Goal: Task Accomplishment & Management: Complete application form

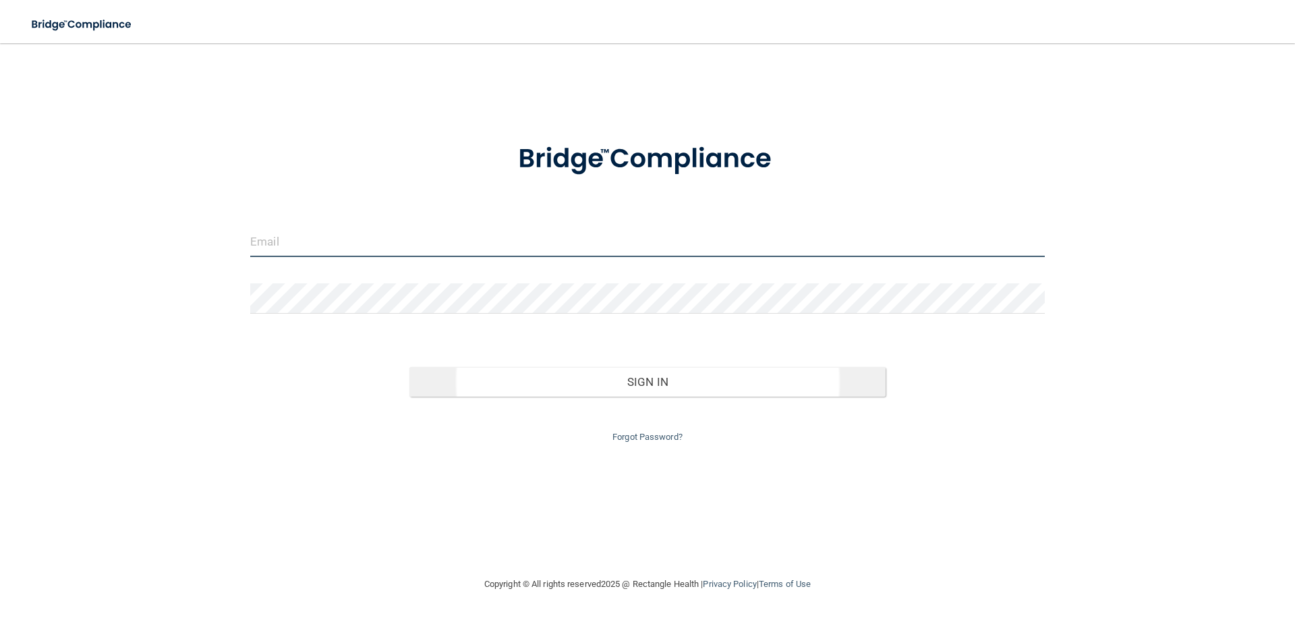
type input "[PERSON_NAME][EMAIL_ADDRESS][DOMAIN_NAME]"
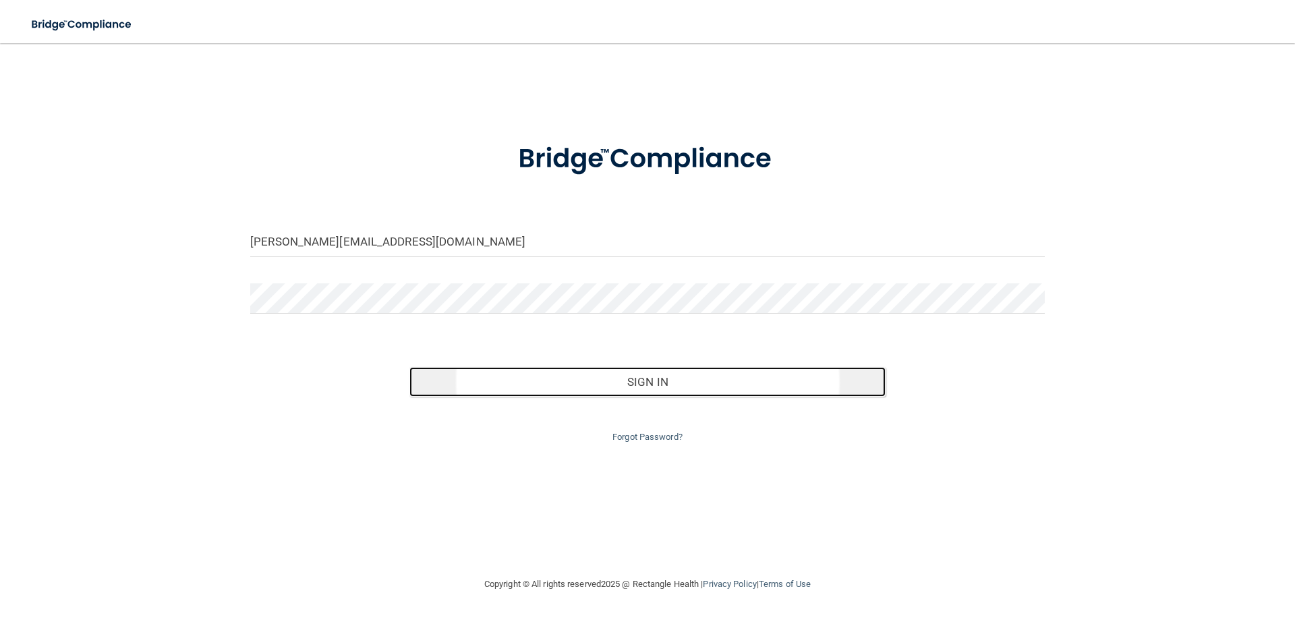
click at [637, 381] on button "Sign In" at bounding box center [647, 382] width 477 height 30
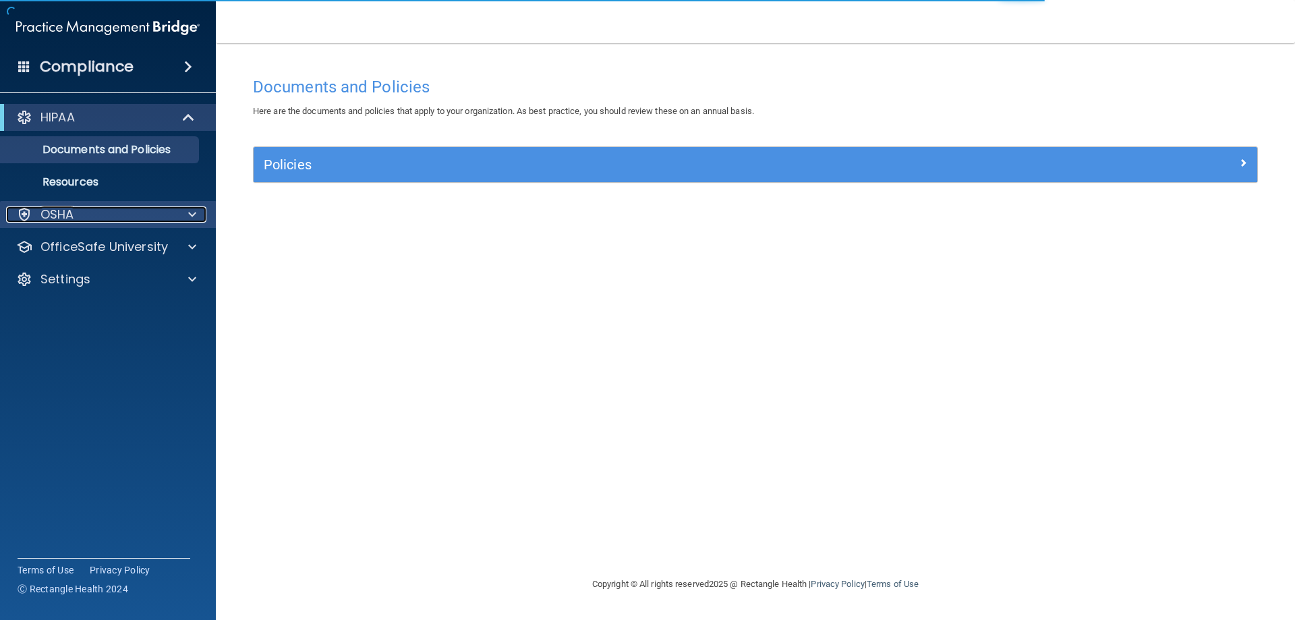
click at [175, 221] on div at bounding box center [190, 214] width 34 height 16
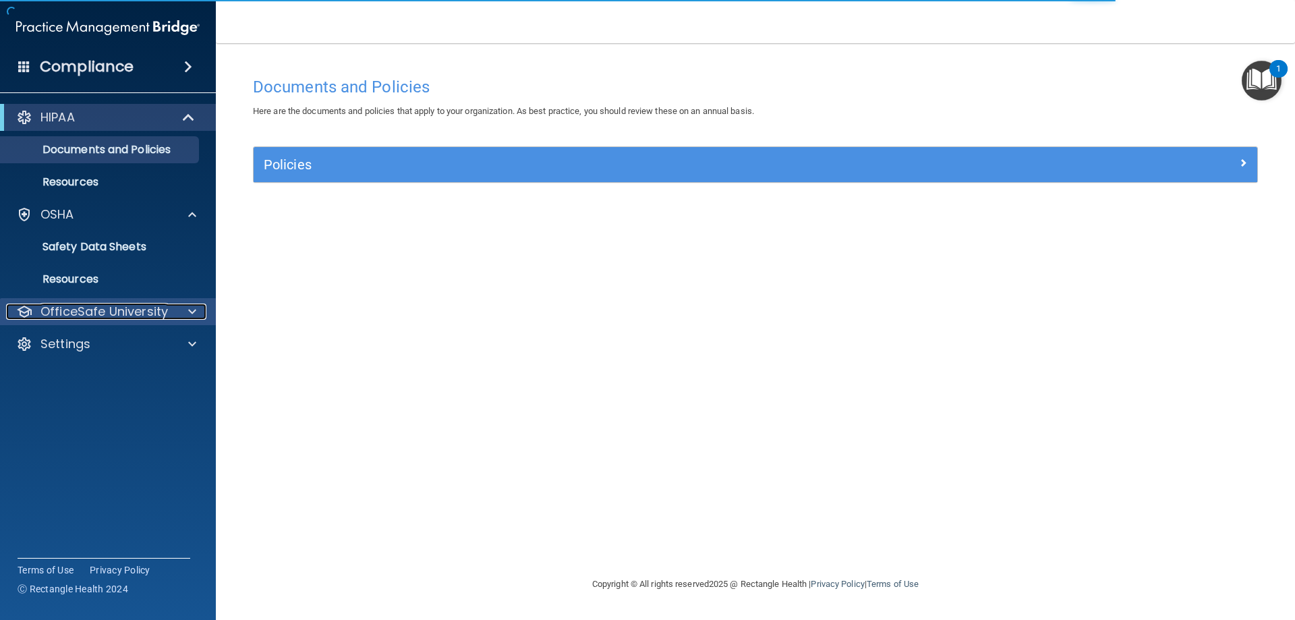
click at [154, 313] on p "OfficeSafe University" at bounding box center [103, 311] width 127 height 16
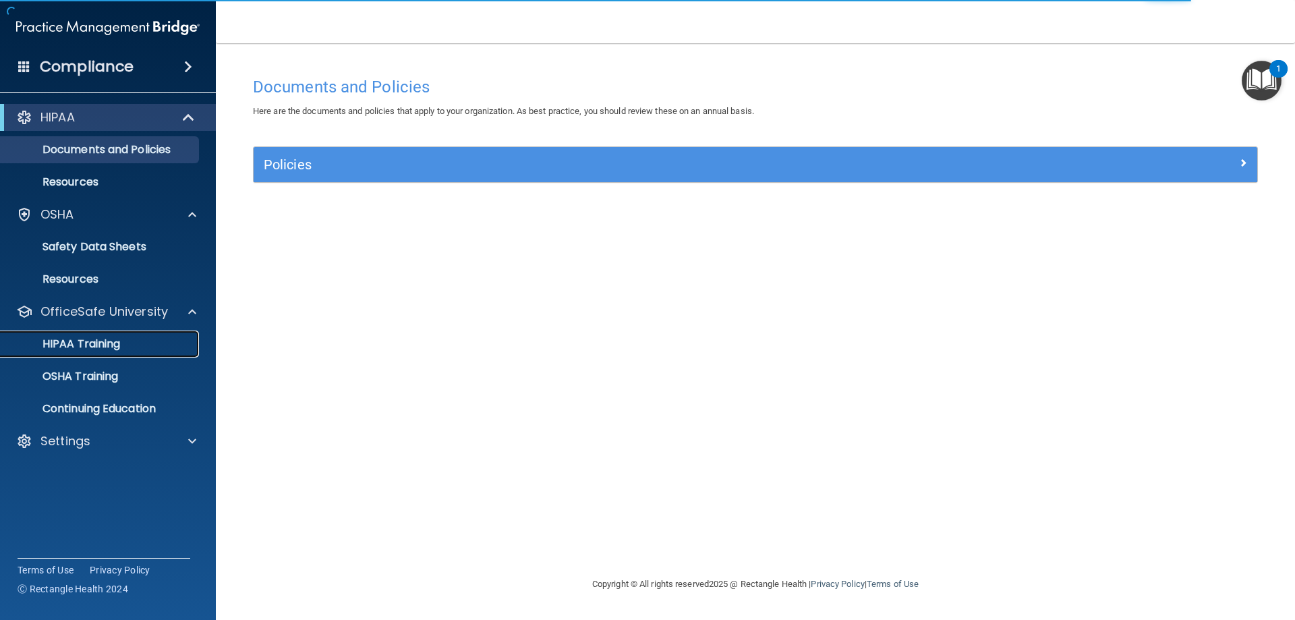
click at [136, 344] on div "HIPAA Training" at bounding box center [101, 343] width 184 height 13
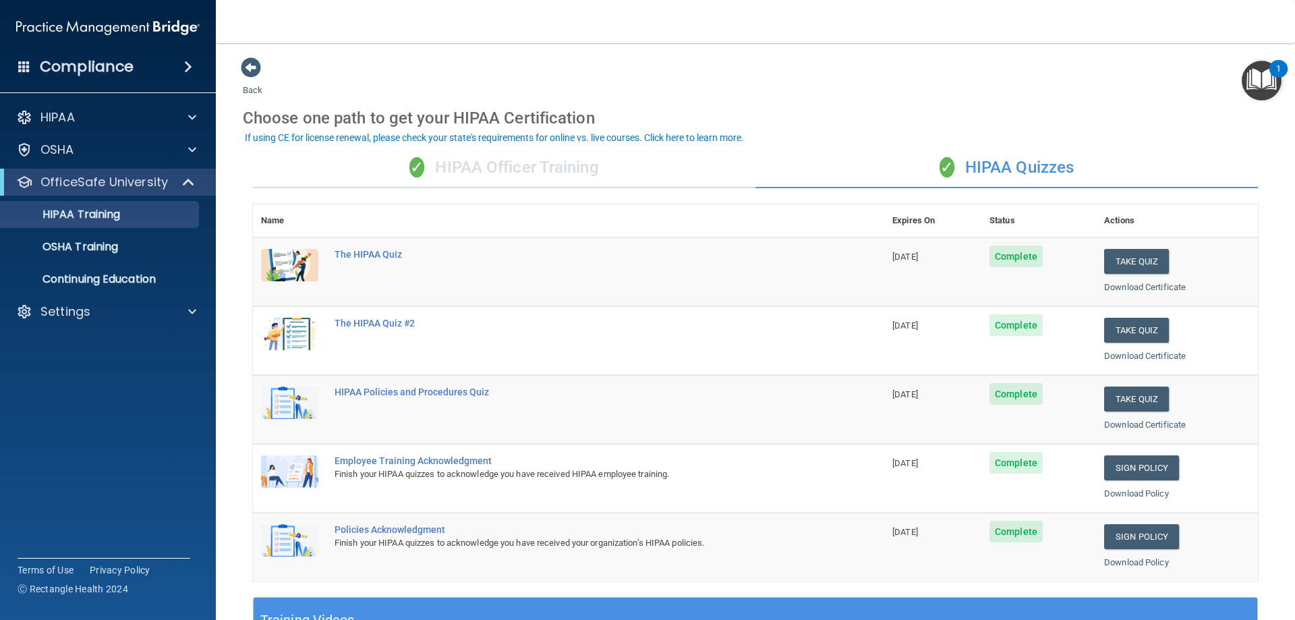
click at [1002, 258] on span "Complete" at bounding box center [1015, 256] width 53 height 22
click at [1012, 255] on span "Complete" at bounding box center [1015, 256] width 53 height 22
click at [1019, 254] on span "Complete" at bounding box center [1015, 256] width 53 height 22
click at [372, 256] on div "The HIPAA Quiz" at bounding box center [576, 254] width 482 height 11
click at [361, 252] on div "The HIPAA Quiz" at bounding box center [576, 254] width 482 height 11
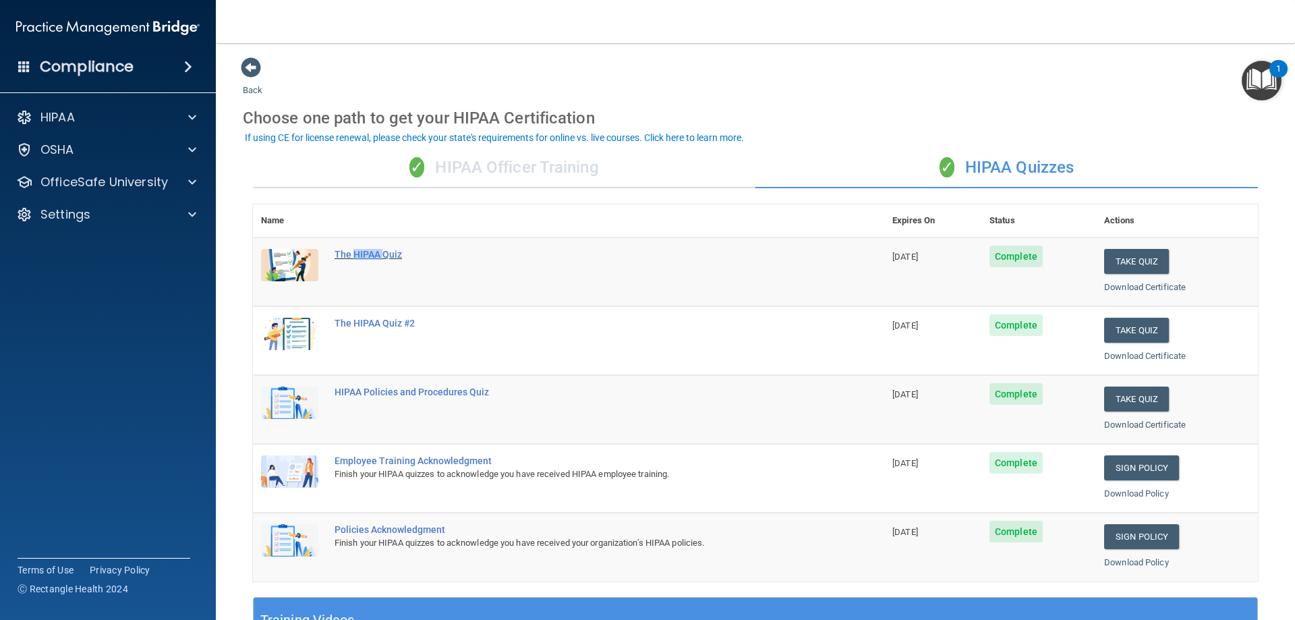
click at [361, 252] on div "The HIPAA Quiz" at bounding box center [576, 254] width 482 height 11
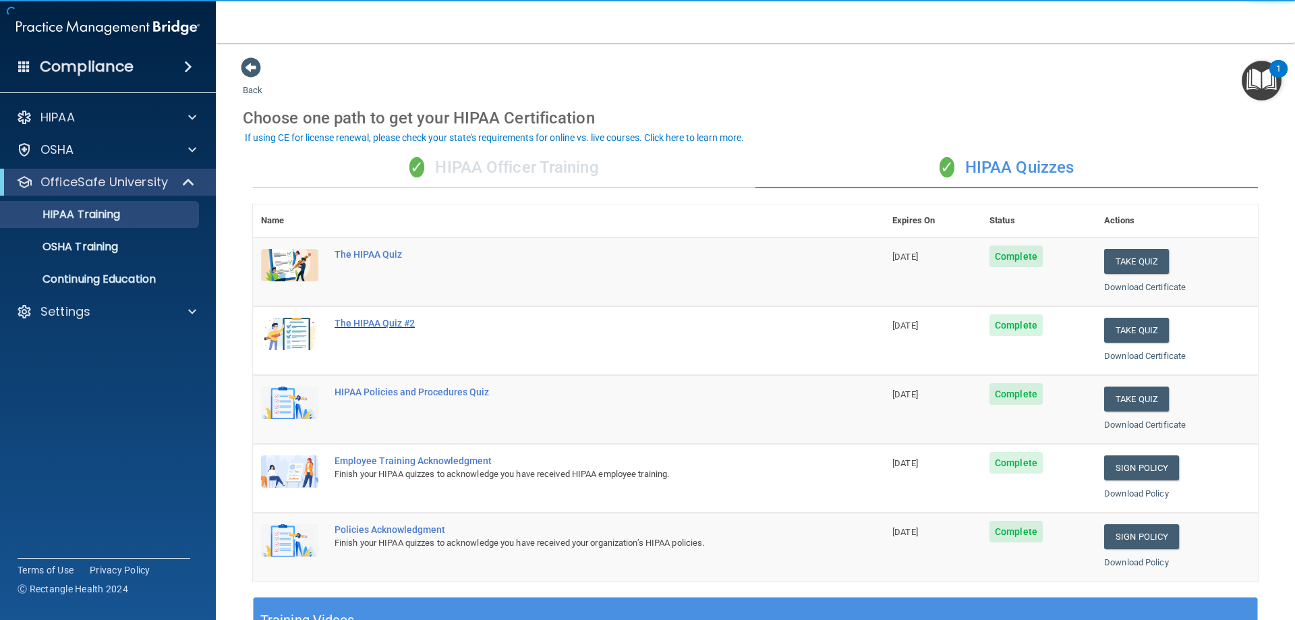
click at [368, 324] on div "The HIPAA Quiz #2" at bounding box center [576, 323] width 482 height 11
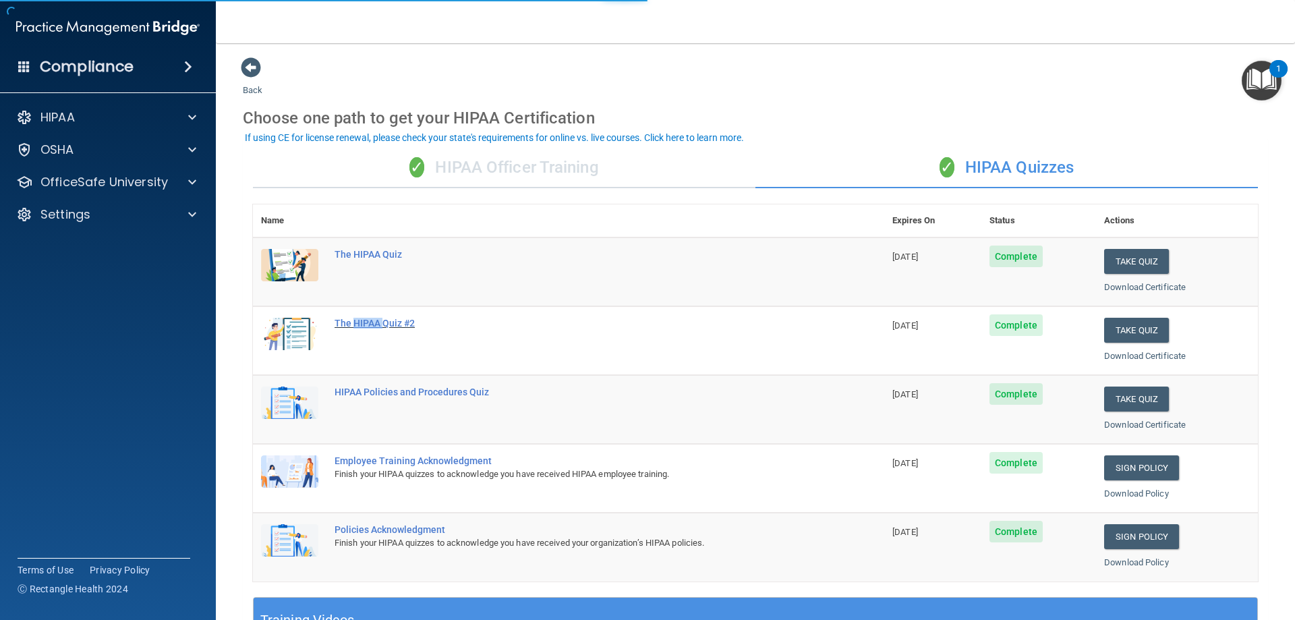
click at [368, 323] on div "The HIPAA Quiz #2" at bounding box center [576, 323] width 482 height 11
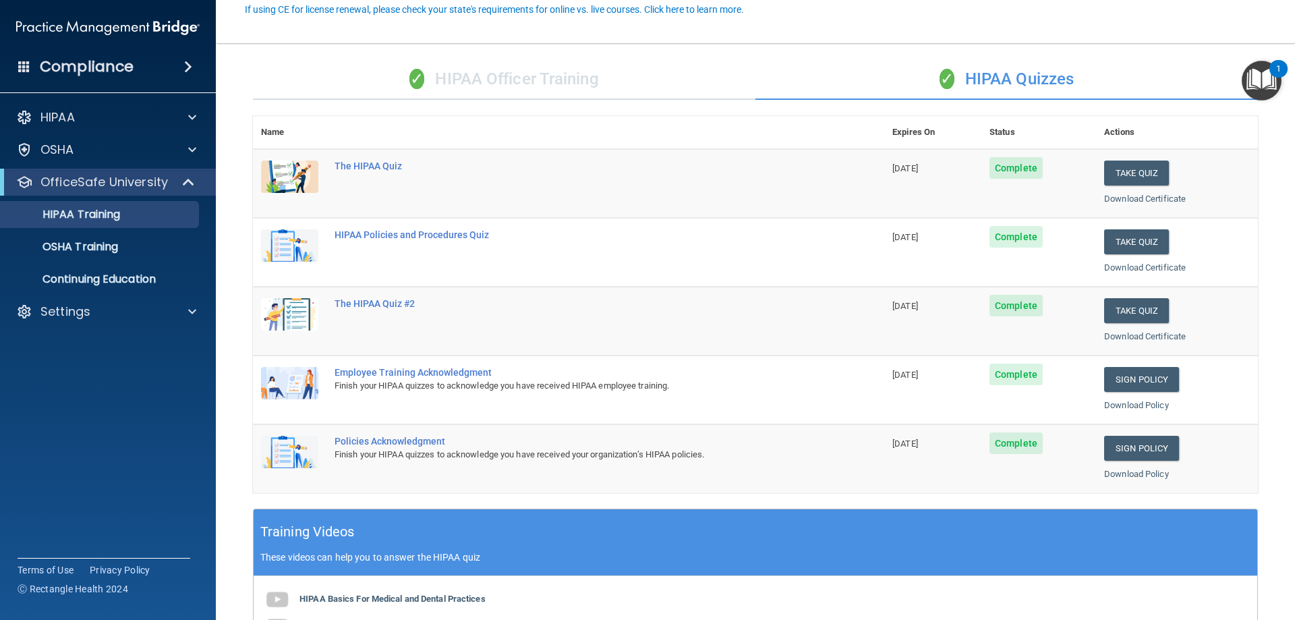
scroll to position [270, 0]
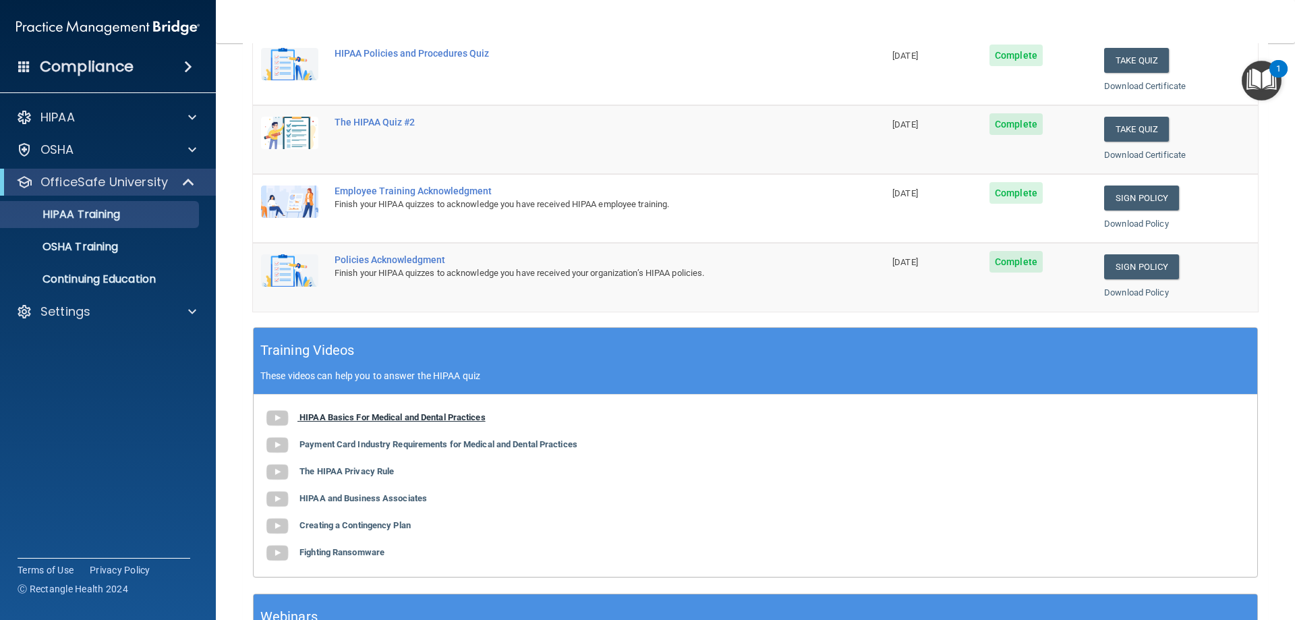
click at [401, 416] on b "HIPAA Basics For Medical and Dental Practices" at bounding box center [392, 417] width 186 height 10
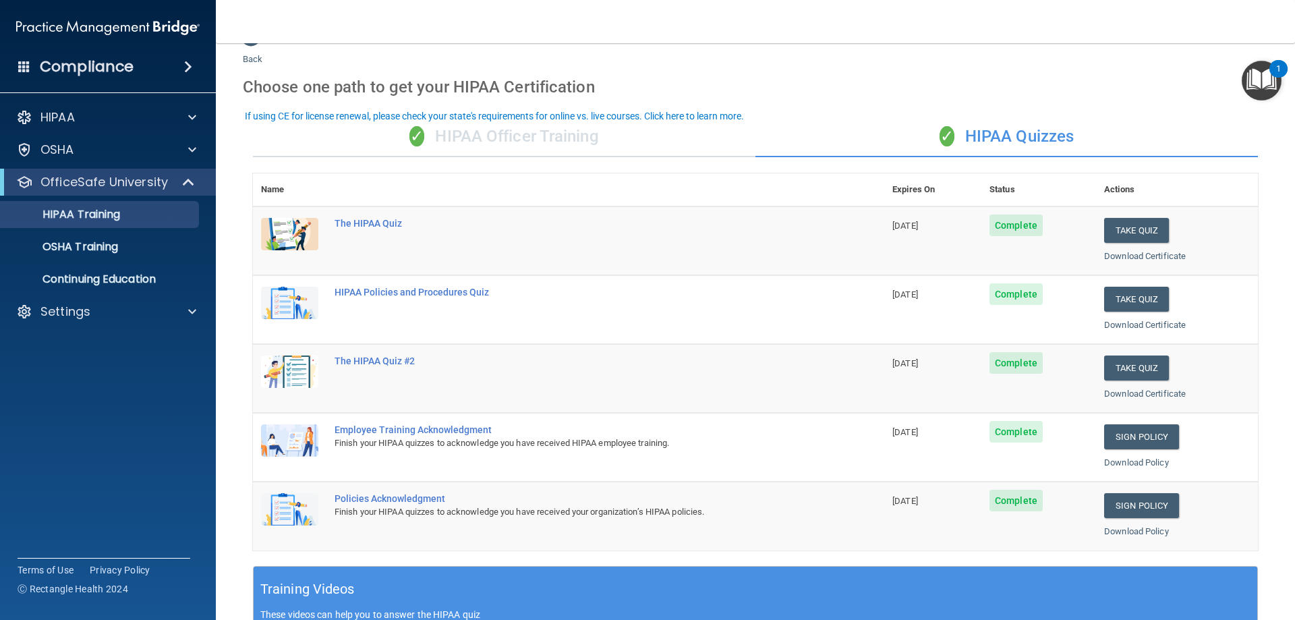
scroll to position [0, 0]
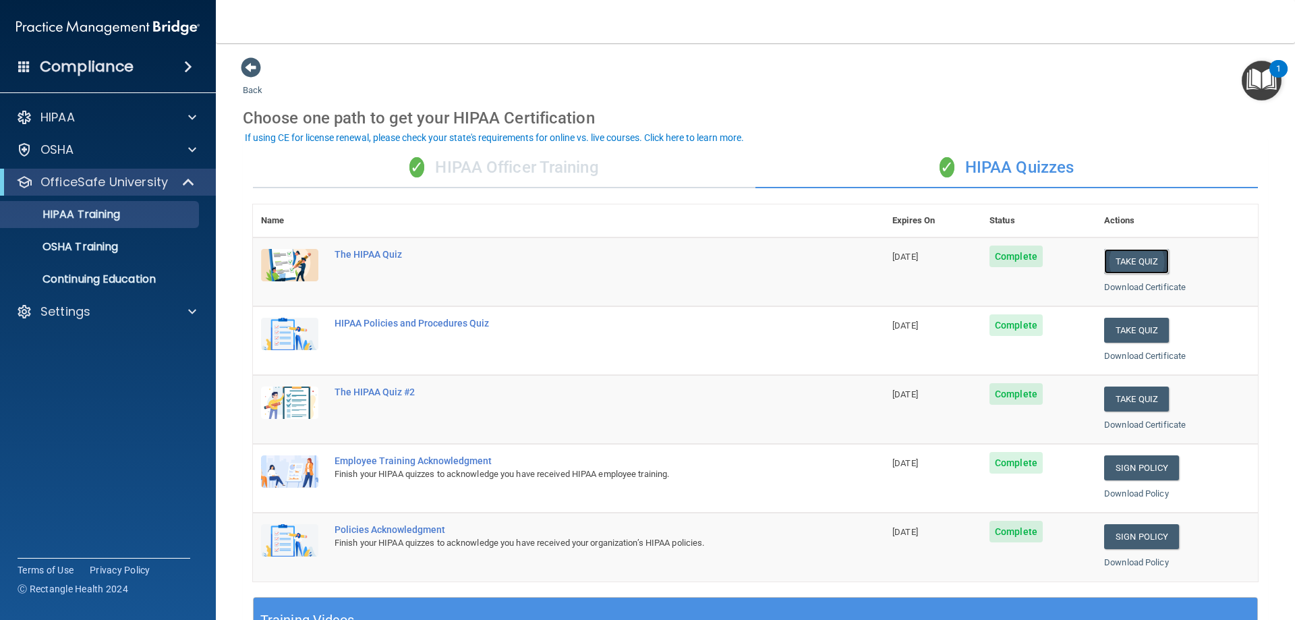
click at [1133, 256] on button "Take Quiz" at bounding box center [1136, 261] width 65 height 25
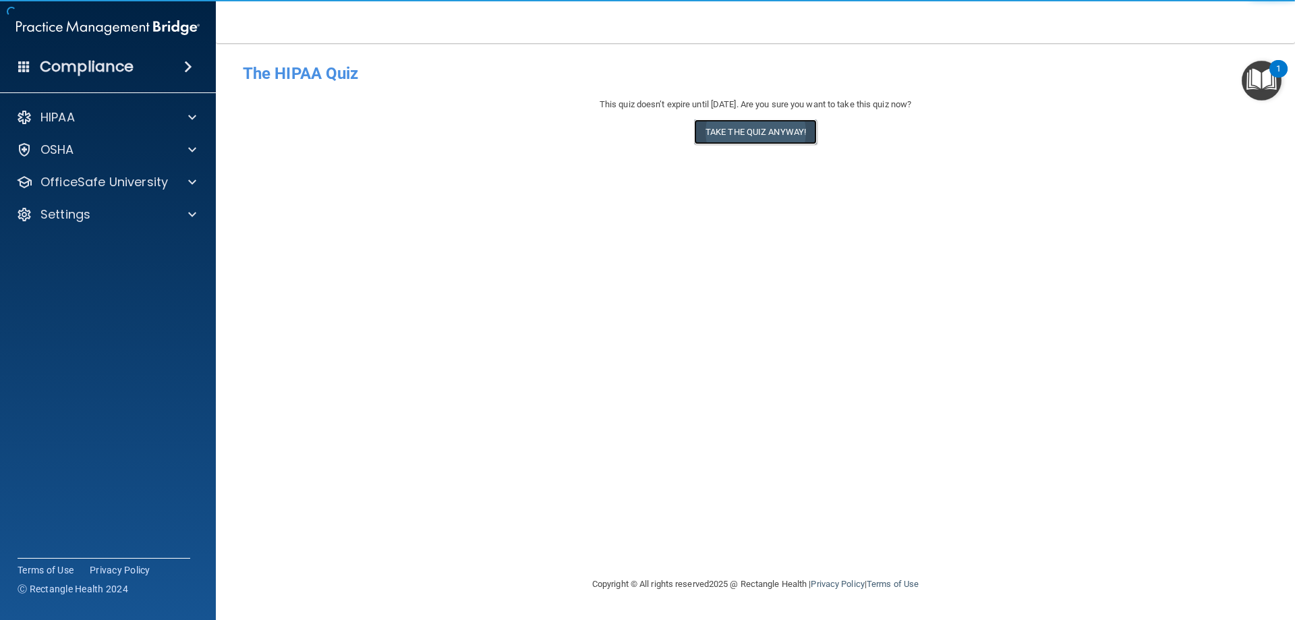
click at [747, 134] on button "Take the quiz anyway!" at bounding box center [755, 131] width 123 height 25
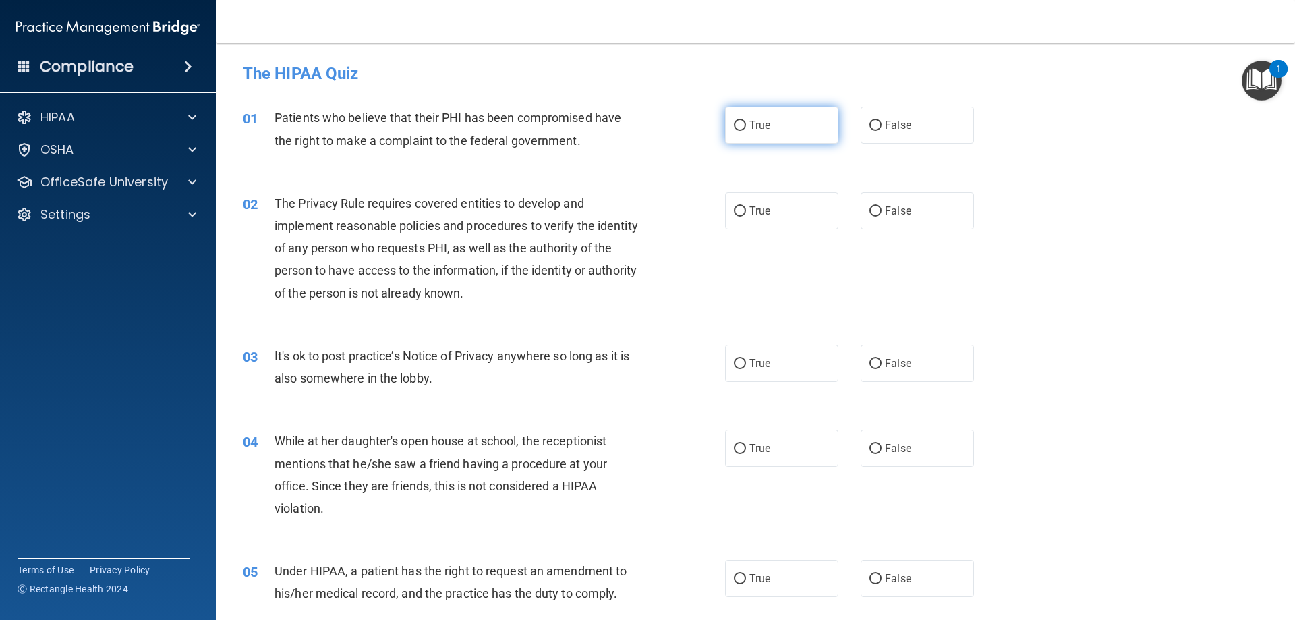
click at [743, 126] on label "True" at bounding box center [781, 125] width 113 height 37
click at [743, 126] on input "True" at bounding box center [740, 126] width 12 height 10
radio input "true"
click at [735, 217] on label "True" at bounding box center [781, 210] width 113 height 37
click at [735, 216] on input "True" at bounding box center [740, 211] width 12 height 10
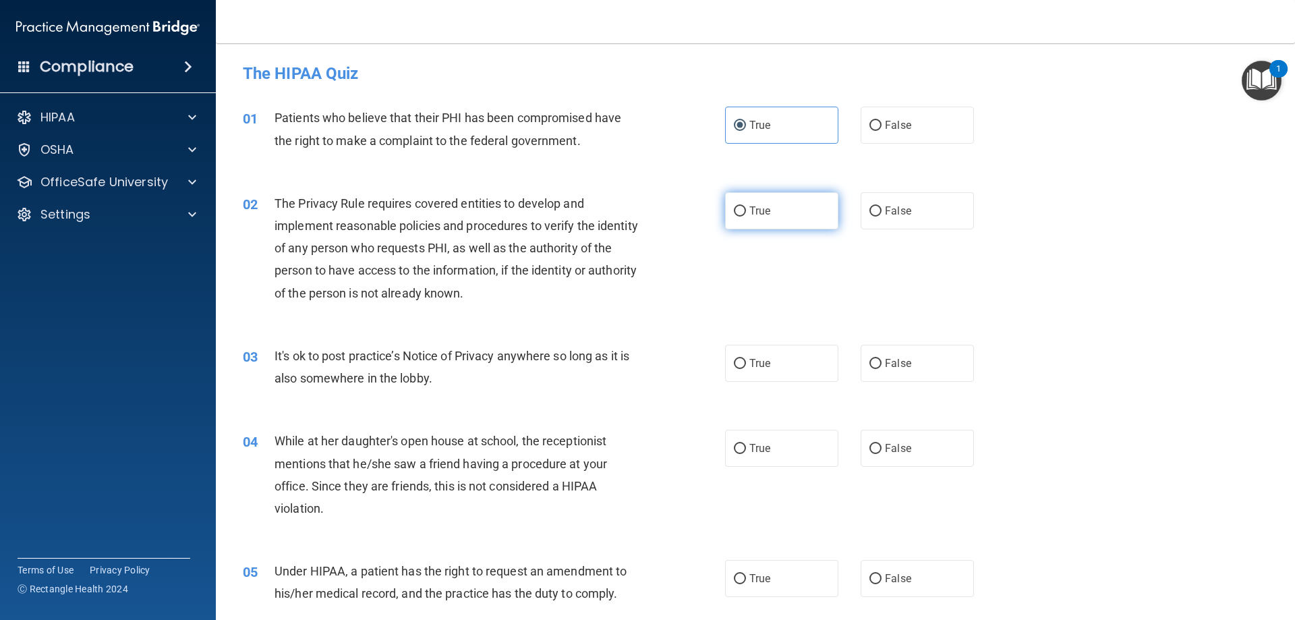
radio input "true"
click at [736, 365] on input "True" at bounding box center [740, 364] width 12 height 10
radio input "true"
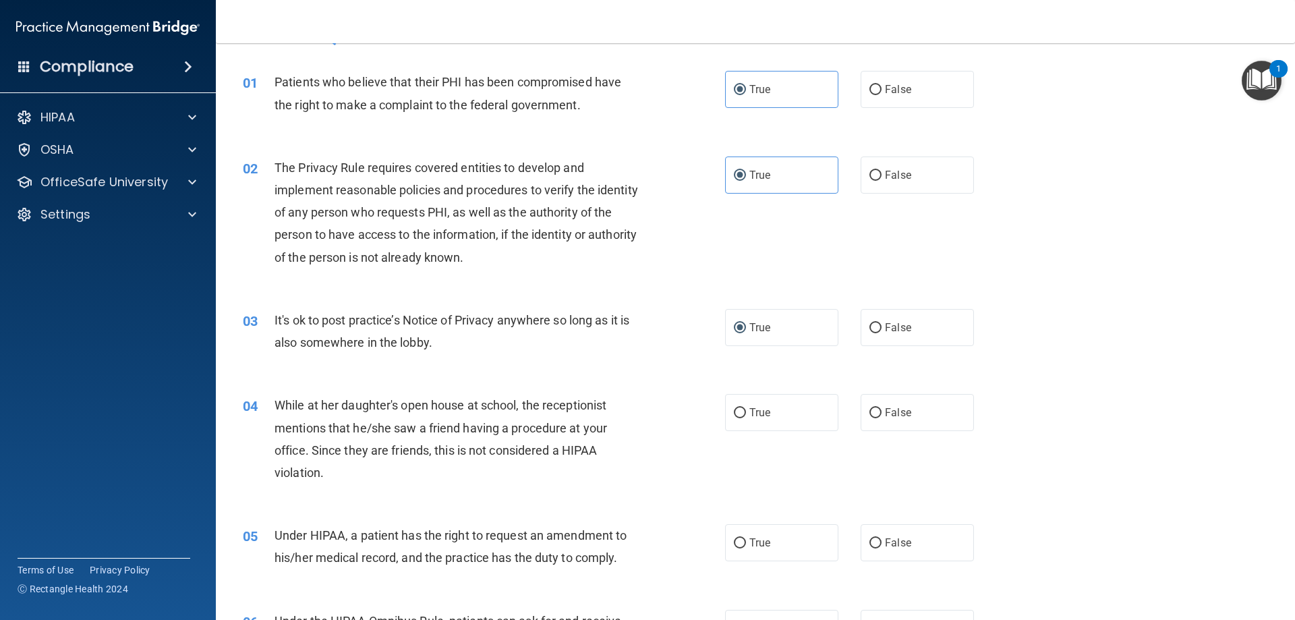
scroll to position [67, 0]
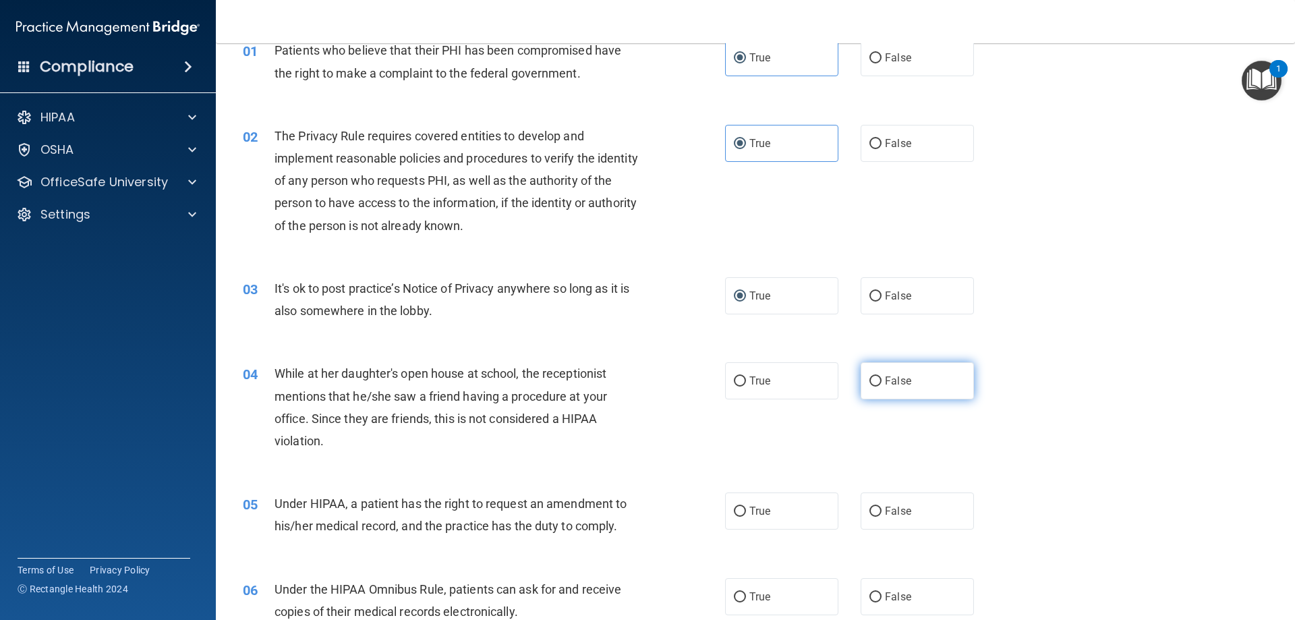
click at [873, 382] on input "False" at bounding box center [875, 381] width 12 height 10
radio input "true"
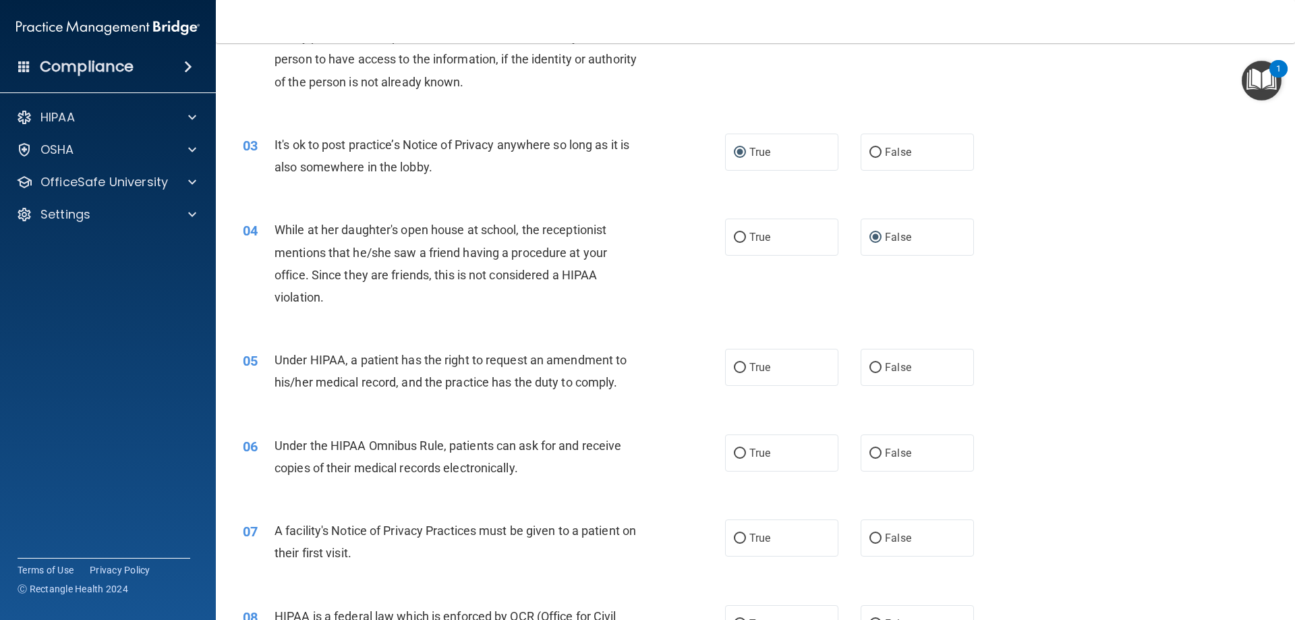
scroll to position [270, 0]
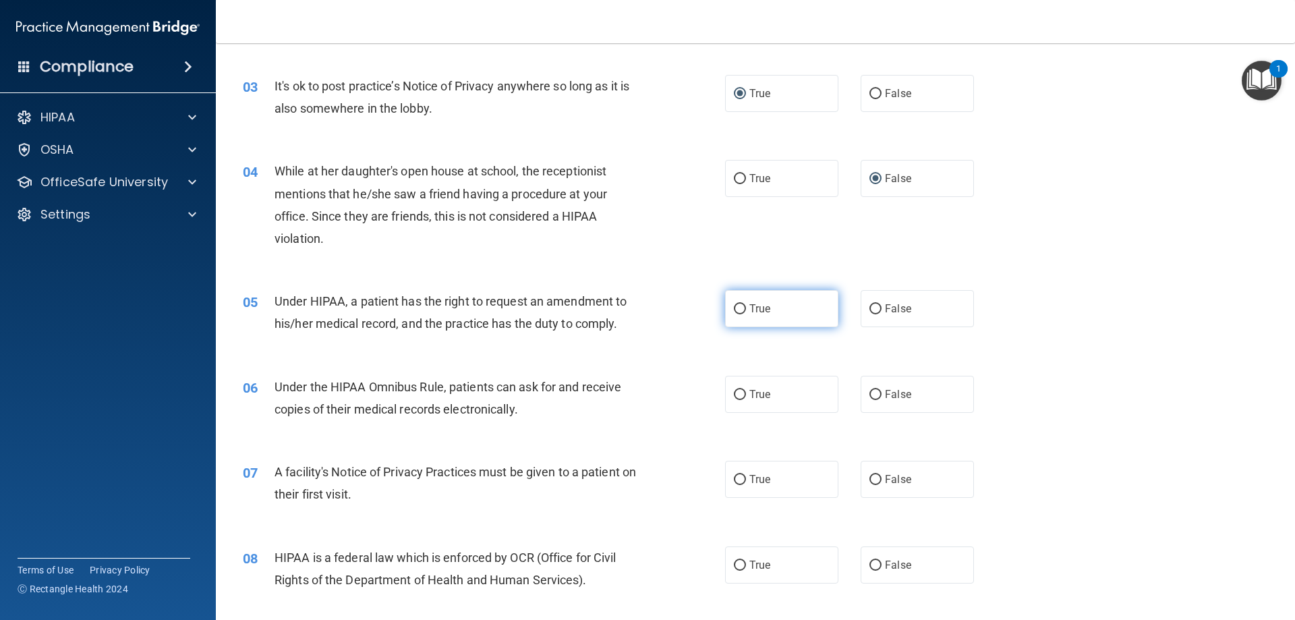
click at [736, 304] on input "True" at bounding box center [740, 309] width 12 height 10
radio input "true"
click at [735, 397] on input "True" at bounding box center [740, 395] width 12 height 10
radio input "true"
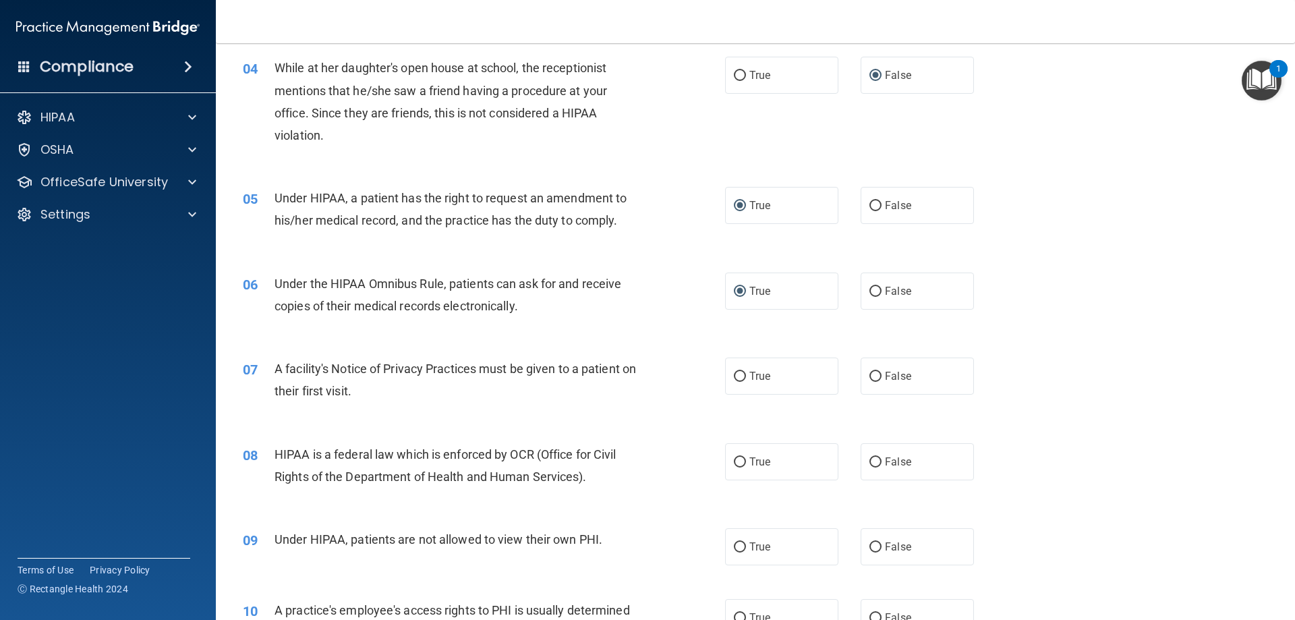
scroll to position [405, 0]
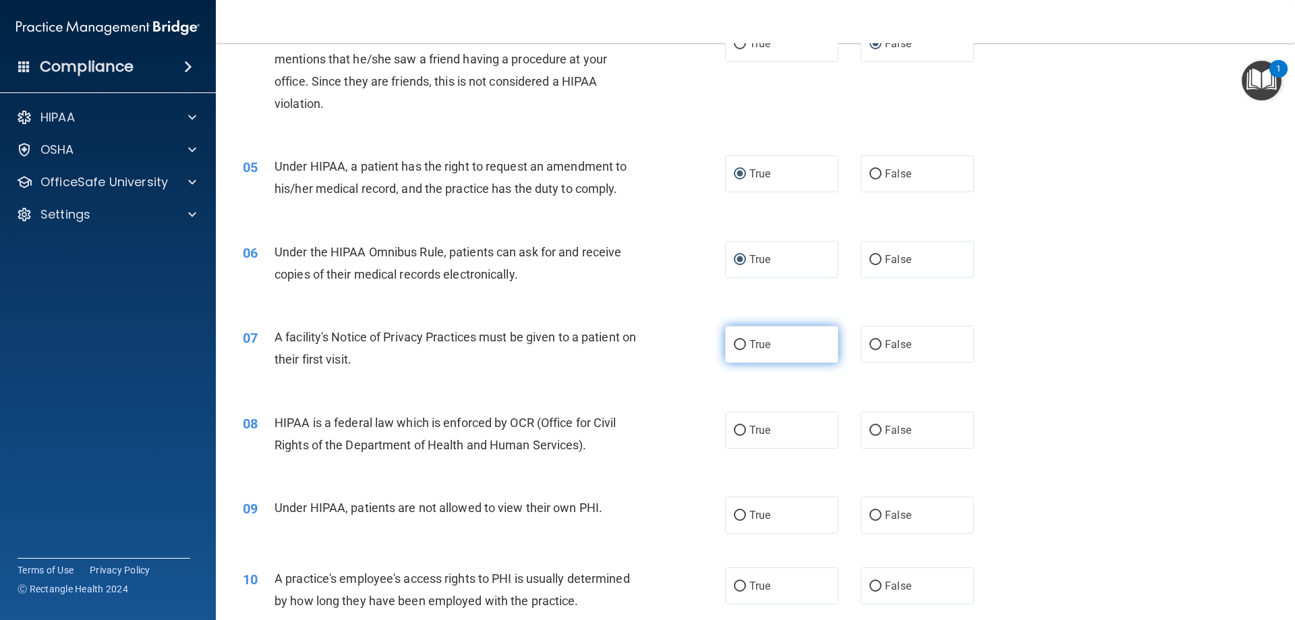
click at [749, 345] on span "True" at bounding box center [759, 344] width 21 height 13
click at [745, 345] on input "True" at bounding box center [740, 345] width 12 height 10
radio input "true"
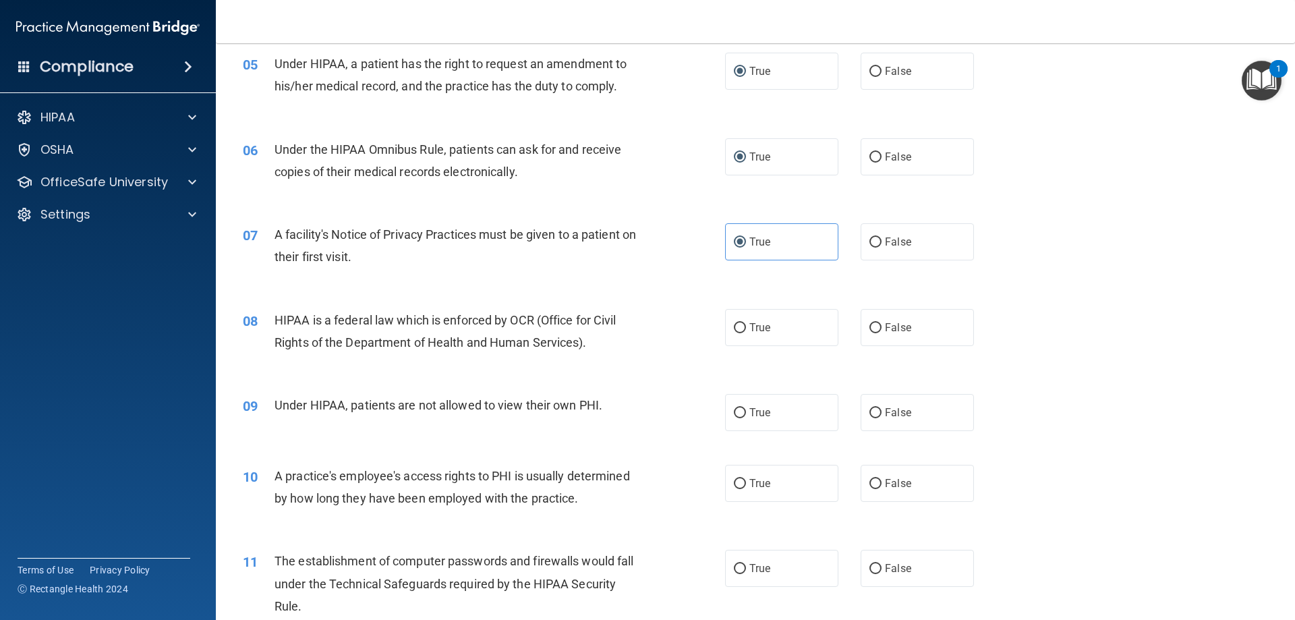
scroll to position [540, 0]
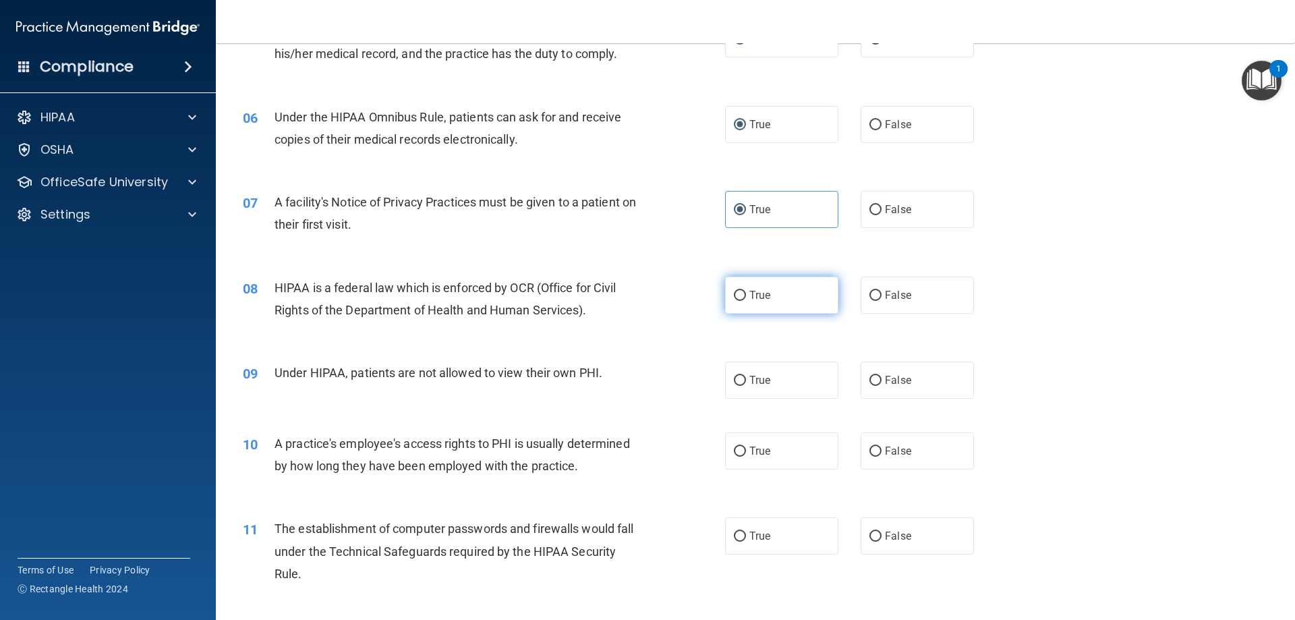
click at [740, 292] on input "True" at bounding box center [740, 296] width 12 height 10
radio input "true"
click at [869, 384] on input "False" at bounding box center [875, 381] width 12 height 10
radio input "true"
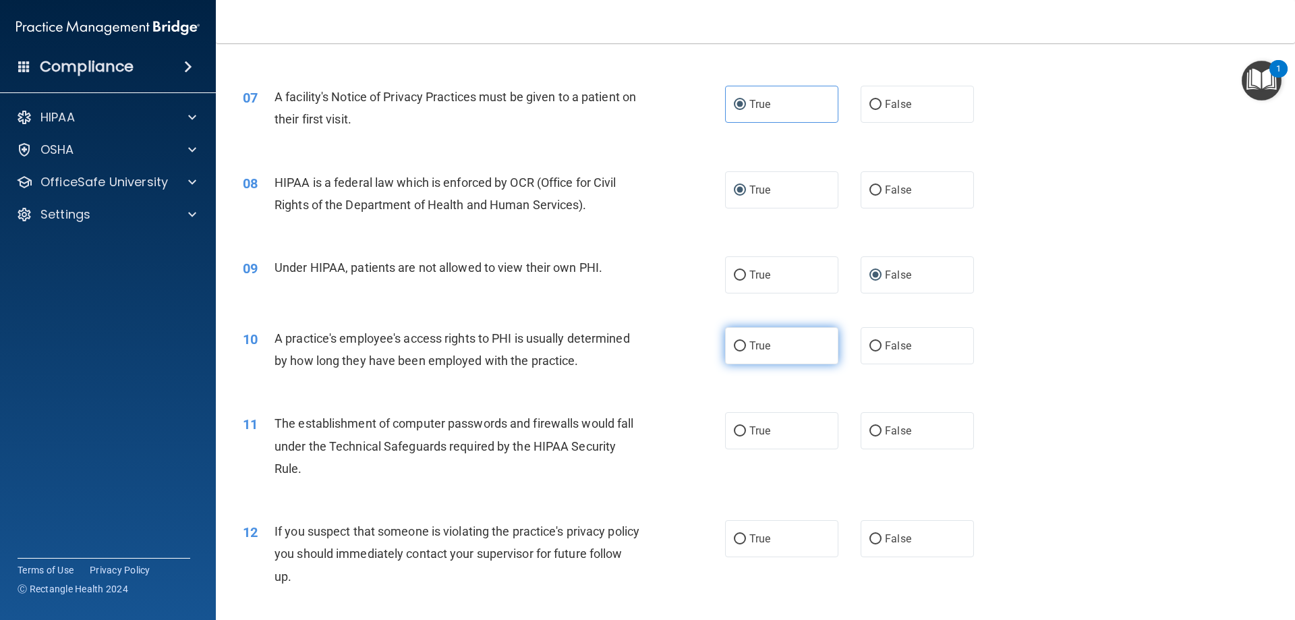
scroll to position [674, 0]
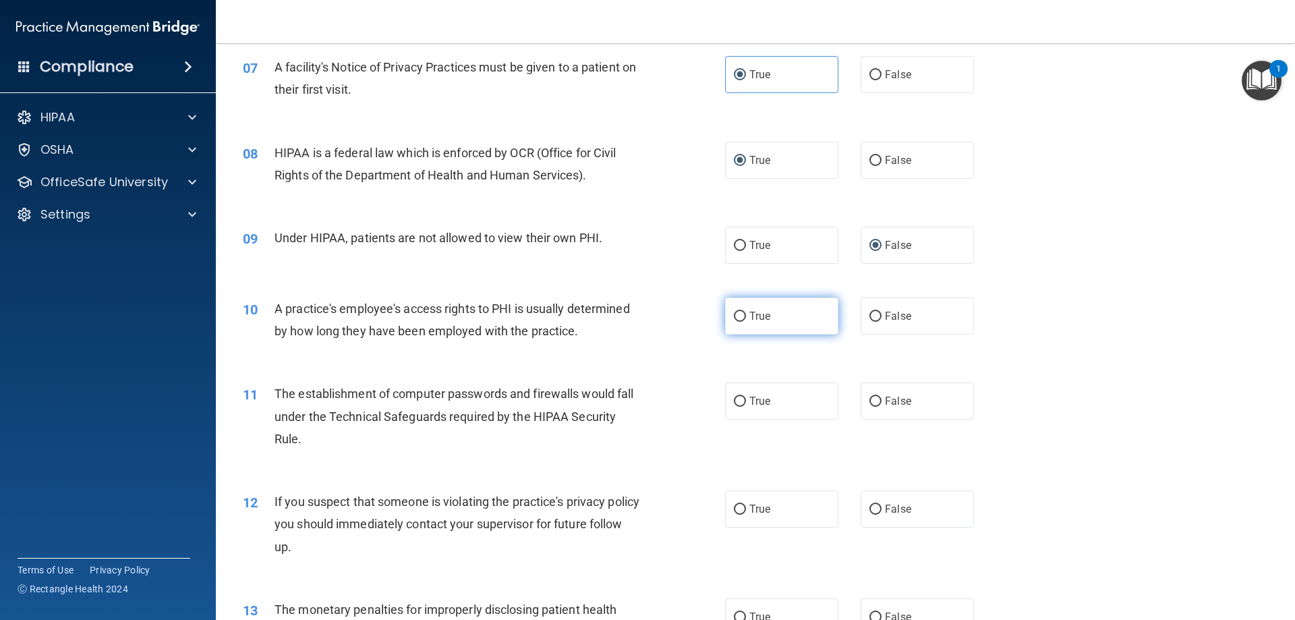
click at [737, 313] on input "True" at bounding box center [740, 317] width 12 height 10
radio input "true"
click at [737, 404] on input "True" at bounding box center [740, 402] width 12 height 10
radio input "true"
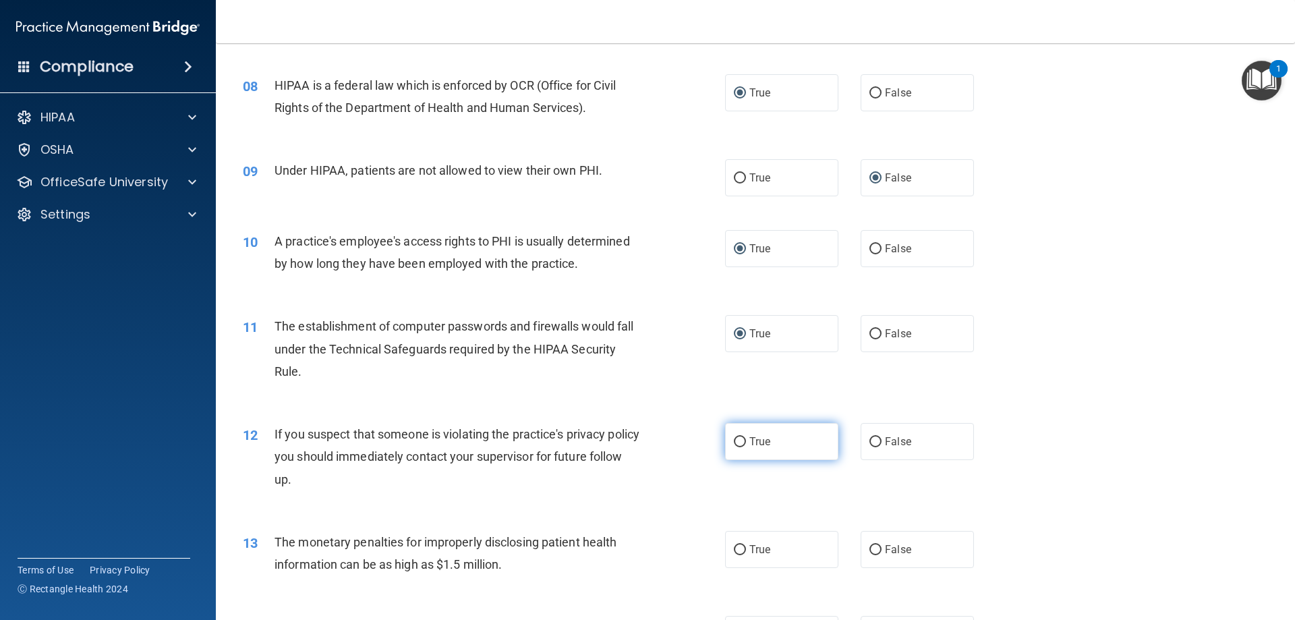
click at [736, 441] on input "True" at bounding box center [740, 442] width 12 height 10
radio input "true"
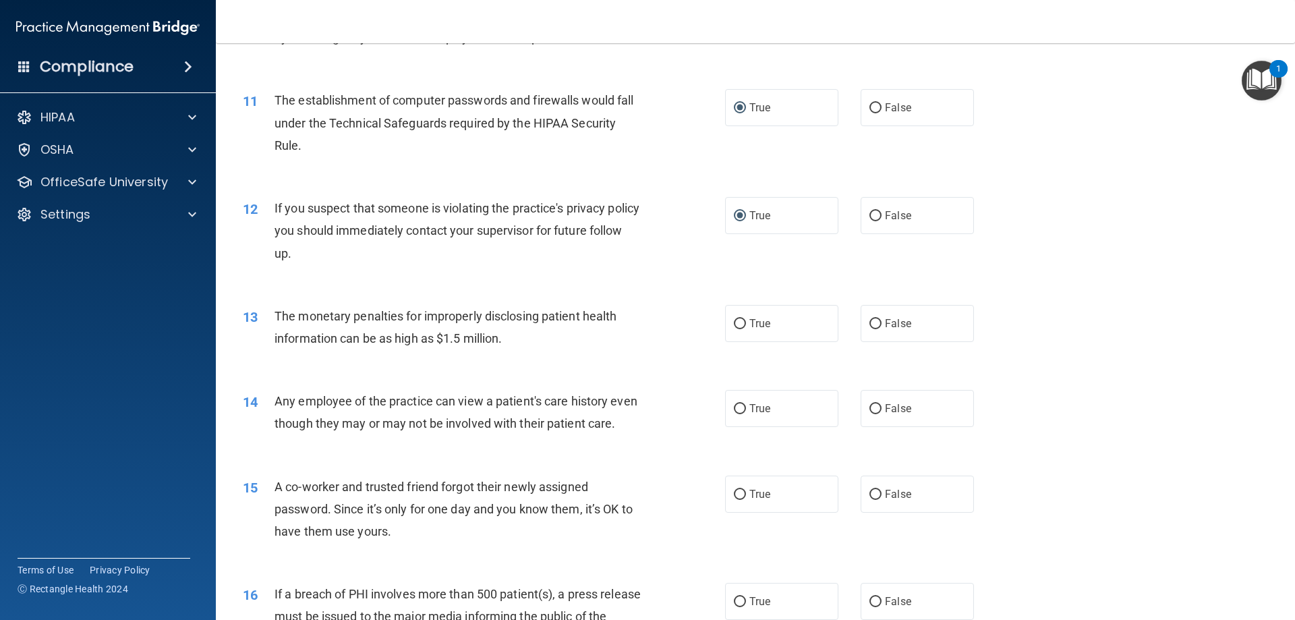
scroll to position [1012, 0]
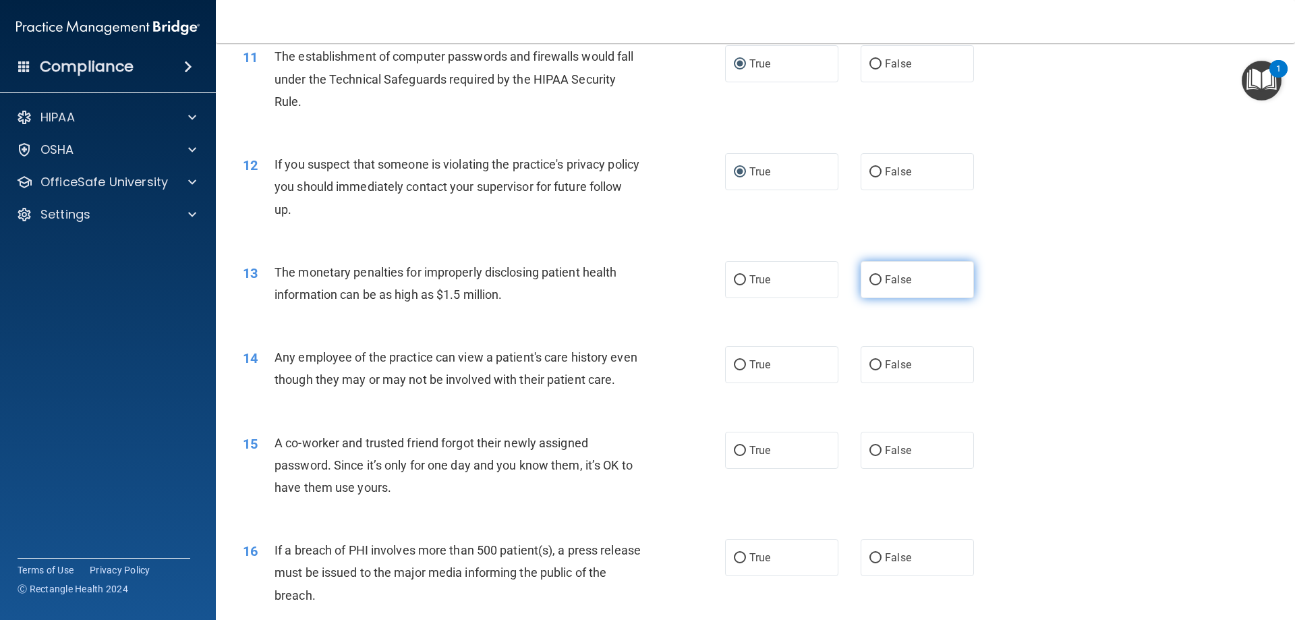
click at [869, 279] on input "False" at bounding box center [875, 280] width 12 height 10
radio input "true"
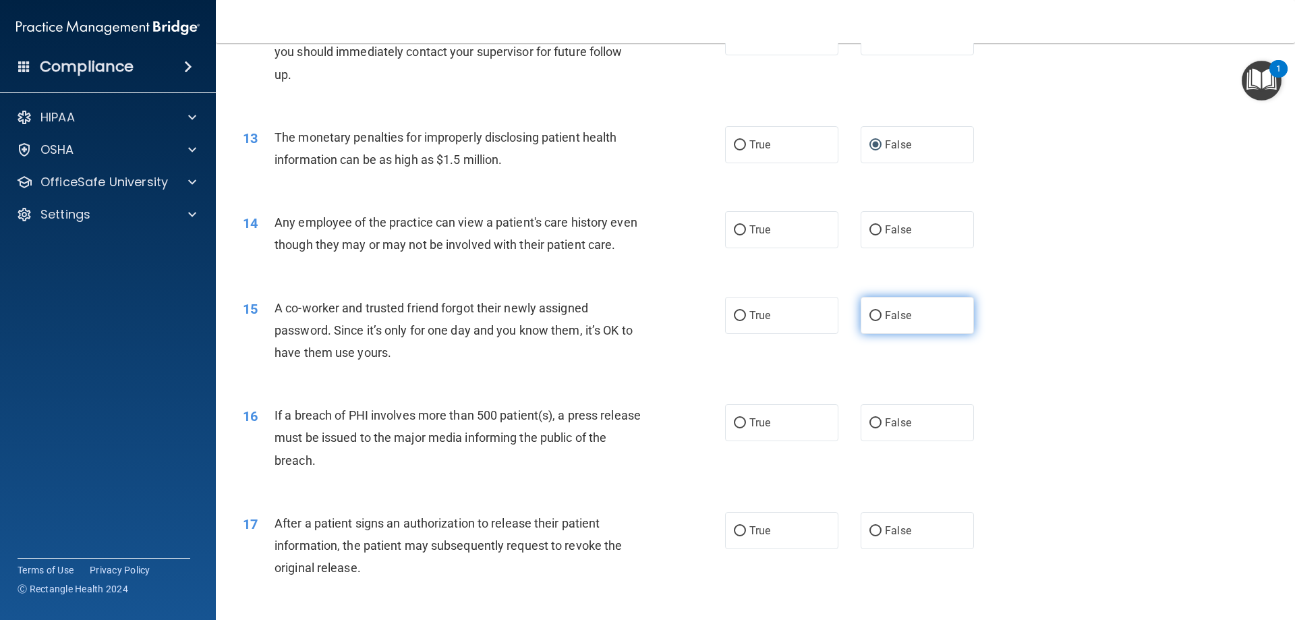
click at [870, 321] on input "False" at bounding box center [875, 316] width 12 height 10
radio input "true"
click at [740, 428] on input "True" at bounding box center [740, 423] width 12 height 10
radio input "true"
click at [736, 229] on input "True" at bounding box center [740, 230] width 12 height 10
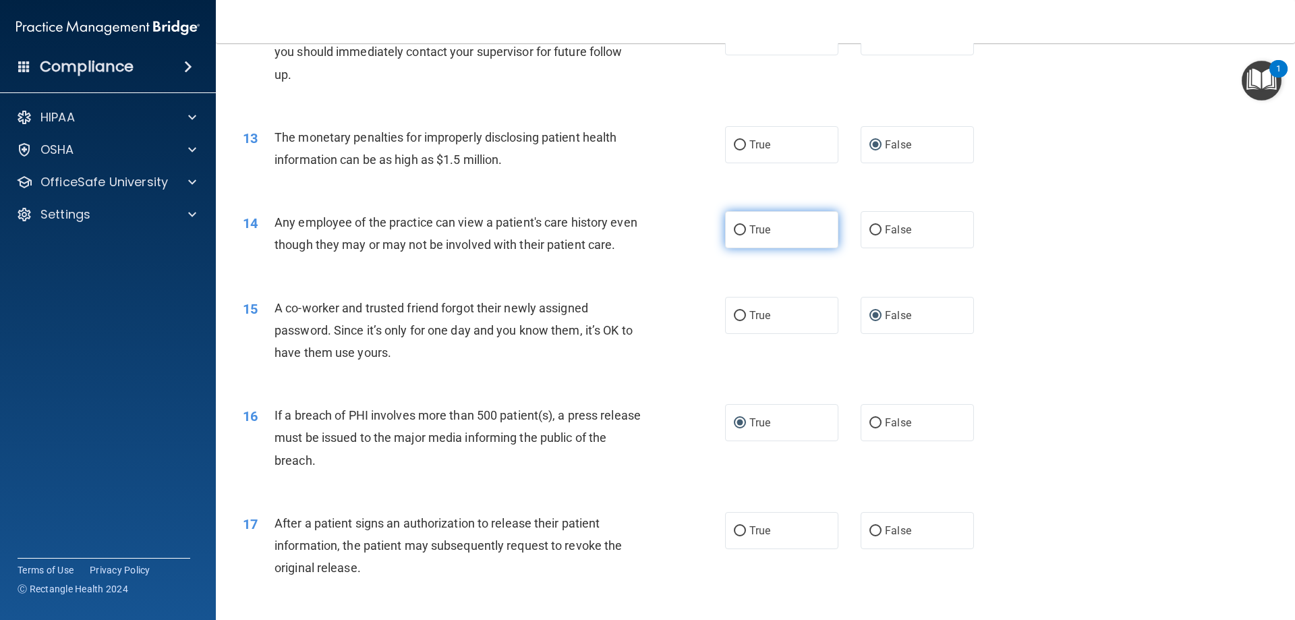
radio input "true"
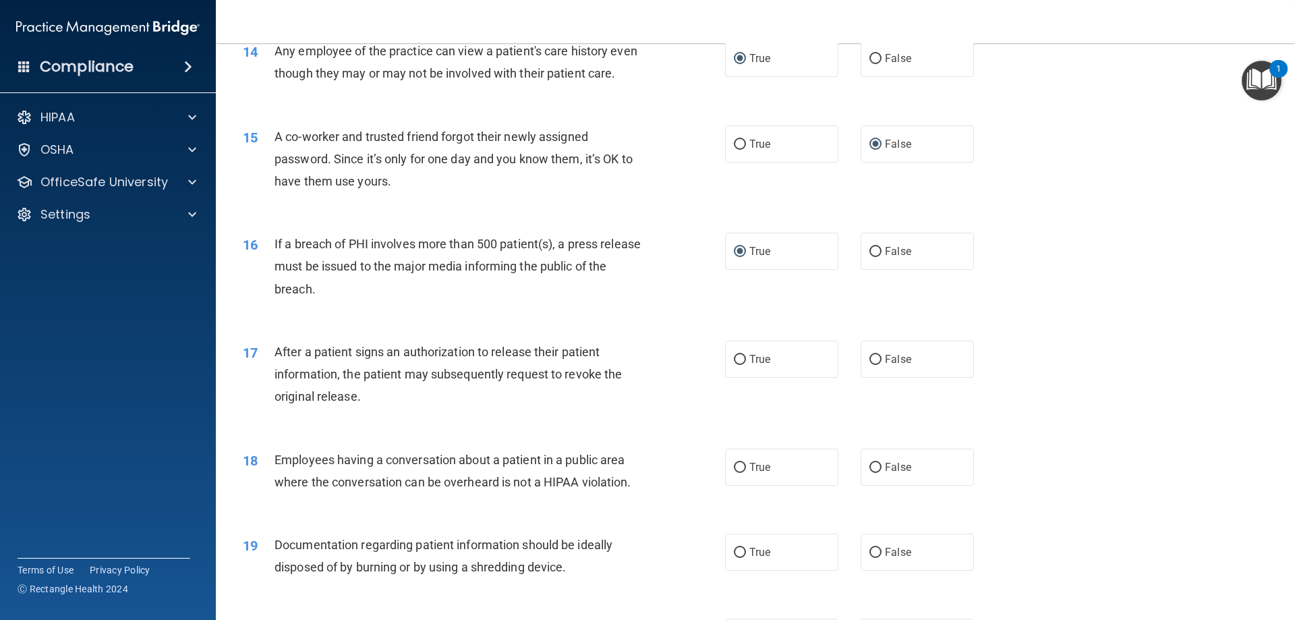
scroll to position [1349, 0]
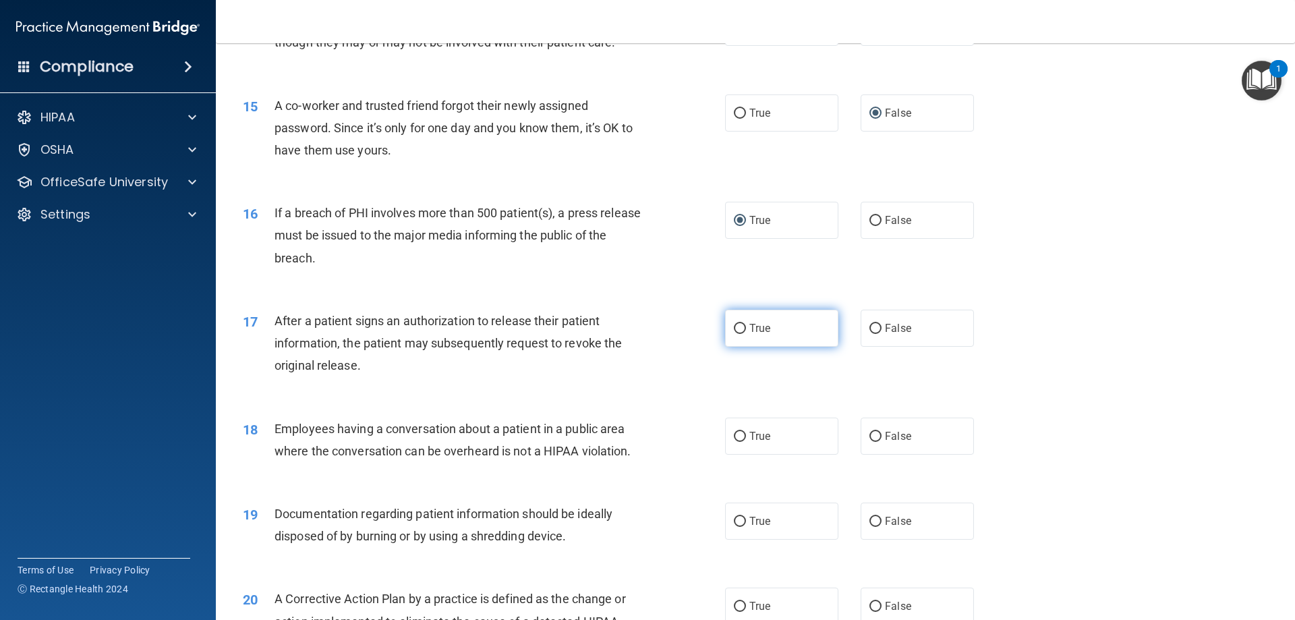
click at [740, 334] on input "True" at bounding box center [740, 329] width 12 height 10
radio input "true"
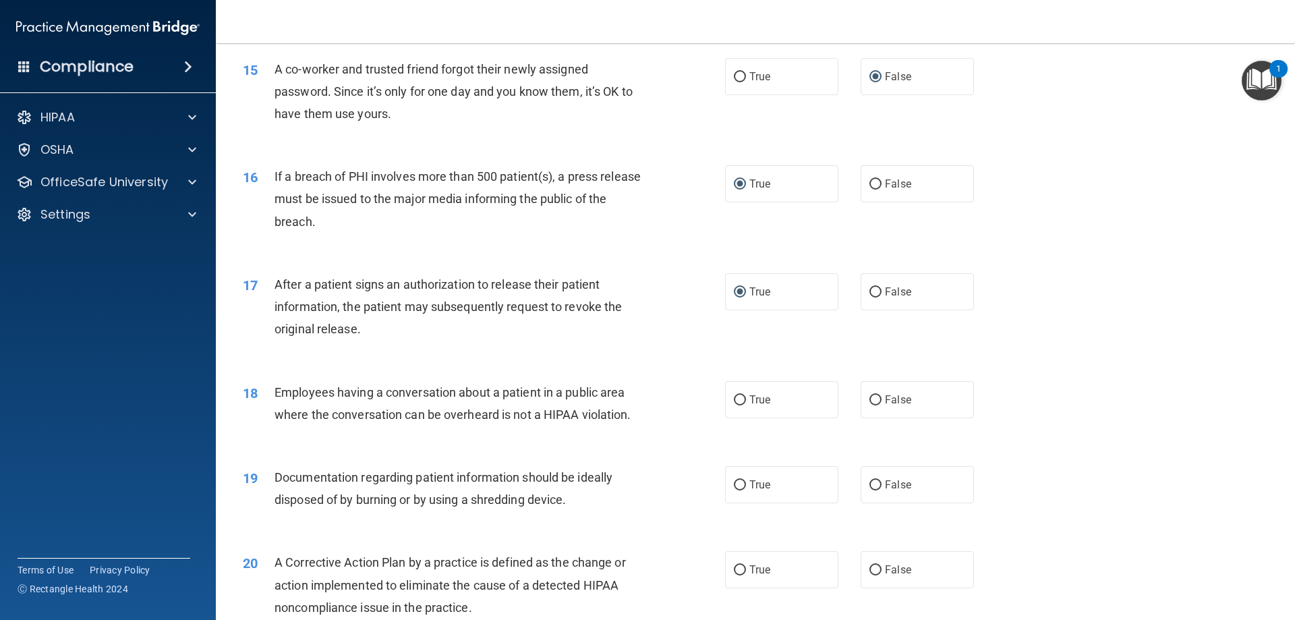
scroll to position [1416, 0]
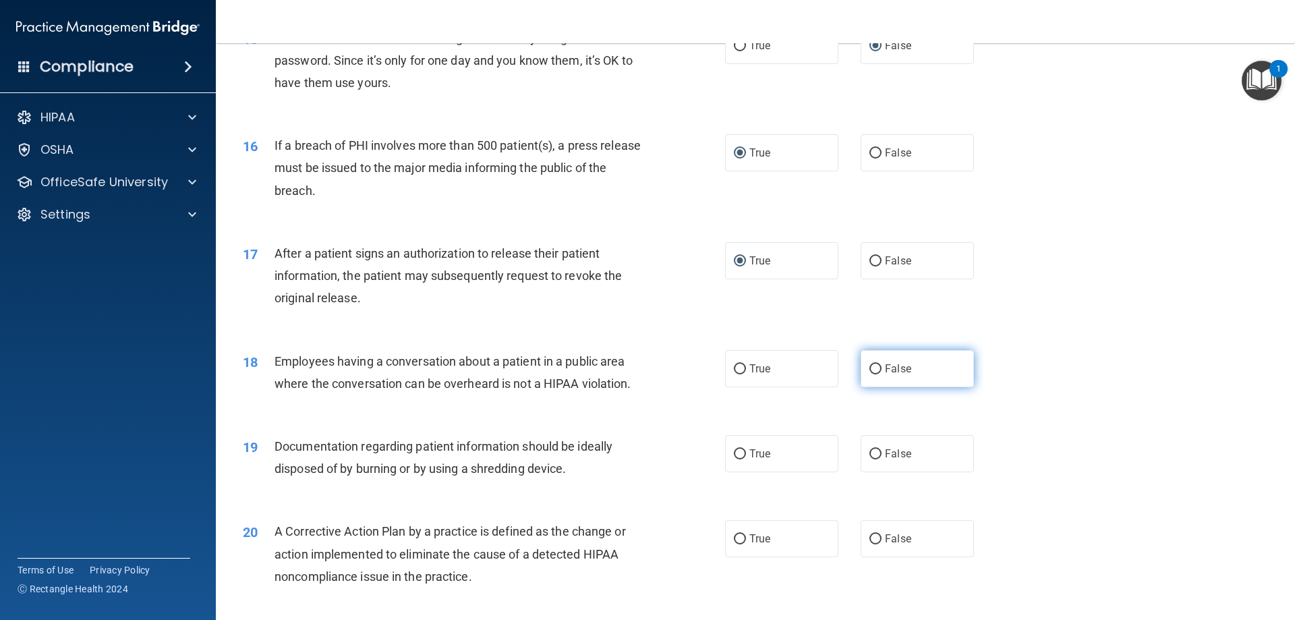
click at [873, 374] on input "False" at bounding box center [875, 369] width 12 height 10
radio input "true"
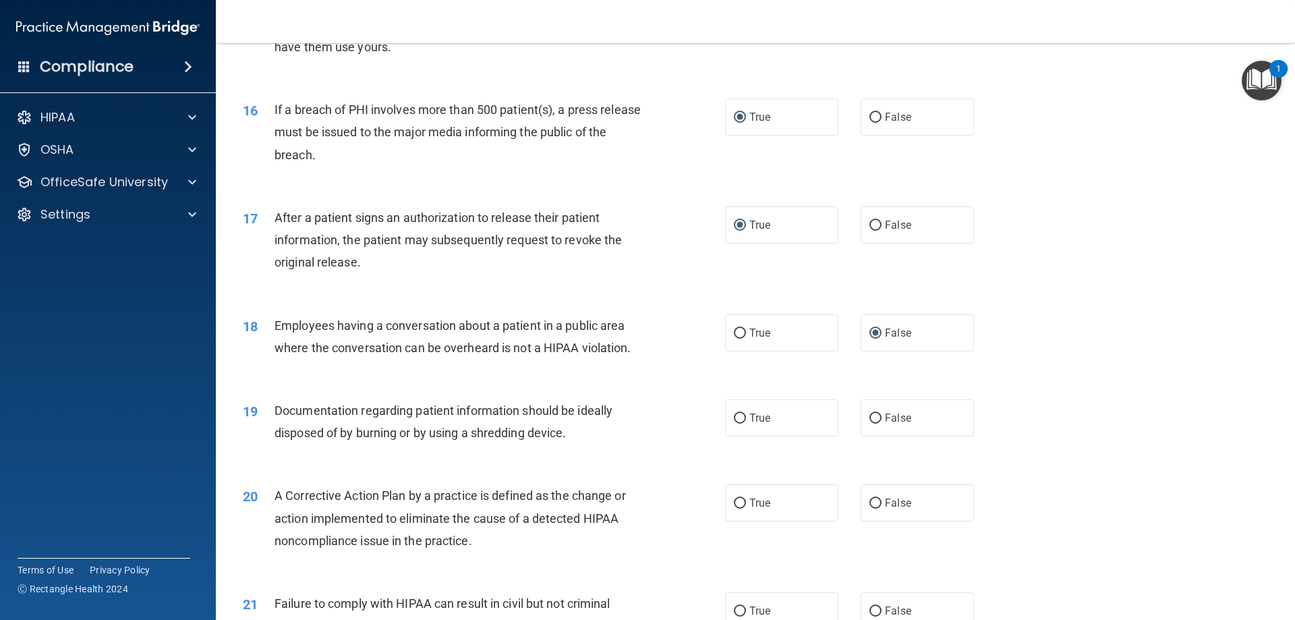
scroll to position [1484, 0]
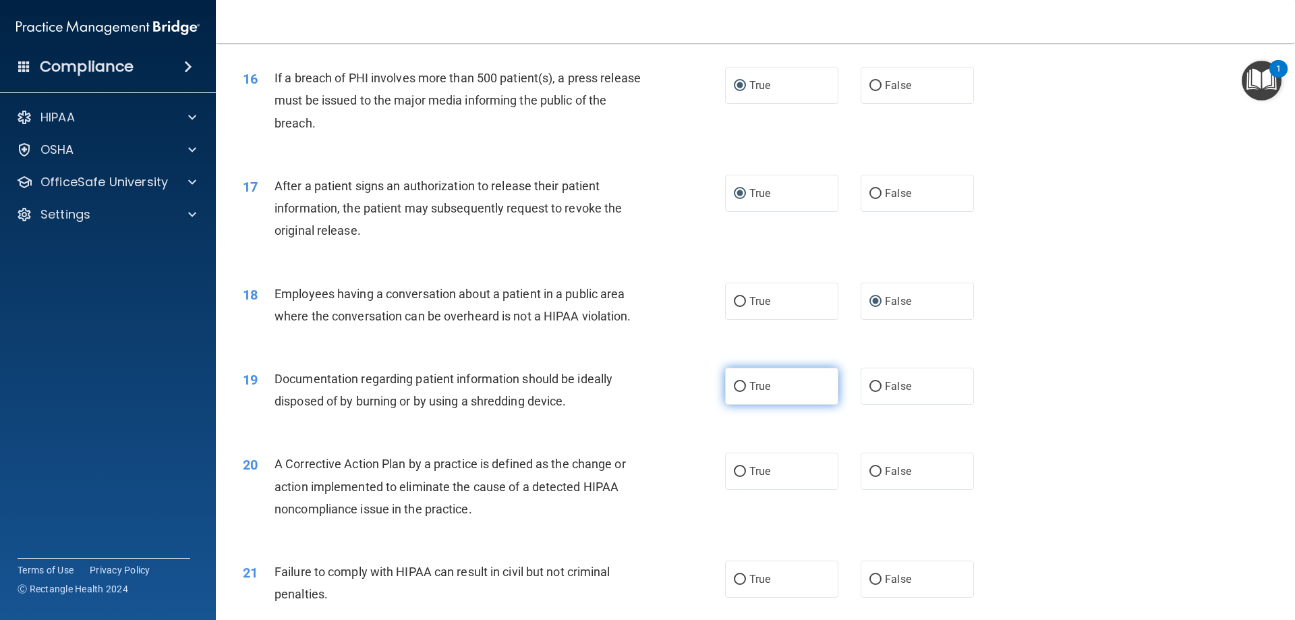
click at [742, 405] on label "True" at bounding box center [781, 386] width 113 height 37
click at [742, 392] on input "True" at bounding box center [740, 387] width 12 height 10
radio input "true"
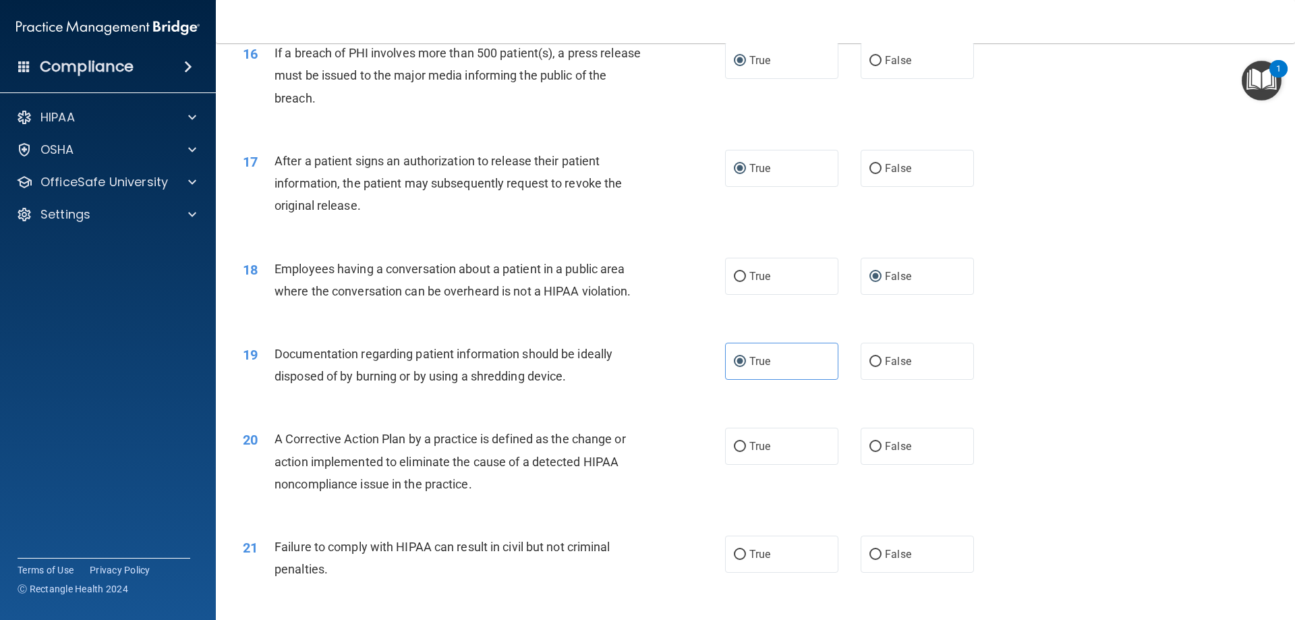
scroll to position [1551, 0]
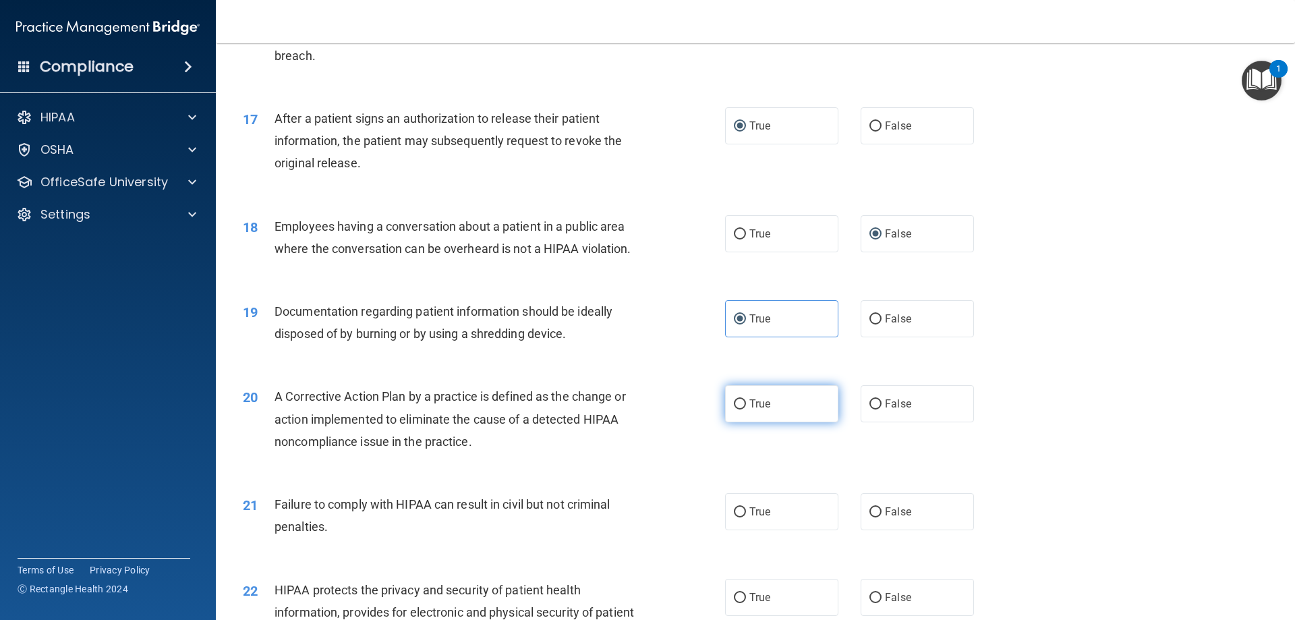
click at [737, 409] on input "True" at bounding box center [740, 404] width 12 height 10
radio input "true"
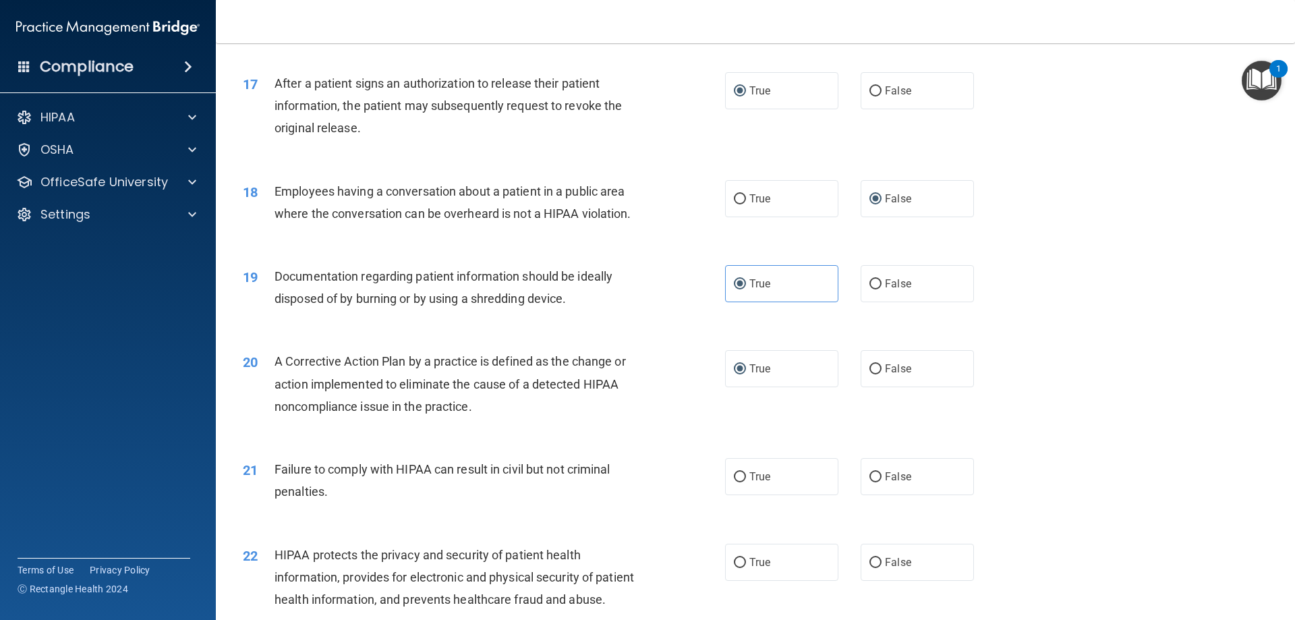
scroll to position [1619, 0]
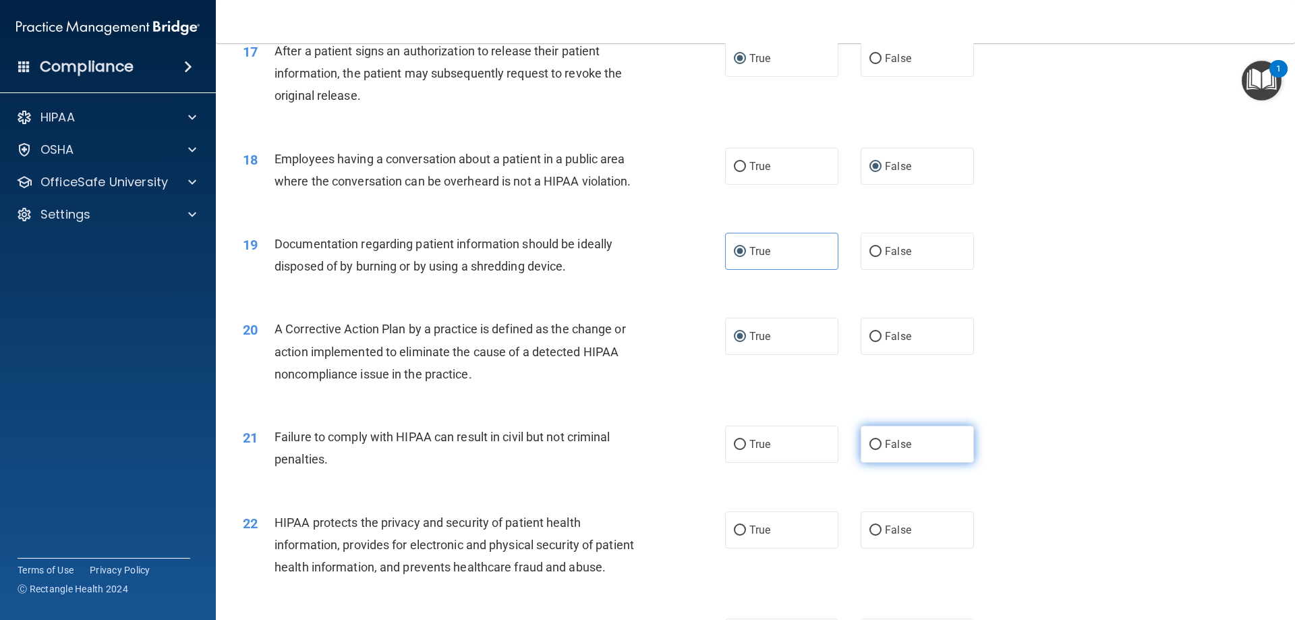
click at [869, 450] on input "False" at bounding box center [875, 445] width 12 height 10
radio input "true"
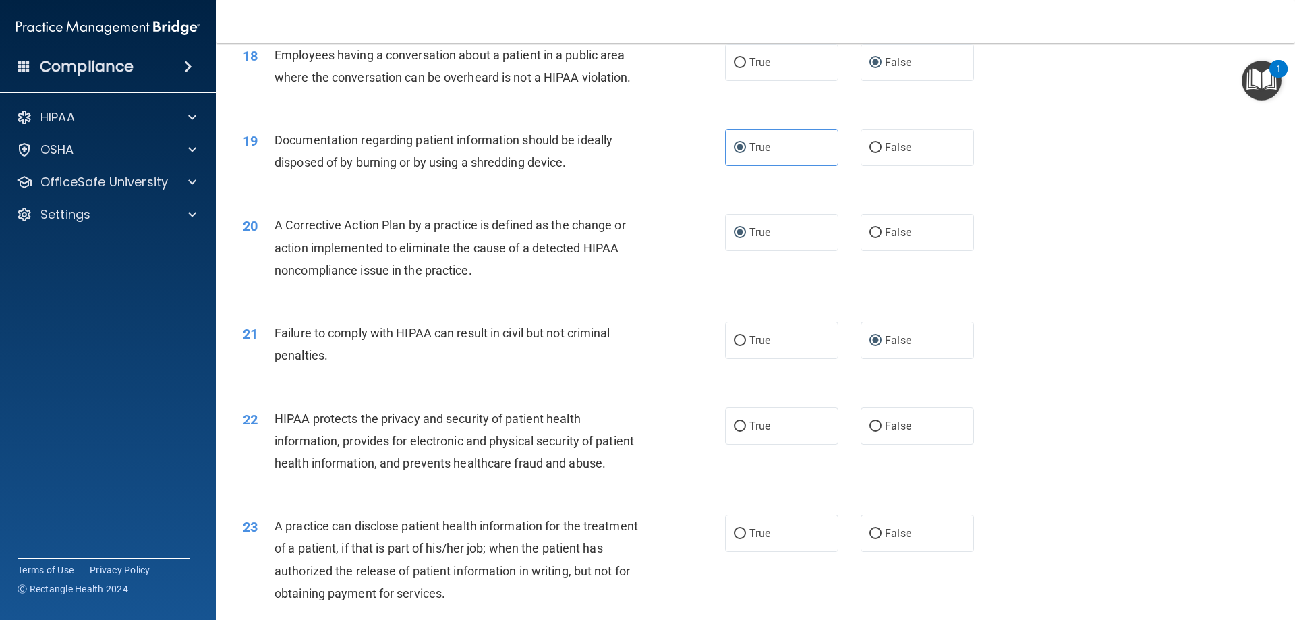
scroll to position [1753, 0]
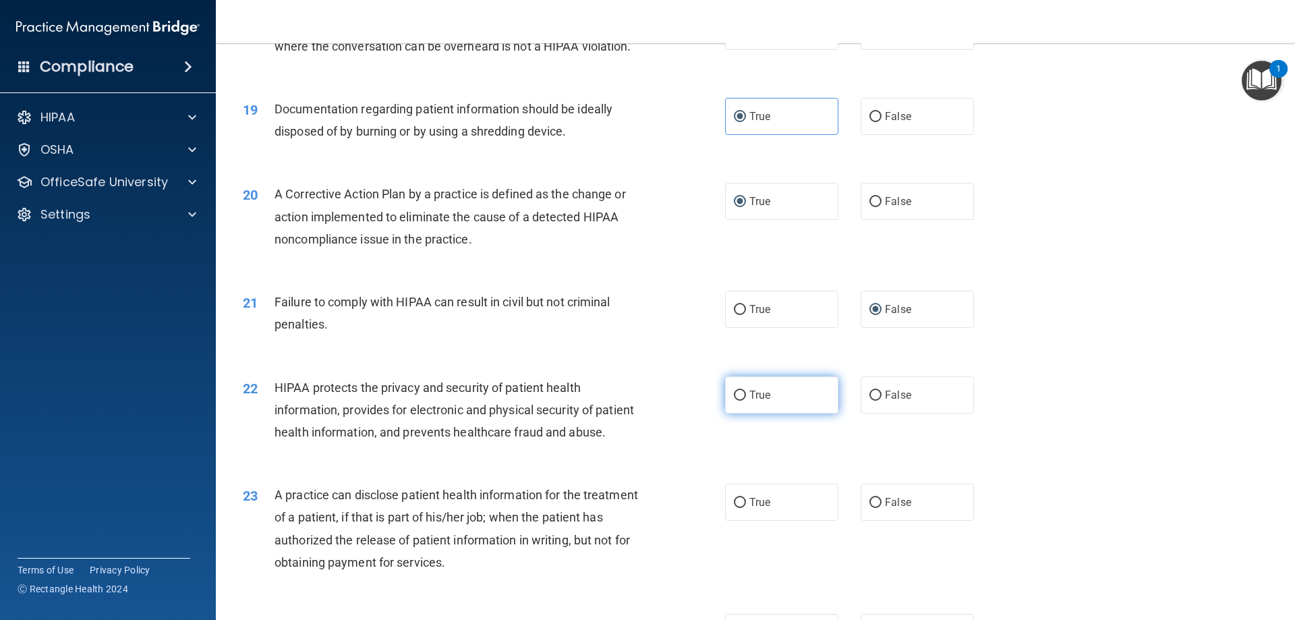
click at [736, 401] on input "True" at bounding box center [740, 395] width 12 height 10
radio input "true"
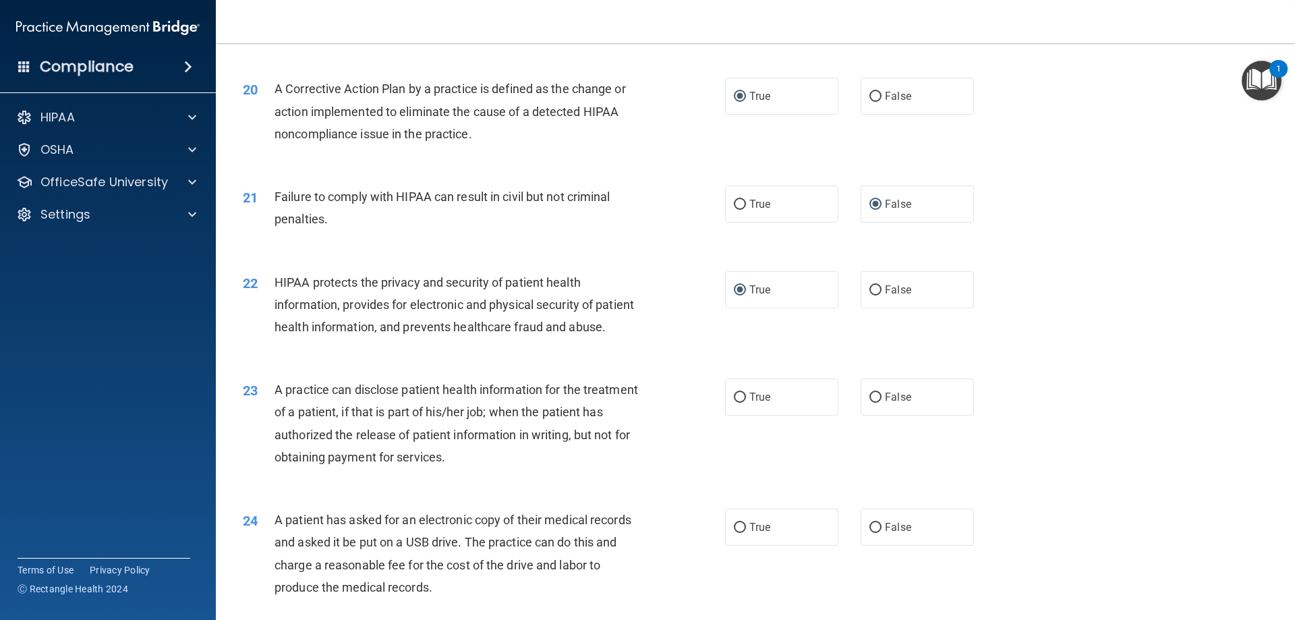
scroll to position [1888, 0]
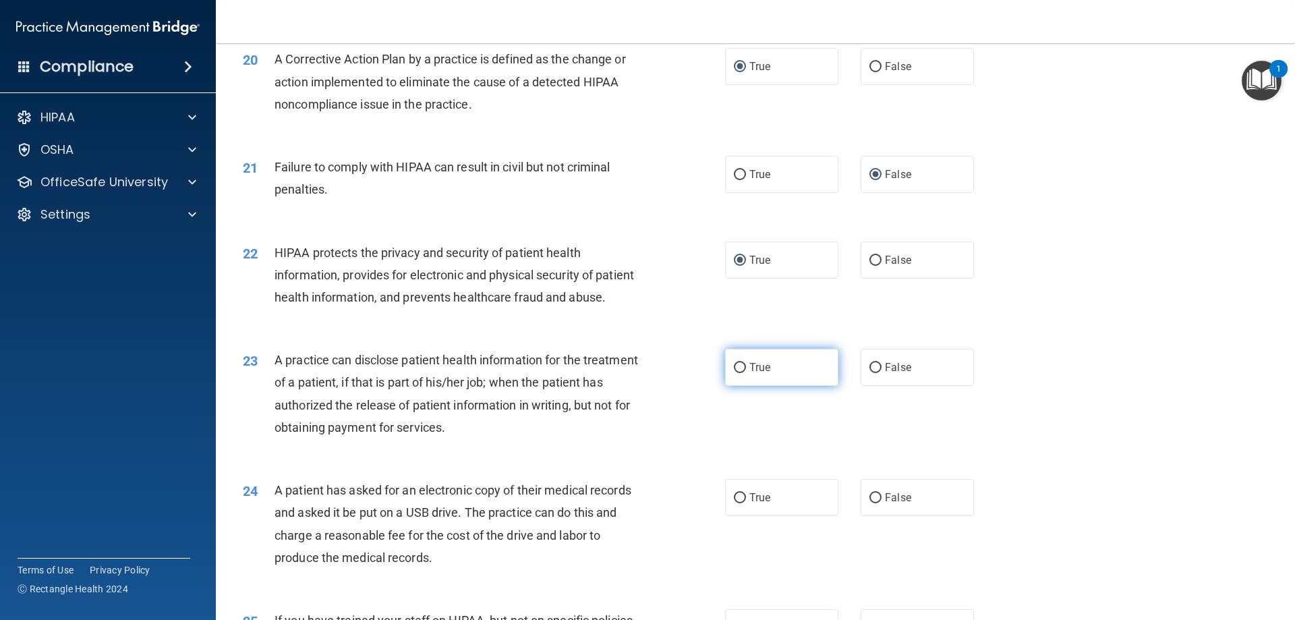
click at [738, 373] on input "True" at bounding box center [740, 368] width 12 height 10
radio input "true"
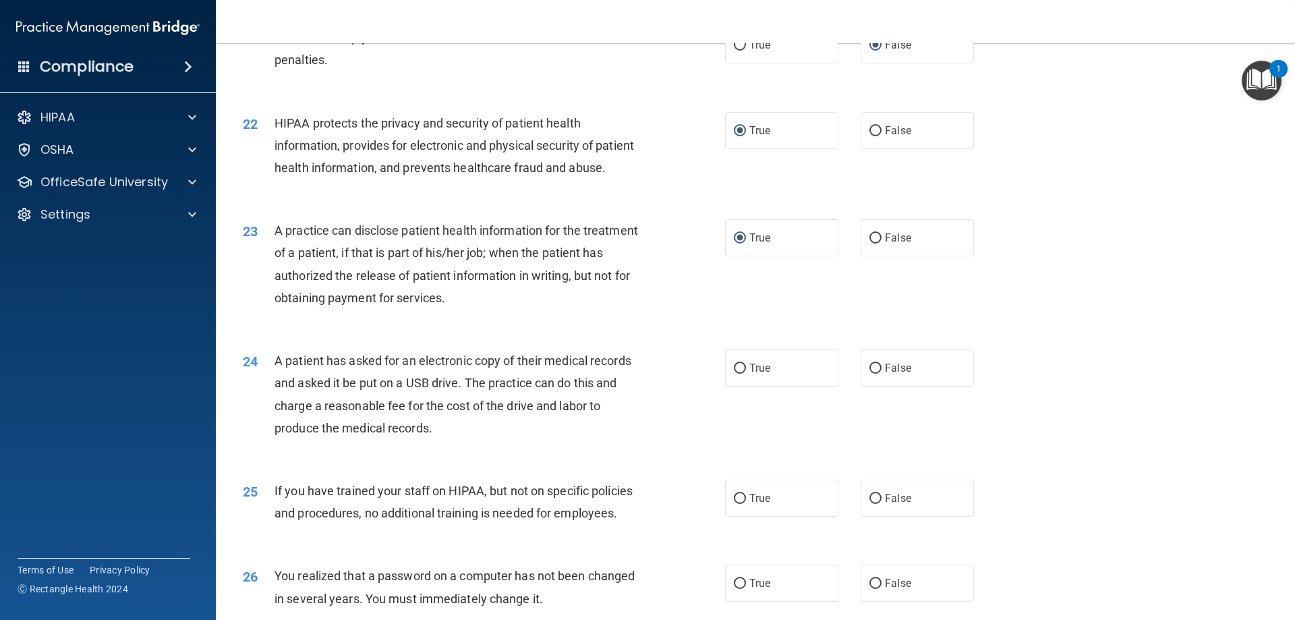
scroll to position [2023, 0]
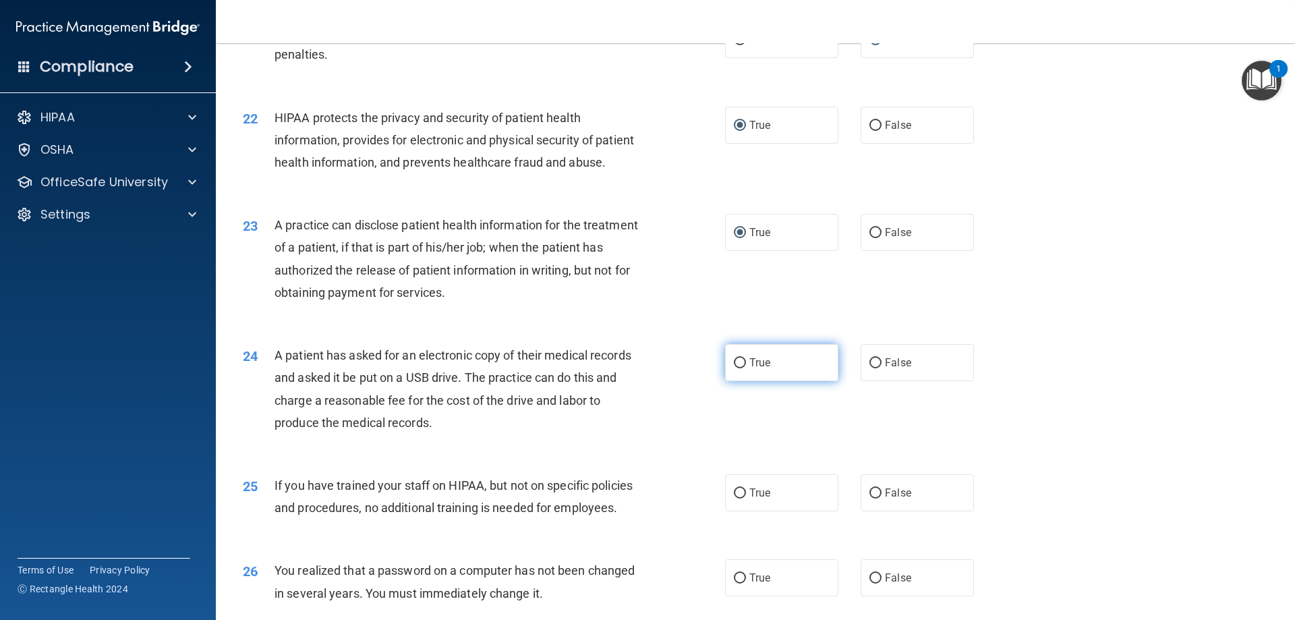
click at [738, 368] on input "True" at bounding box center [740, 363] width 12 height 10
radio input "true"
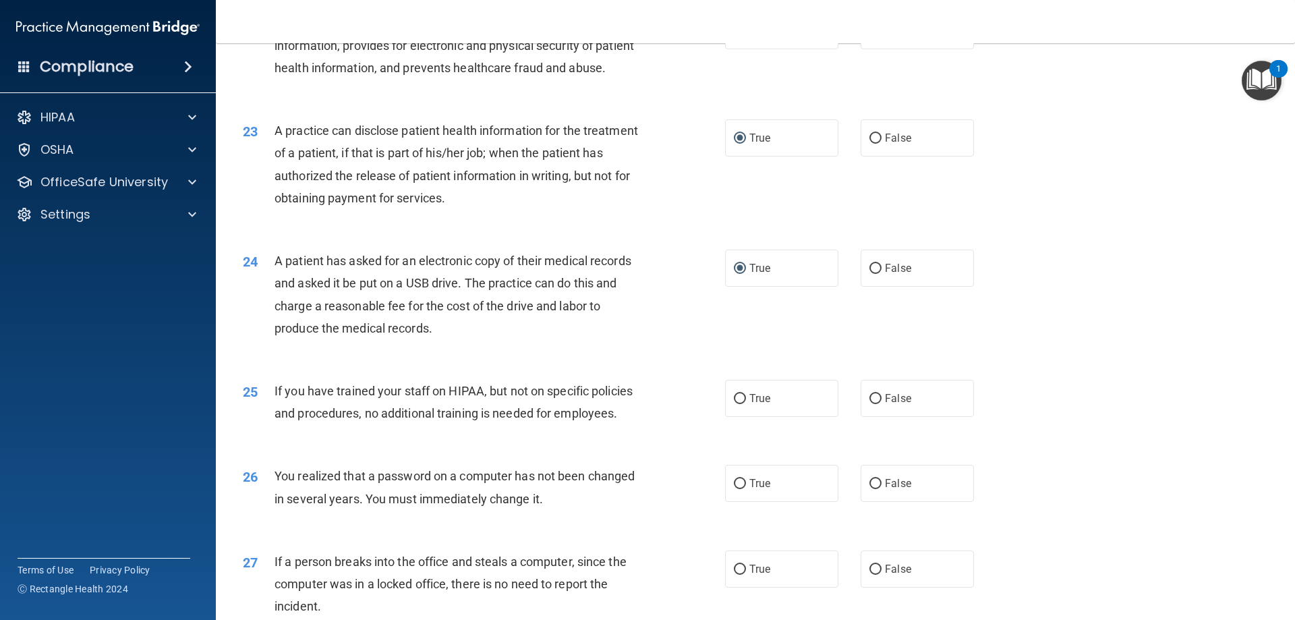
scroll to position [2158, 0]
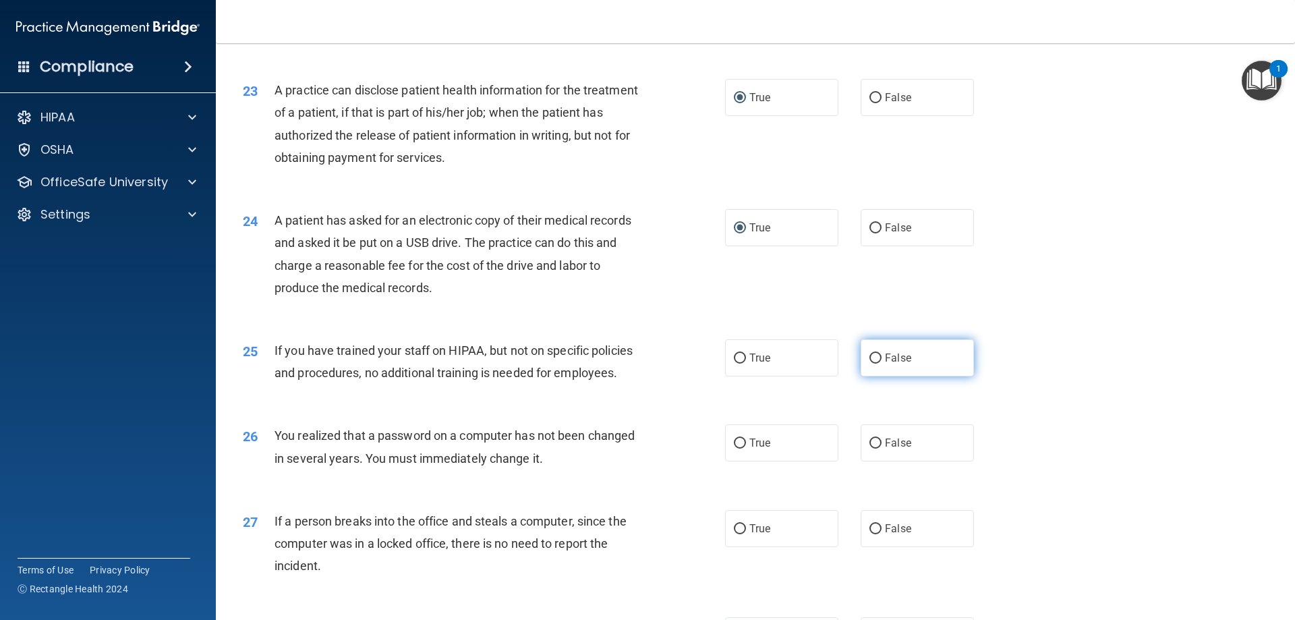
click at [869, 364] on input "False" at bounding box center [875, 358] width 12 height 10
radio input "true"
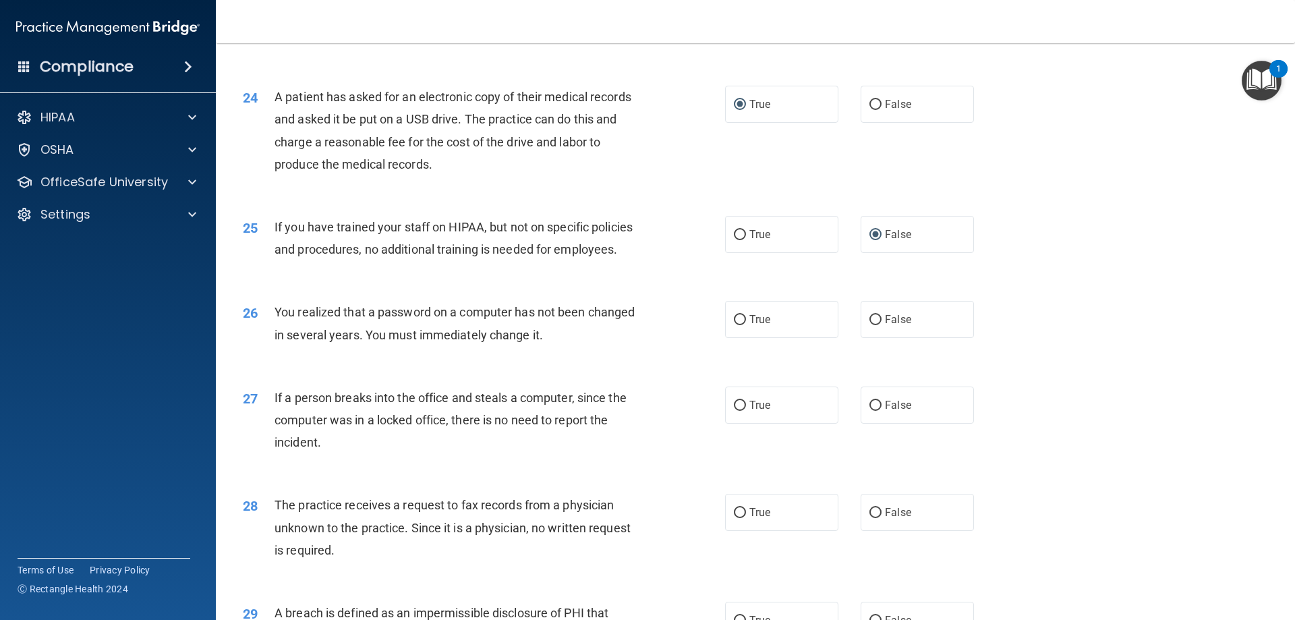
scroll to position [2293, 0]
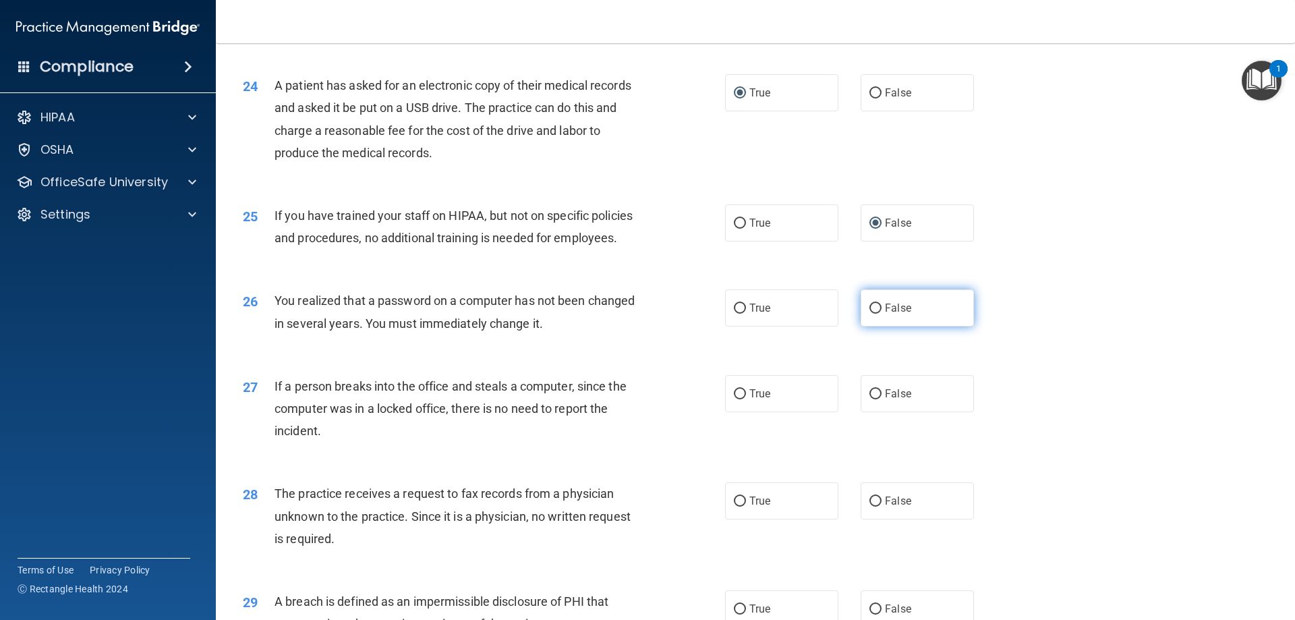
click at [873, 314] on input "False" at bounding box center [875, 308] width 12 height 10
radio input "true"
click at [735, 314] on input "True" at bounding box center [740, 308] width 12 height 10
radio input "true"
radio input "false"
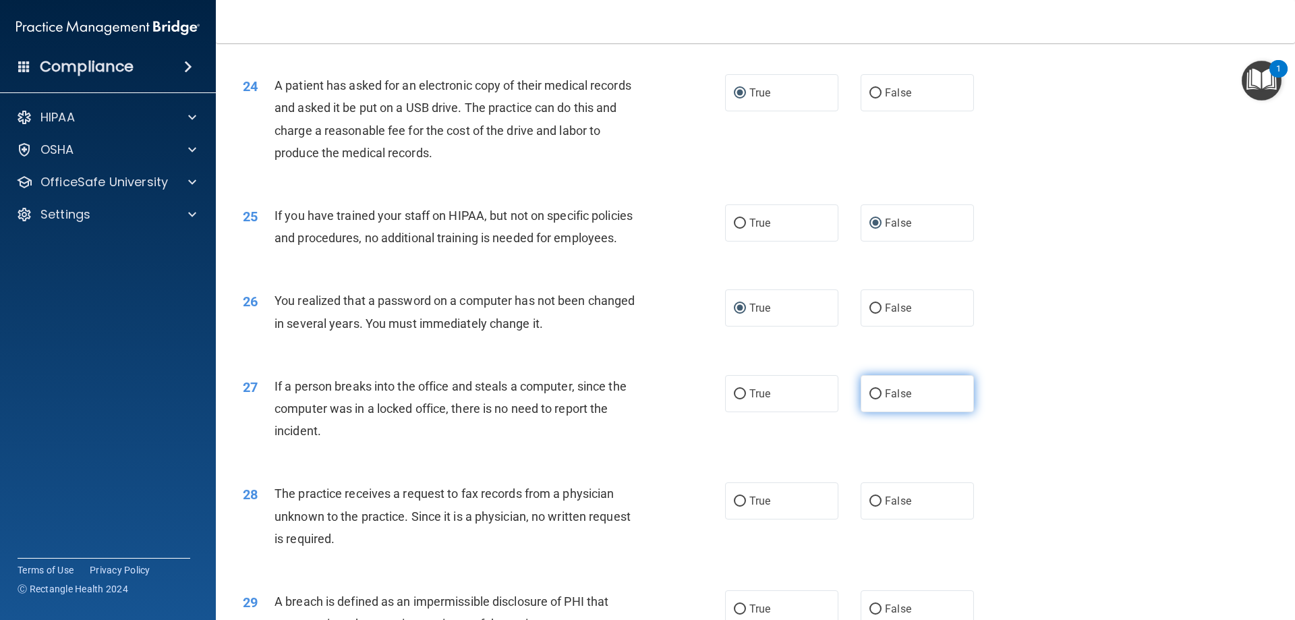
click at [873, 399] on input "False" at bounding box center [875, 394] width 12 height 10
radio input "true"
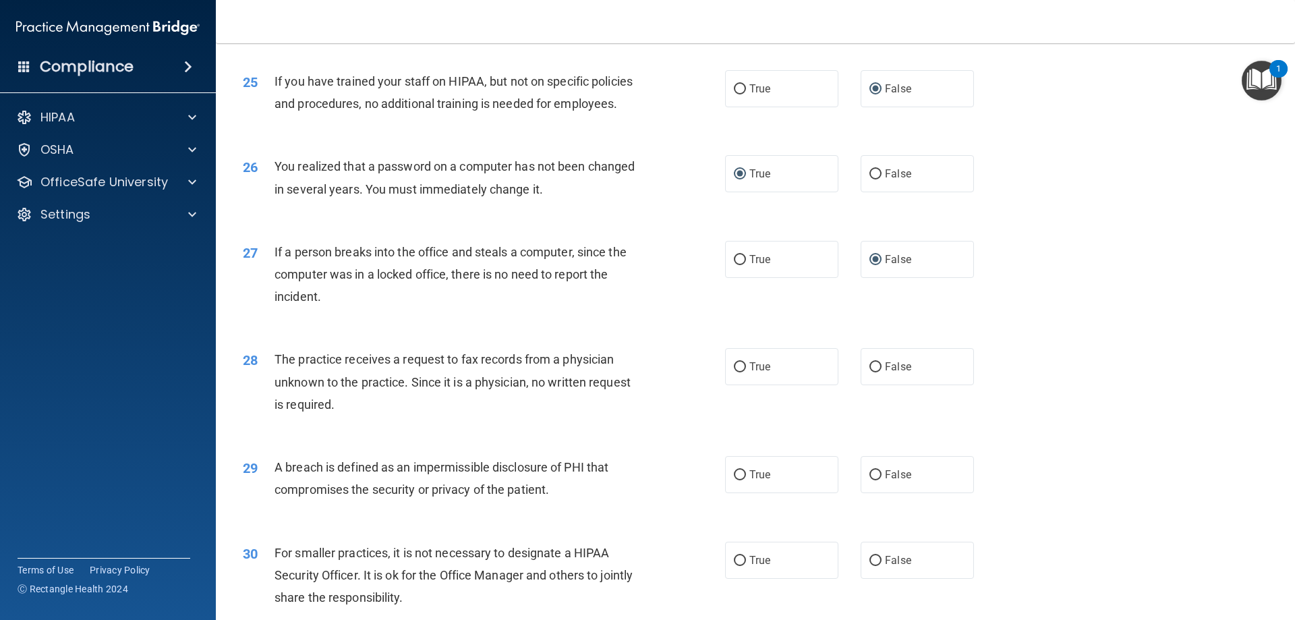
scroll to position [2428, 0]
click at [740, 372] on input "True" at bounding box center [740, 366] width 12 height 10
radio input "true"
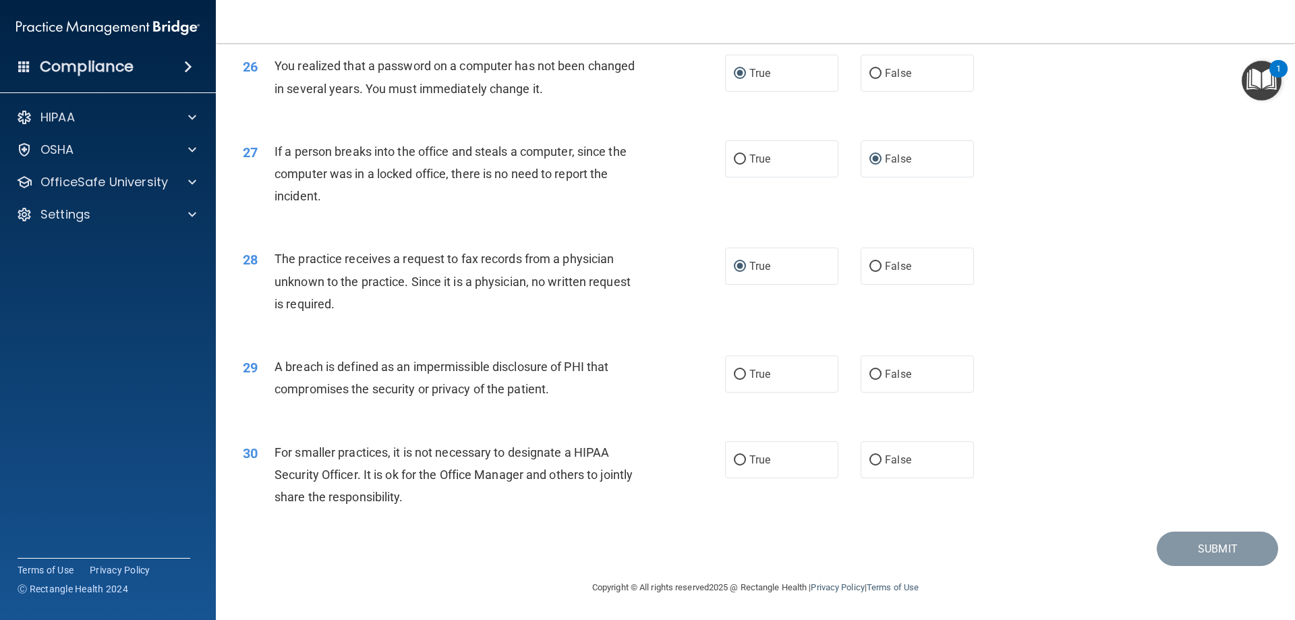
scroll to position [2563, 0]
click at [742, 382] on label "True" at bounding box center [781, 373] width 113 height 37
click at [742, 380] on input "True" at bounding box center [740, 375] width 12 height 10
radio input "true"
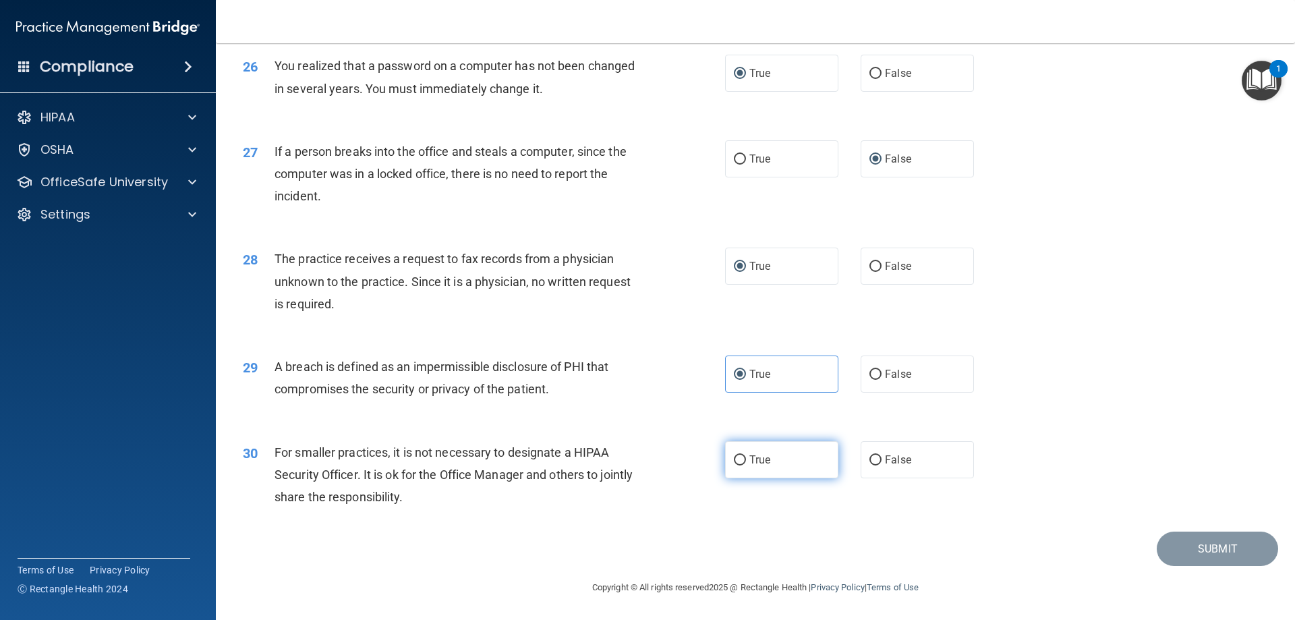
click at [736, 461] on input "True" at bounding box center [740, 460] width 12 height 10
radio input "true"
click at [1196, 544] on button "Submit" at bounding box center [1217, 548] width 121 height 34
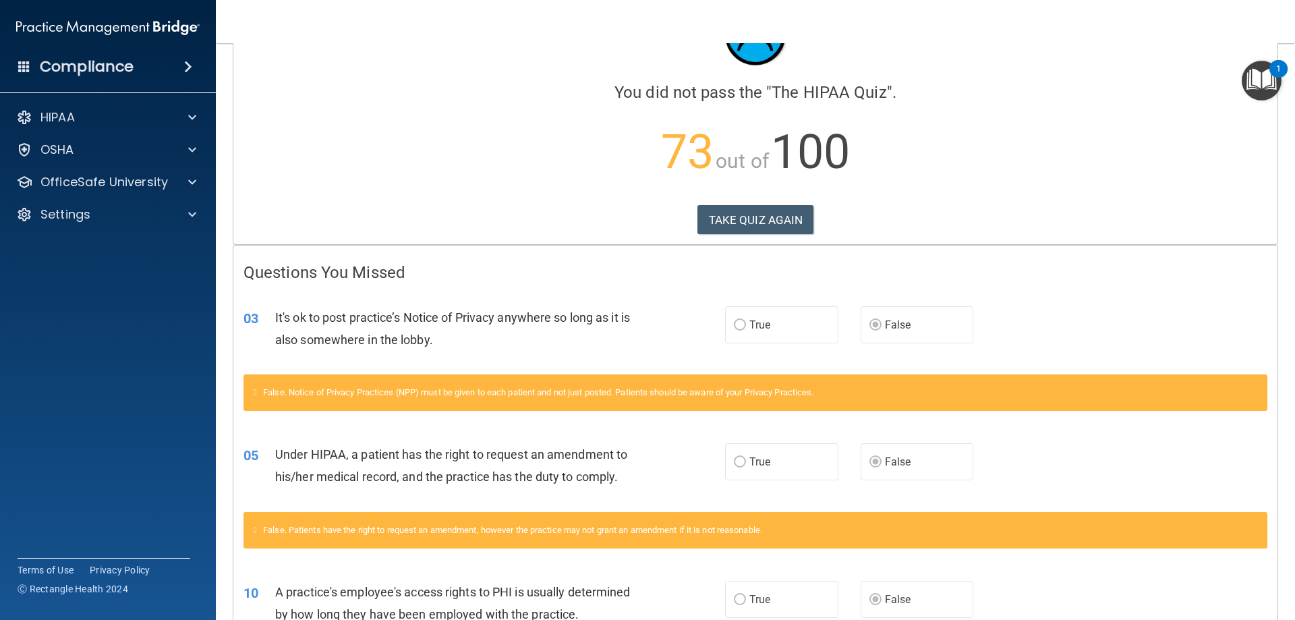
scroll to position [72, 0]
click at [753, 217] on button "TAKE QUIZ AGAIN" at bounding box center [755, 221] width 117 height 30
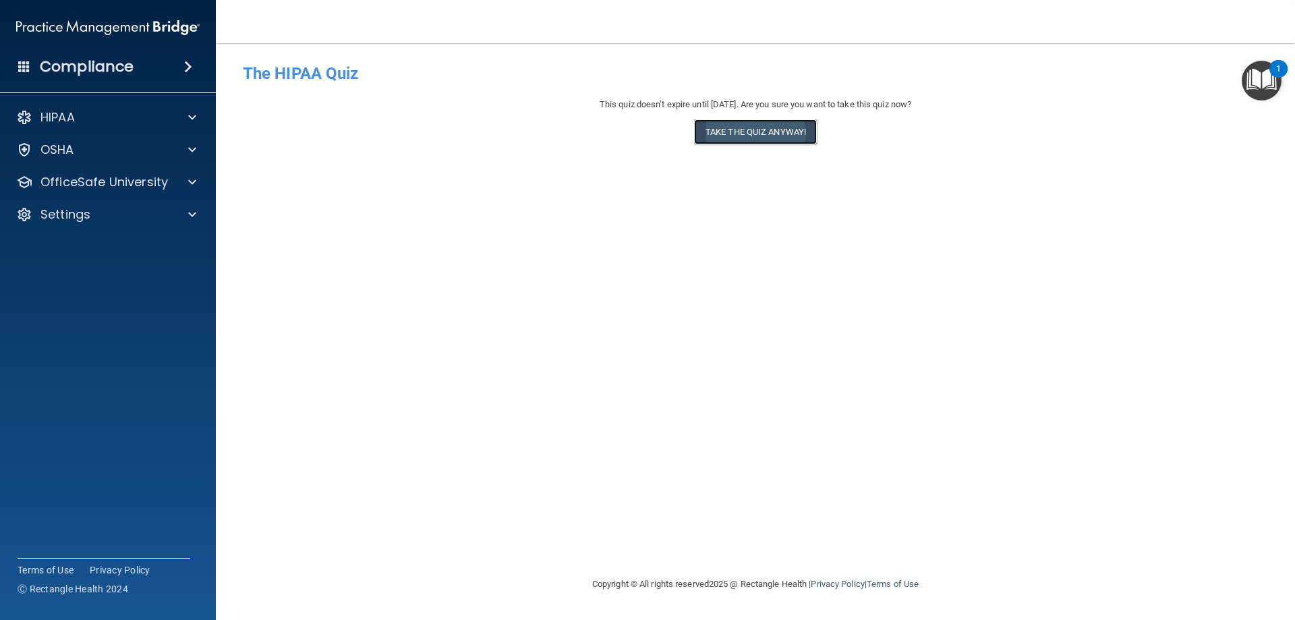
click at [755, 132] on button "Take the quiz anyway!" at bounding box center [755, 131] width 123 height 25
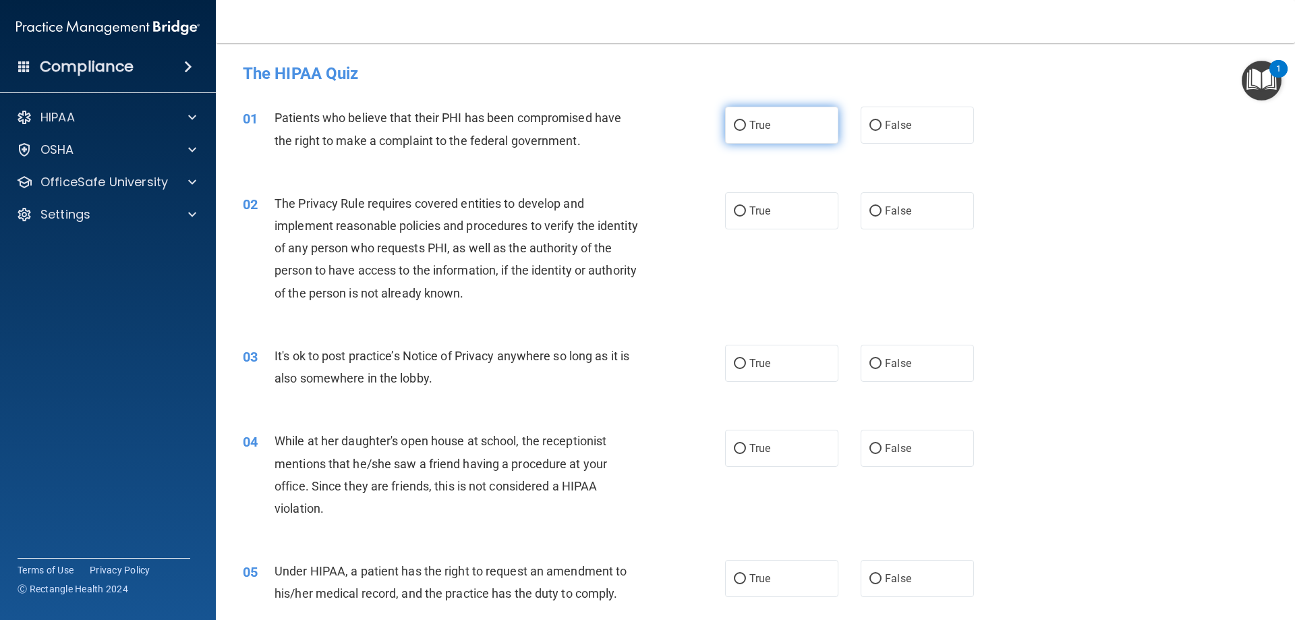
click at [737, 126] on input "True" at bounding box center [740, 126] width 12 height 10
radio input "true"
click at [736, 210] on input "True" at bounding box center [740, 211] width 12 height 10
radio input "true"
click at [873, 361] on input "False" at bounding box center [875, 364] width 12 height 10
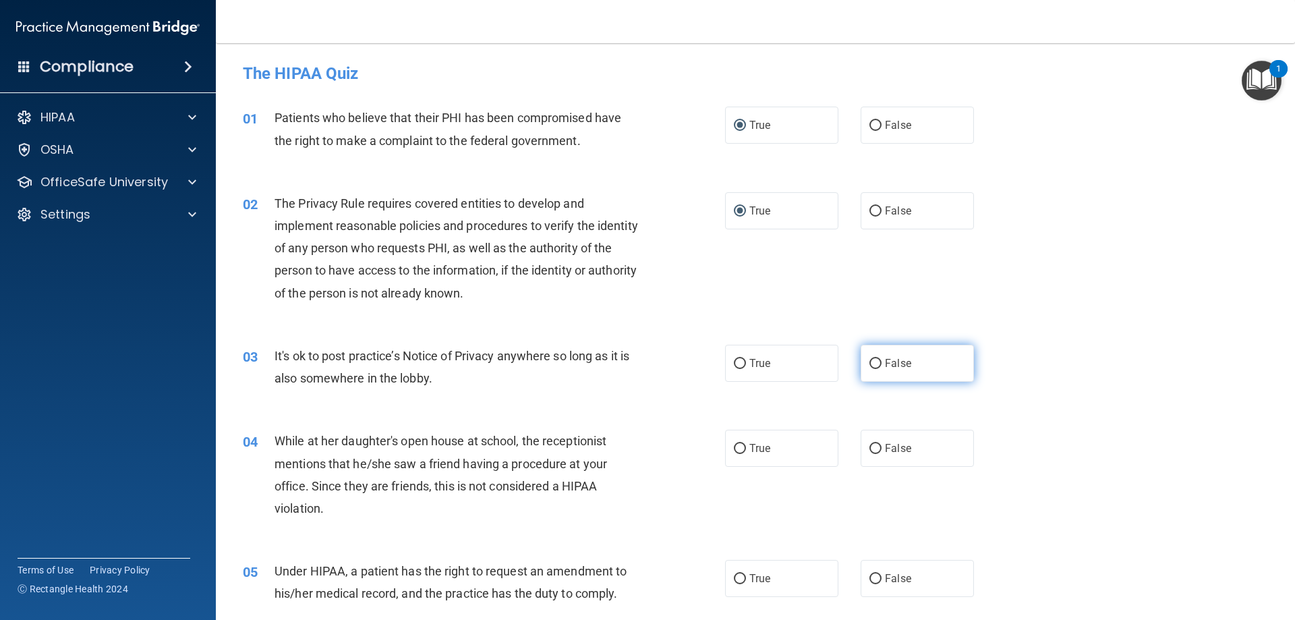
radio input "true"
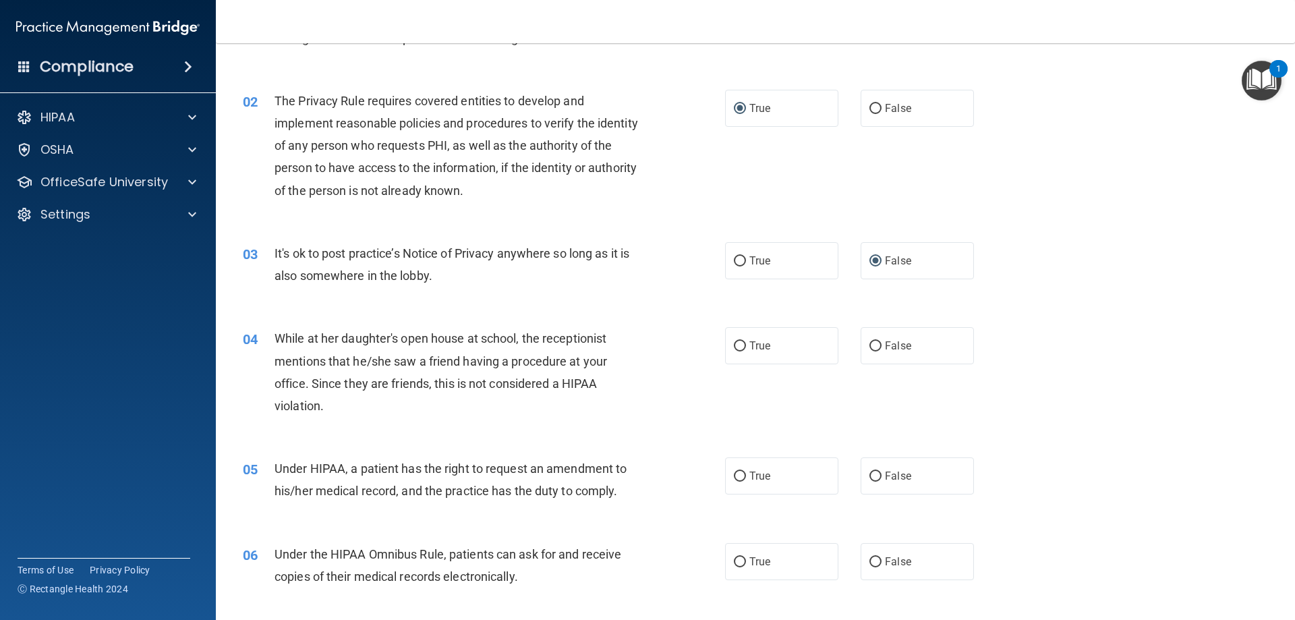
scroll to position [135, 0]
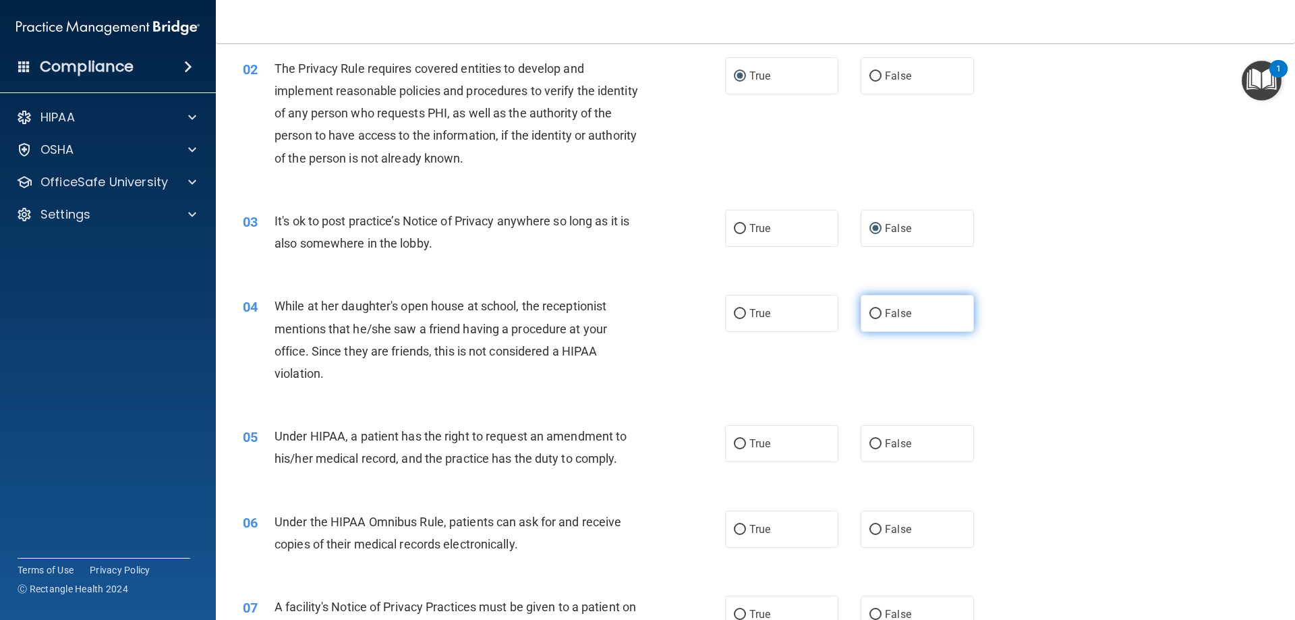
click at [870, 313] on input "False" at bounding box center [875, 314] width 12 height 10
radio input "true"
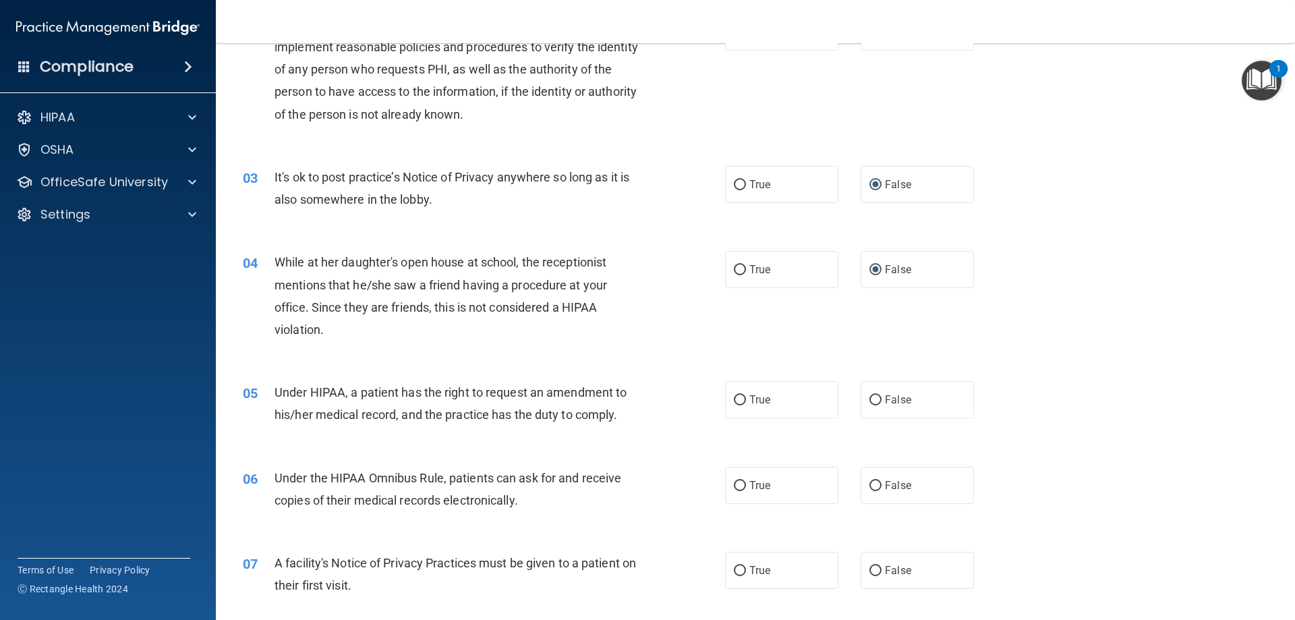
scroll to position [202, 0]
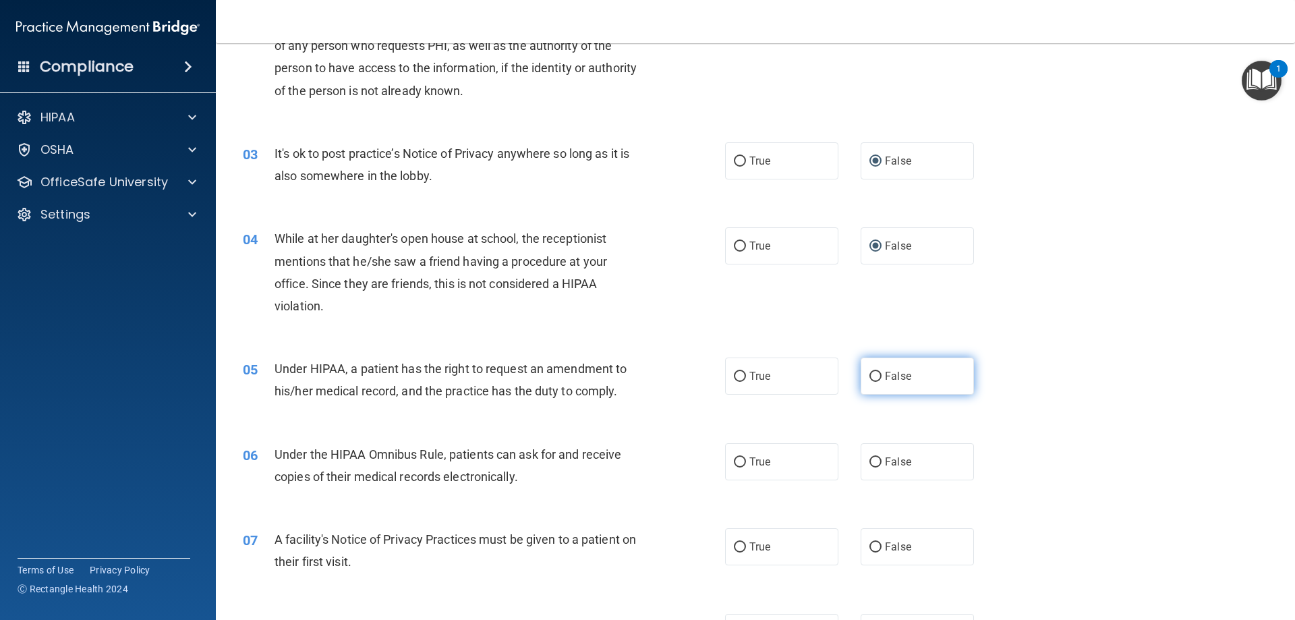
click at [869, 379] on input "False" at bounding box center [875, 377] width 12 height 10
radio input "true"
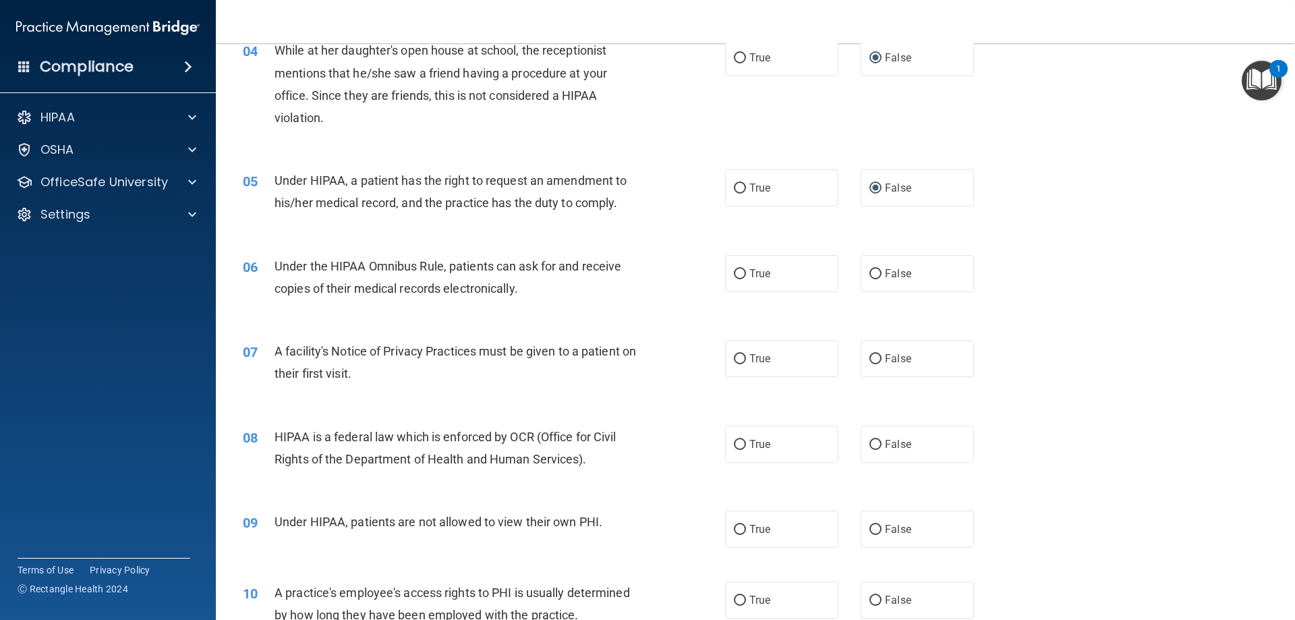
scroll to position [405, 0]
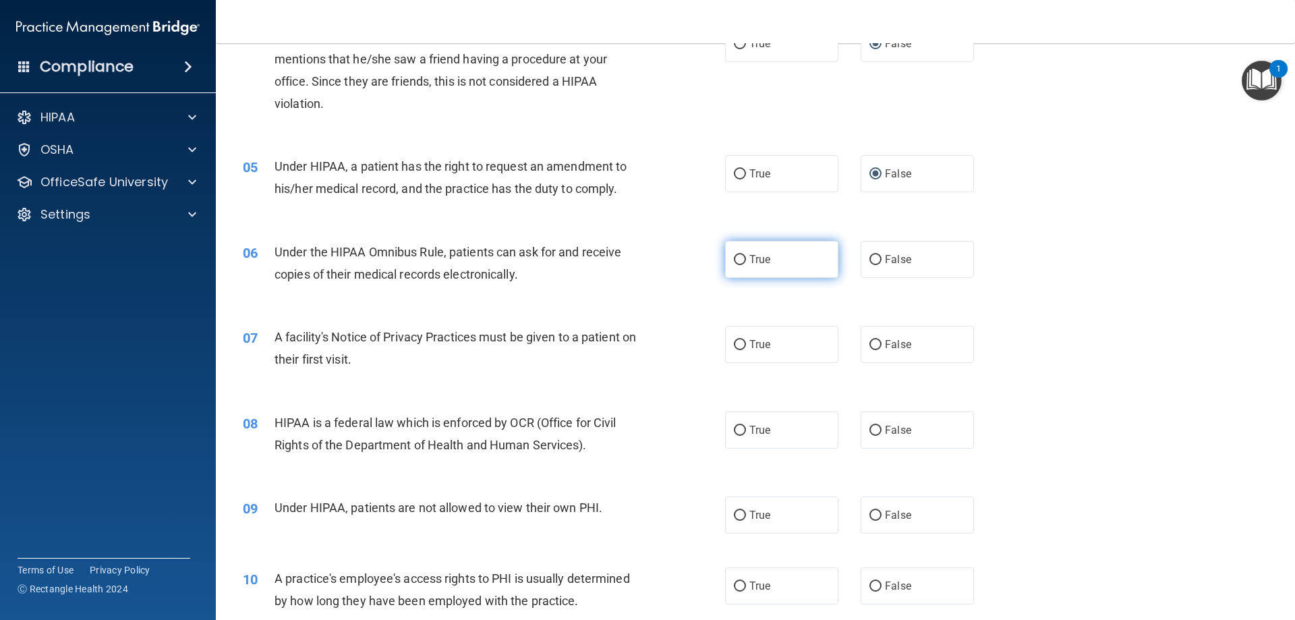
click at [738, 259] on input "True" at bounding box center [740, 260] width 12 height 10
radio input "true"
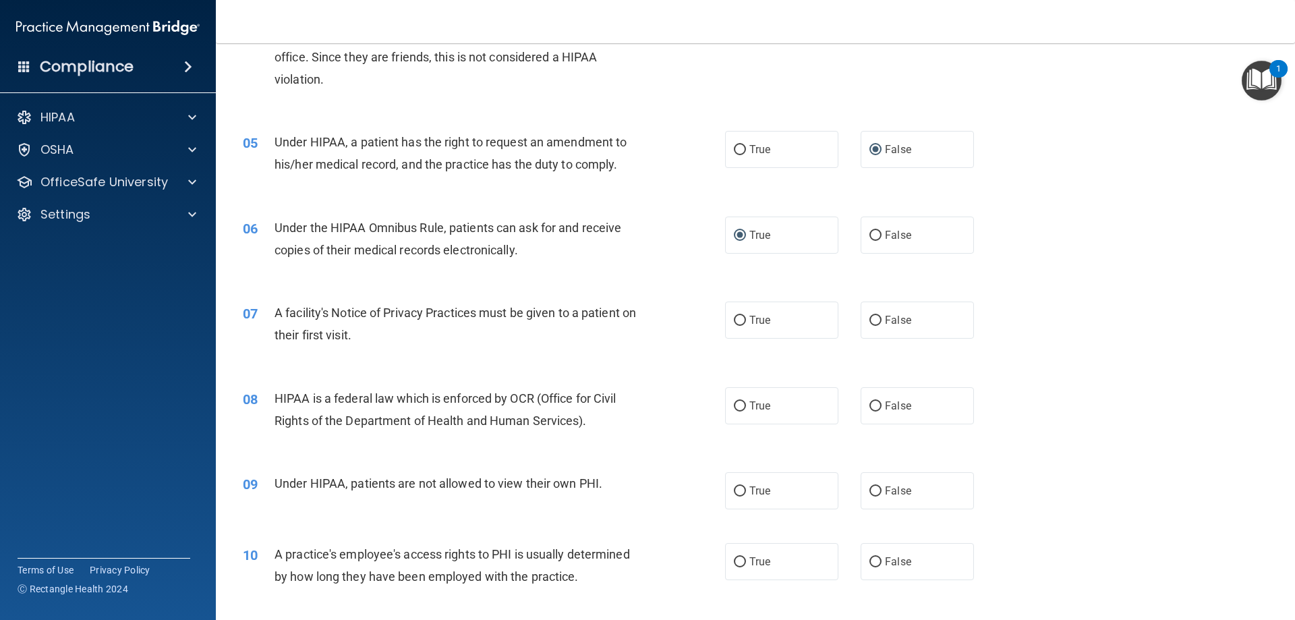
scroll to position [472, 0]
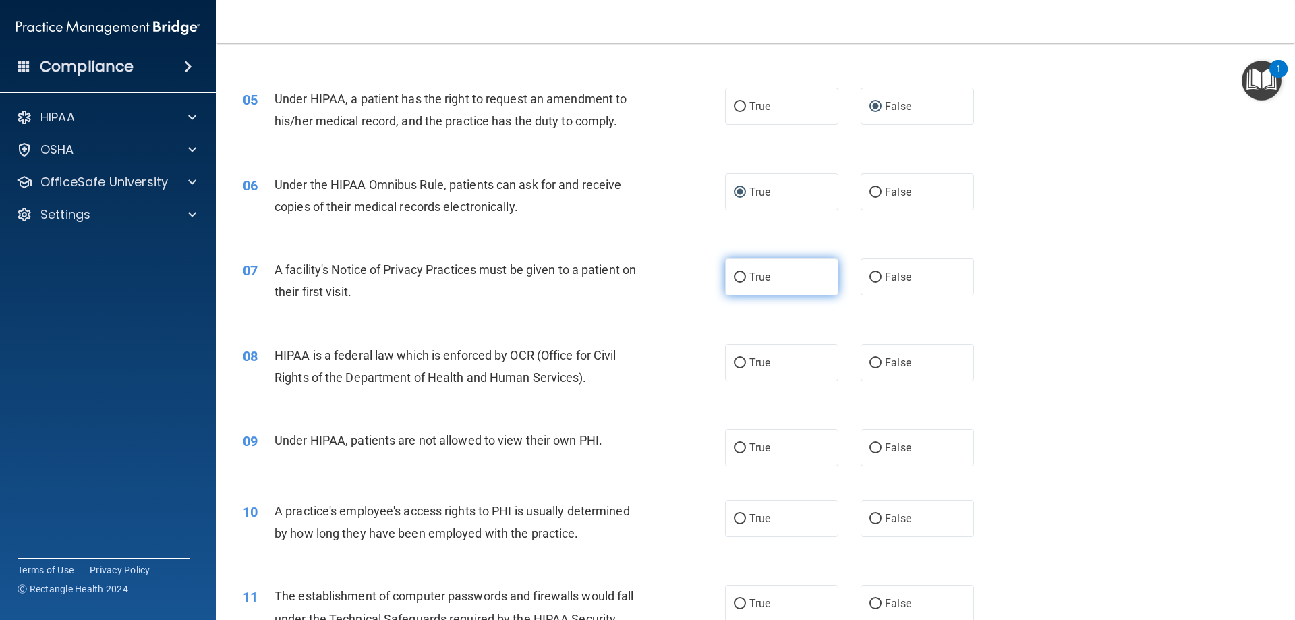
click at [735, 280] on input "True" at bounding box center [740, 277] width 12 height 10
radio input "true"
click at [740, 363] on input "True" at bounding box center [740, 363] width 12 height 10
radio input "true"
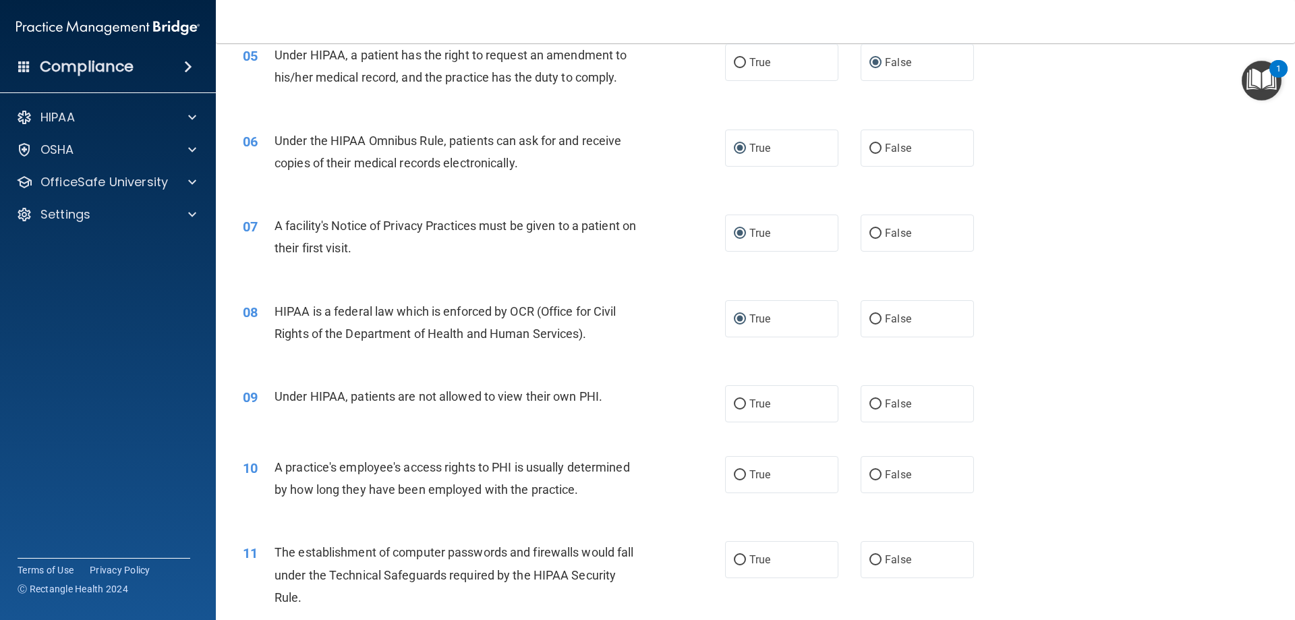
scroll to position [540, 0]
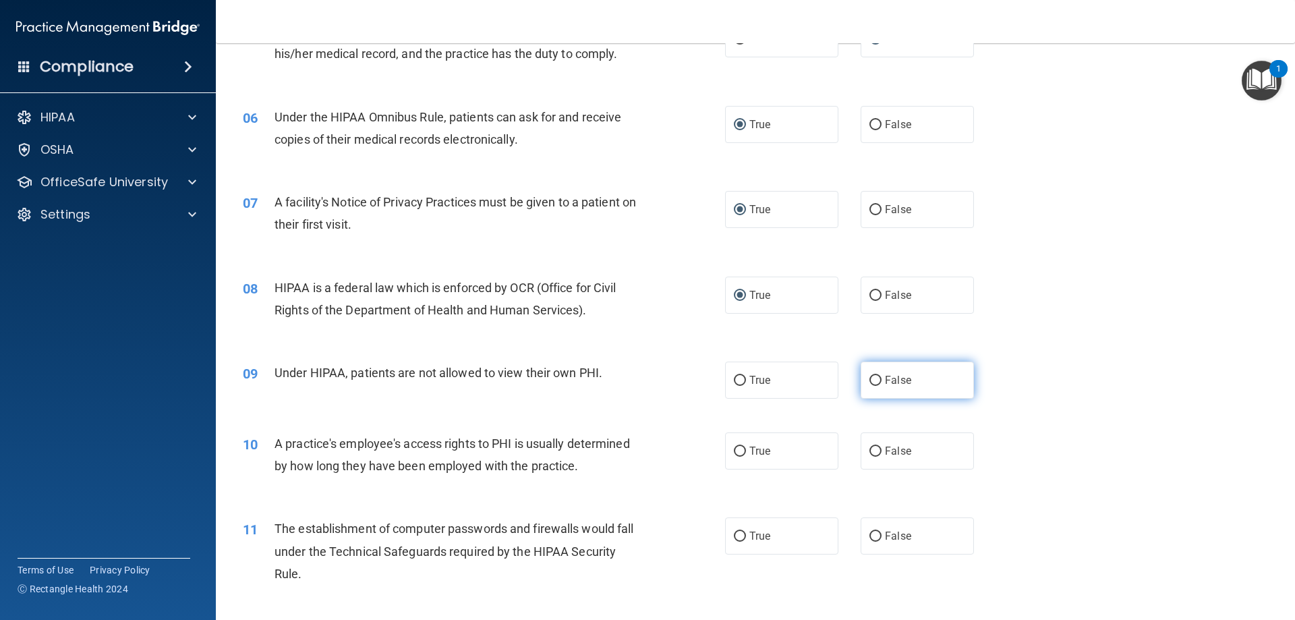
click at [869, 378] on input "False" at bounding box center [875, 381] width 12 height 10
radio input "true"
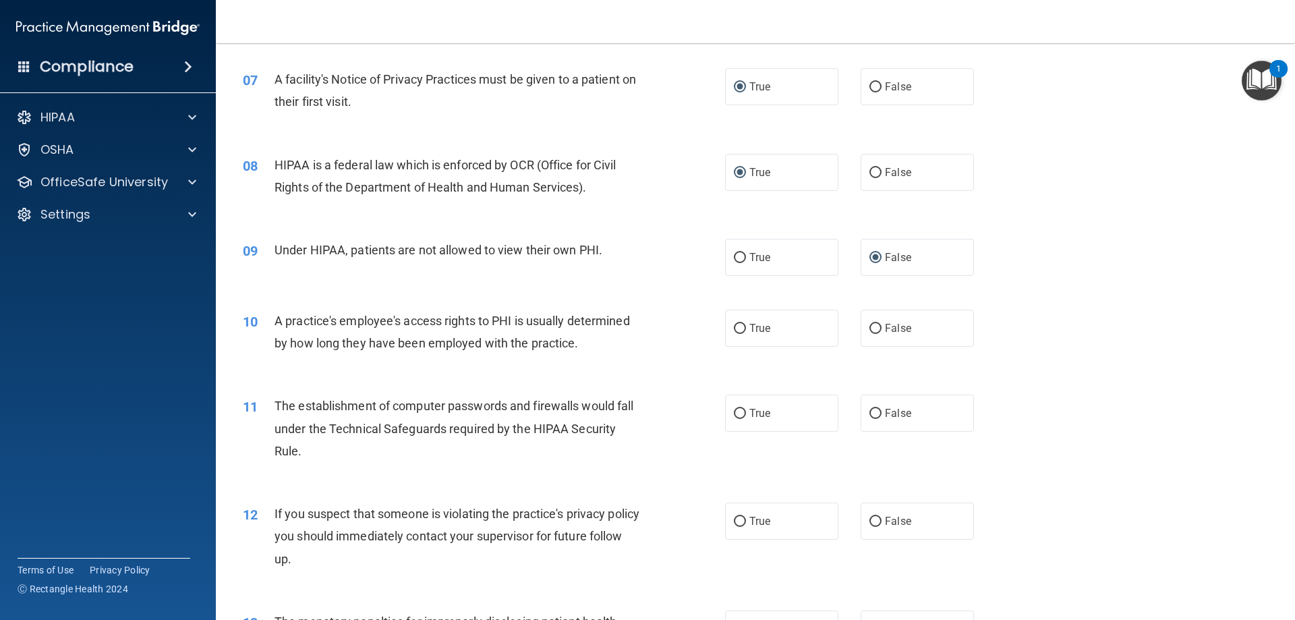
scroll to position [674, 0]
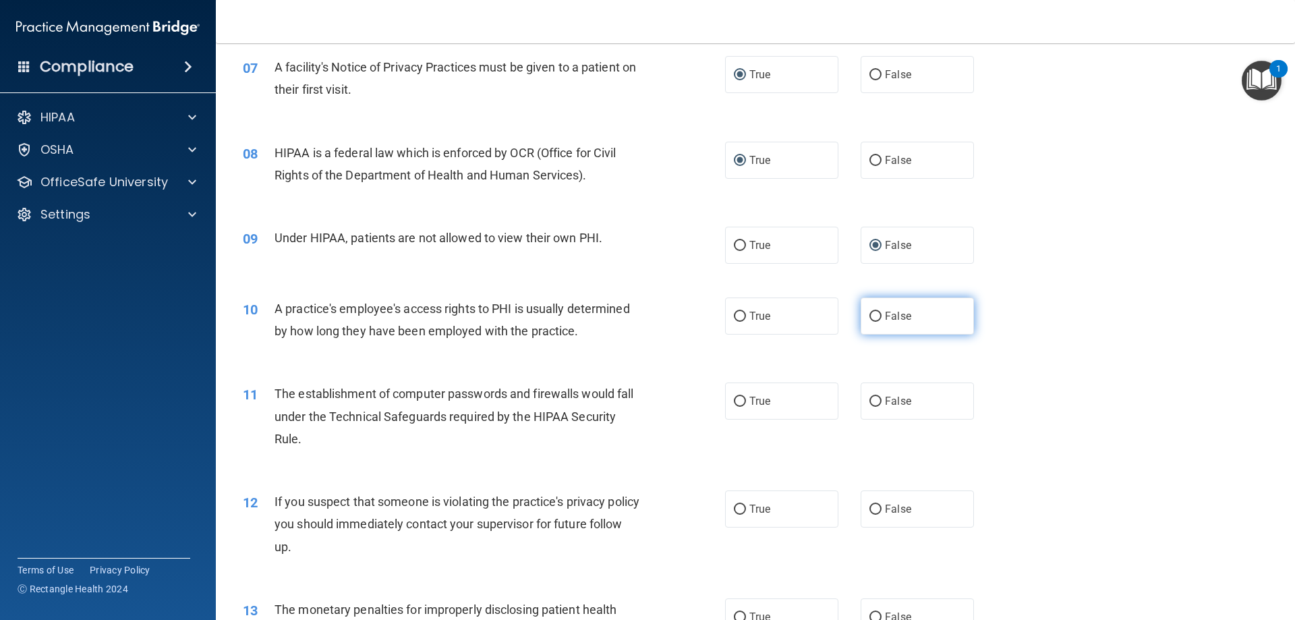
click at [875, 314] on input "False" at bounding box center [875, 317] width 12 height 10
radio input "true"
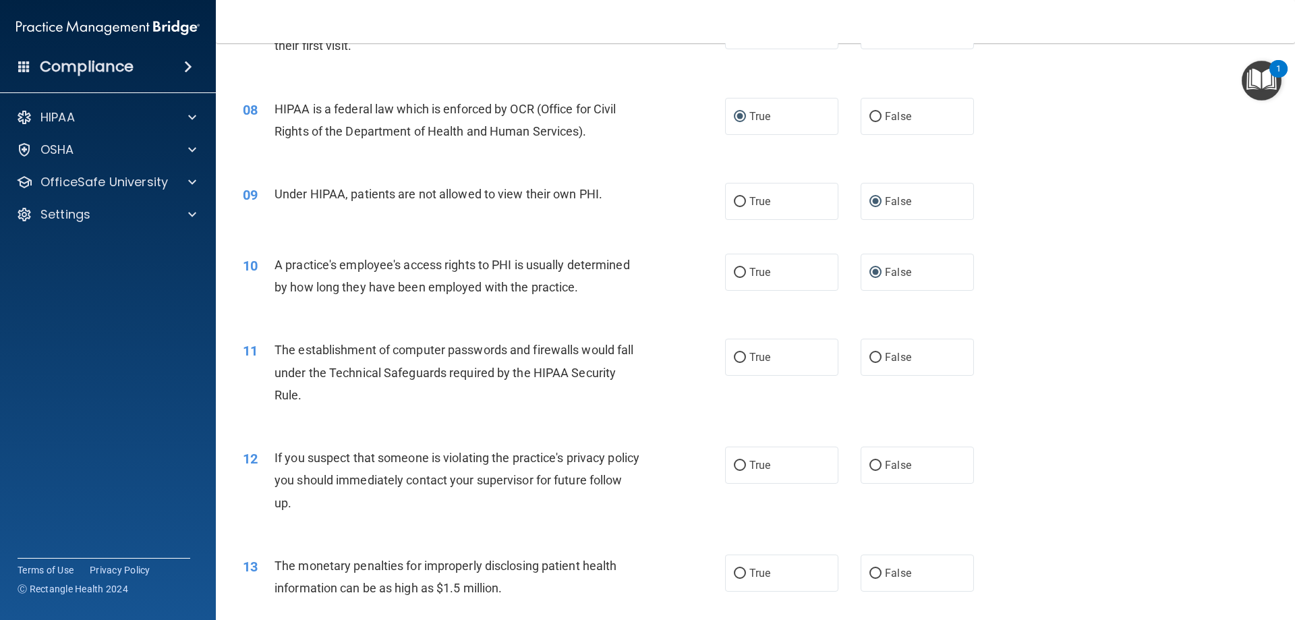
scroll to position [742, 0]
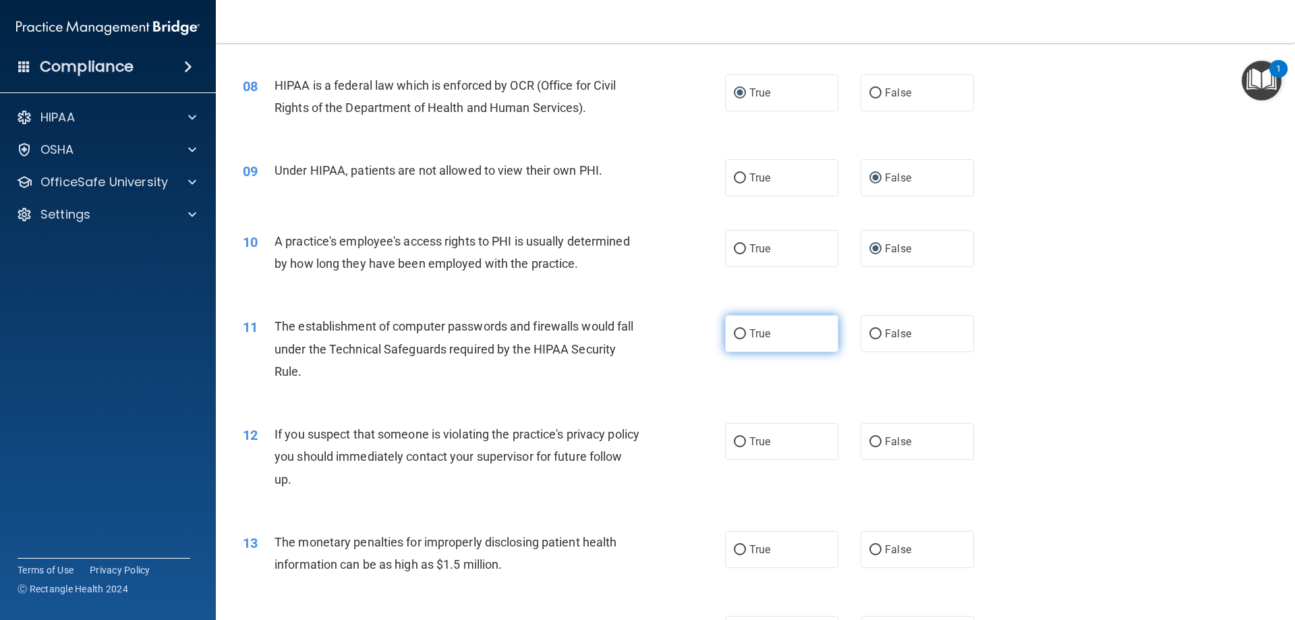
click at [735, 335] on input "True" at bounding box center [740, 334] width 12 height 10
radio input "true"
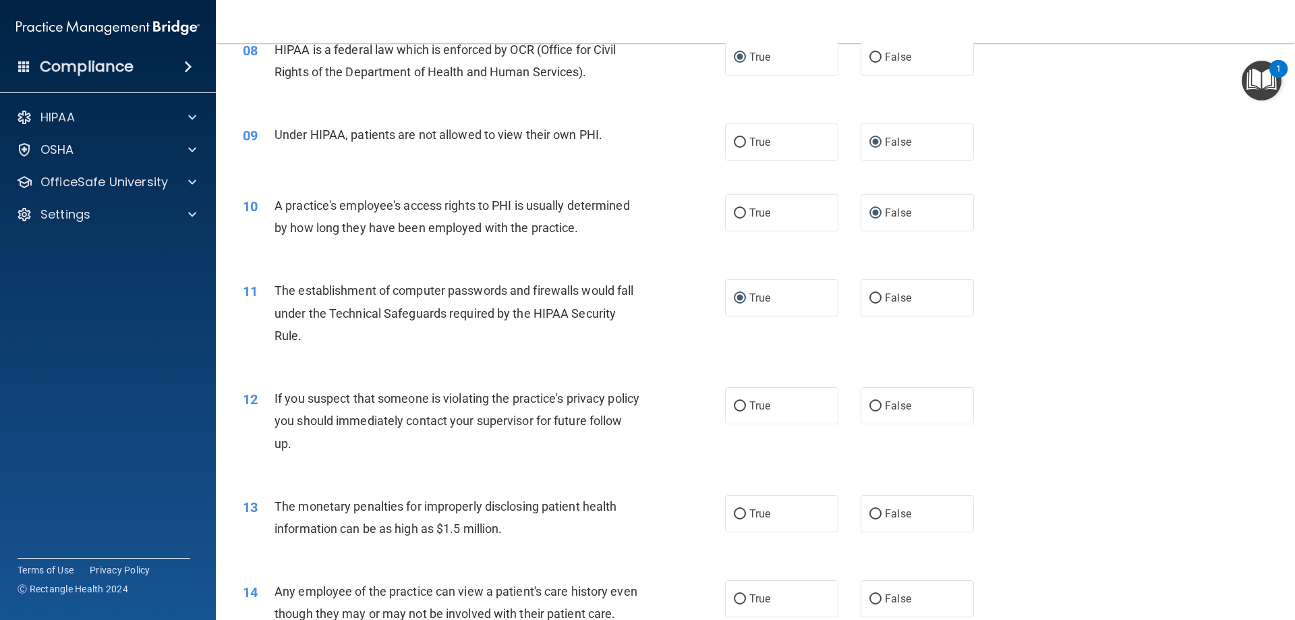
scroll to position [809, 0]
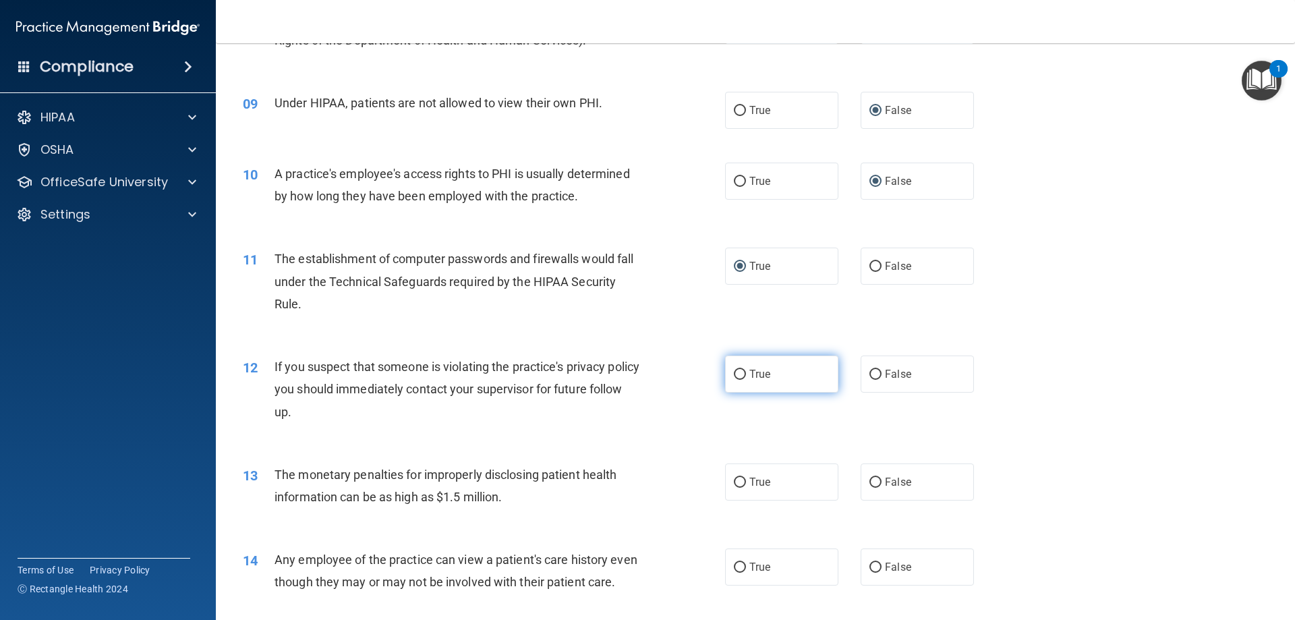
click at [740, 373] on input "True" at bounding box center [740, 375] width 12 height 10
radio input "true"
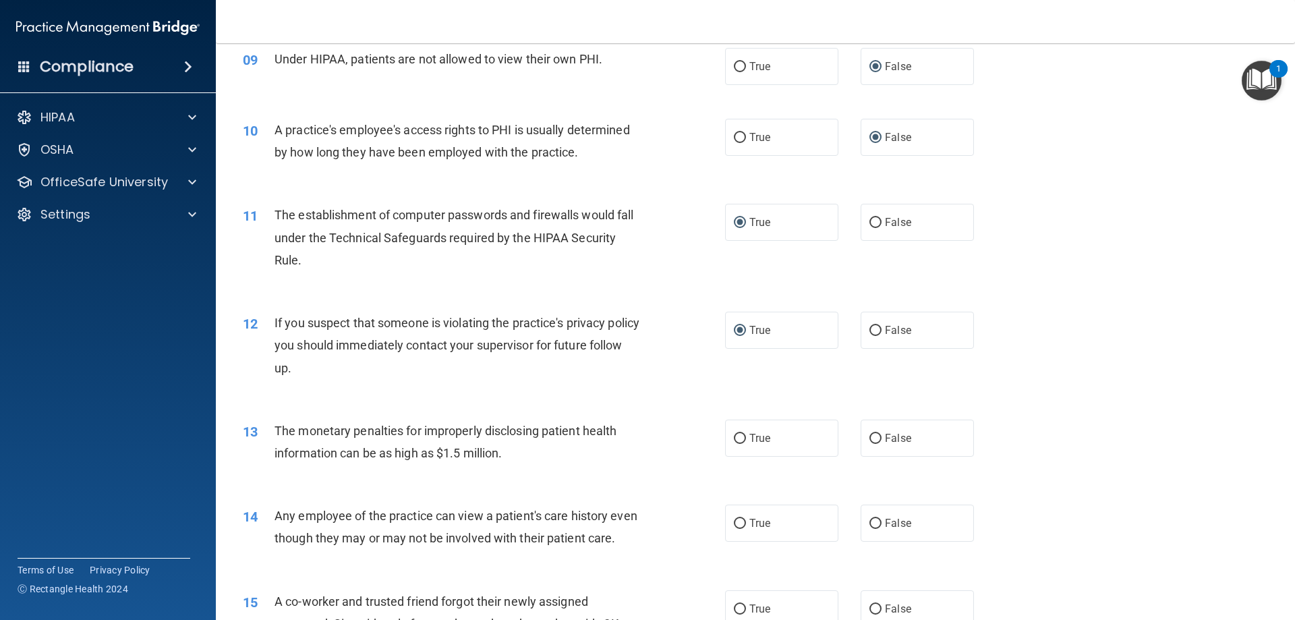
scroll to position [877, 0]
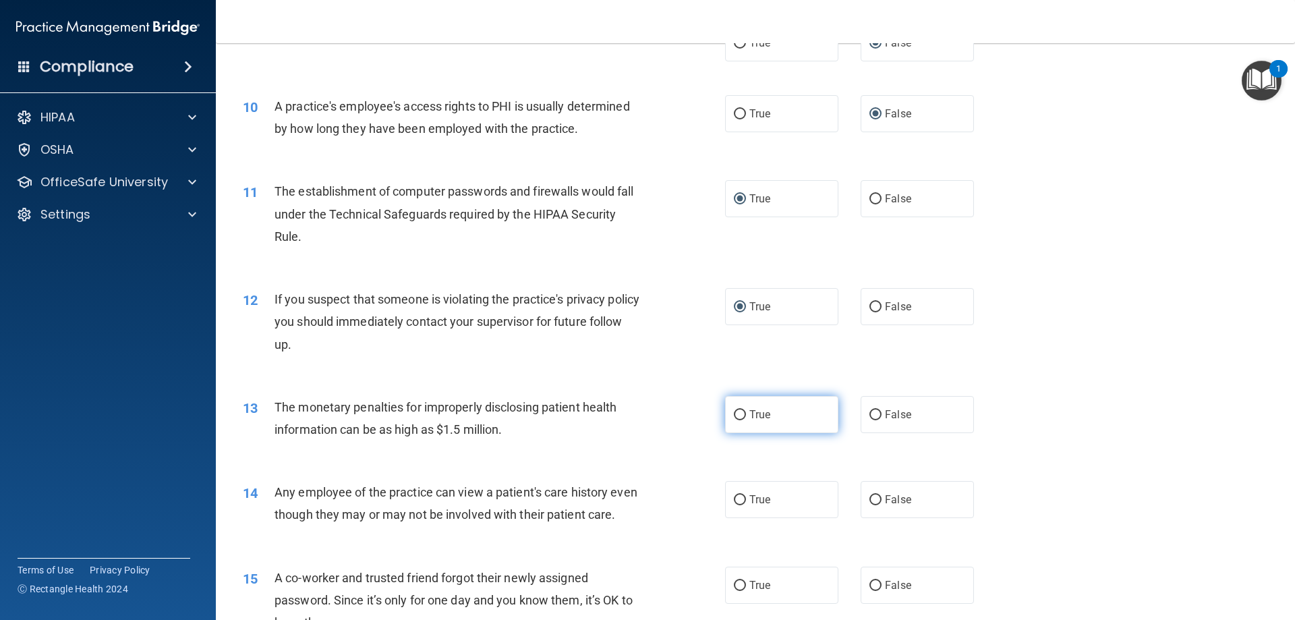
click at [738, 416] on input "True" at bounding box center [740, 415] width 12 height 10
radio input "true"
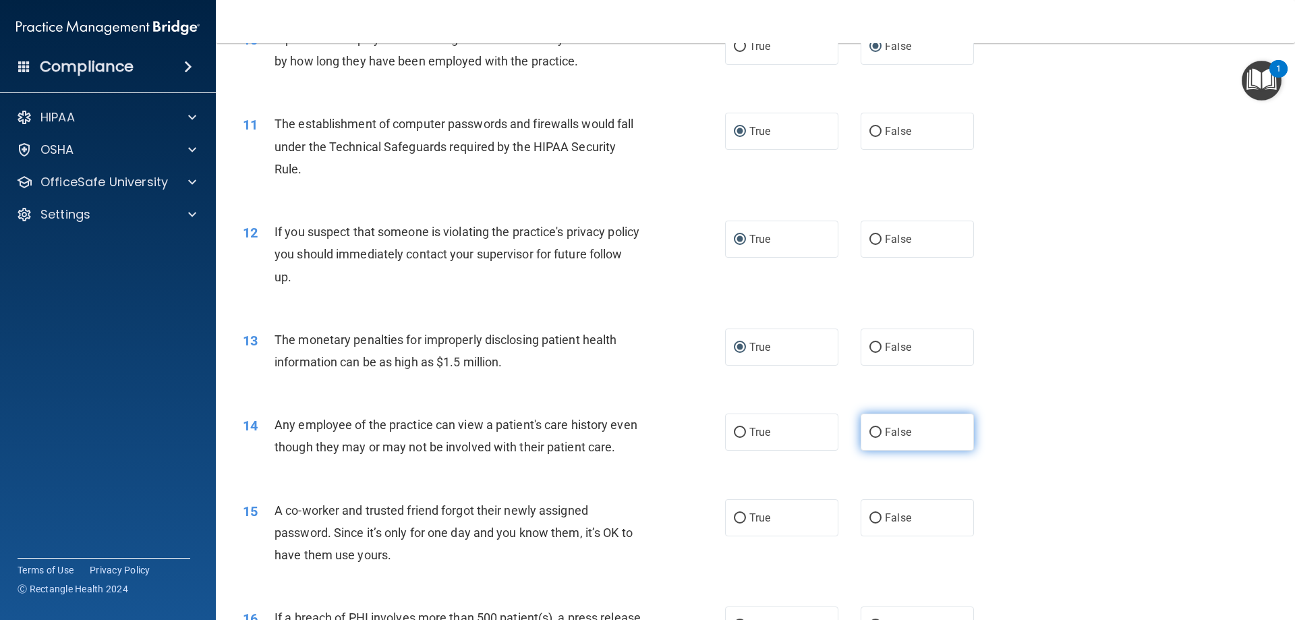
click at [876, 433] on label "False" at bounding box center [917, 431] width 113 height 37
click at [876, 433] on input "False" at bounding box center [875, 433] width 12 height 10
radio input "true"
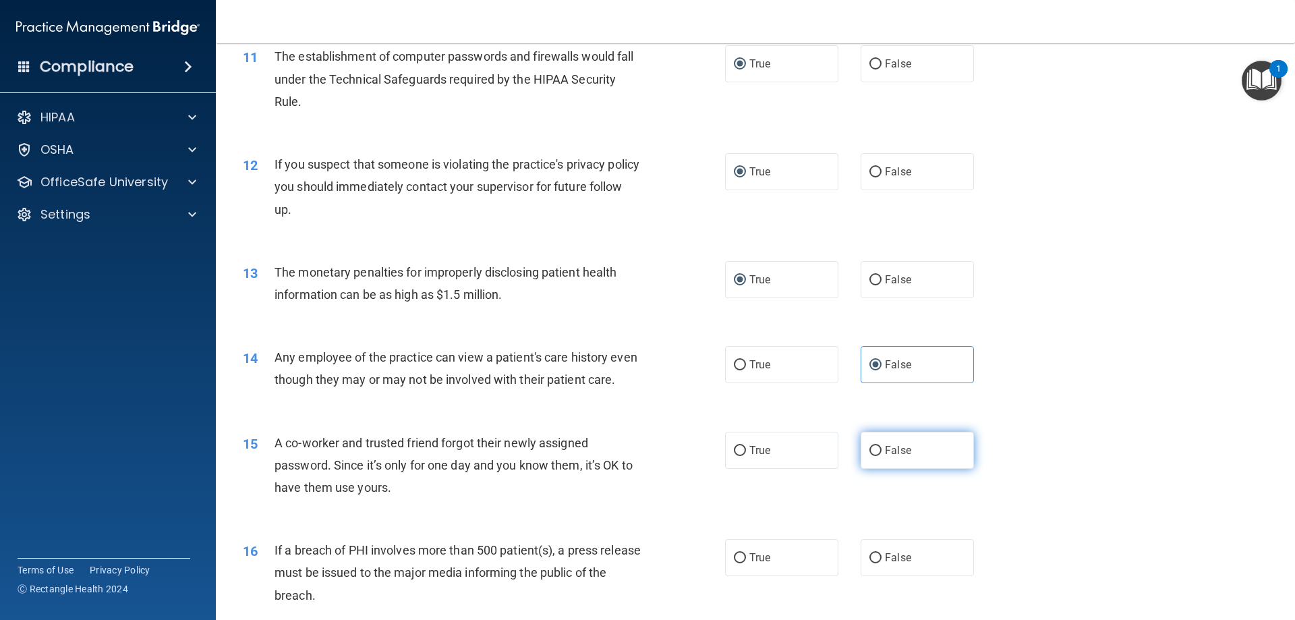
click at [869, 456] on input "False" at bounding box center [875, 451] width 12 height 10
radio input "true"
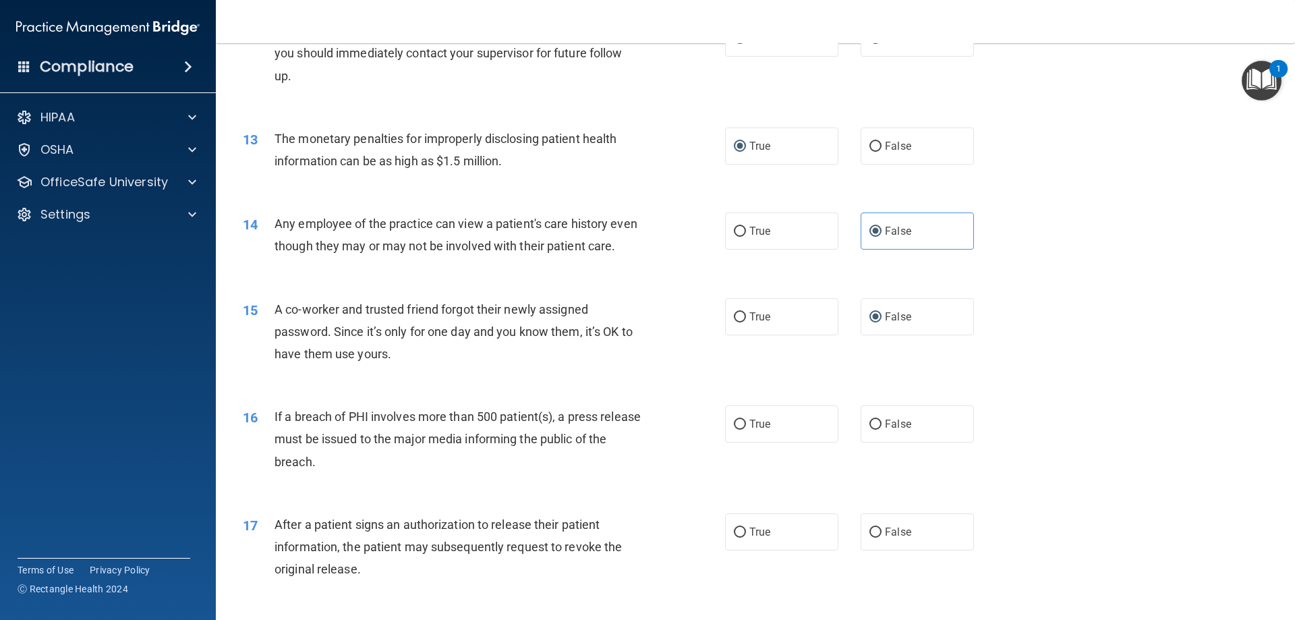
scroll to position [1146, 0]
click at [735, 428] on input "True" at bounding box center [740, 423] width 12 height 10
radio input "true"
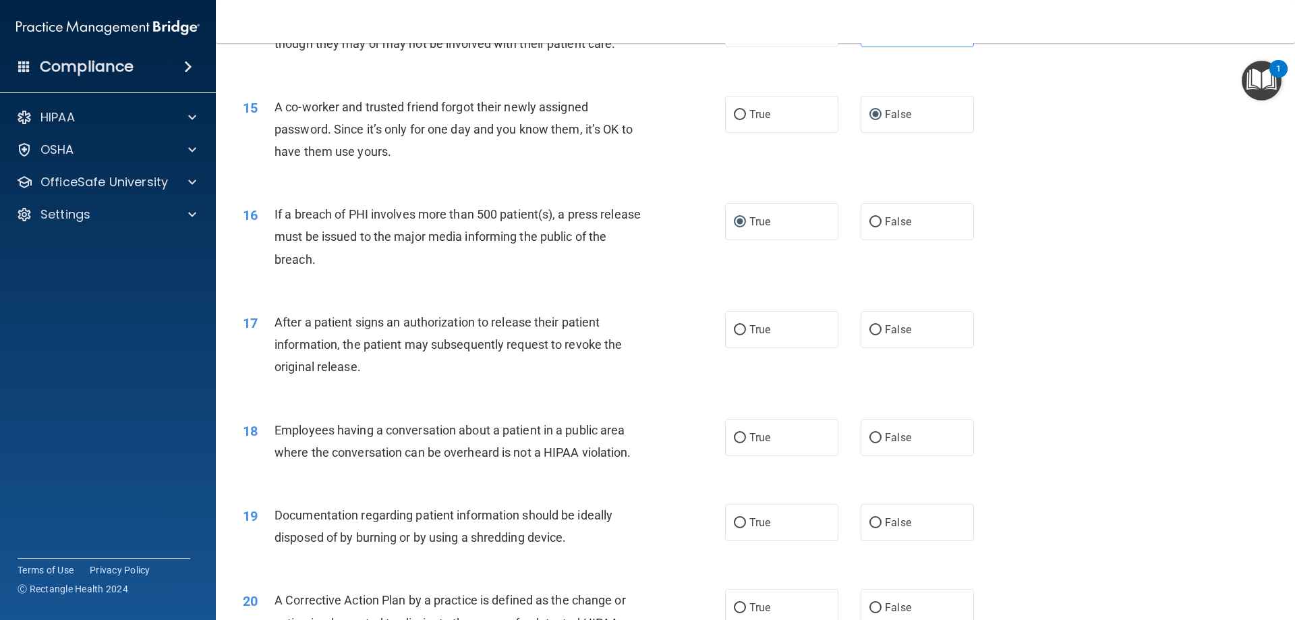
scroll to position [1349, 0]
click at [738, 334] on input "True" at bounding box center [740, 329] width 12 height 10
radio input "true"
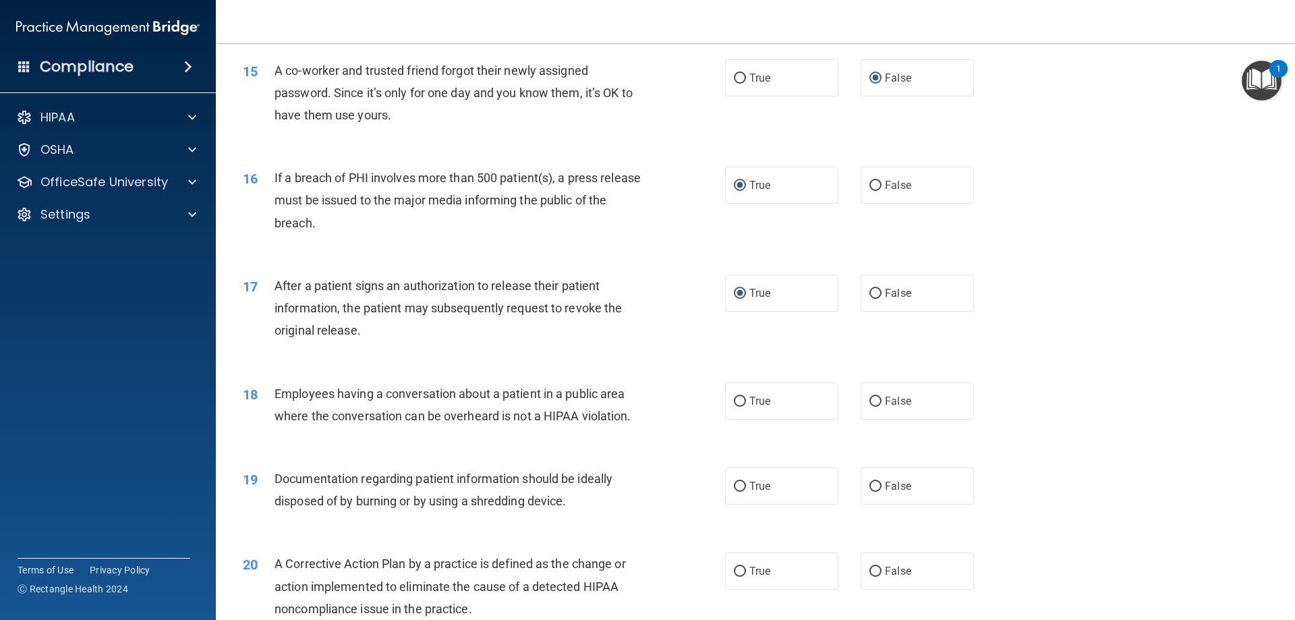
scroll to position [1416, 0]
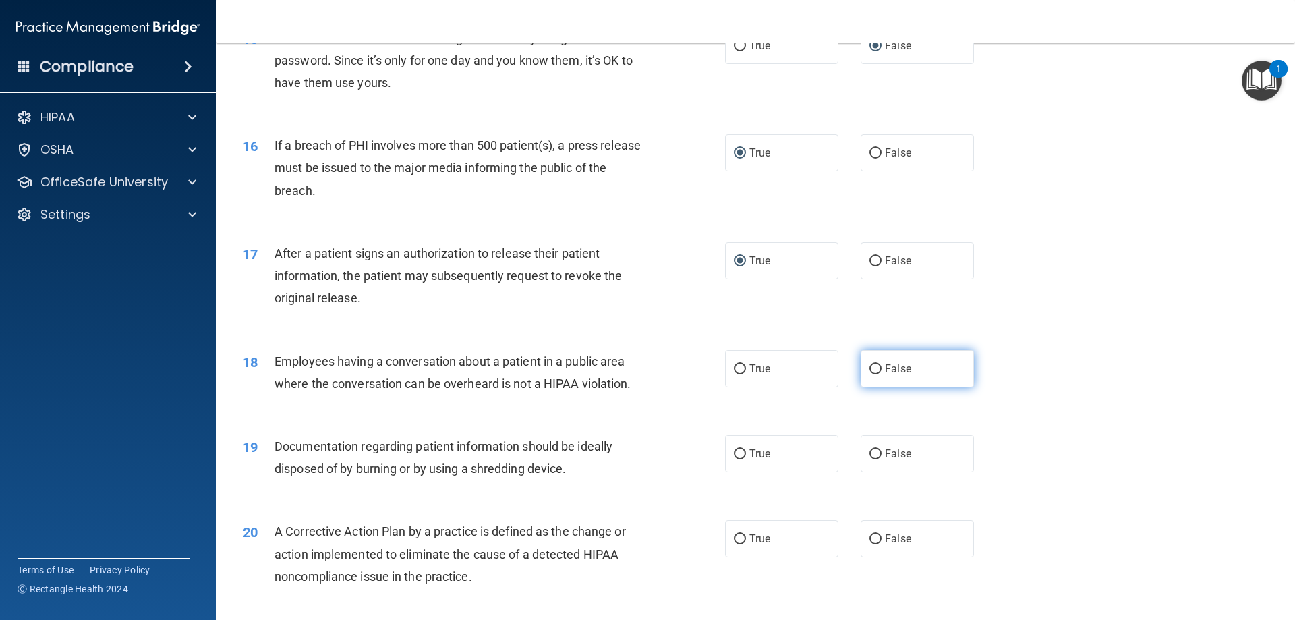
click at [873, 374] on input "False" at bounding box center [875, 369] width 12 height 10
radio input "true"
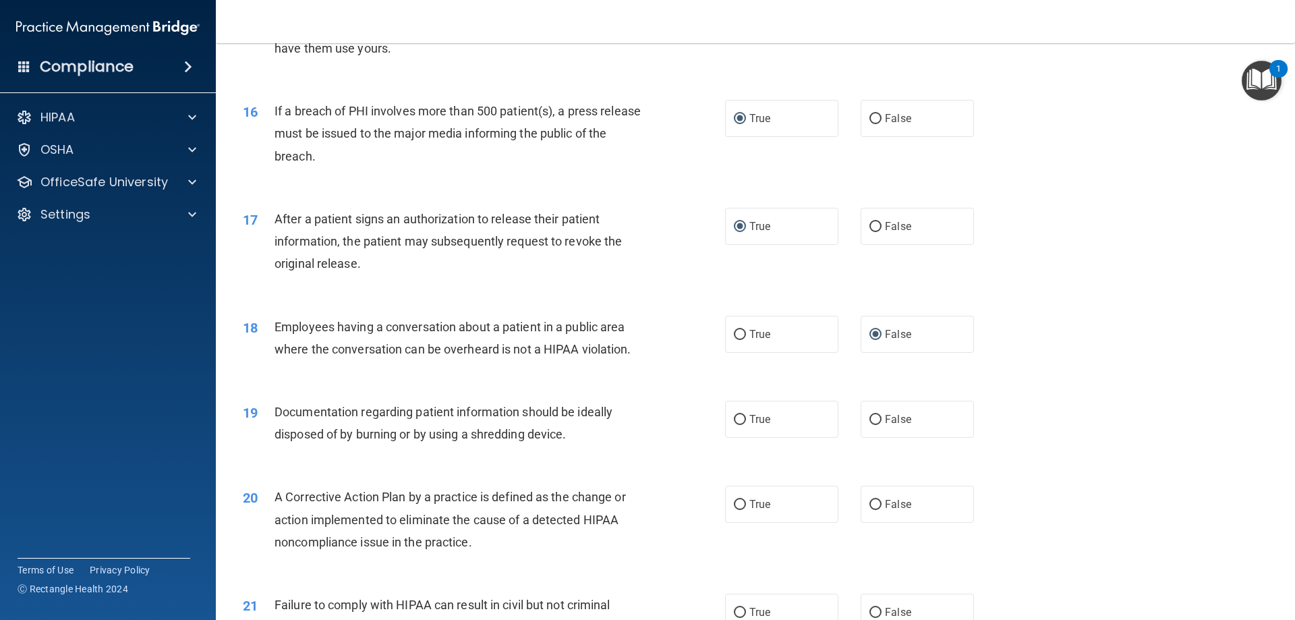
scroll to position [1484, 0]
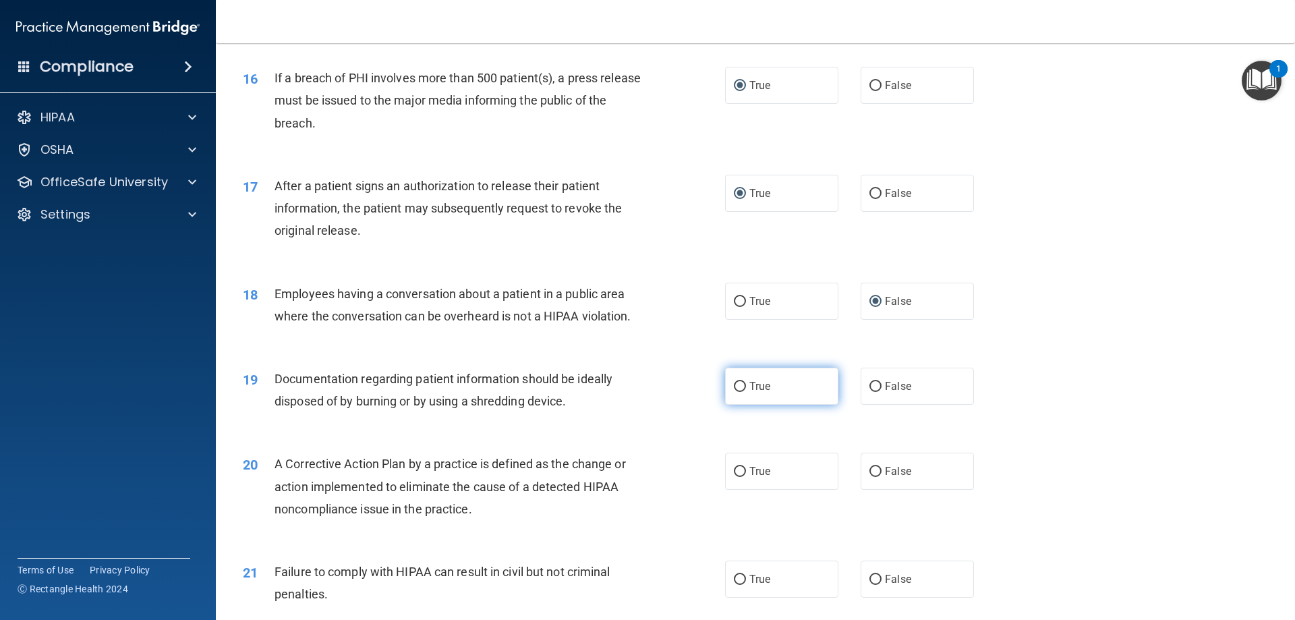
click at [738, 392] on input "True" at bounding box center [740, 387] width 12 height 10
radio input "true"
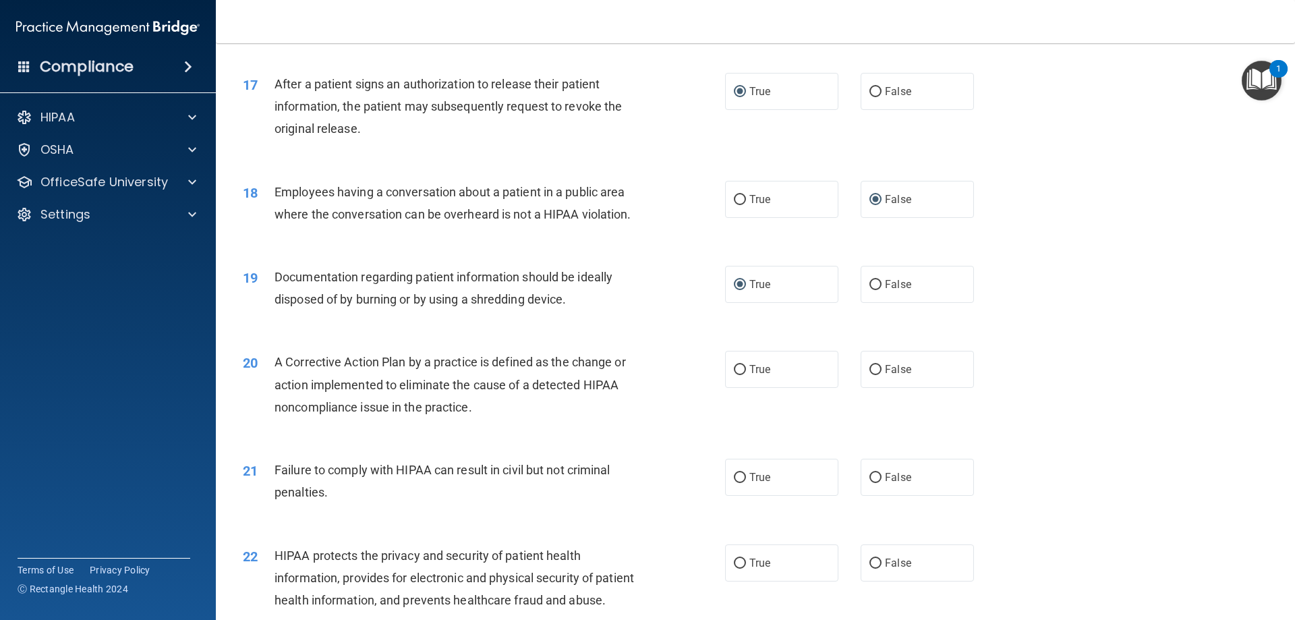
scroll to position [1619, 0]
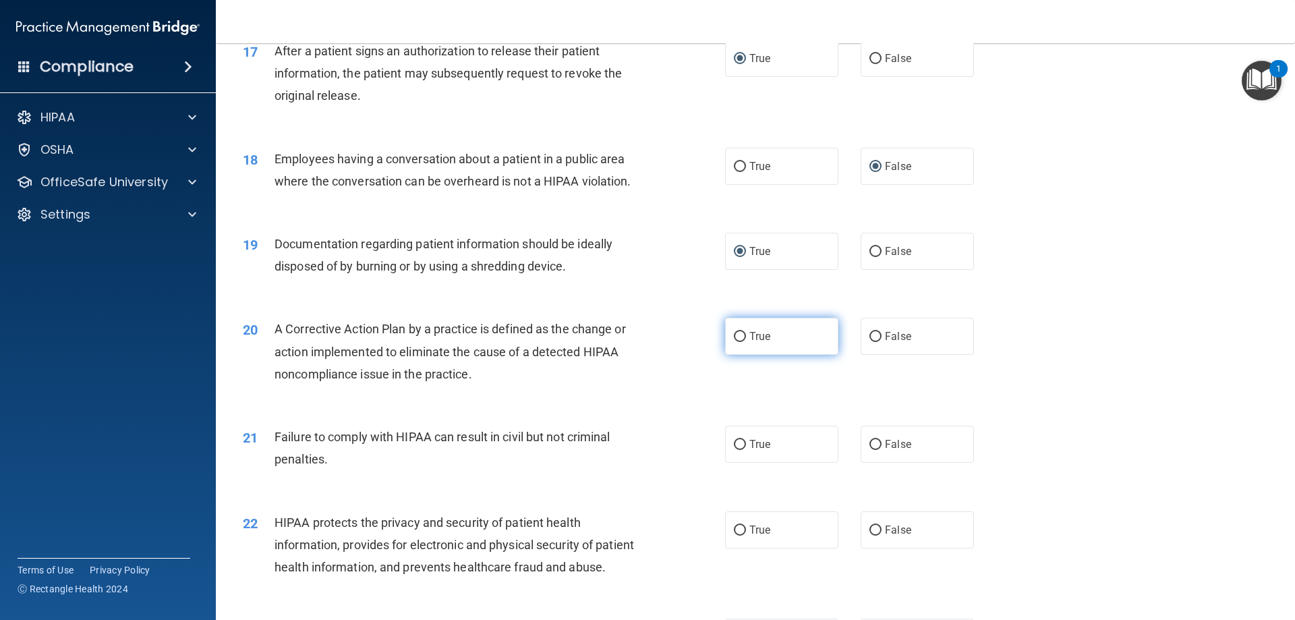
click at [740, 342] on input "True" at bounding box center [740, 337] width 12 height 10
radio input "true"
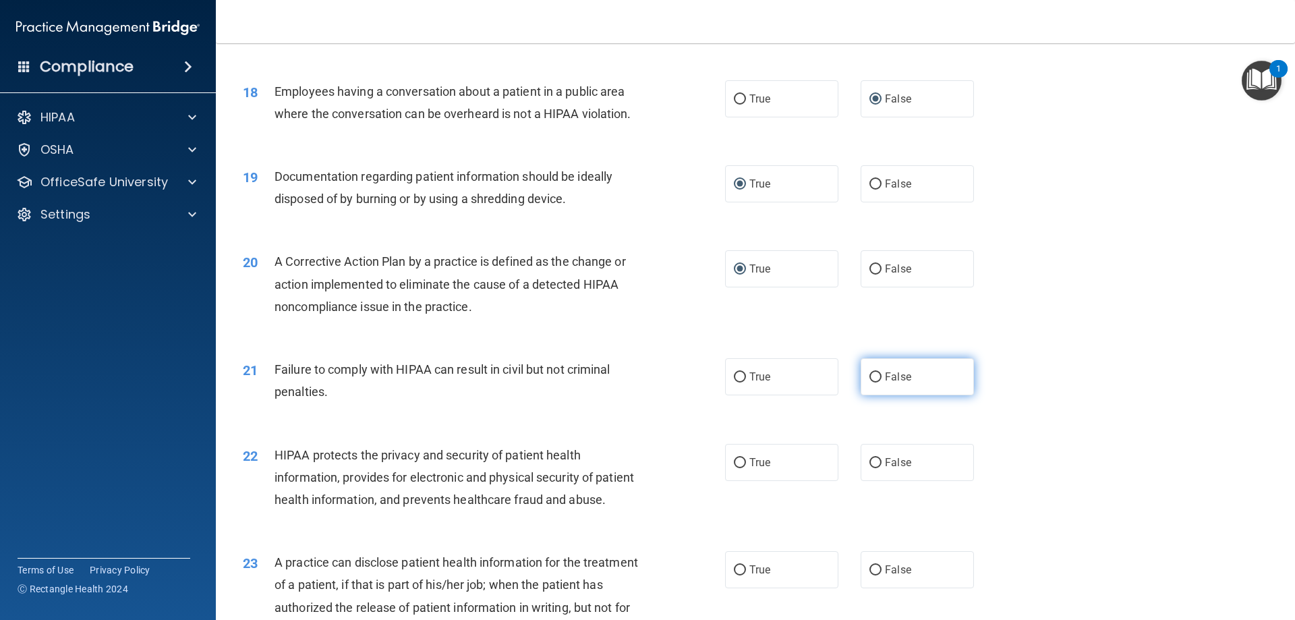
click at [875, 382] on input "False" at bounding box center [875, 377] width 12 height 10
radio input "true"
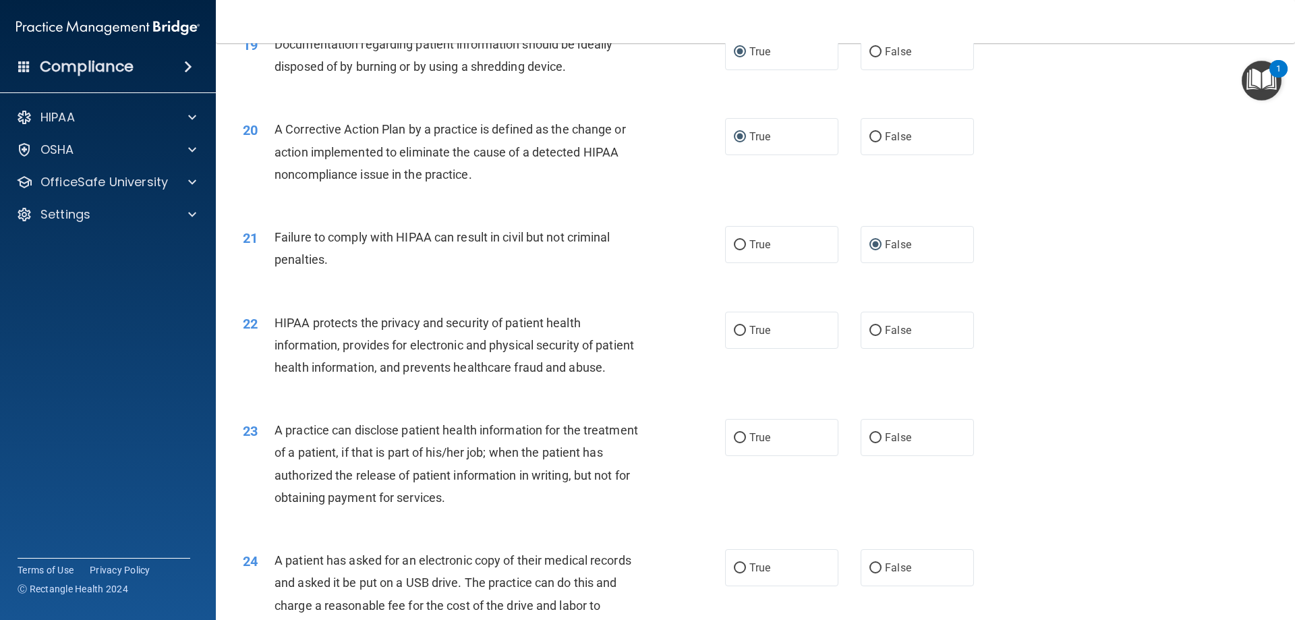
scroll to position [1821, 0]
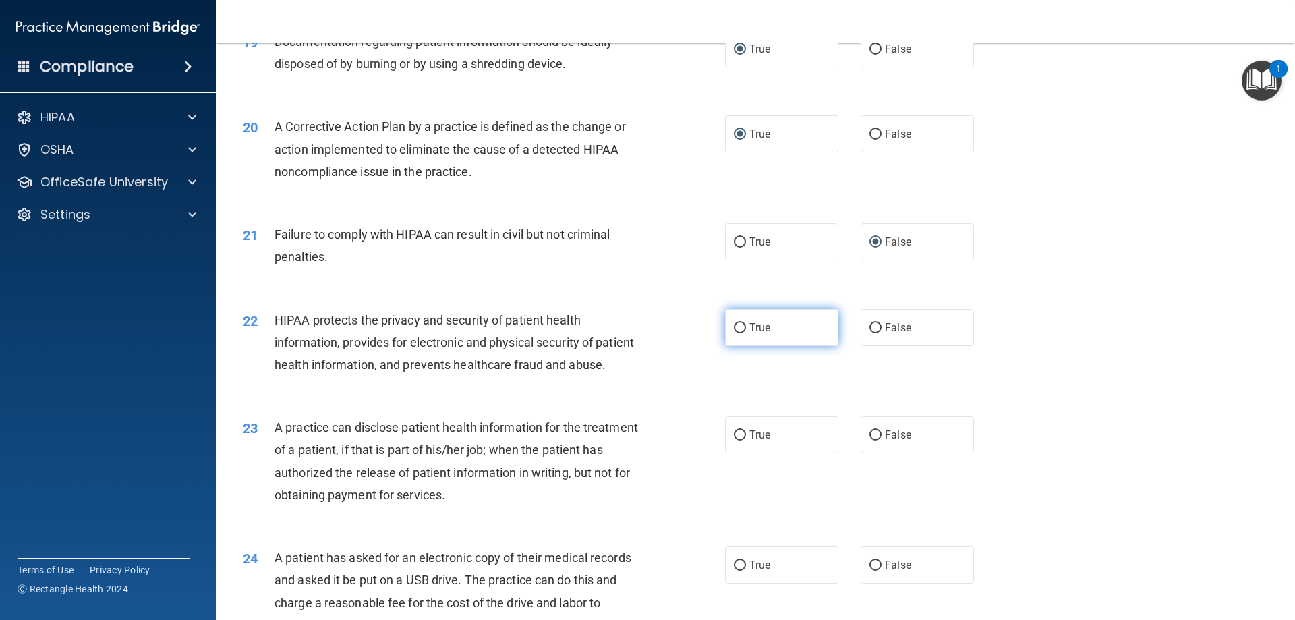
click at [739, 333] on input "True" at bounding box center [740, 328] width 12 height 10
radio input "true"
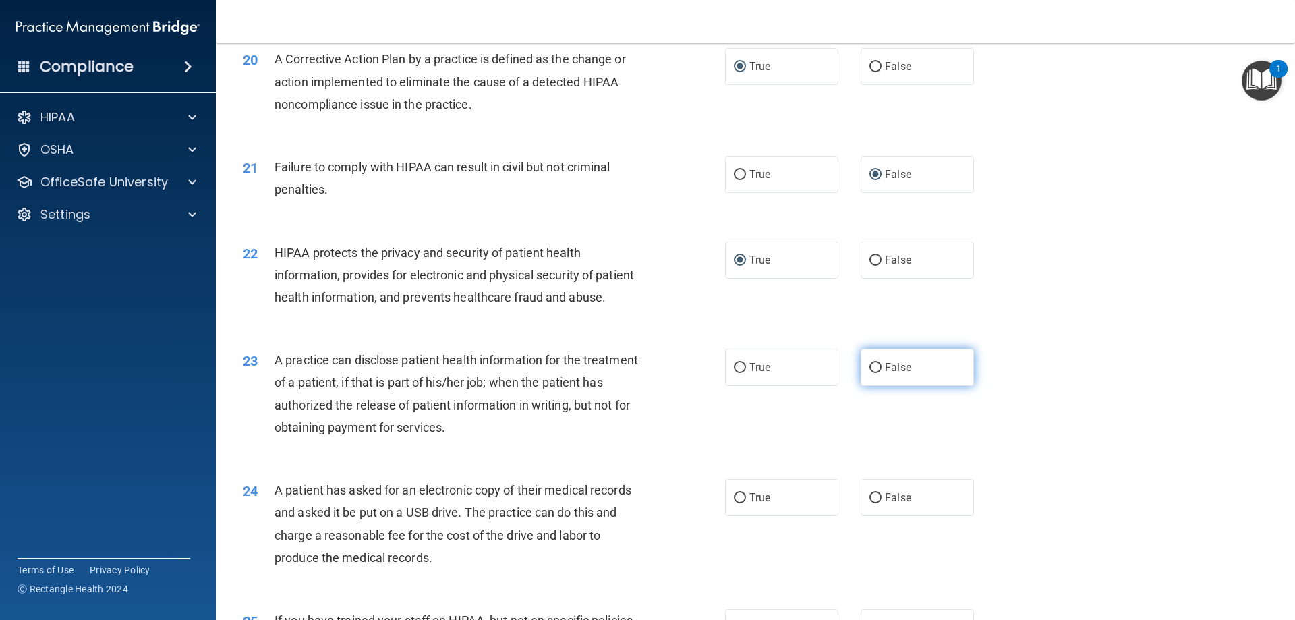
click at [869, 373] on input "False" at bounding box center [875, 368] width 12 height 10
radio input "true"
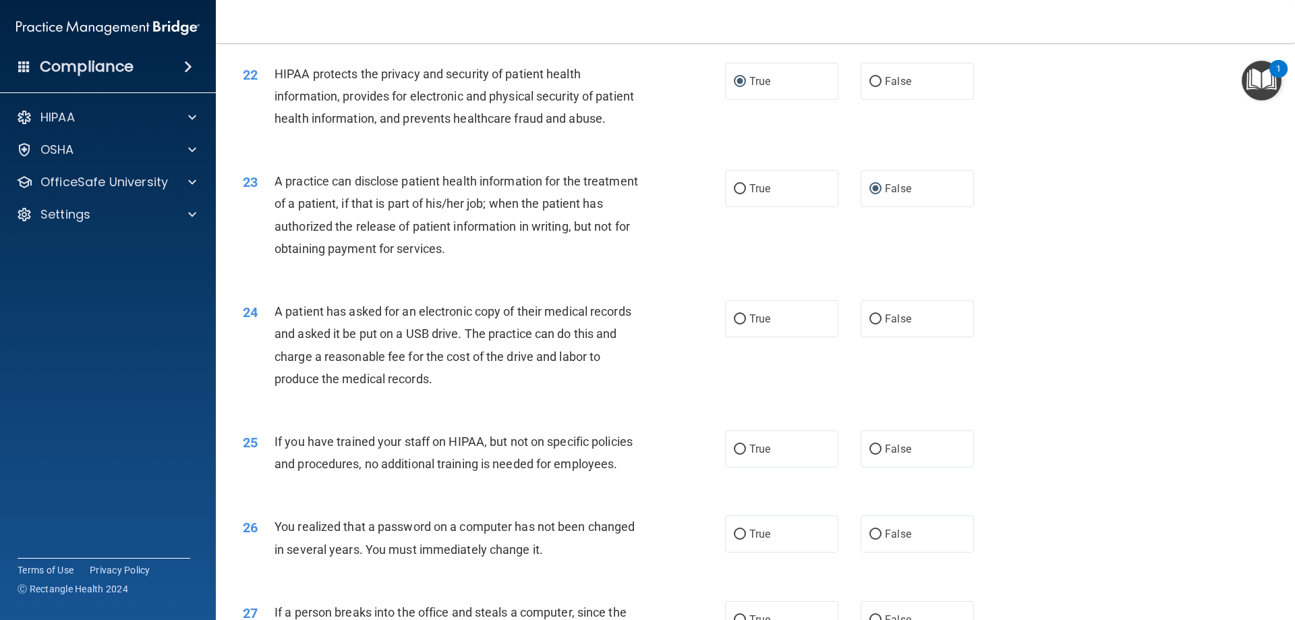
scroll to position [2091, 0]
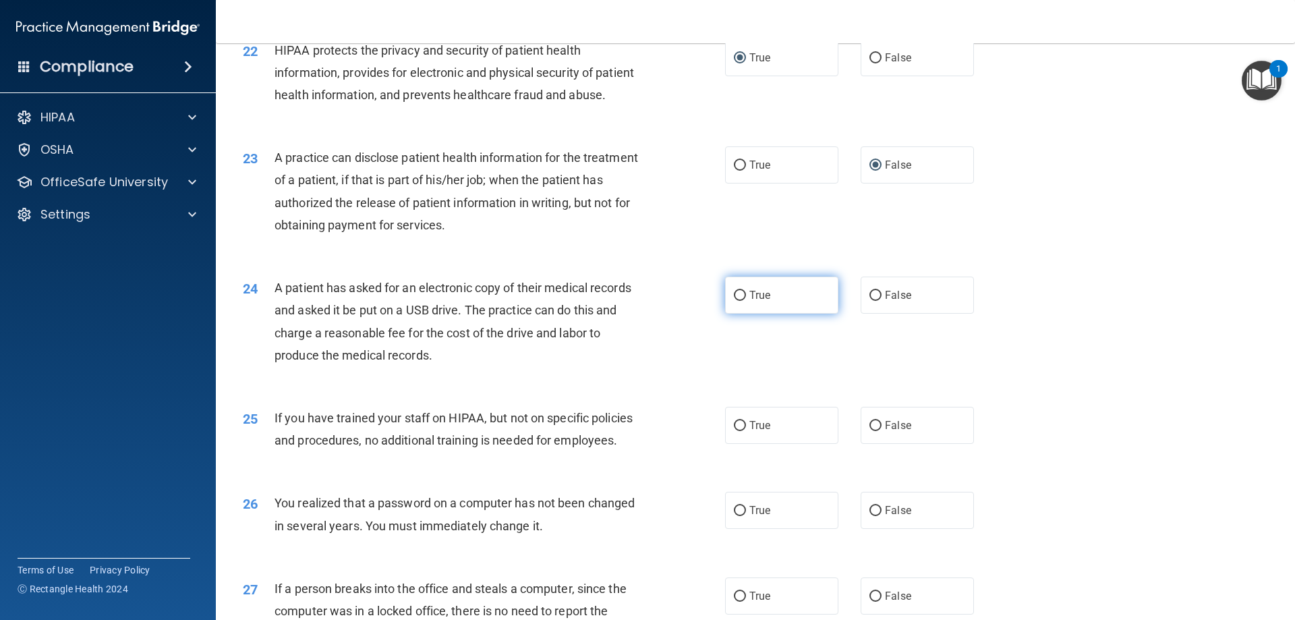
click at [736, 301] on input "True" at bounding box center [740, 296] width 12 height 10
radio input "true"
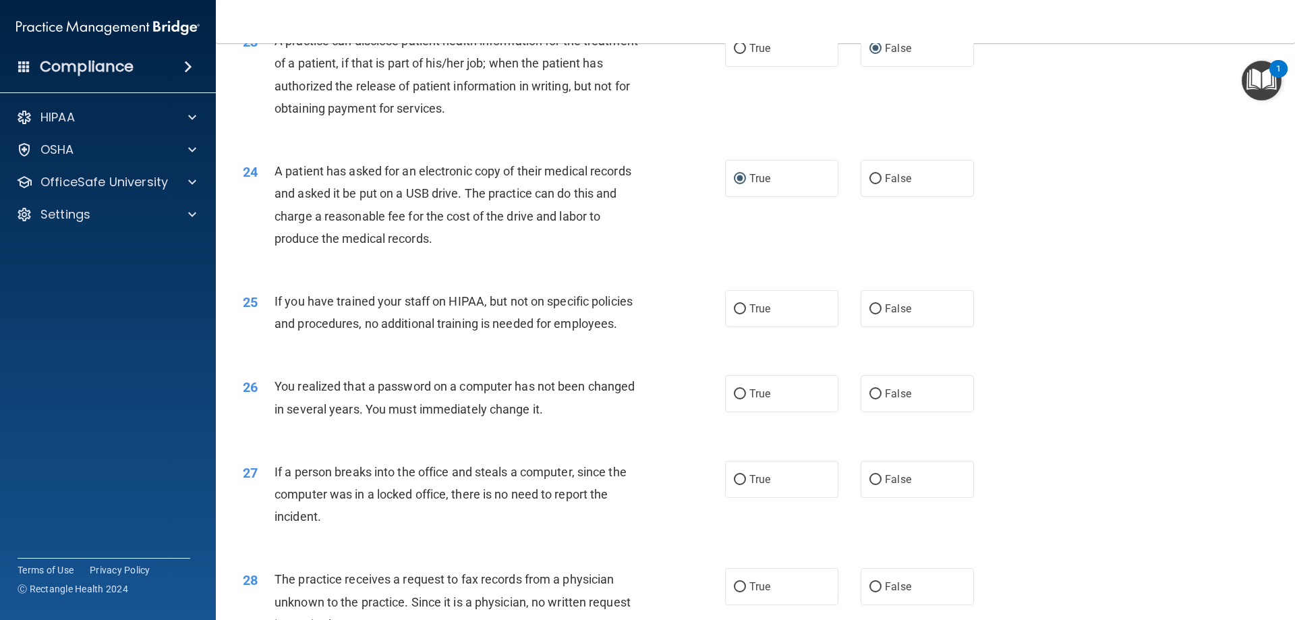
scroll to position [2226, 0]
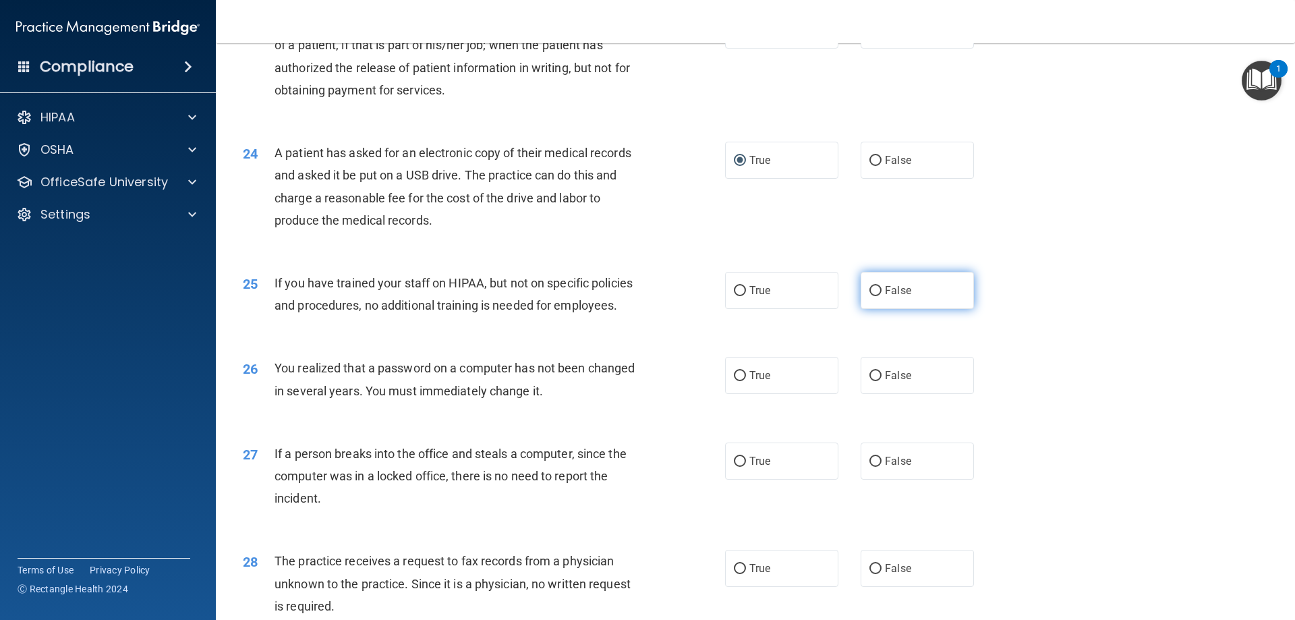
drag, startPoint x: 871, startPoint y: 332, endPoint x: 857, endPoint y: 343, distance: 16.9
click at [871, 296] on input "False" at bounding box center [875, 291] width 12 height 10
radio input "true"
click at [740, 381] on input "True" at bounding box center [740, 376] width 12 height 10
radio input "true"
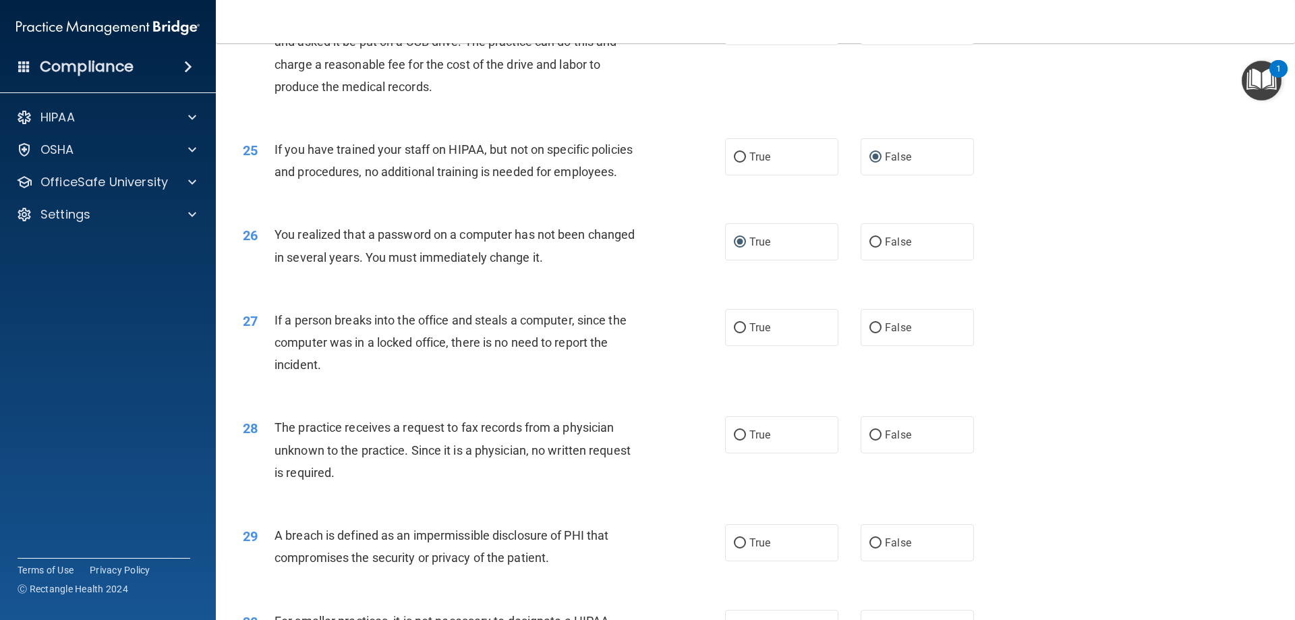
scroll to position [2360, 0]
click at [870, 332] on input "False" at bounding box center [875, 327] width 12 height 10
radio input "true"
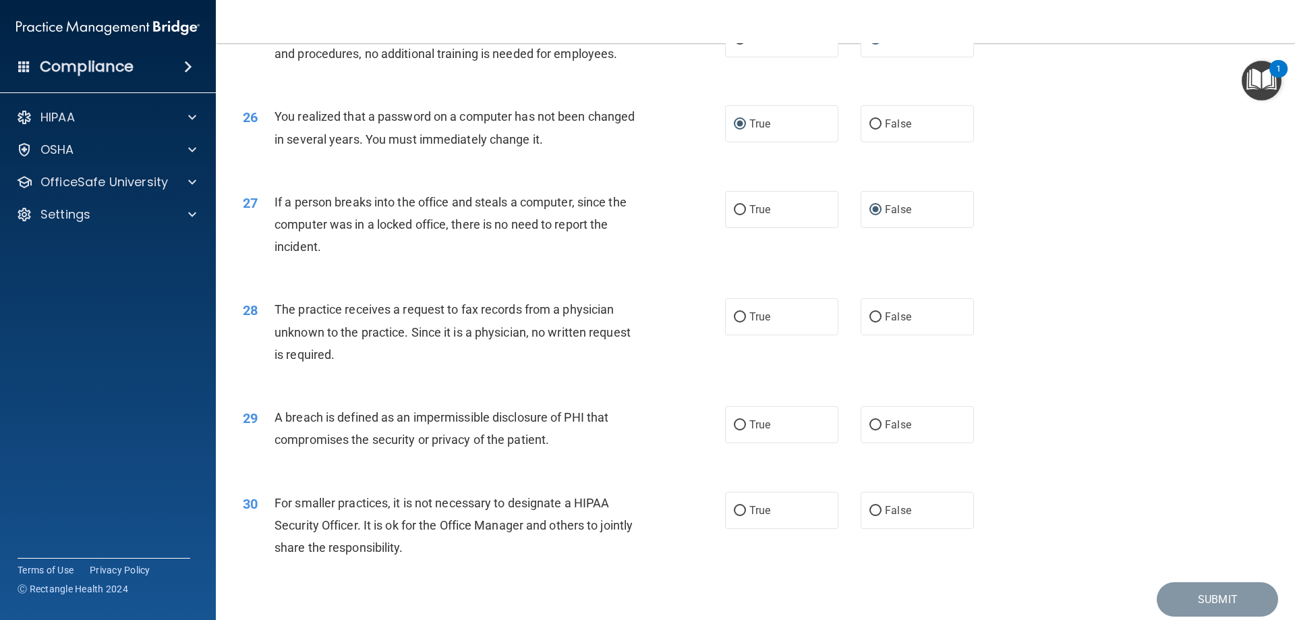
scroll to position [2495, 0]
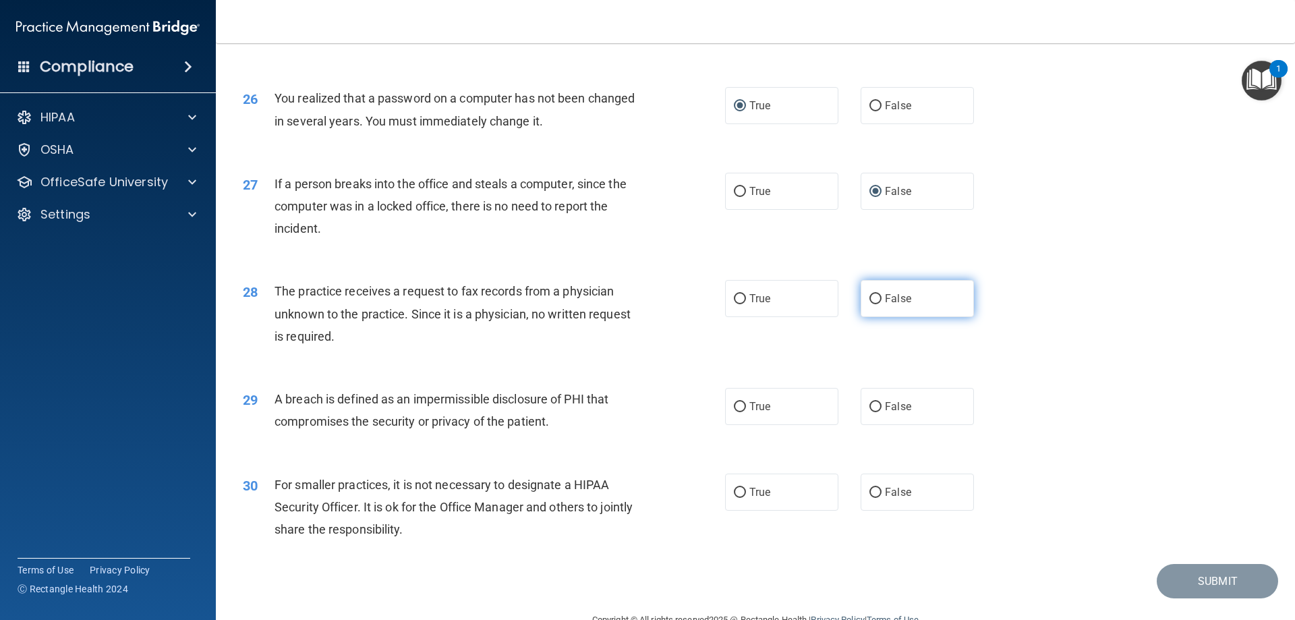
click at [869, 304] on input "False" at bounding box center [875, 299] width 12 height 10
radio input "true"
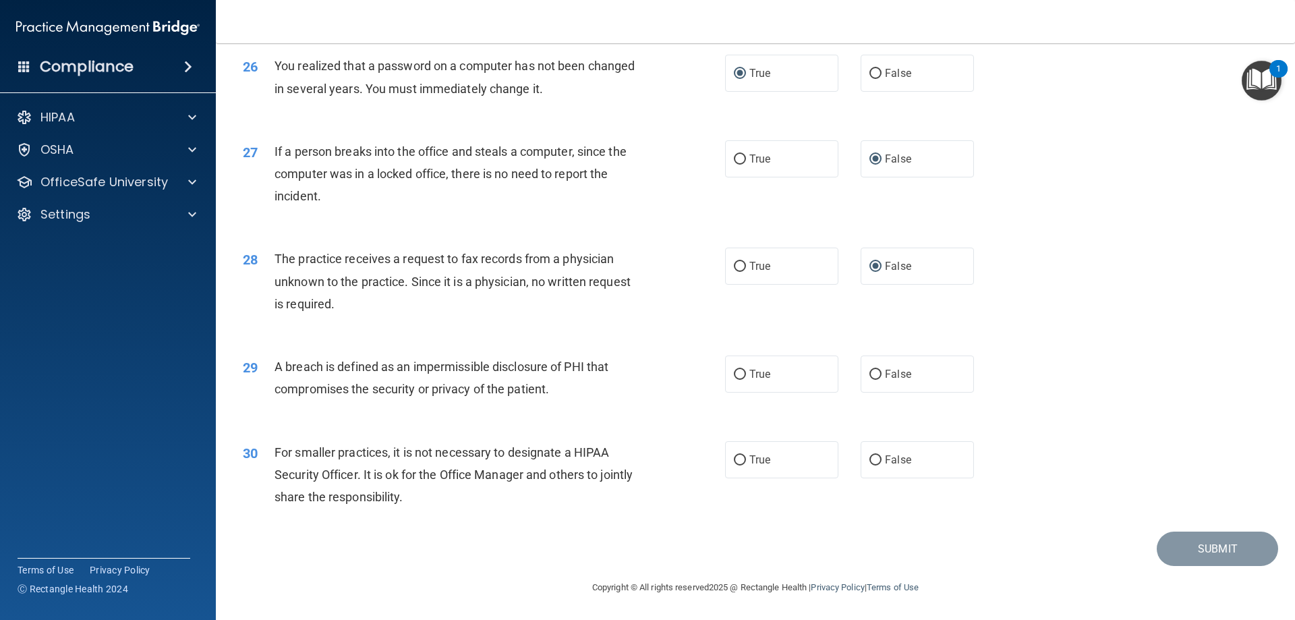
scroll to position [2572, 0]
click at [738, 376] on input "True" at bounding box center [740, 375] width 12 height 10
radio input "true"
click at [873, 457] on input "False" at bounding box center [875, 460] width 12 height 10
radio input "true"
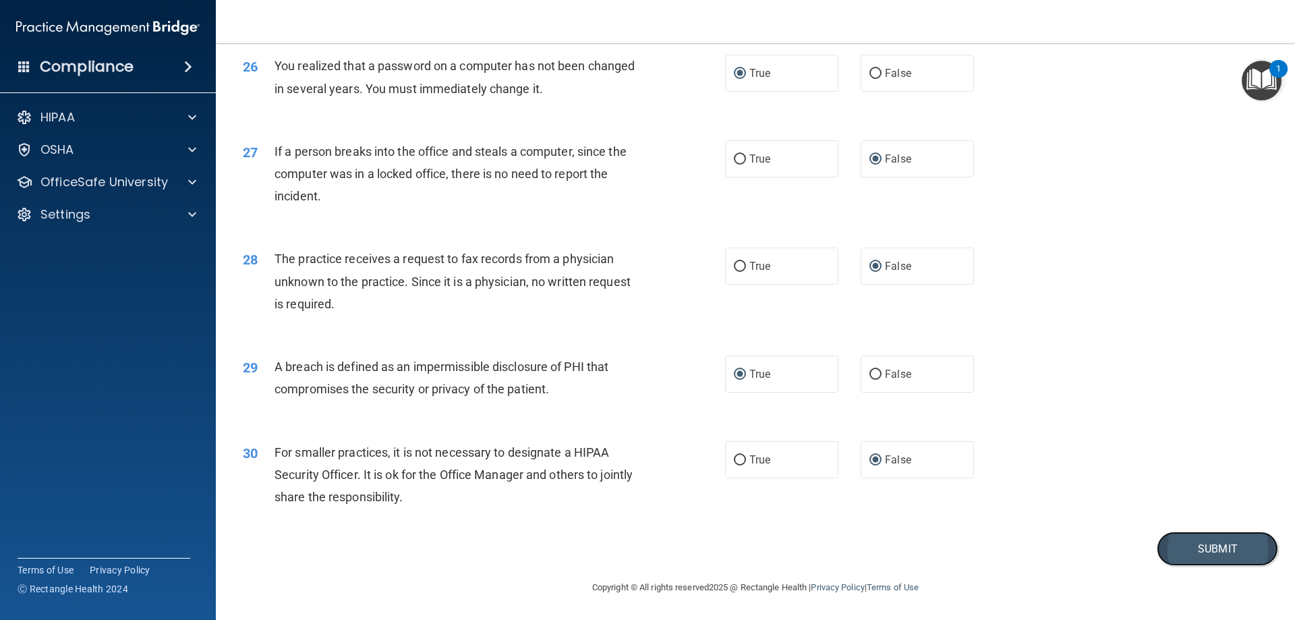
click at [1186, 546] on button "Submit" at bounding box center [1217, 548] width 121 height 34
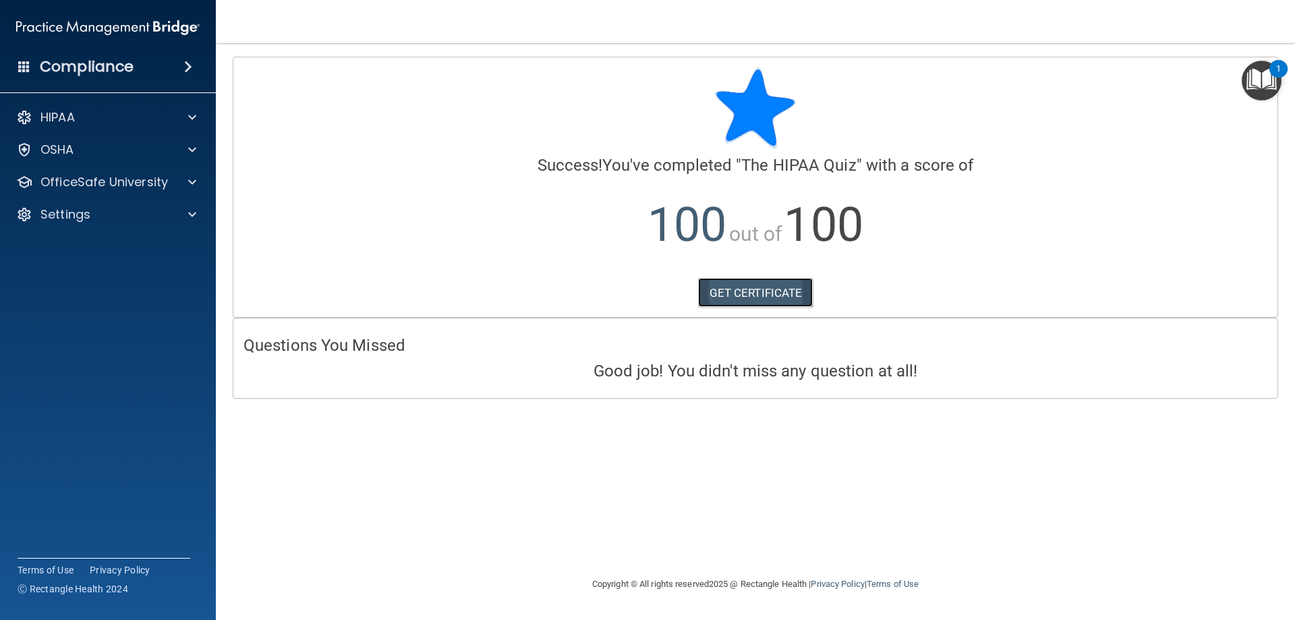
click at [774, 295] on link "GET CERTIFICATE" at bounding box center [755, 293] width 115 height 30
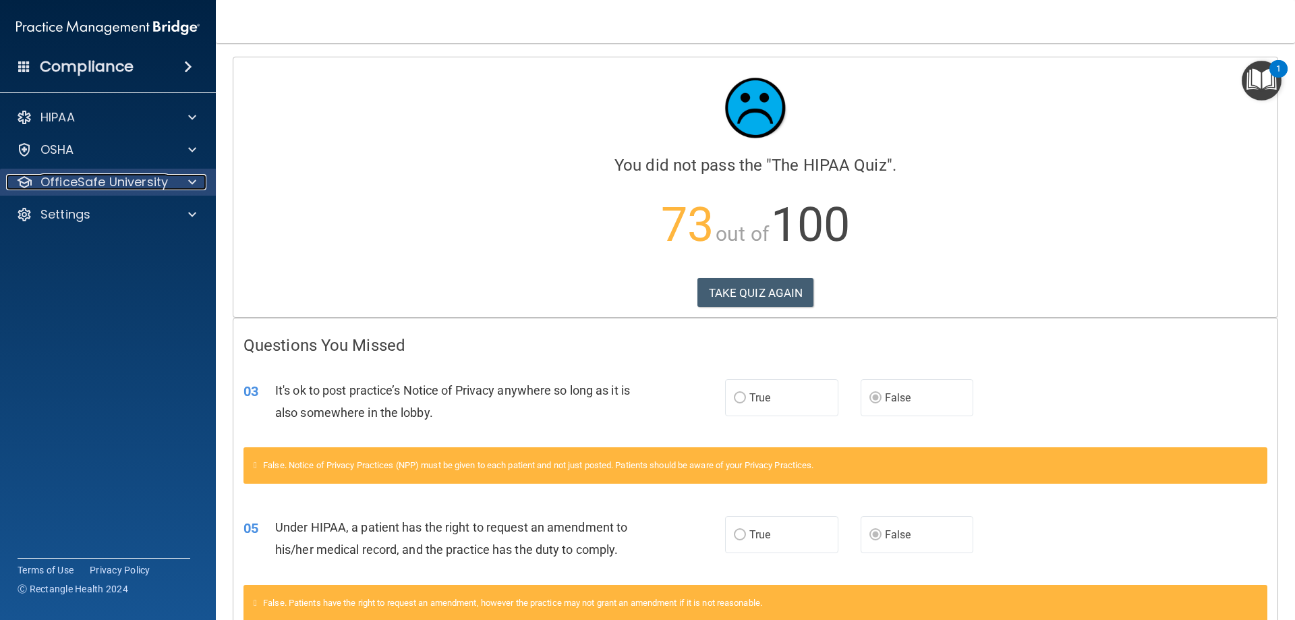
click at [179, 179] on div at bounding box center [190, 182] width 34 height 16
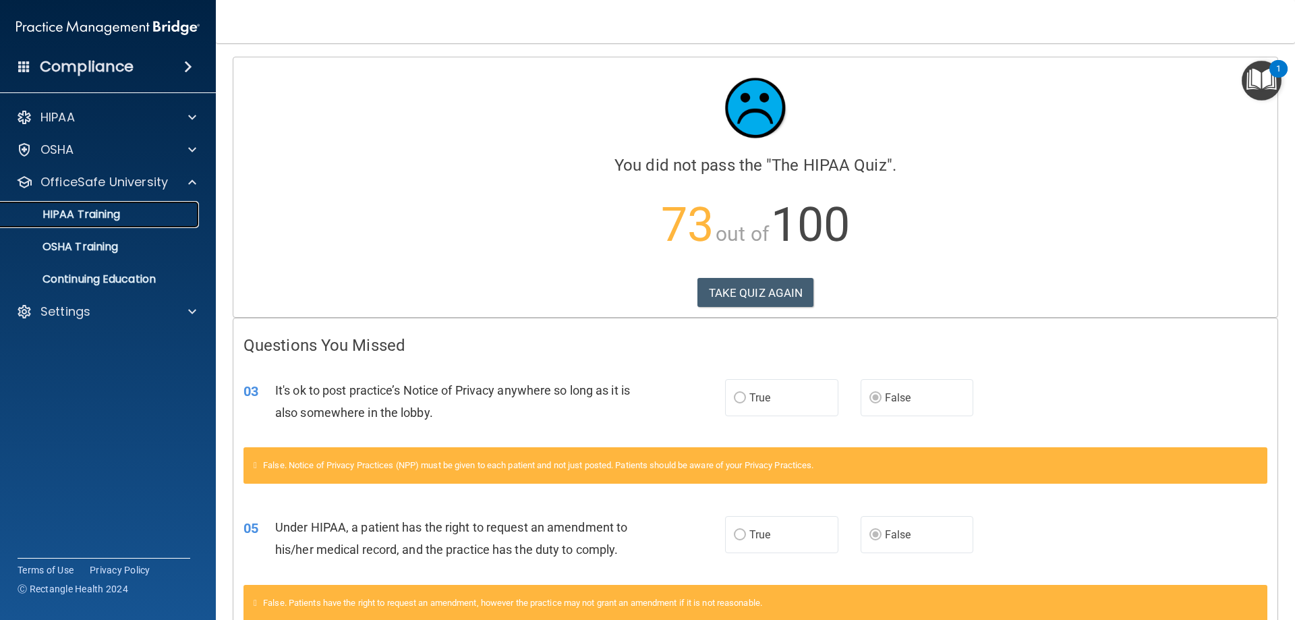
click at [136, 217] on div "HIPAA Training" at bounding box center [101, 214] width 184 height 13
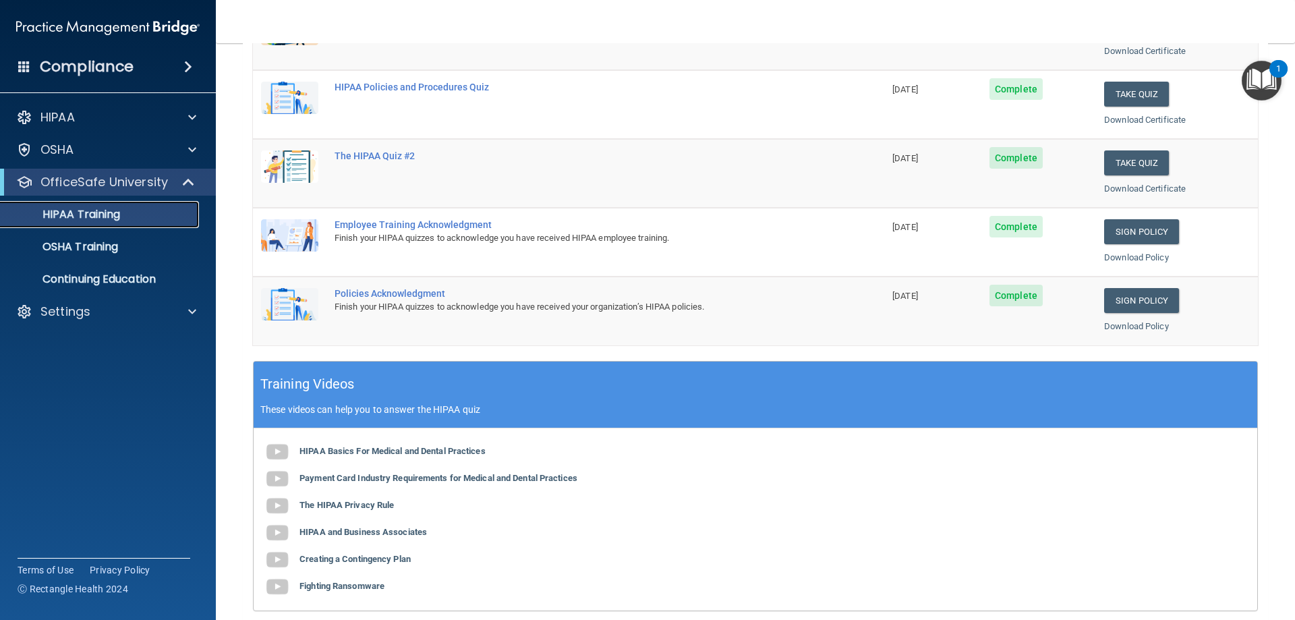
scroll to position [270, 0]
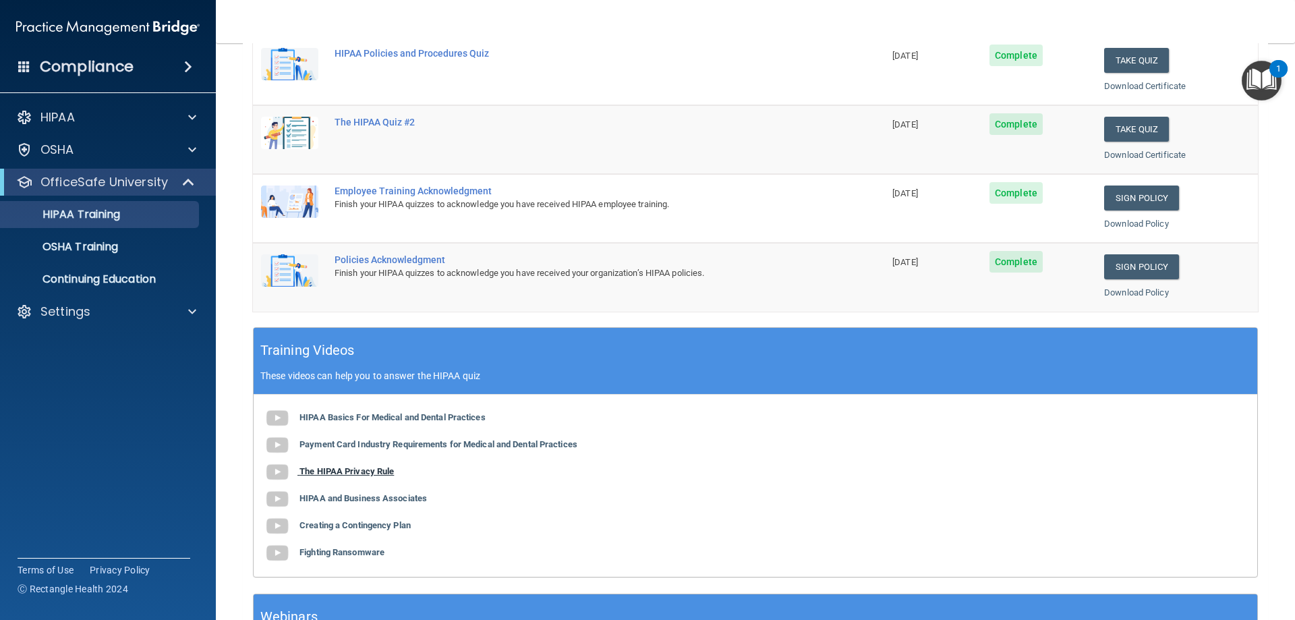
click at [277, 470] on img at bounding box center [277, 472] width 27 height 27
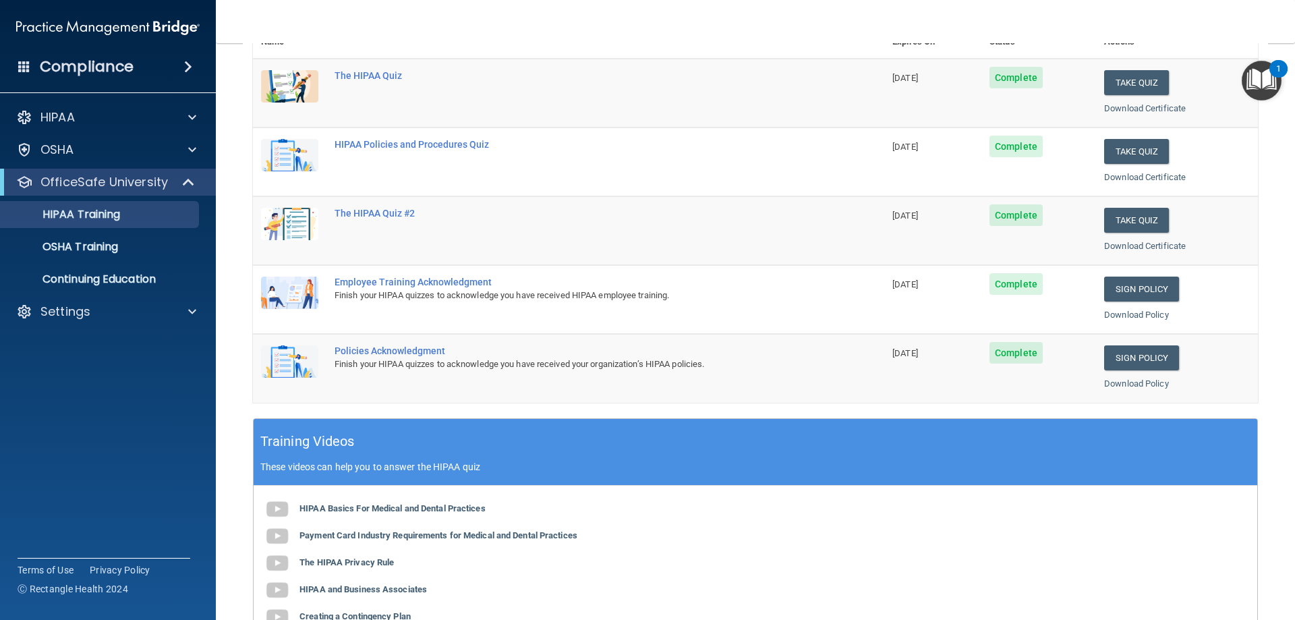
scroll to position [202, 0]
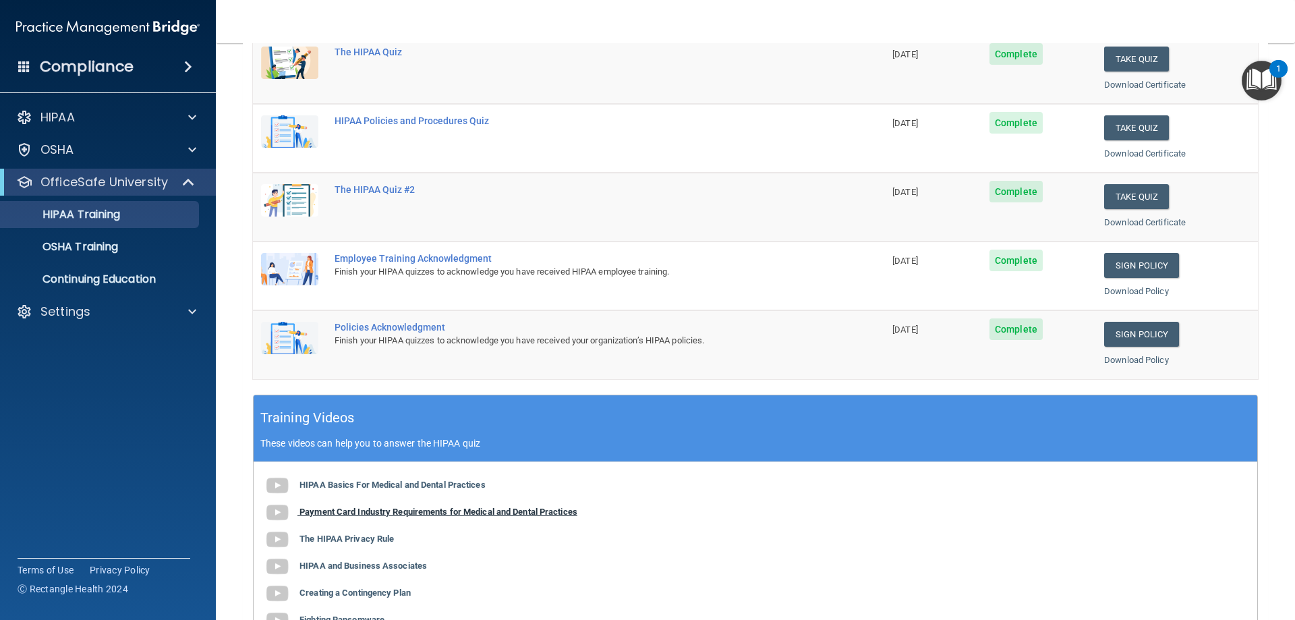
click at [285, 508] on img at bounding box center [277, 512] width 27 height 27
click at [1130, 127] on button "Take Quiz" at bounding box center [1136, 127] width 65 height 25
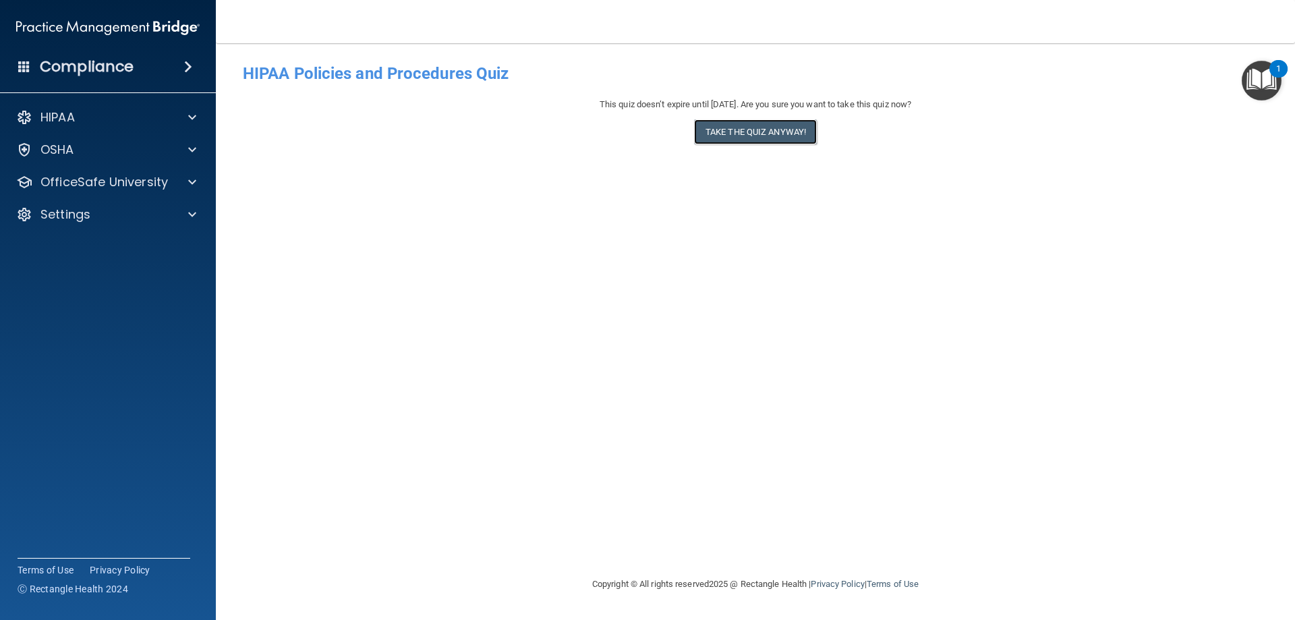
click at [745, 129] on button "Take the quiz anyway!" at bounding box center [755, 131] width 123 height 25
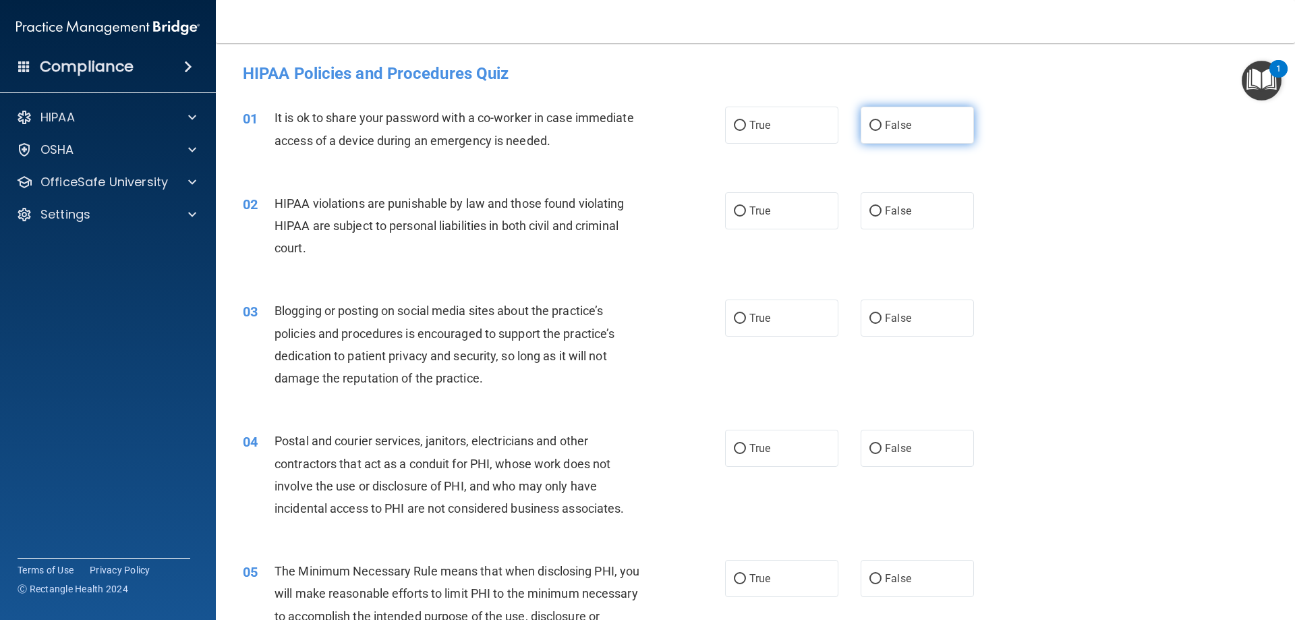
click at [873, 125] on input "False" at bounding box center [875, 126] width 12 height 10
radio input "true"
click at [739, 209] on input "True" at bounding box center [740, 211] width 12 height 10
radio input "true"
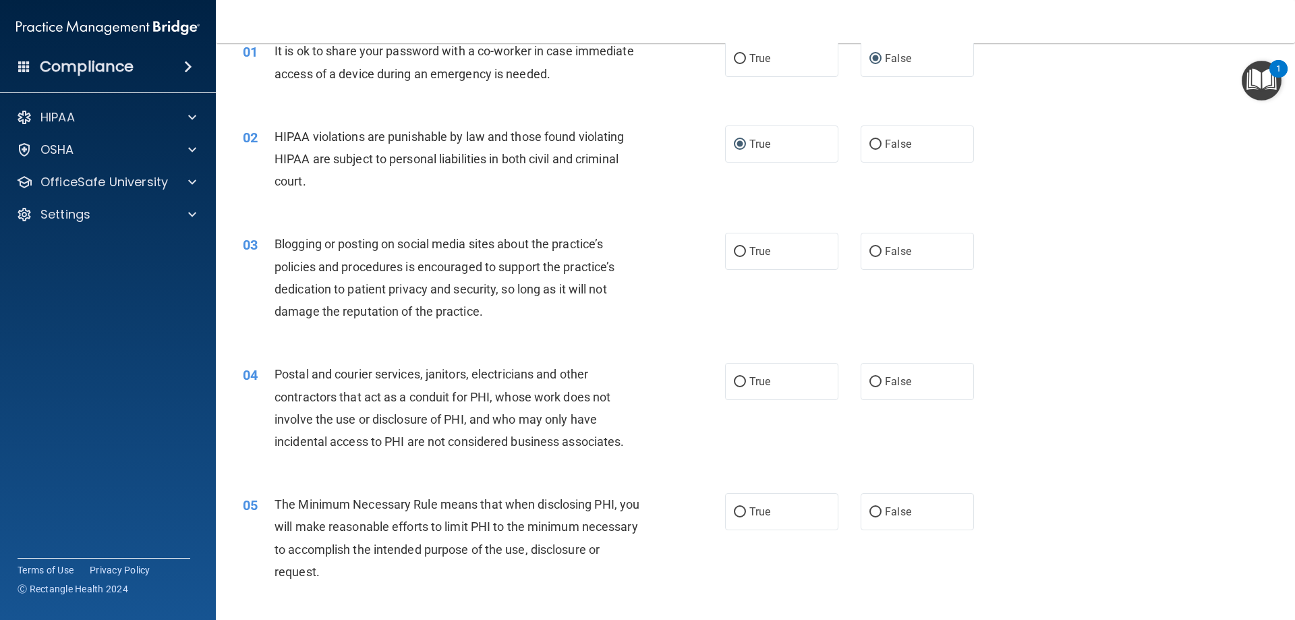
scroll to position [67, 0]
click at [871, 247] on input "False" at bounding box center [875, 251] width 12 height 10
radio input "true"
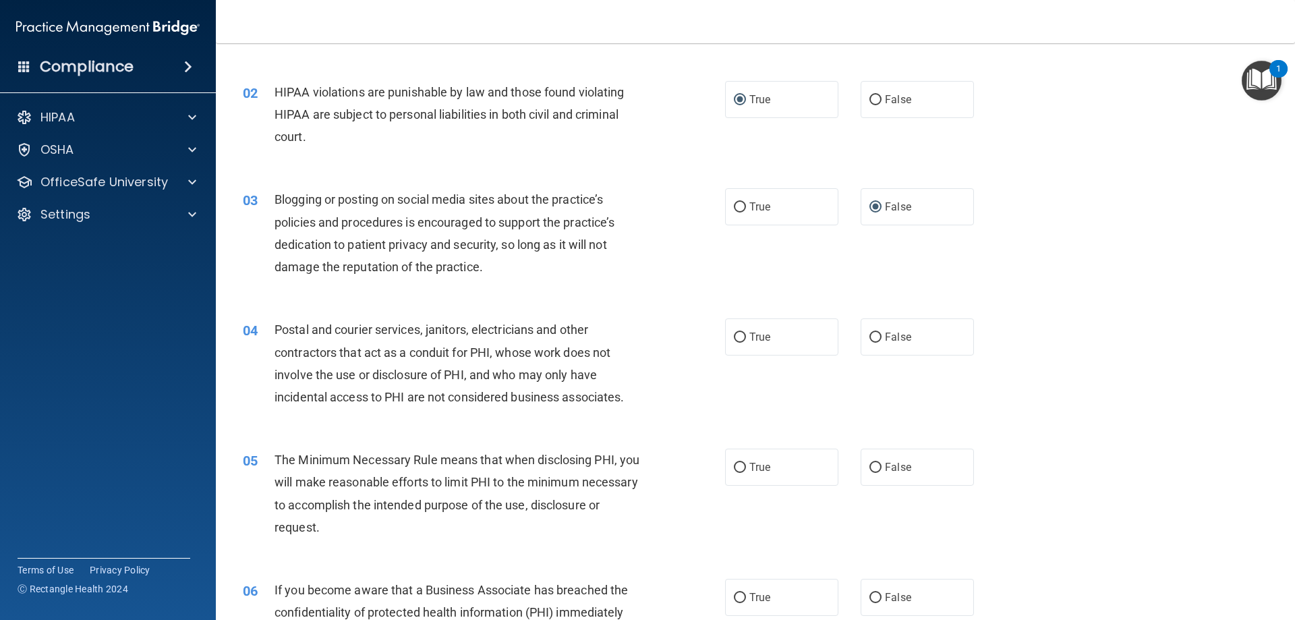
scroll to position [135, 0]
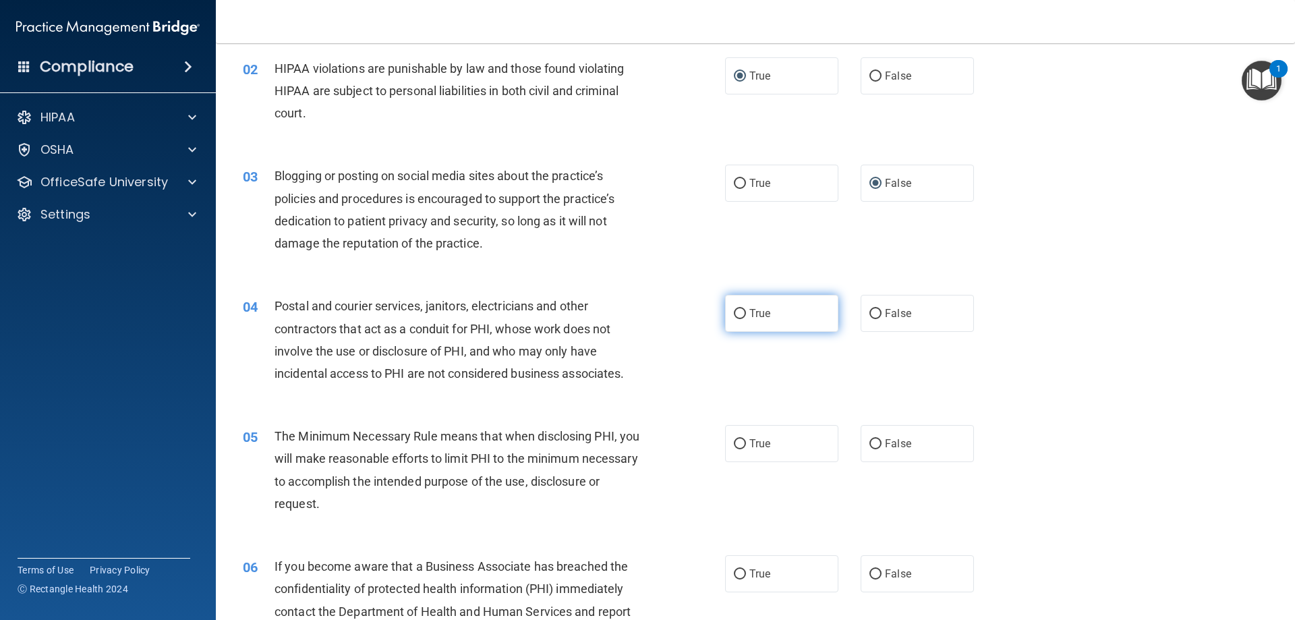
drag, startPoint x: 742, startPoint y: 313, endPoint x: 749, endPoint y: 323, distance: 12.5
click at [742, 313] on label "True" at bounding box center [781, 313] width 113 height 37
click at [742, 313] on input "True" at bounding box center [740, 314] width 12 height 10
radio input "true"
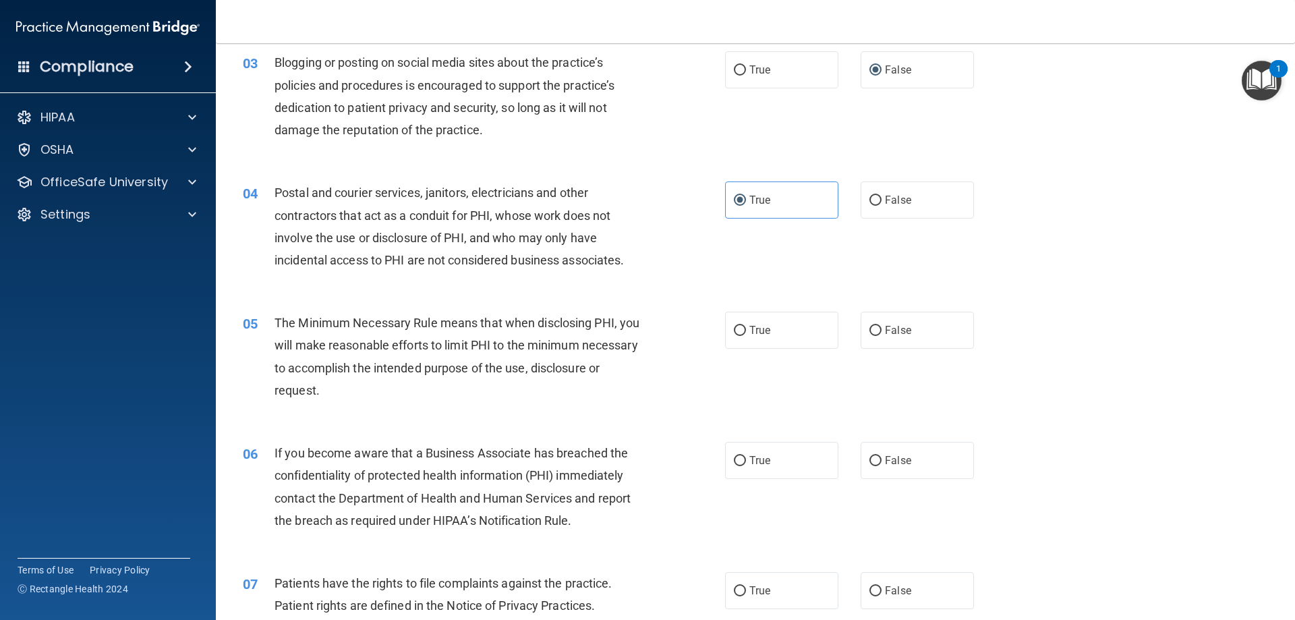
scroll to position [270, 0]
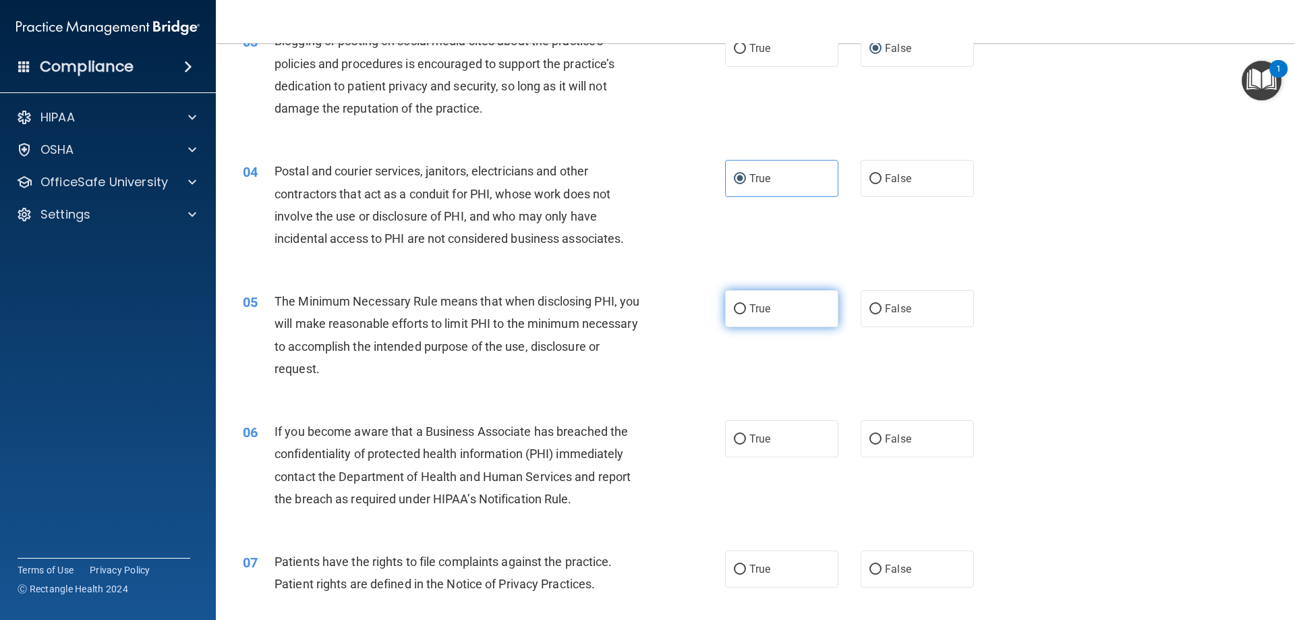
click at [740, 308] on input "True" at bounding box center [740, 309] width 12 height 10
radio input "true"
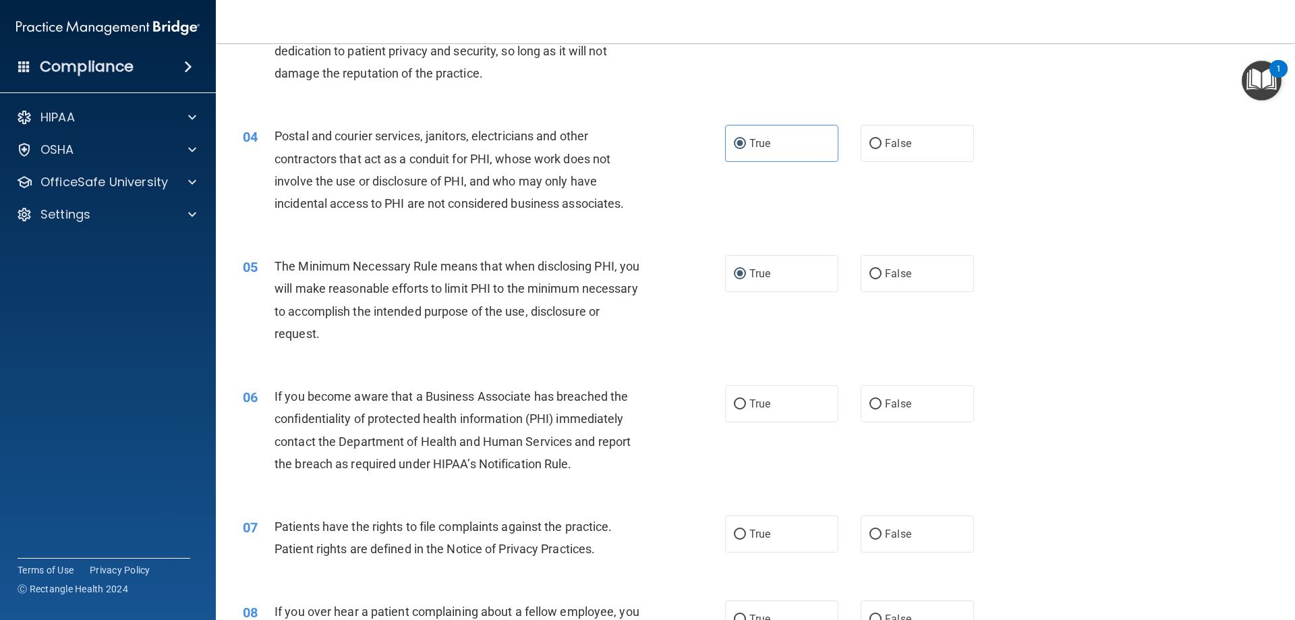
scroll to position [405, 0]
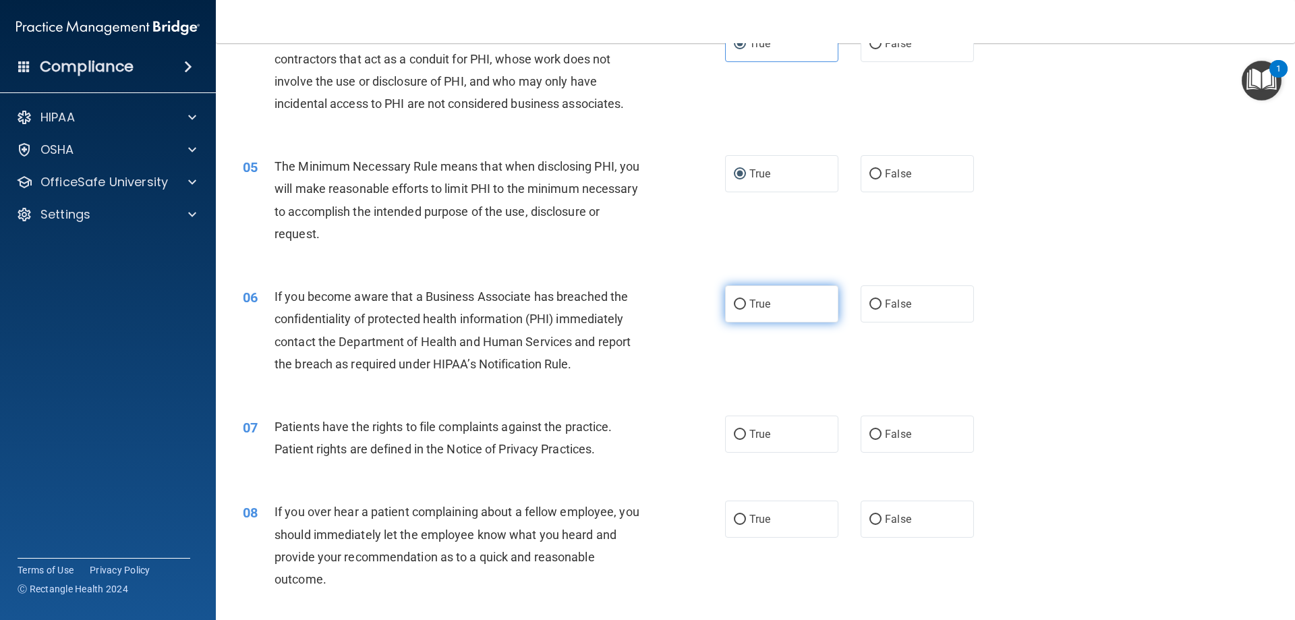
click at [734, 303] on input "True" at bounding box center [740, 304] width 12 height 10
radio input "true"
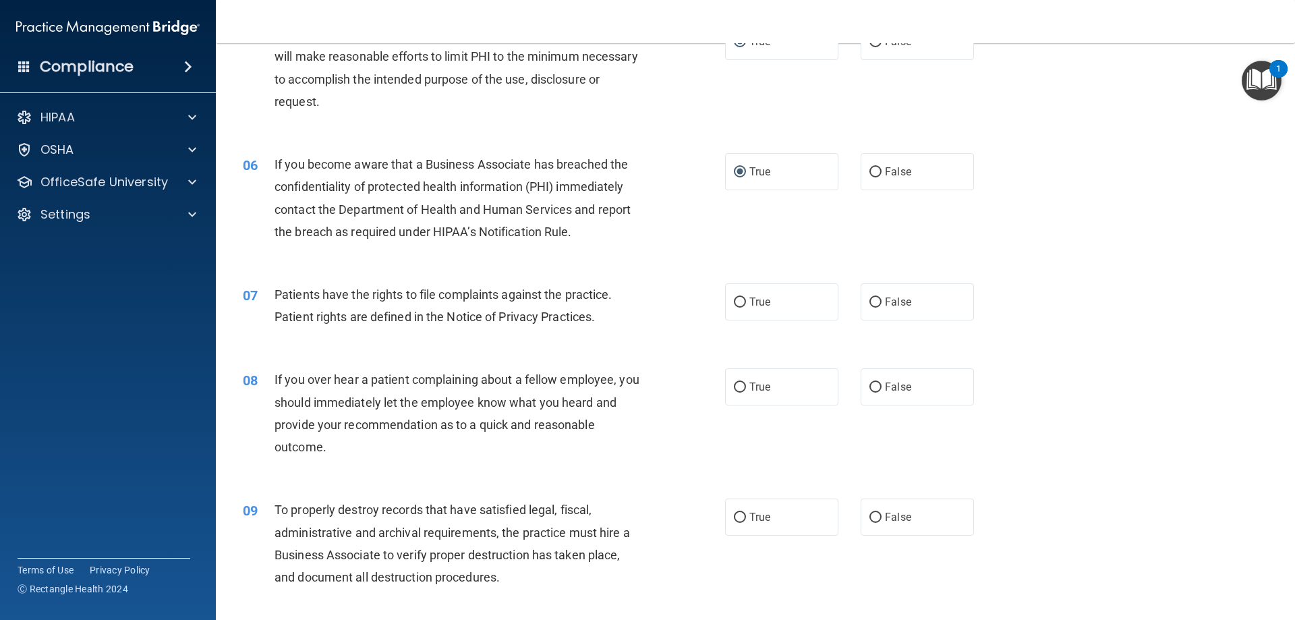
scroll to position [540, 0]
drag, startPoint x: 736, startPoint y: 299, endPoint x: 734, endPoint y: 311, distance: 12.3
click at [736, 299] on input "True" at bounding box center [740, 300] width 12 height 10
radio input "true"
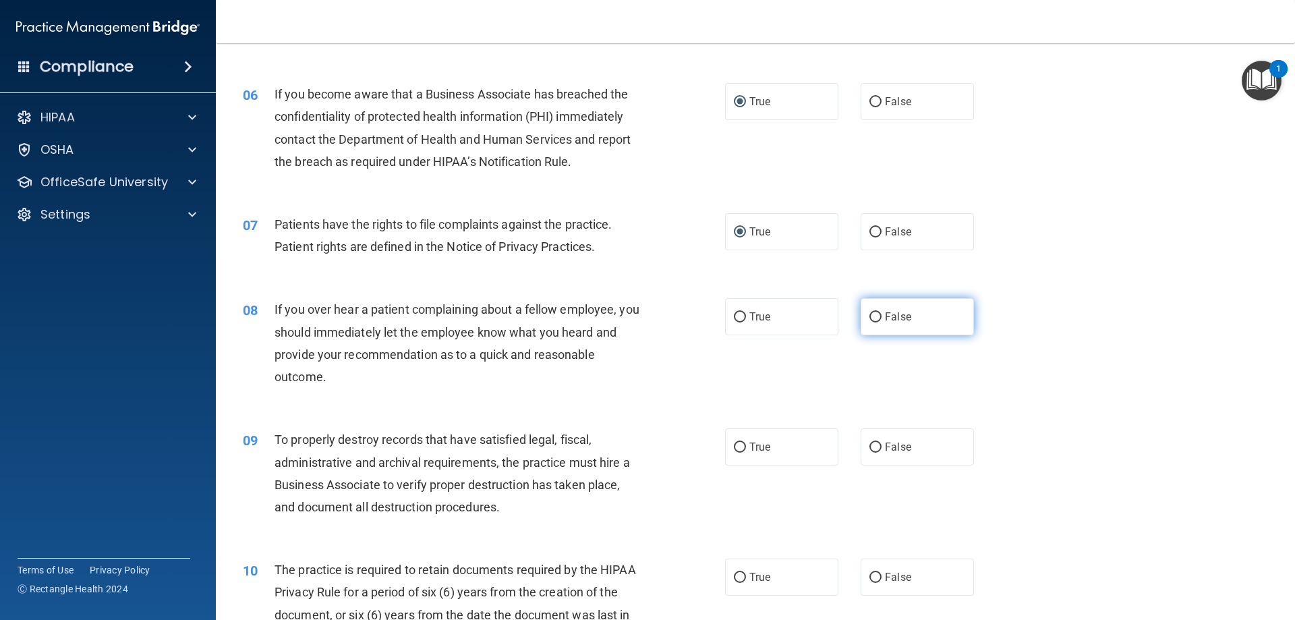
click at [874, 316] on input "False" at bounding box center [875, 317] width 12 height 10
radio input "true"
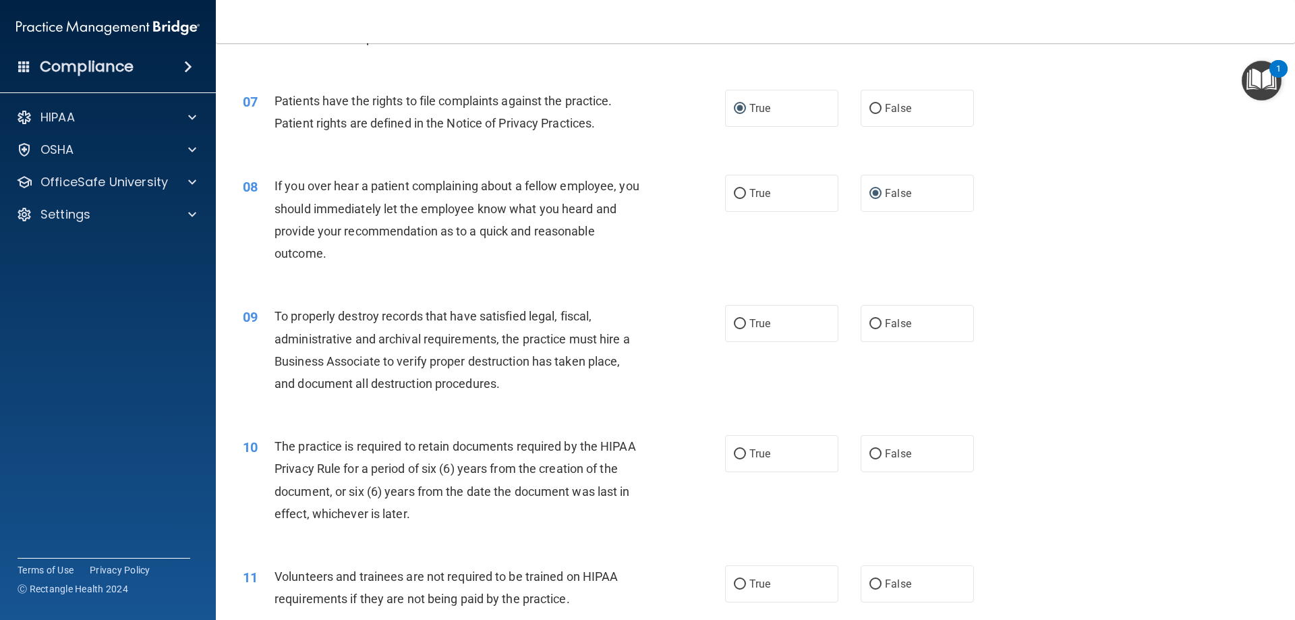
scroll to position [742, 0]
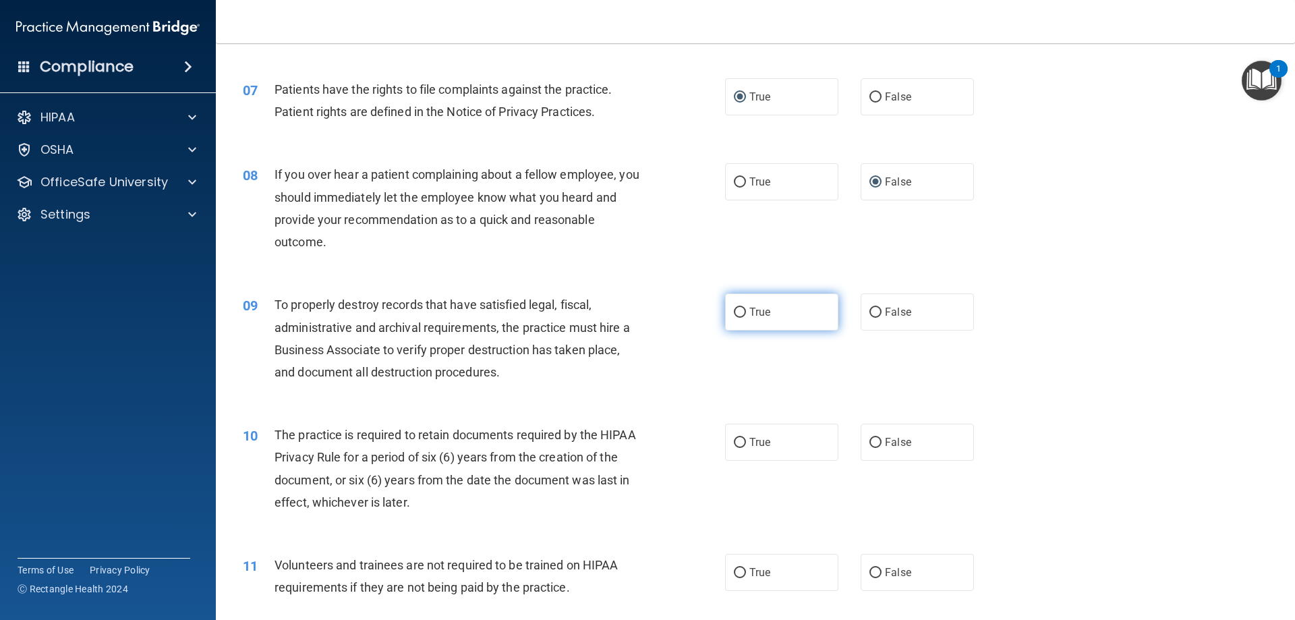
drag, startPoint x: 736, startPoint y: 308, endPoint x: 721, endPoint y: 326, distance: 23.9
click at [736, 308] on input "True" at bounding box center [740, 313] width 12 height 10
radio input "true"
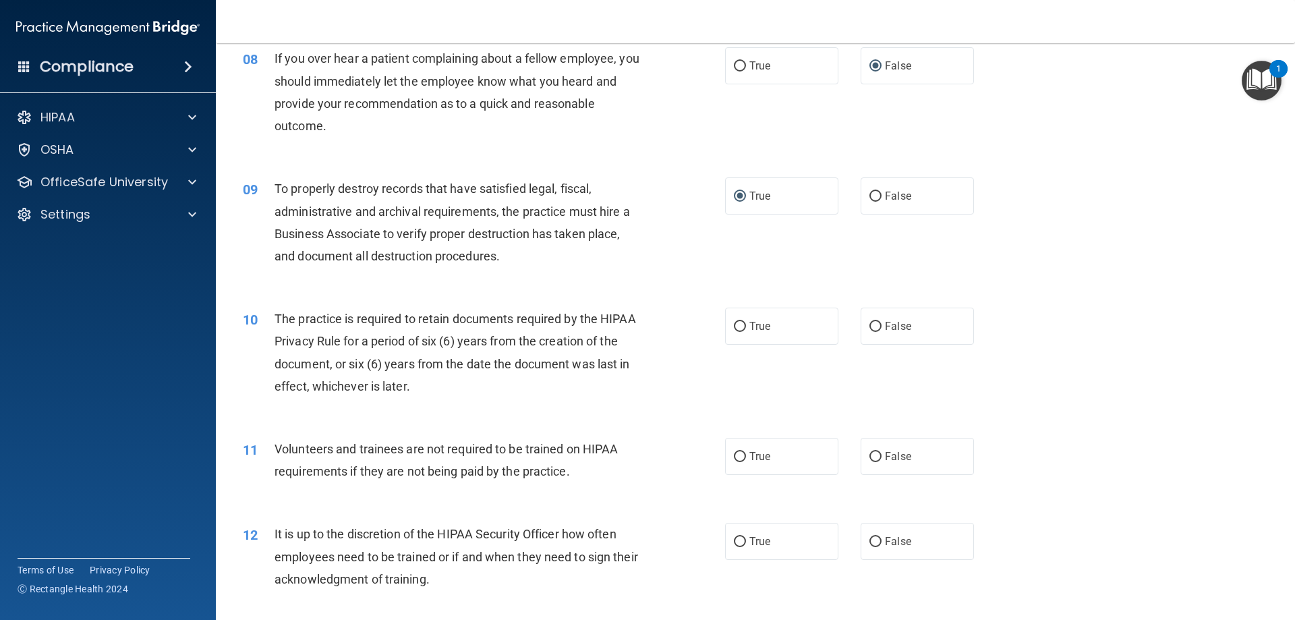
scroll to position [877, 0]
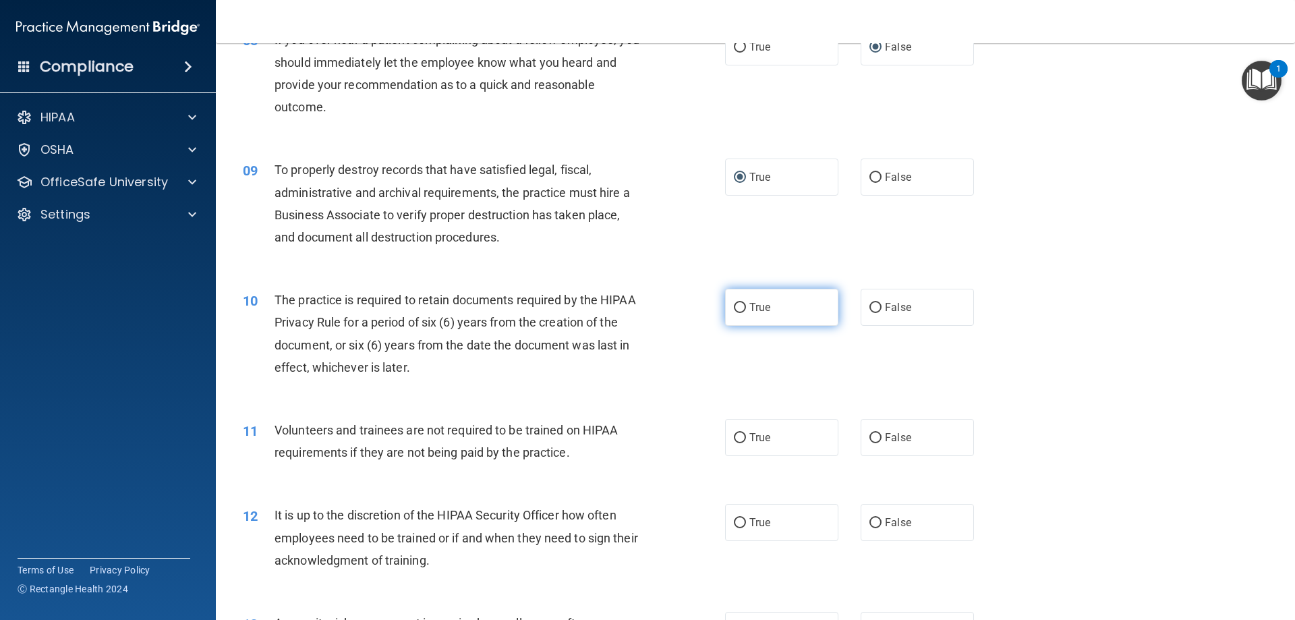
click at [734, 308] on input "True" at bounding box center [740, 308] width 12 height 10
radio input "true"
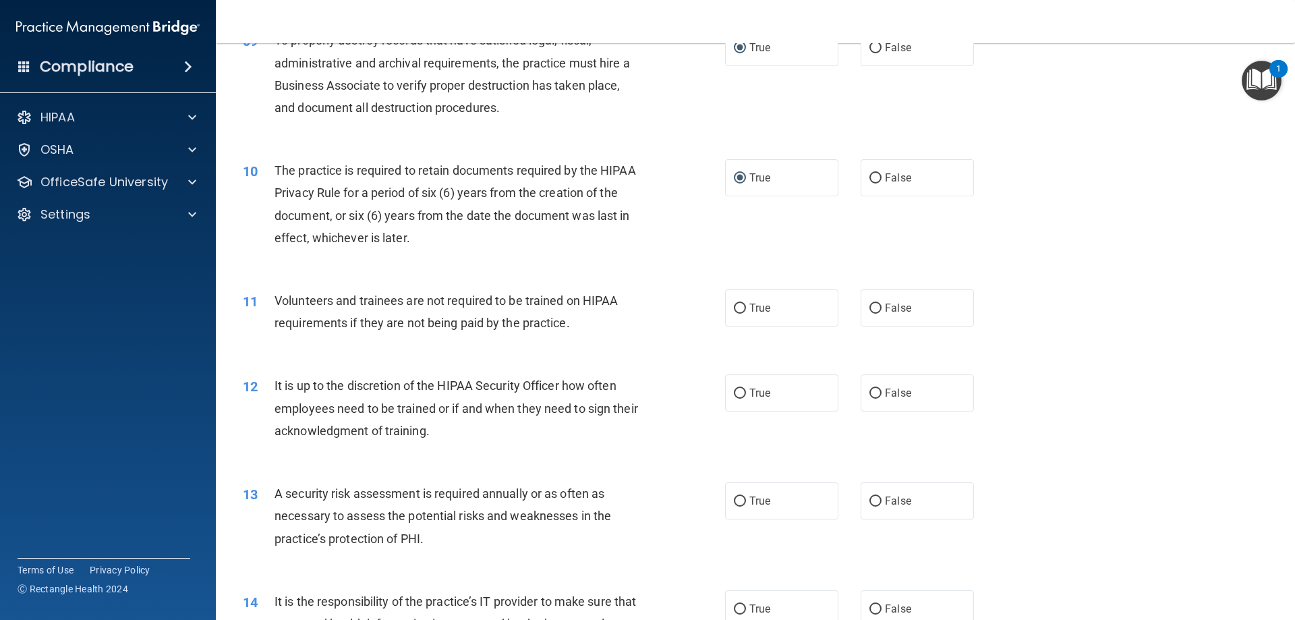
scroll to position [1012, 0]
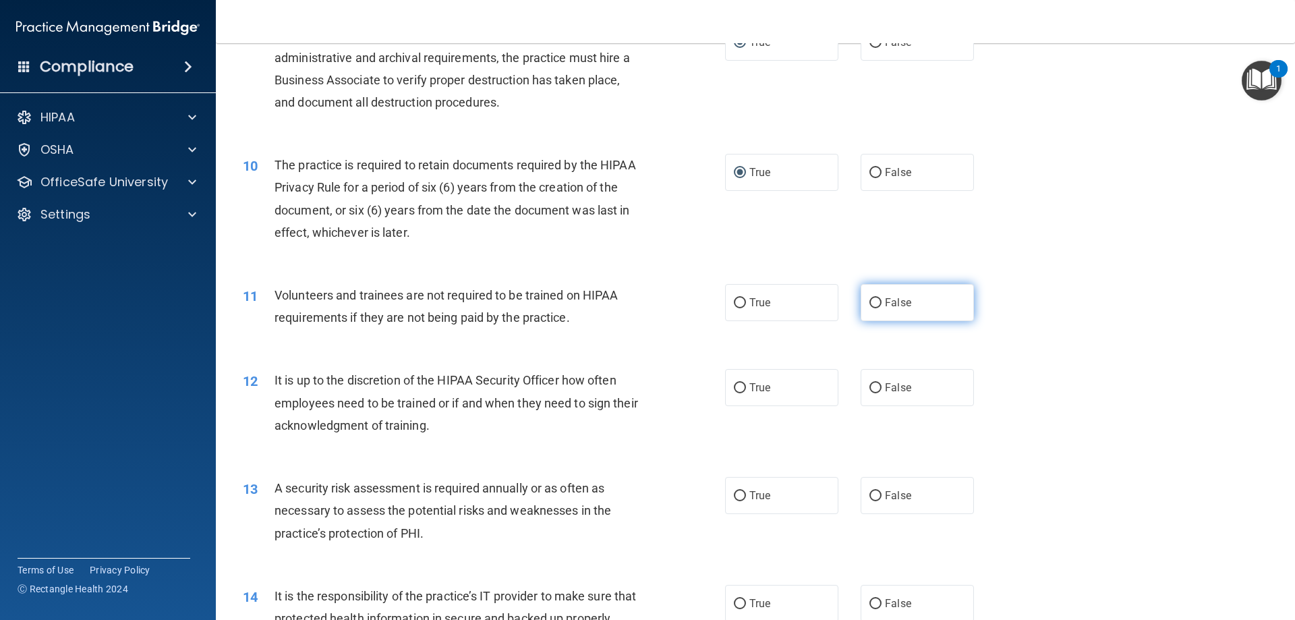
click at [875, 299] on input "False" at bounding box center [875, 303] width 12 height 10
radio input "true"
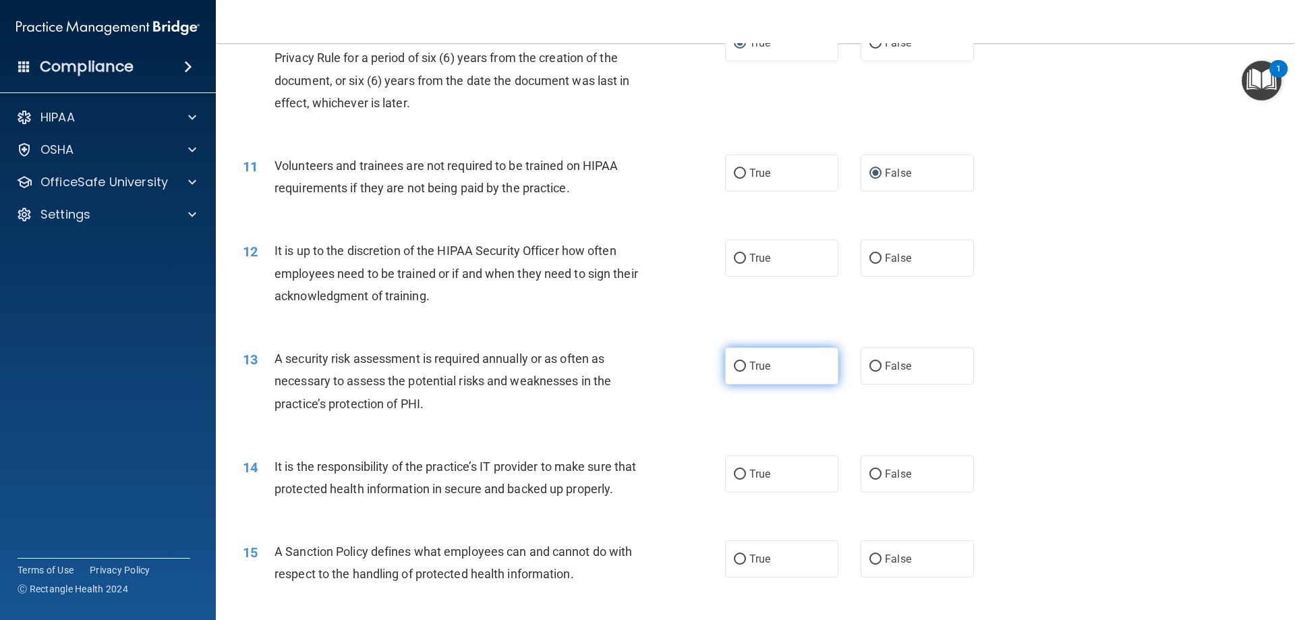
scroll to position [1146, 0]
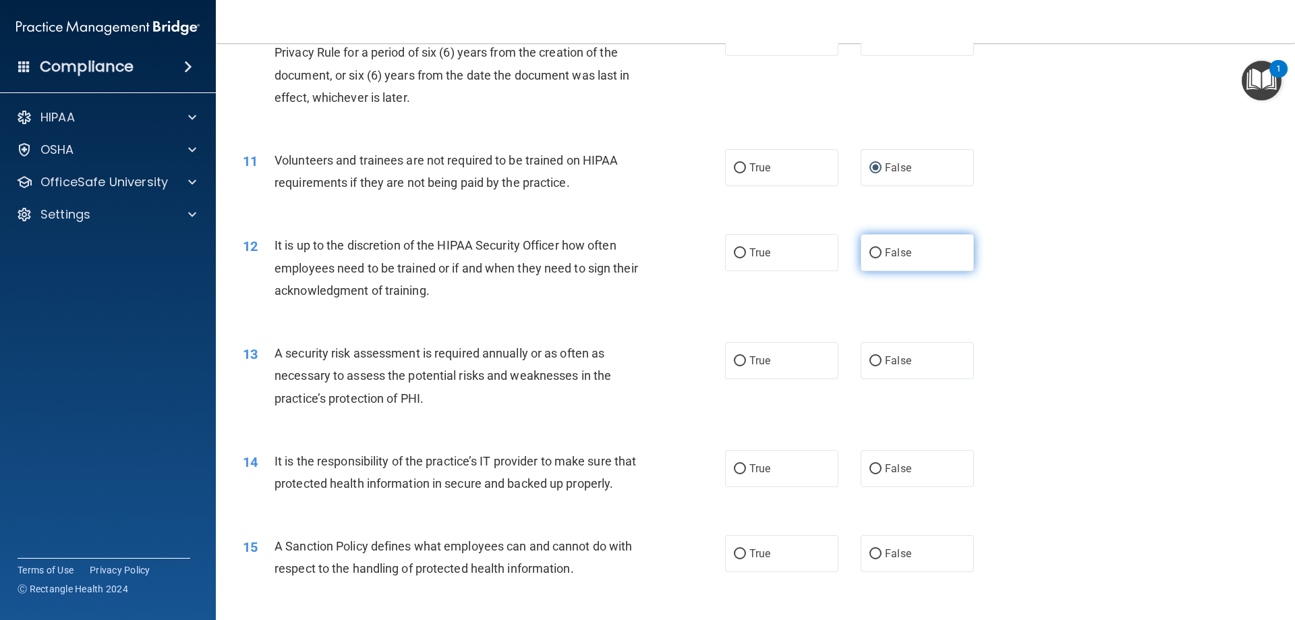
click at [870, 251] on input "False" at bounding box center [875, 253] width 12 height 10
radio input "true"
click at [737, 361] on input "True" at bounding box center [740, 361] width 12 height 10
radio input "true"
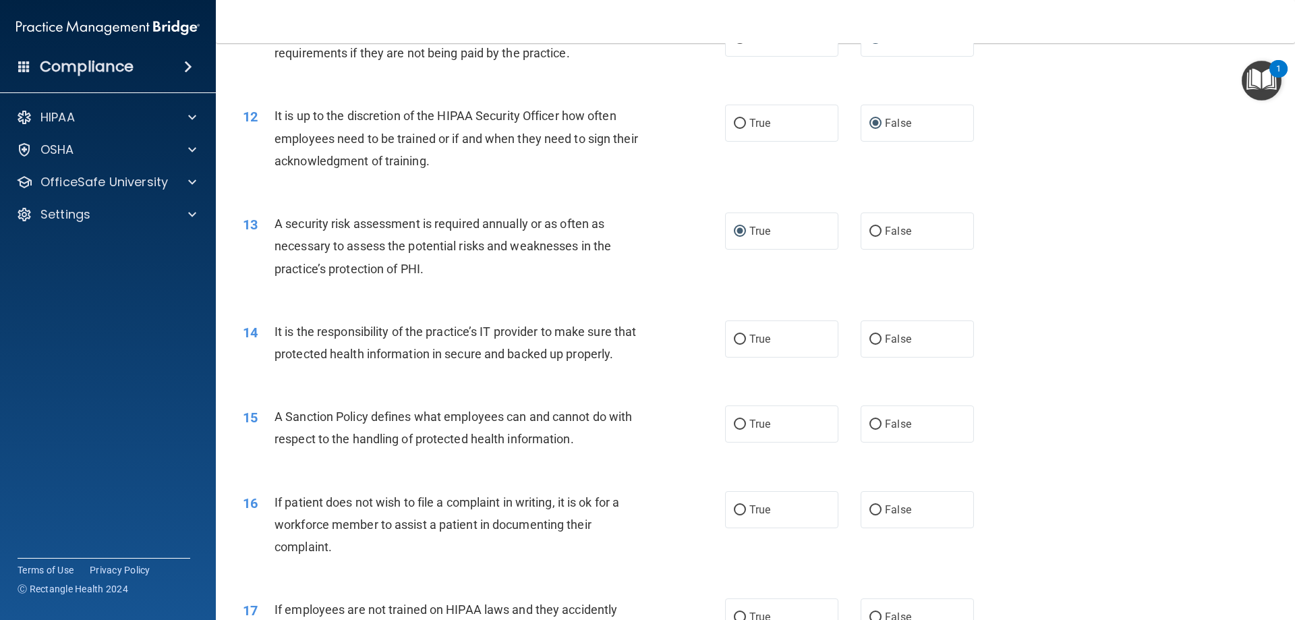
scroll to position [1281, 0]
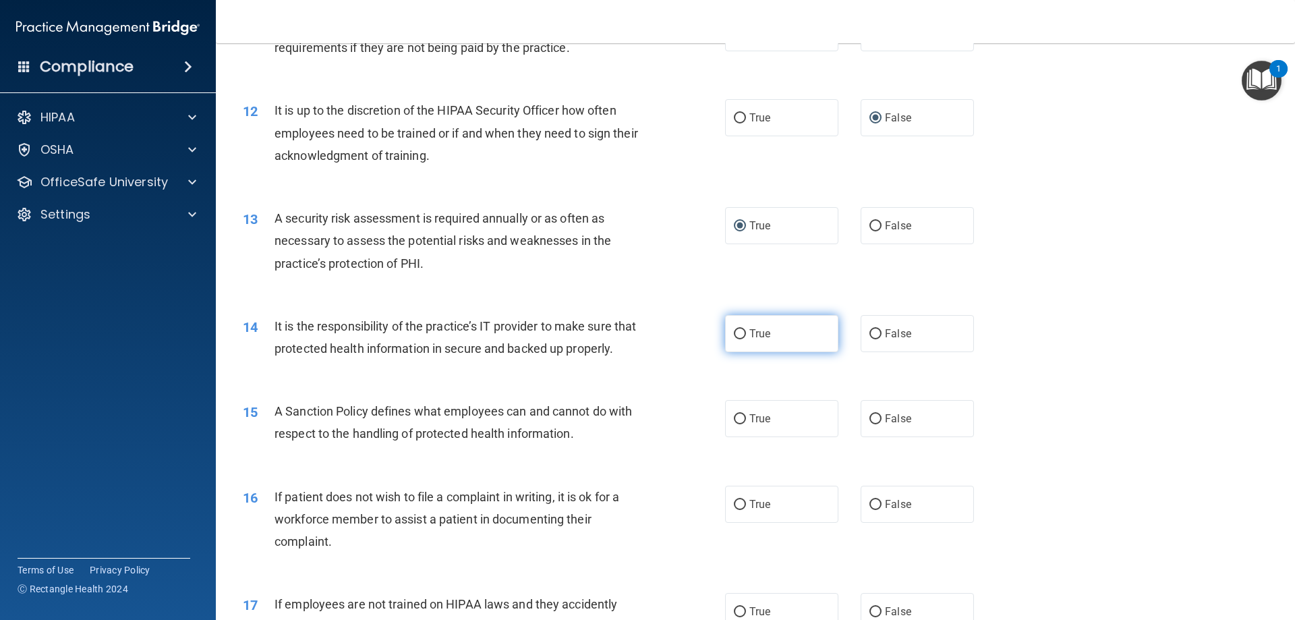
click at [735, 330] on input "True" at bounding box center [740, 334] width 12 height 10
radio input "true"
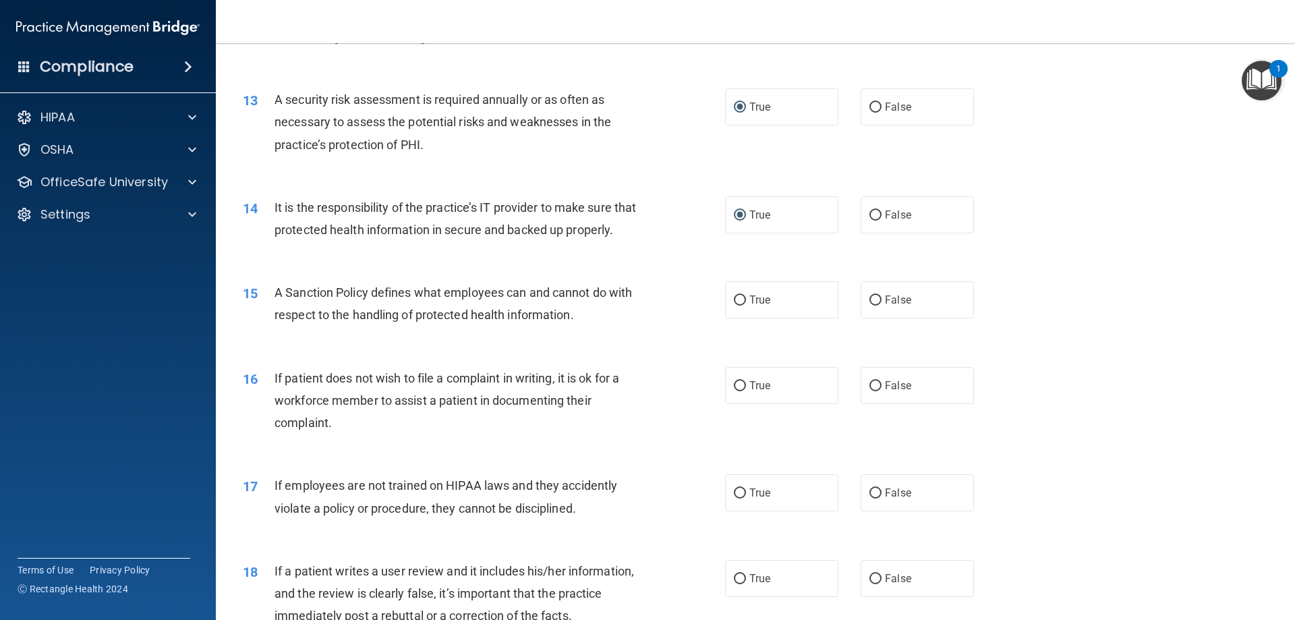
scroll to position [1416, 0]
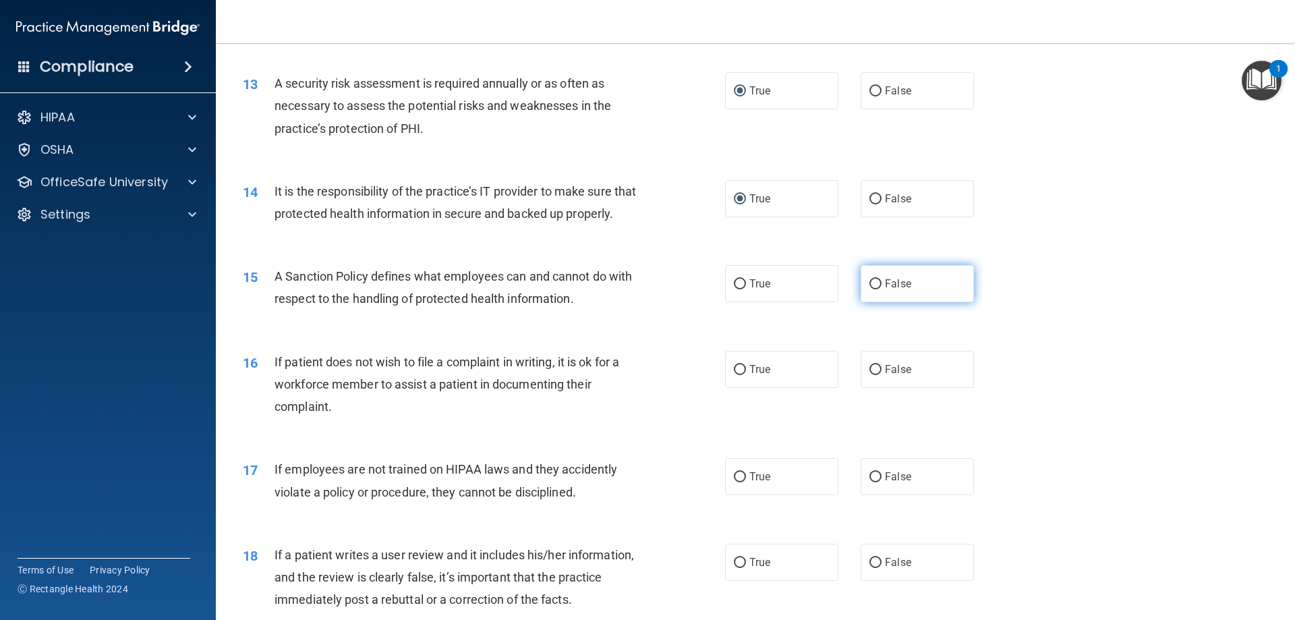
click at [870, 289] on input "False" at bounding box center [875, 284] width 12 height 10
radio input "true"
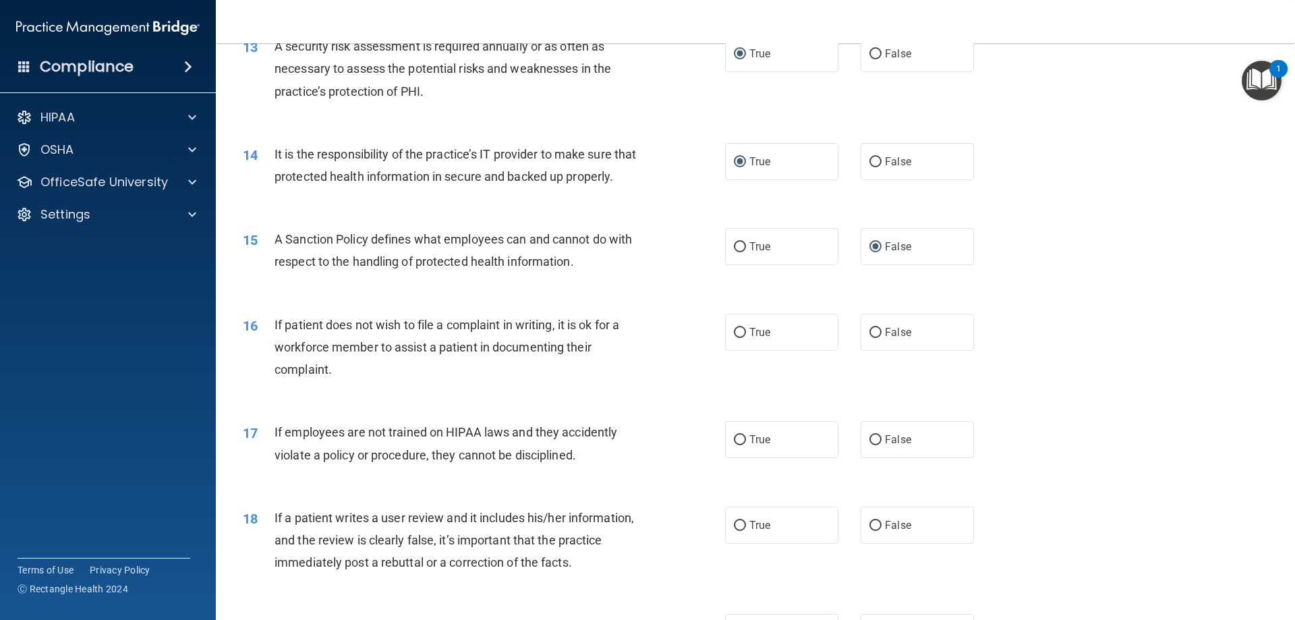
scroll to position [1484, 0]
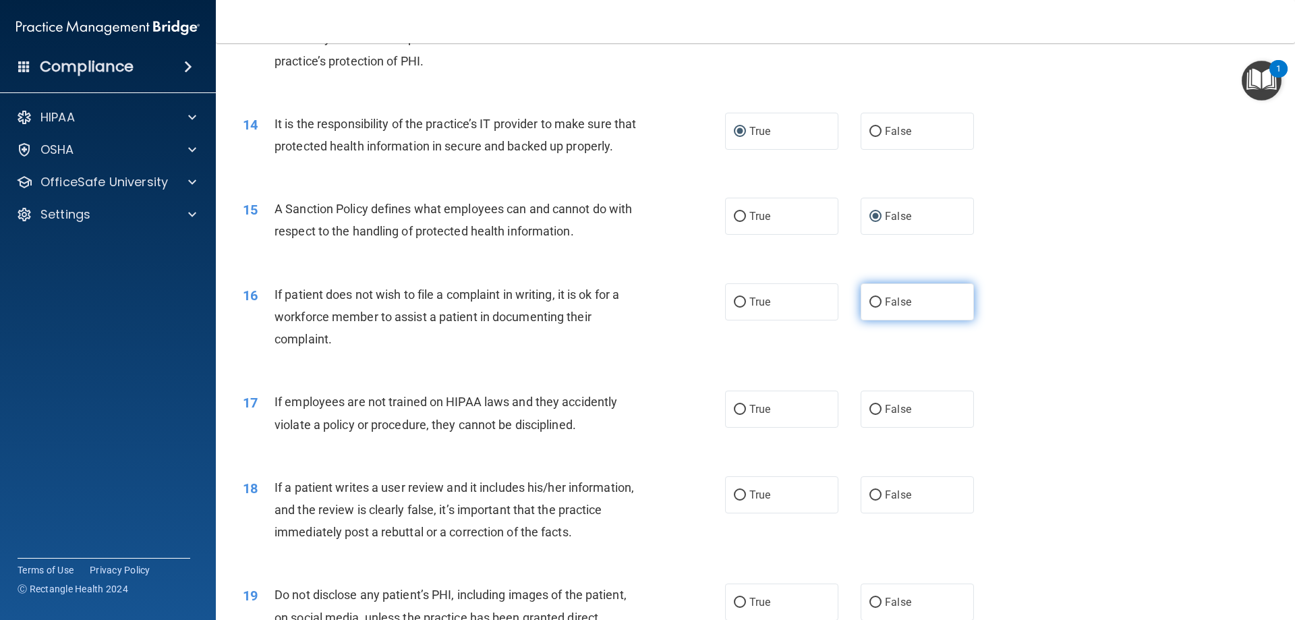
click at [873, 308] on input "False" at bounding box center [875, 302] width 12 height 10
radio input "true"
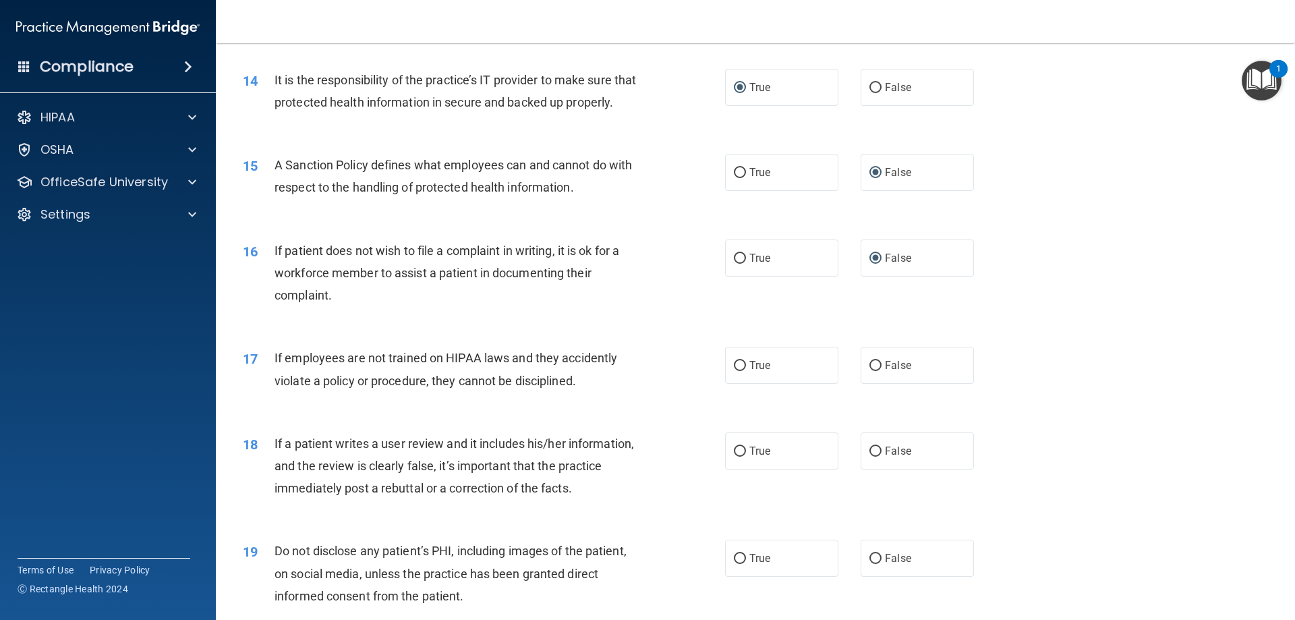
scroll to position [1551, 0]
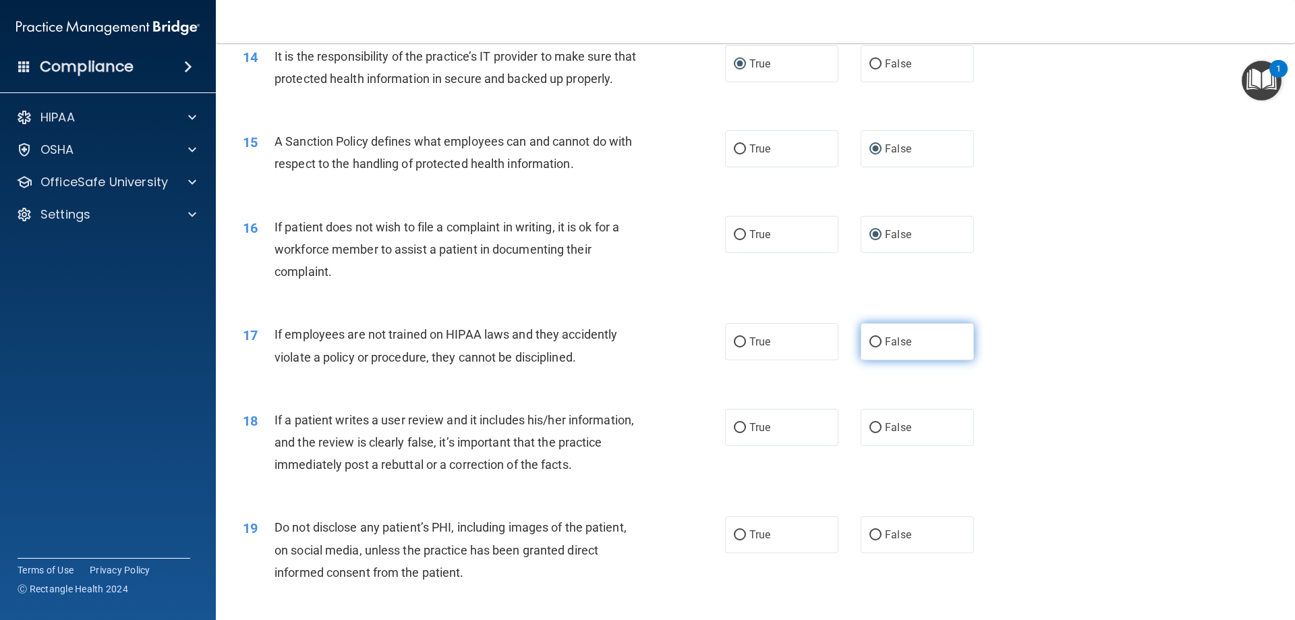
click at [871, 347] on input "False" at bounding box center [875, 342] width 12 height 10
radio input "true"
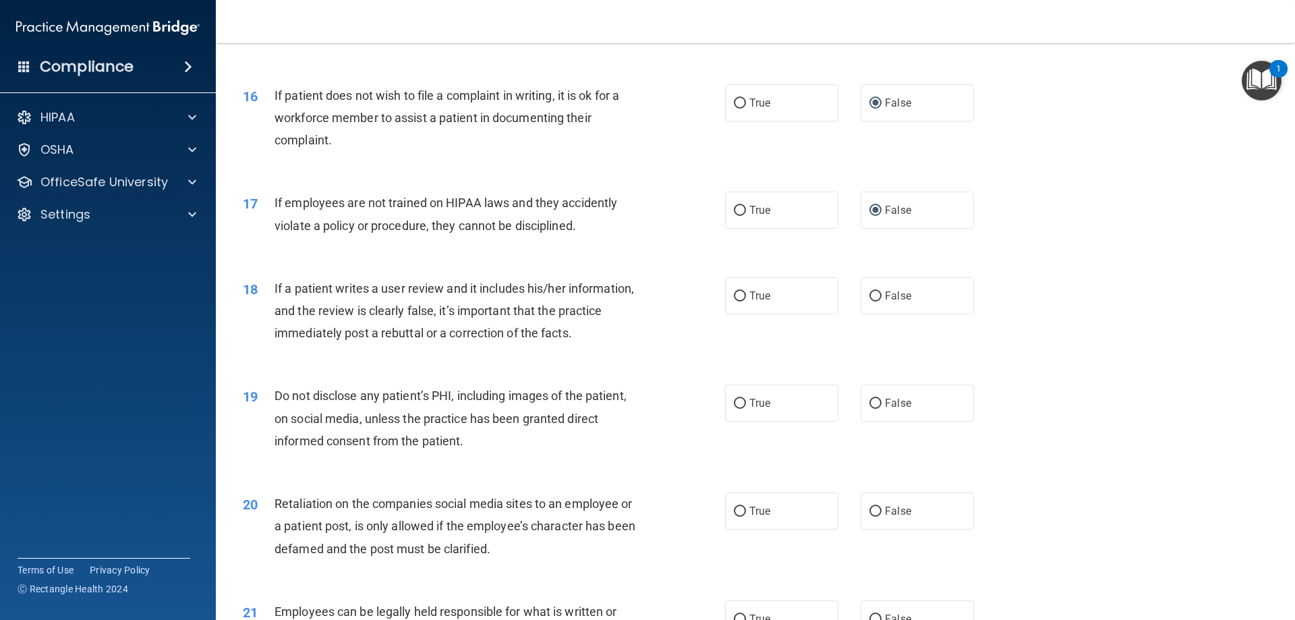
scroll to position [1686, 0]
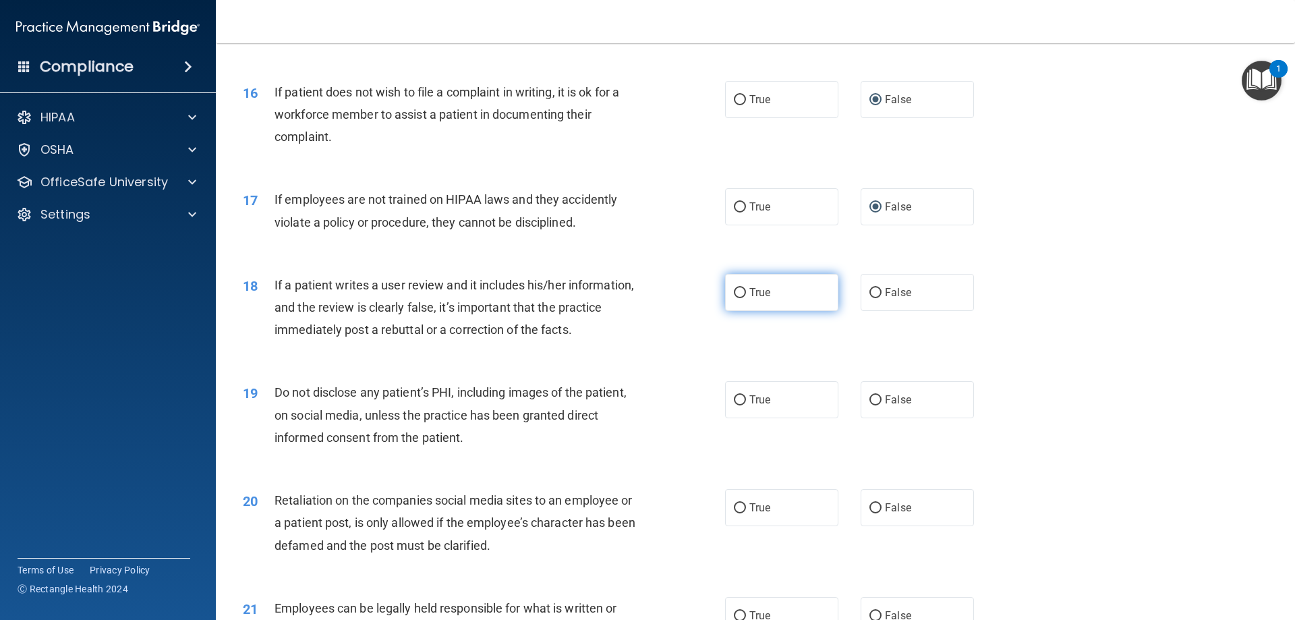
click at [737, 298] on input "True" at bounding box center [740, 293] width 12 height 10
radio input "true"
drag, startPoint x: 739, startPoint y: 428, endPoint x: 747, endPoint y: 431, distance: 8.8
click at [739, 405] on input "True" at bounding box center [740, 400] width 12 height 10
radio input "true"
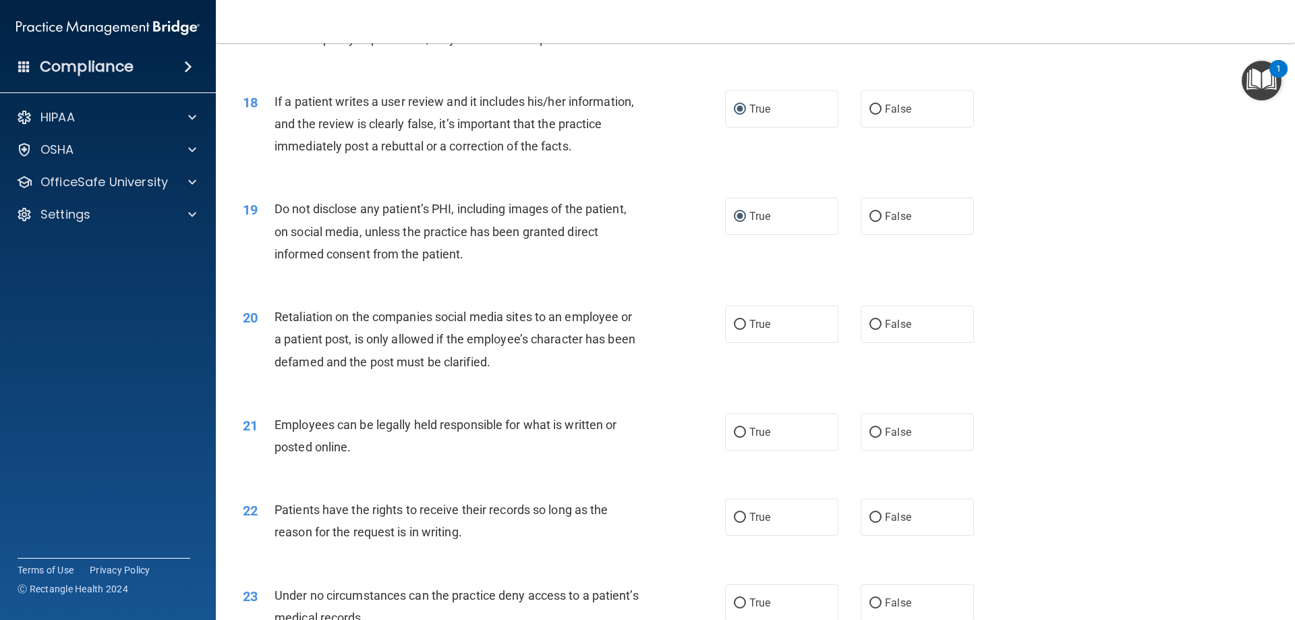
scroll to position [1888, 0]
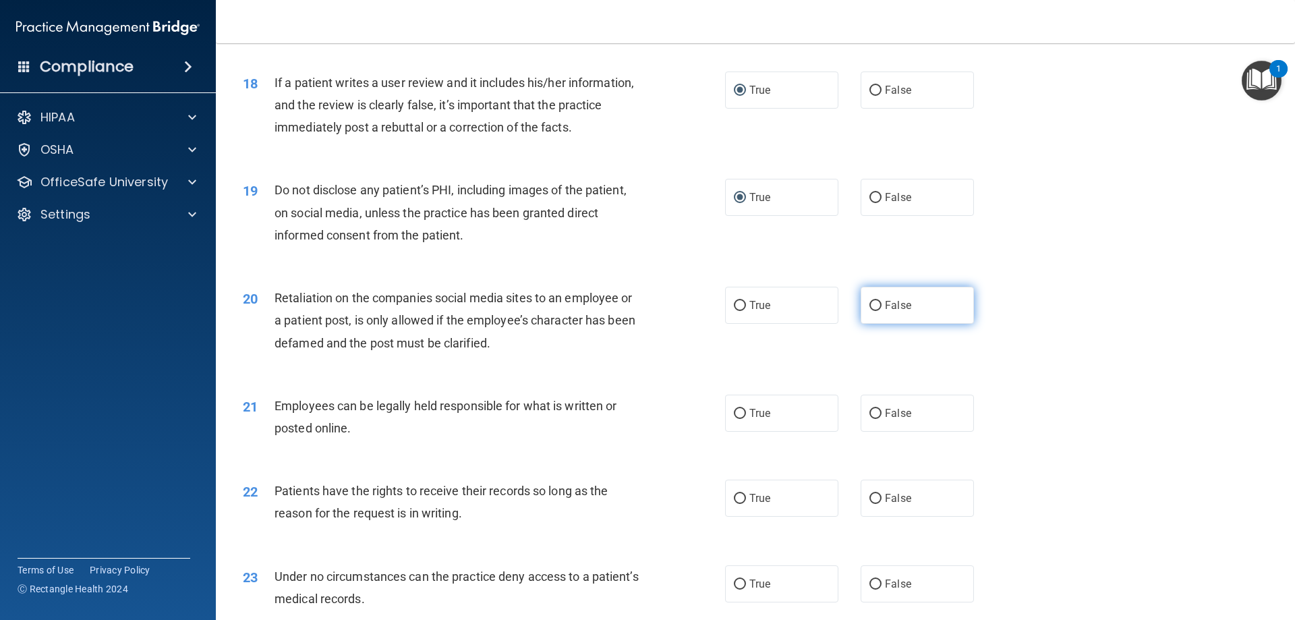
click at [869, 311] on input "False" at bounding box center [875, 306] width 12 height 10
radio input "true"
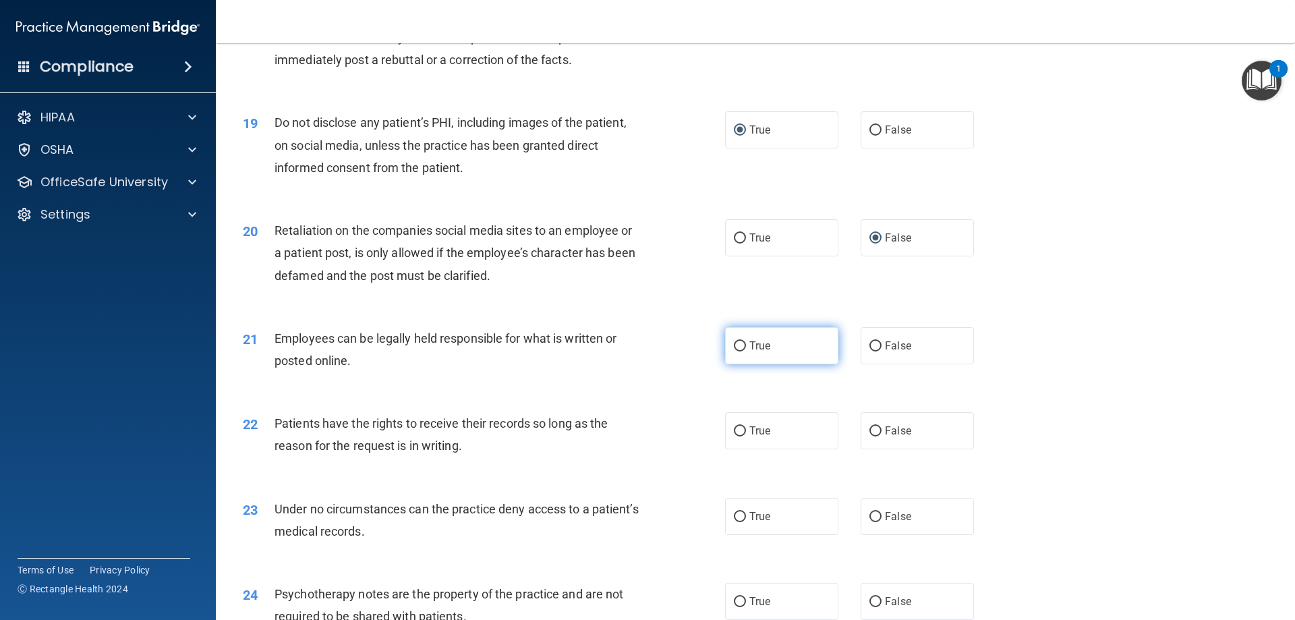
click at [738, 351] on input "True" at bounding box center [740, 346] width 12 height 10
radio input "true"
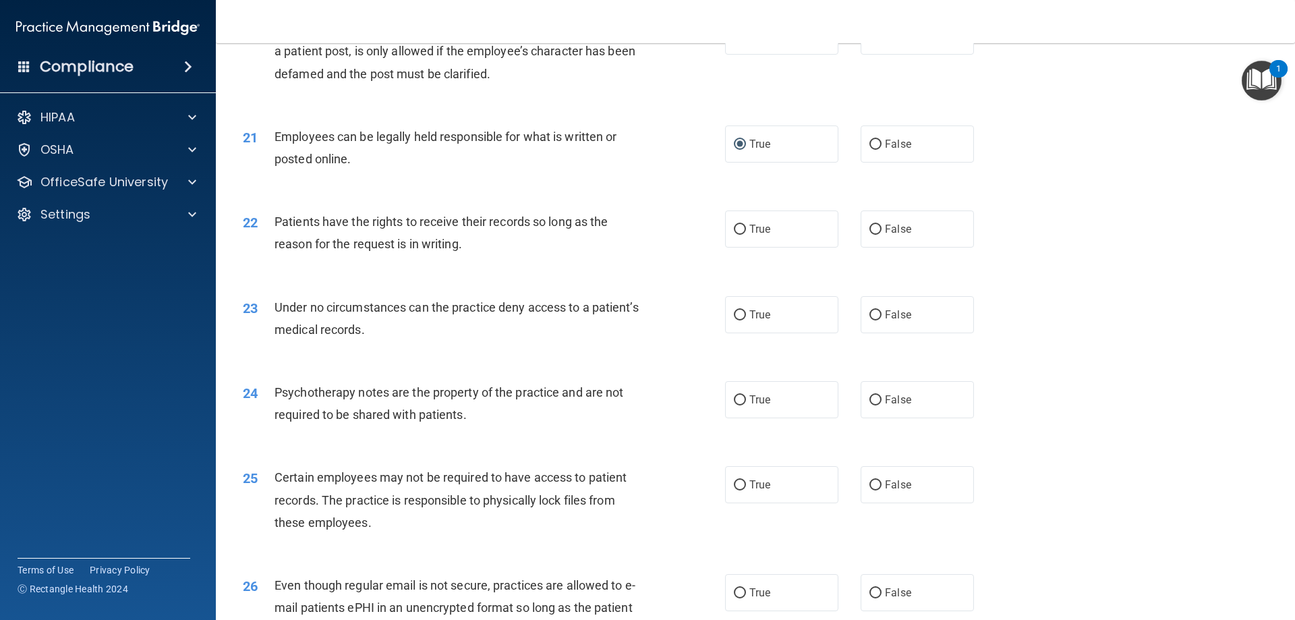
scroll to position [2158, 0]
click at [736, 234] on input "True" at bounding box center [740, 229] width 12 height 10
radio input "true"
click at [874, 320] on input "False" at bounding box center [875, 315] width 12 height 10
radio input "true"
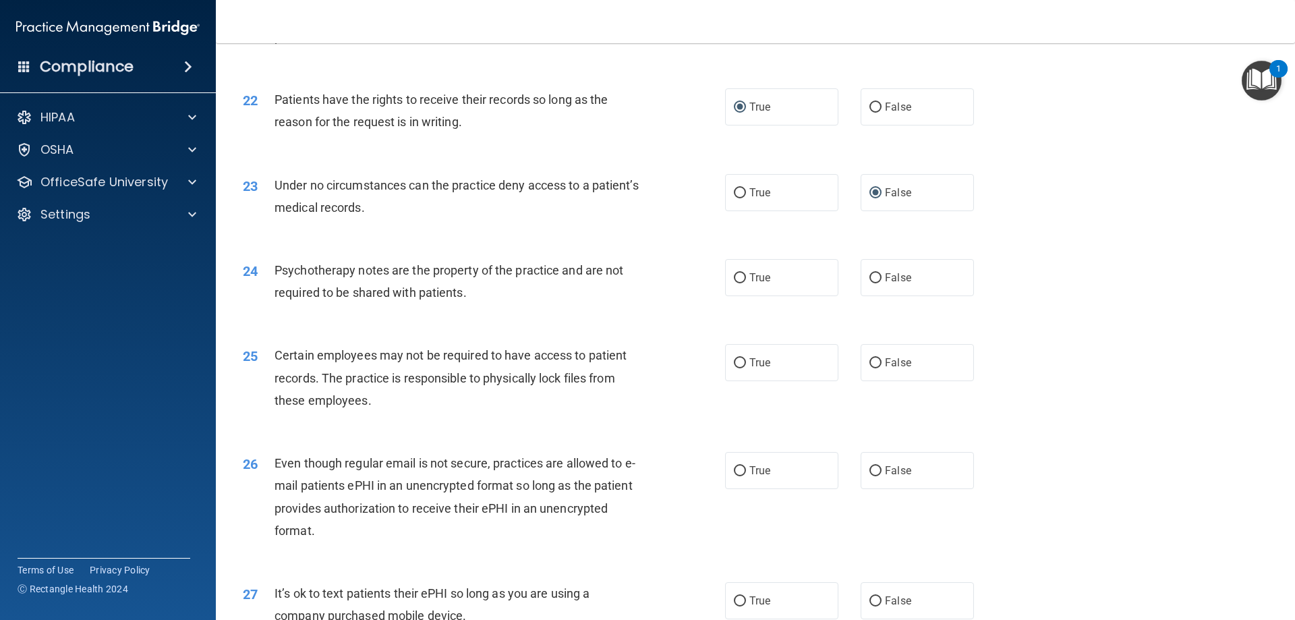
scroll to position [2293, 0]
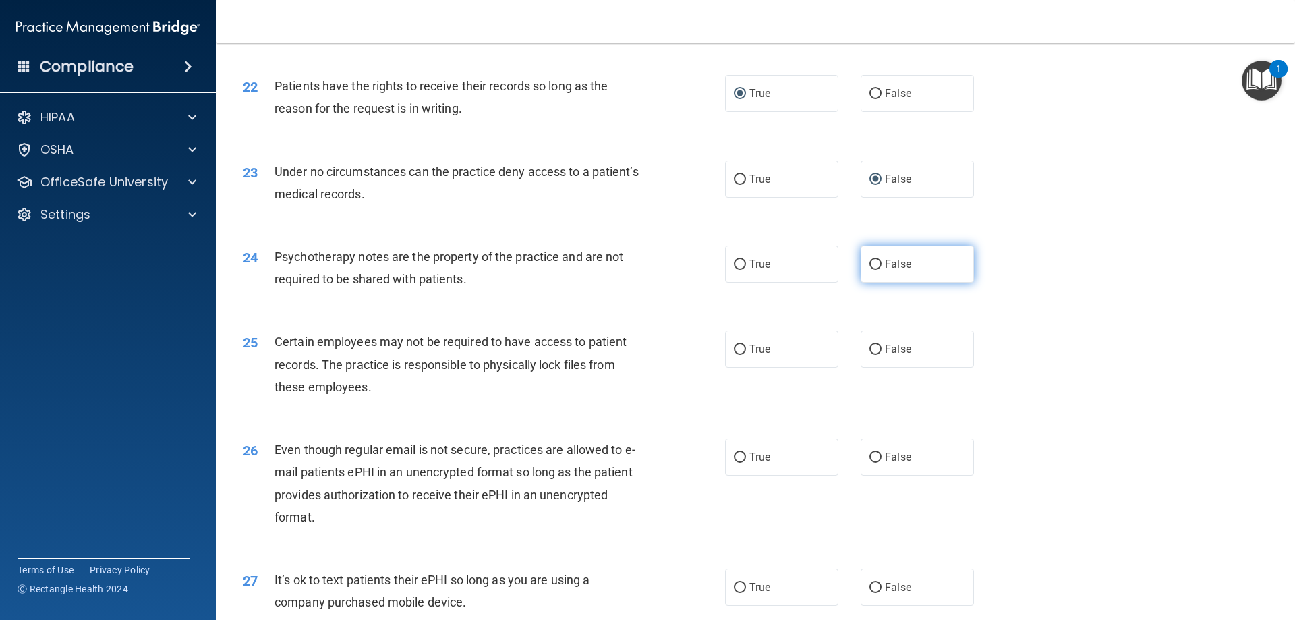
click at [869, 270] on input "False" at bounding box center [875, 265] width 12 height 10
radio input "true"
click at [740, 355] on input "True" at bounding box center [740, 350] width 12 height 10
radio input "true"
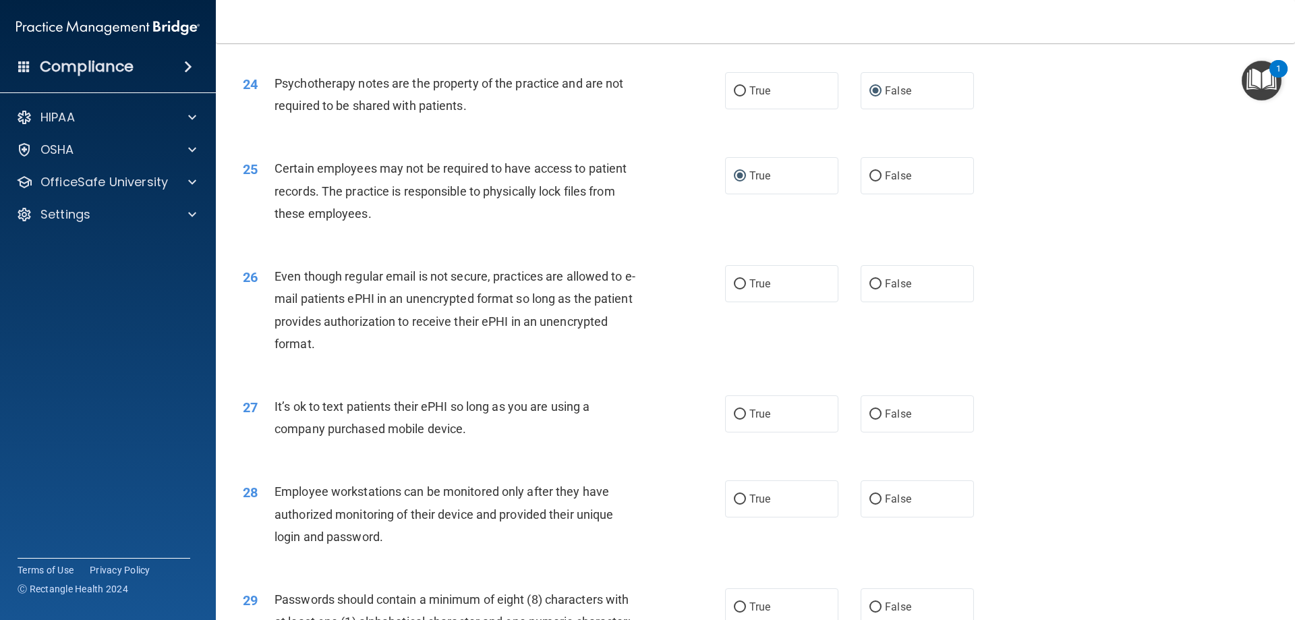
scroll to position [2495, 0]
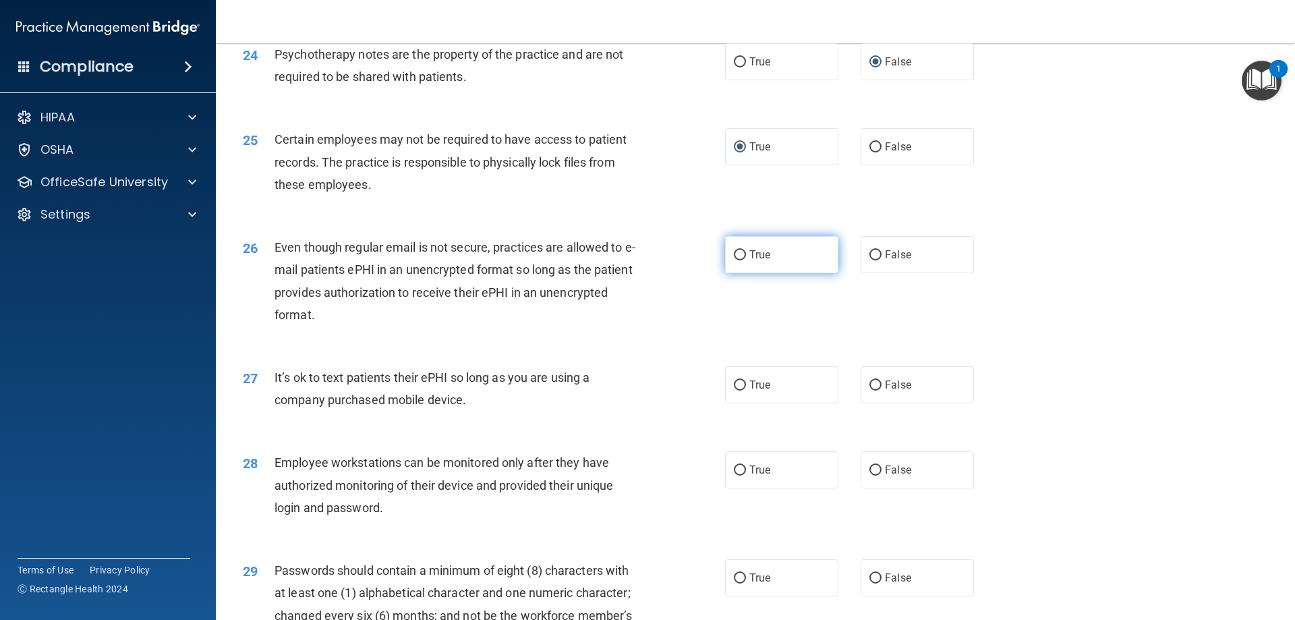
click at [735, 260] on input "True" at bounding box center [740, 255] width 12 height 10
radio input "true"
click at [869, 390] on input "False" at bounding box center [875, 385] width 12 height 10
radio input "true"
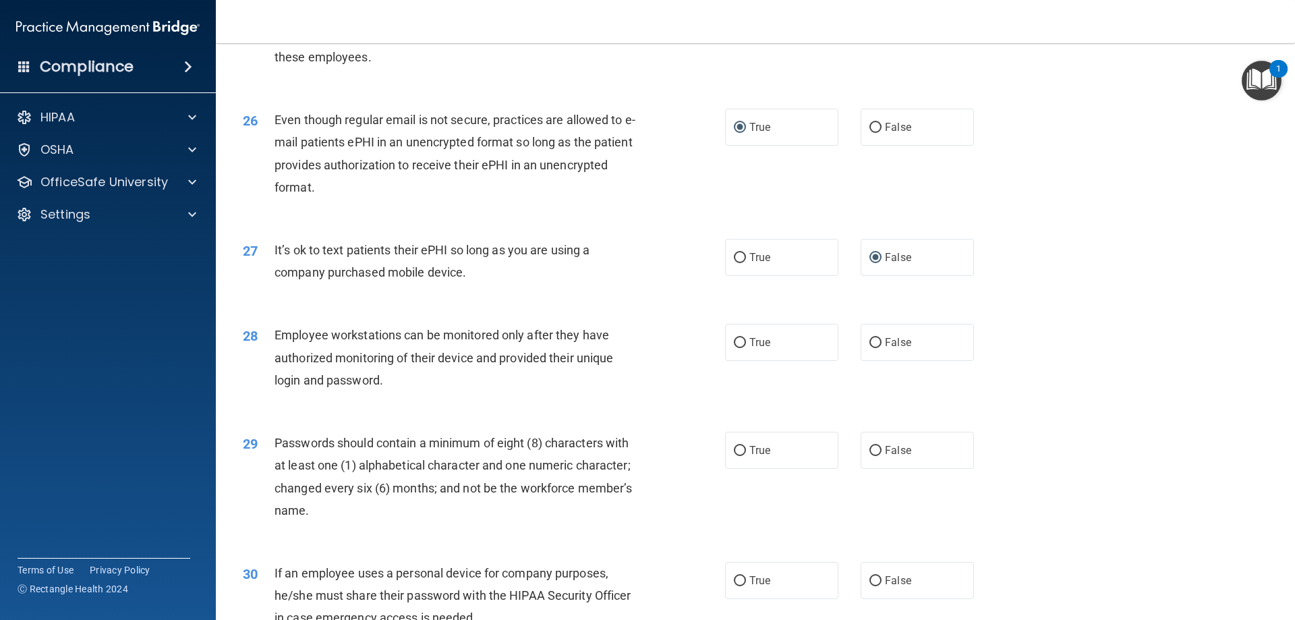
scroll to position [2630, 0]
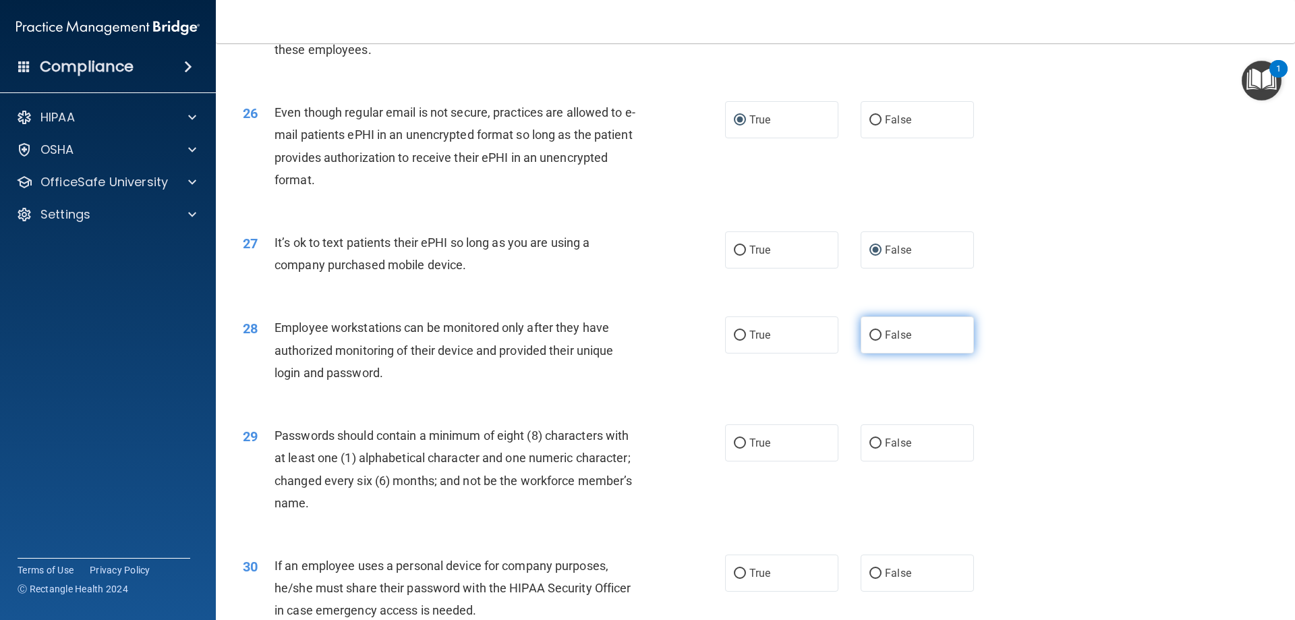
click at [875, 353] on label "False" at bounding box center [917, 334] width 113 height 37
click at [875, 341] on input "False" at bounding box center [875, 335] width 12 height 10
radio input "true"
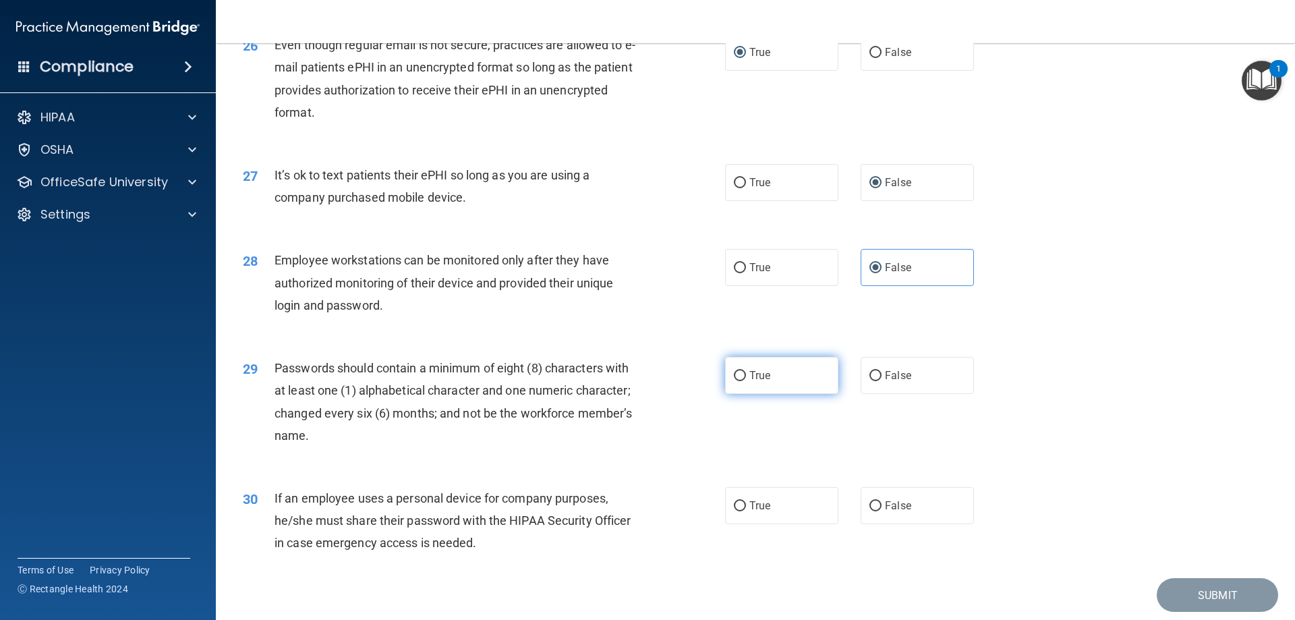
click at [744, 394] on label "True" at bounding box center [781, 375] width 113 height 37
click at [744, 381] on input "True" at bounding box center [740, 376] width 12 height 10
radio input "true"
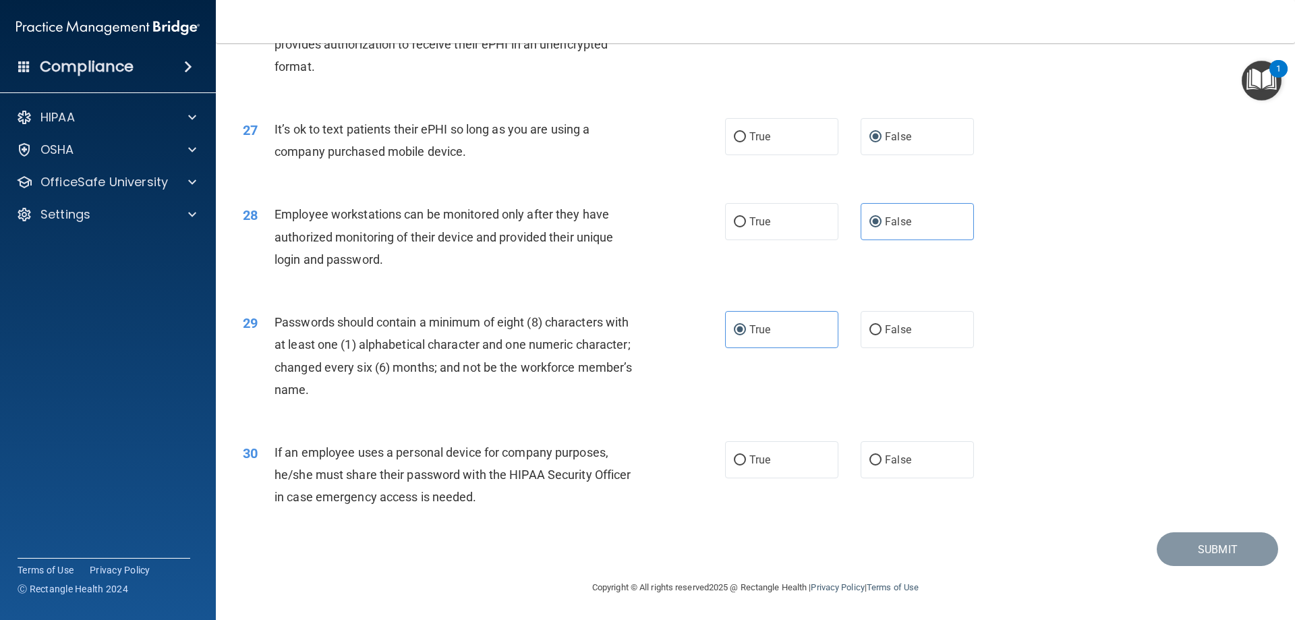
scroll to position [2766, 0]
click at [738, 463] on input "True" at bounding box center [740, 460] width 12 height 10
radio input "true"
click at [1202, 554] on button "Submit" at bounding box center [1217, 549] width 121 height 34
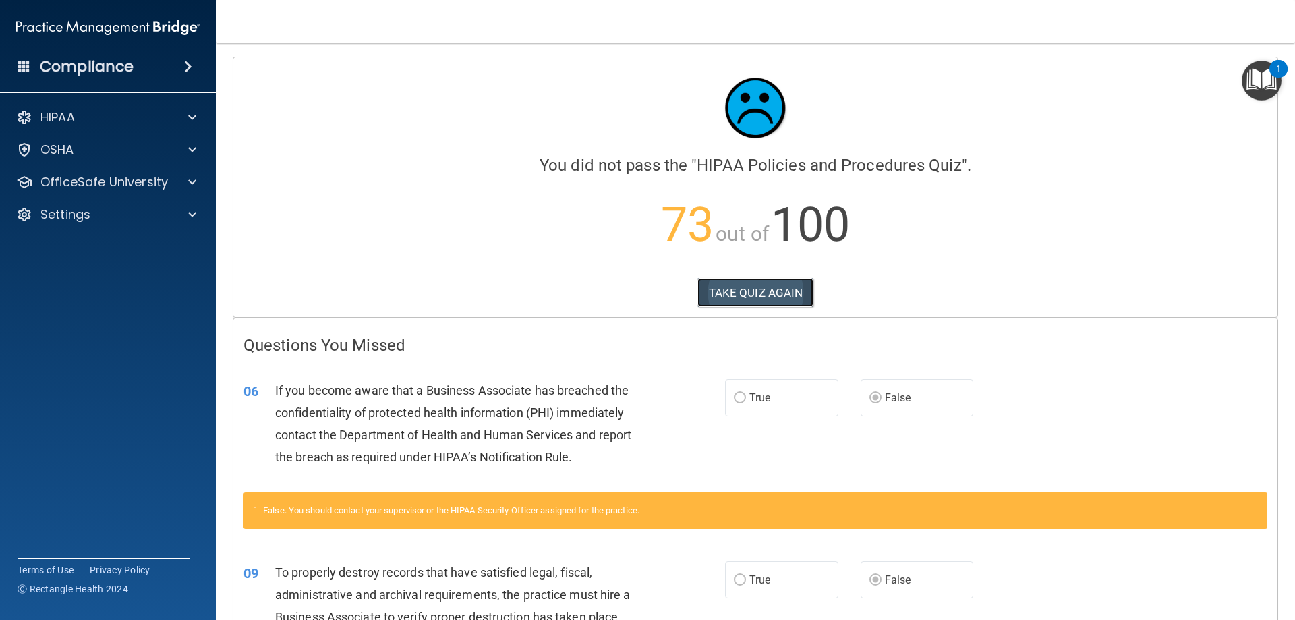
click at [758, 291] on button "TAKE QUIZ AGAIN" at bounding box center [755, 293] width 117 height 30
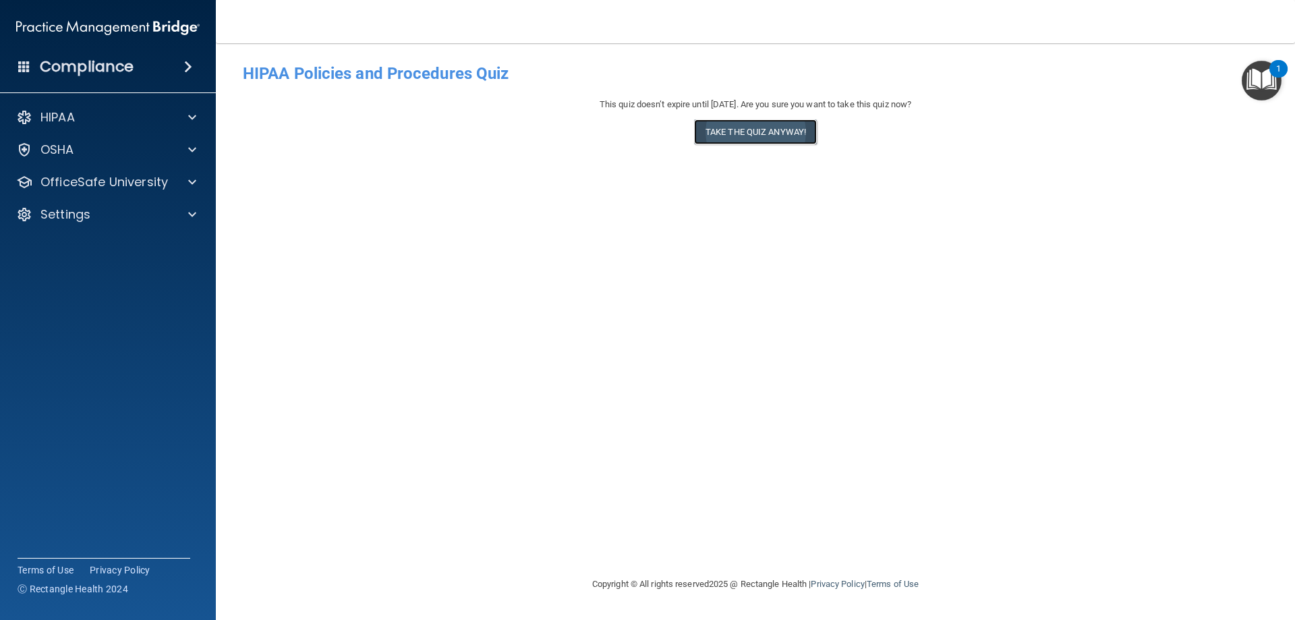
click at [761, 134] on button "Take the quiz anyway!" at bounding box center [755, 131] width 123 height 25
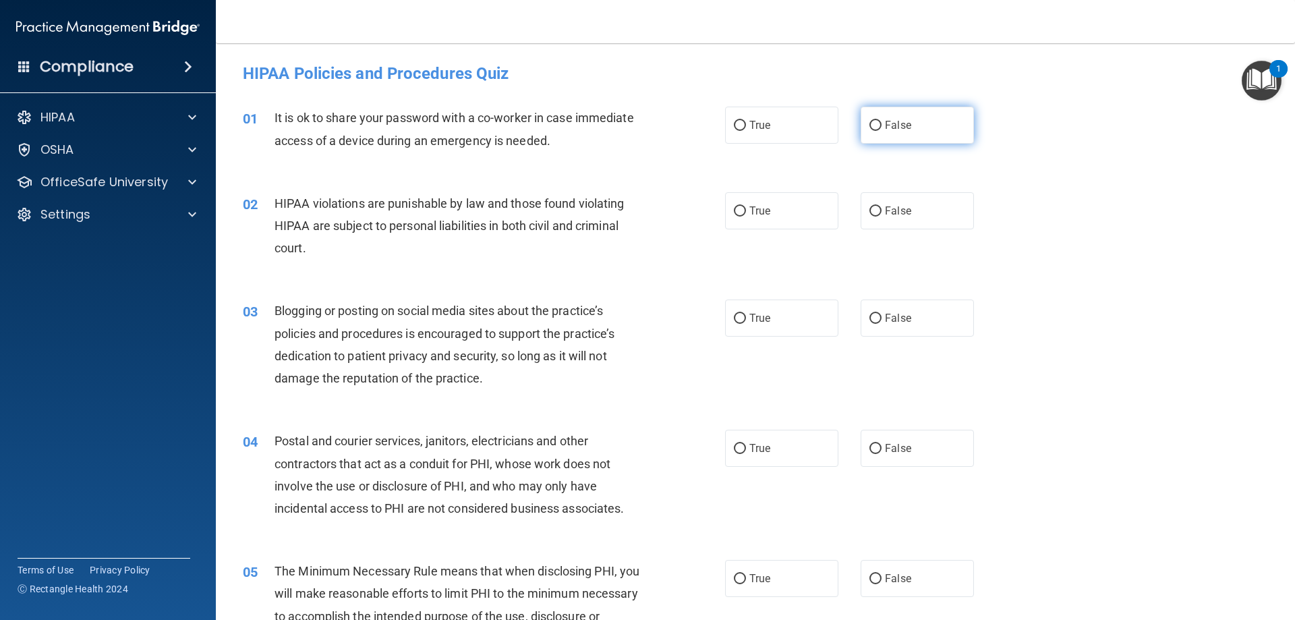
click at [873, 128] on input "False" at bounding box center [875, 126] width 12 height 10
radio input "true"
click at [736, 209] on input "True" at bounding box center [740, 211] width 12 height 10
radio input "true"
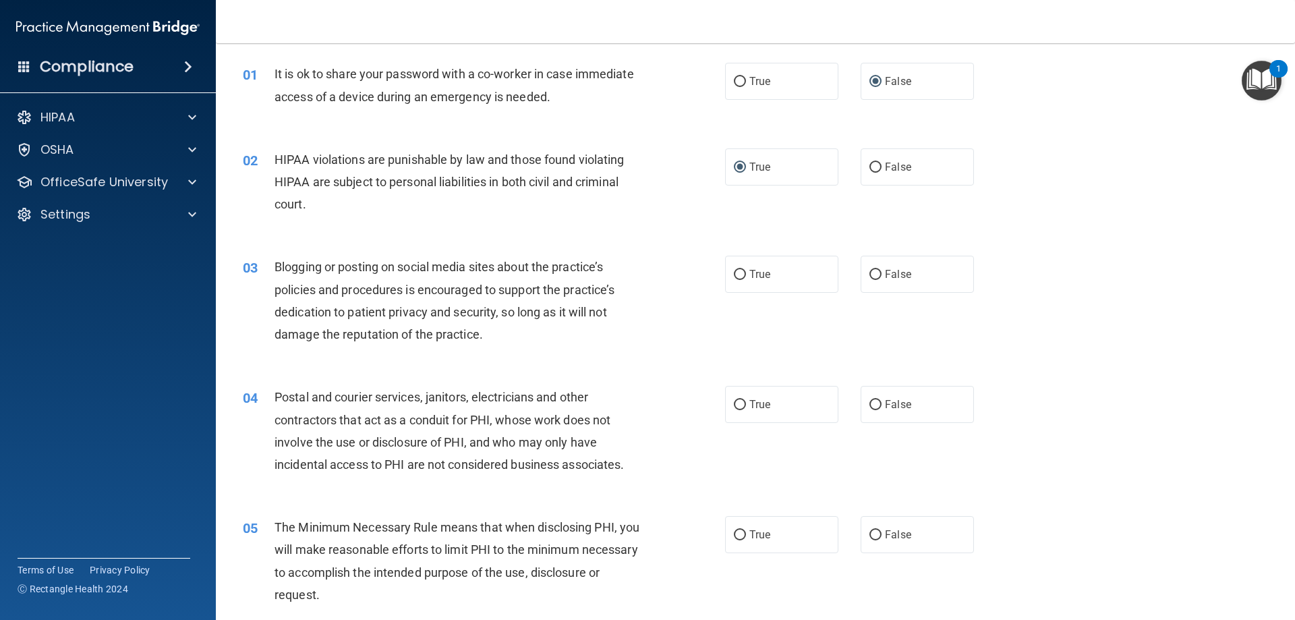
scroll to position [67, 0]
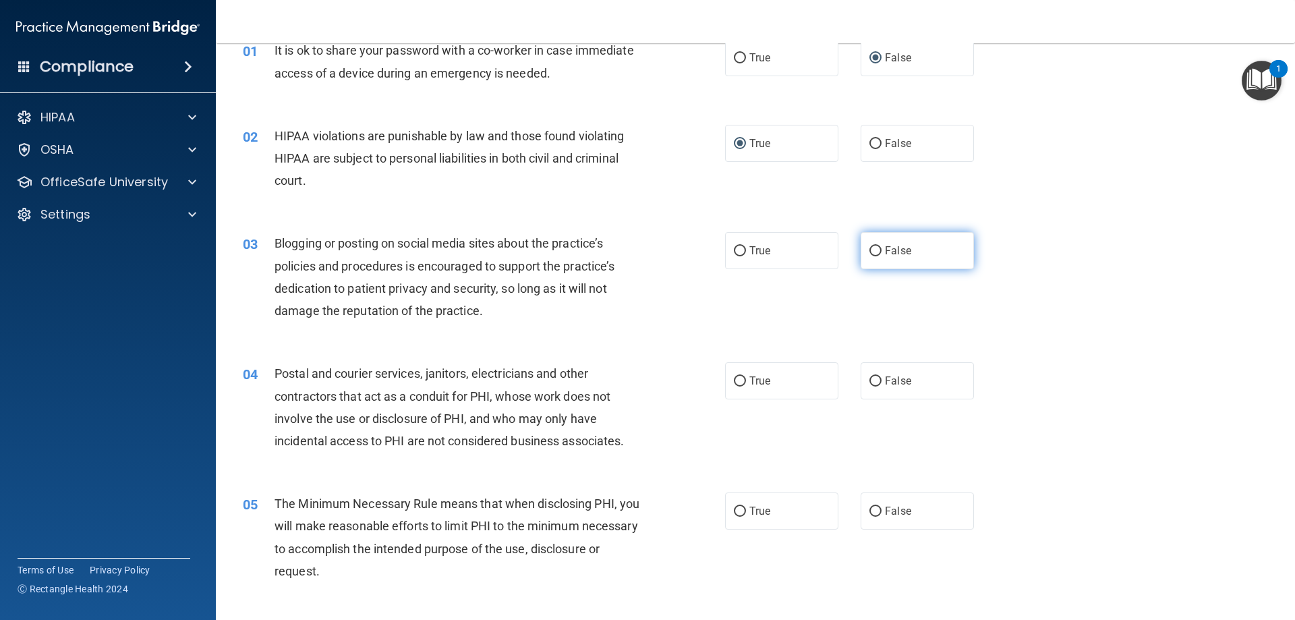
click at [869, 252] on input "False" at bounding box center [875, 251] width 12 height 10
radio input "true"
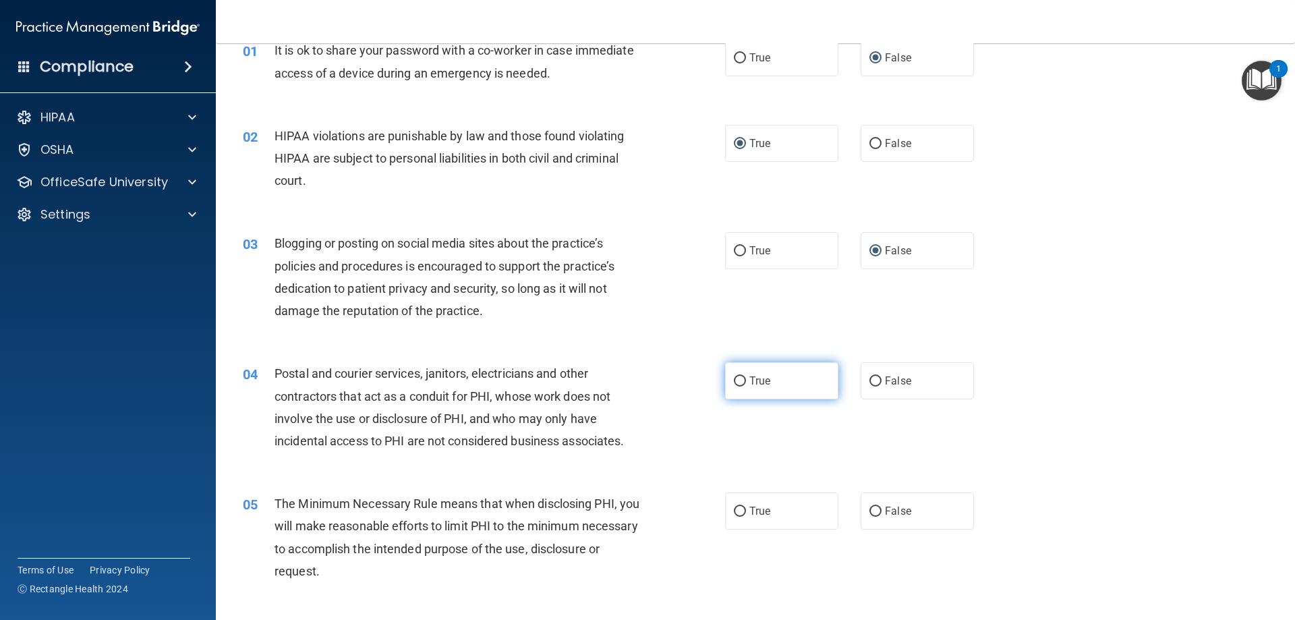
click at [743, 380] on label "True" at bounding box center [781, 380] width 113 height 37
click at [743, 380] on input "True" at bounding box center [740, 381] width 12 height 10
radio input "true"
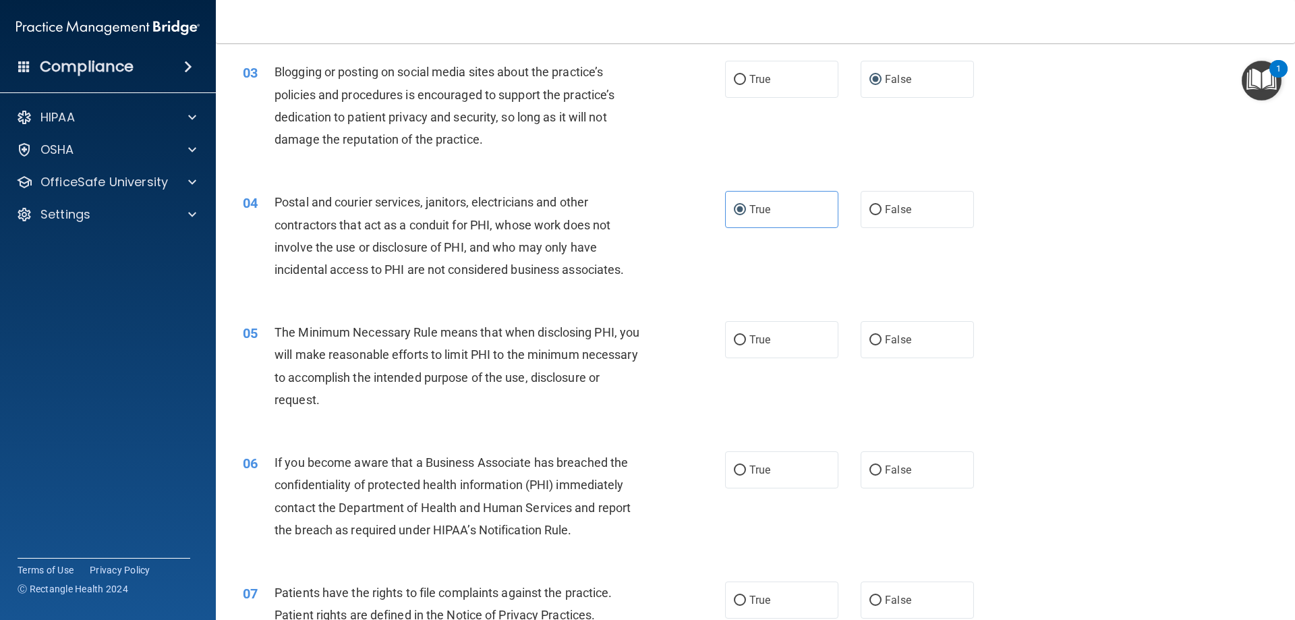
scroll to position [270, 0]
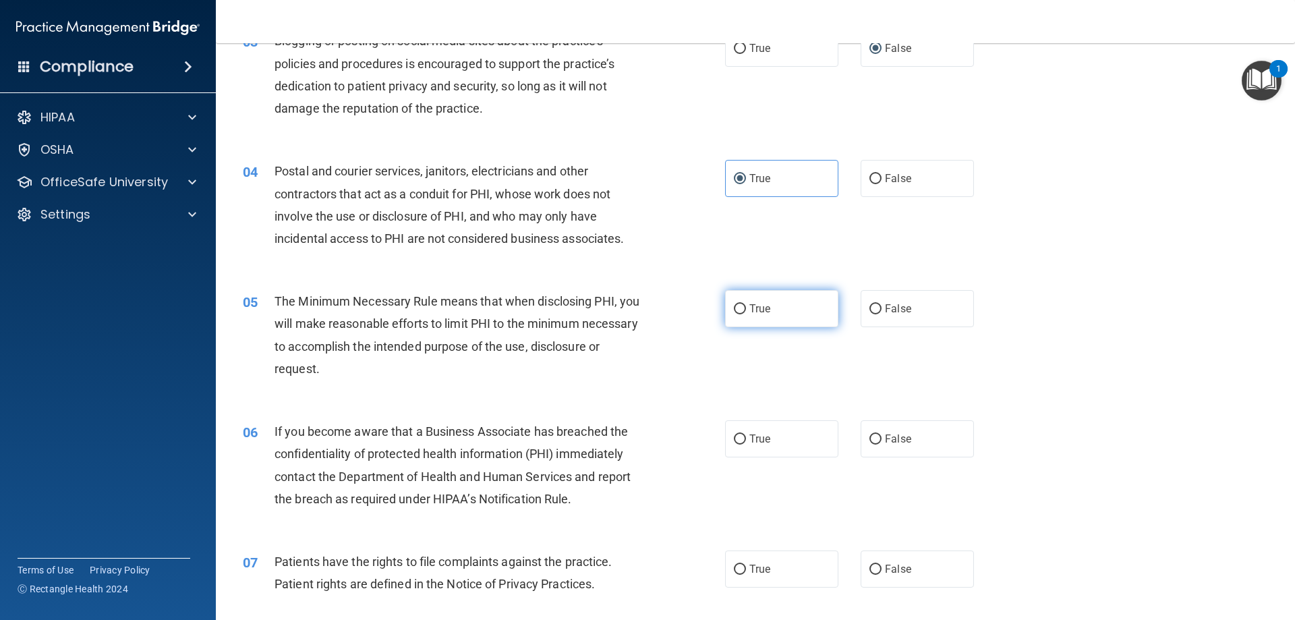
drag, startPoint x: 738, startPoint y: 304, endPoint x: 744, endPoint y: 310, distance: 8.6
click at [738, 304] on input "True" at bounding box center [740, 309] width 12 height 10
radio input "true"
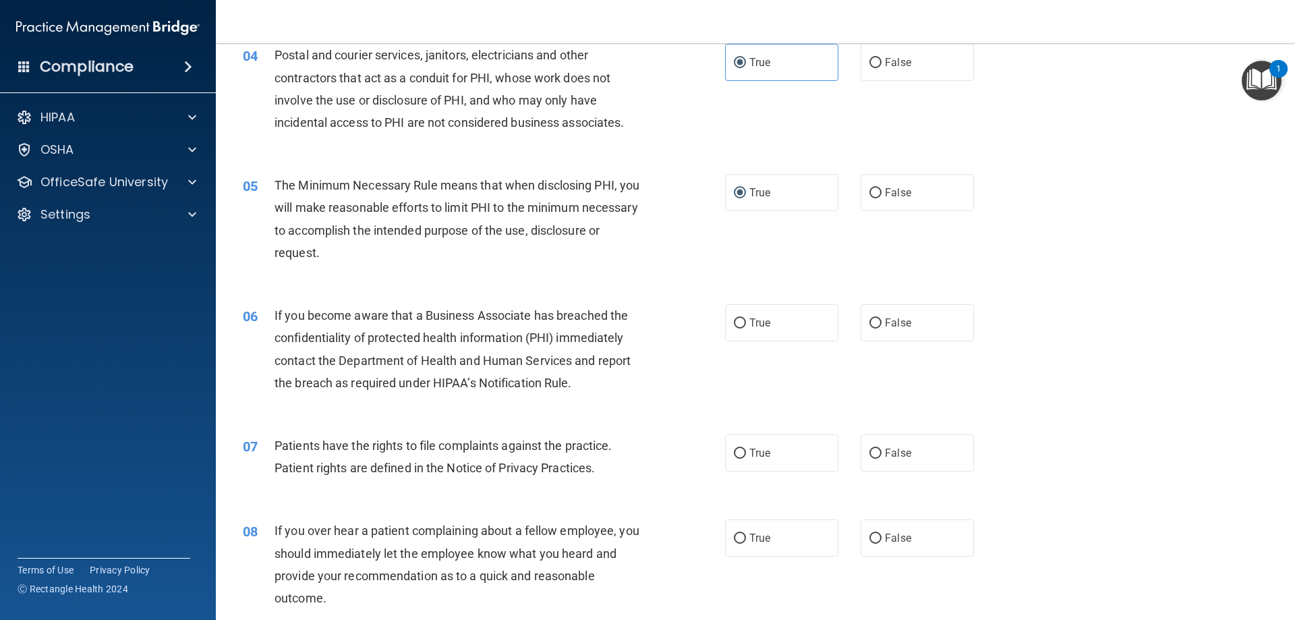
scroll to position [405, 0]
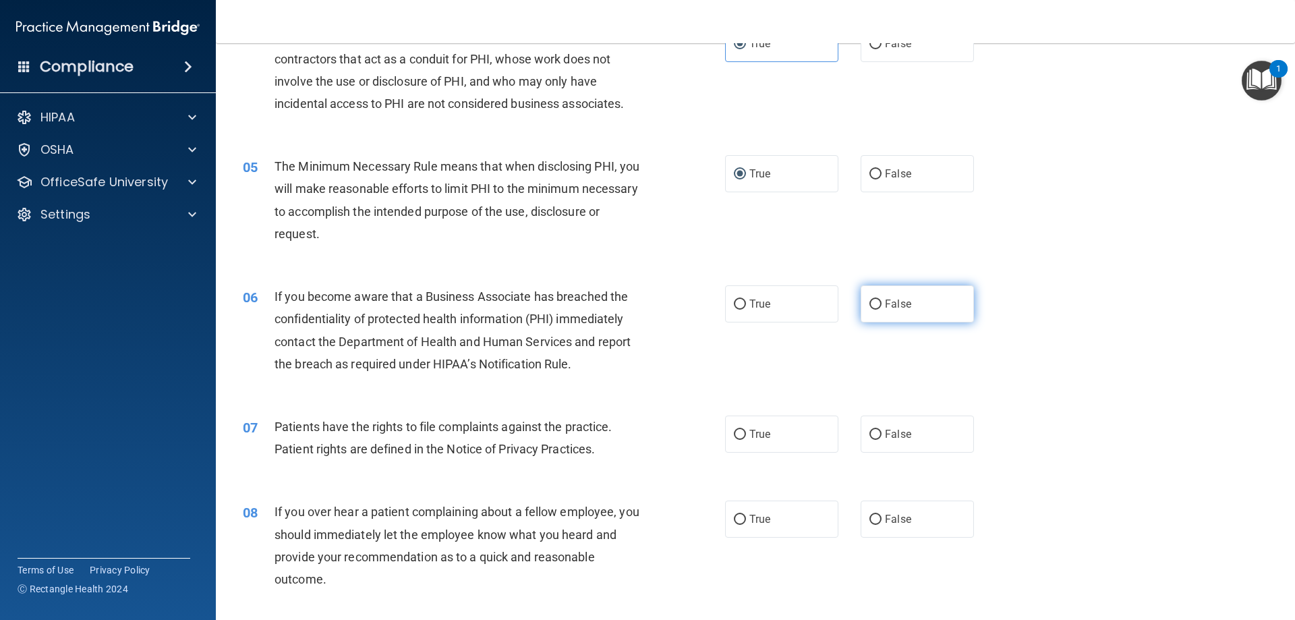
click at [869, 303] on input "False" at bounding box center [875, 304] width 12 height 10
radio input "true"
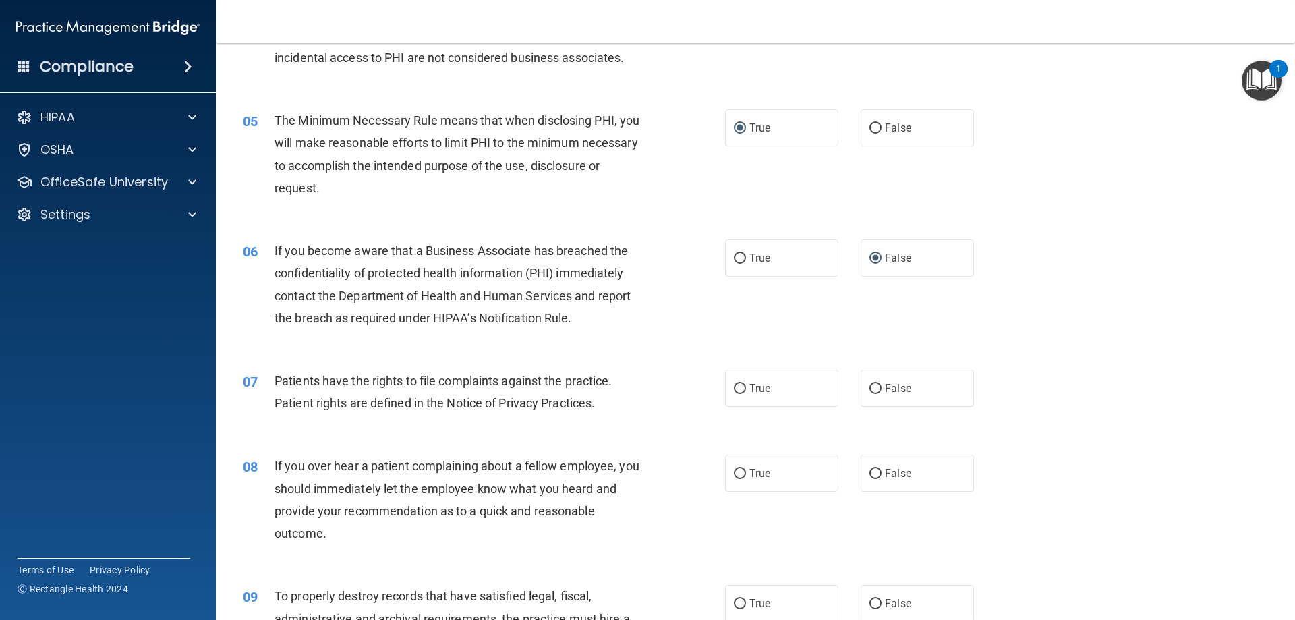
scroll to position [540, 0]
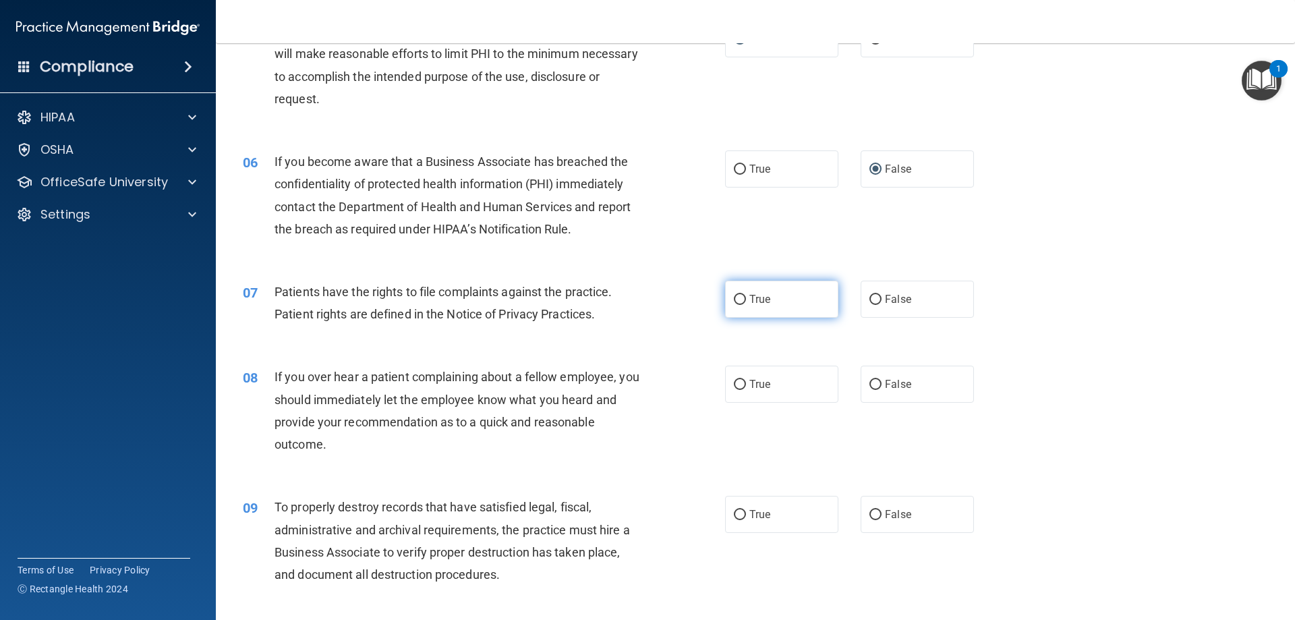
click at [740, 297] on input "True" at bounding box center [740, 300] width 12 height 10
radio input "true"
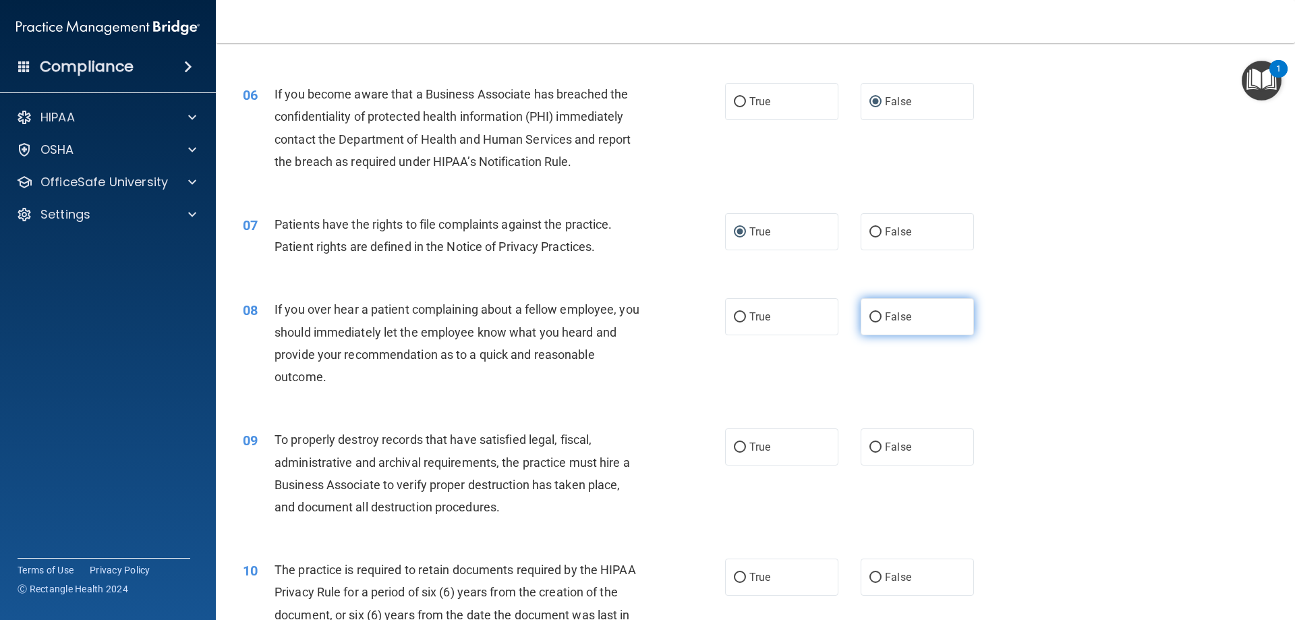
click at [871, 316] on input "False" at bounding box center [875, 317] width 12 height 10
radio input "true"
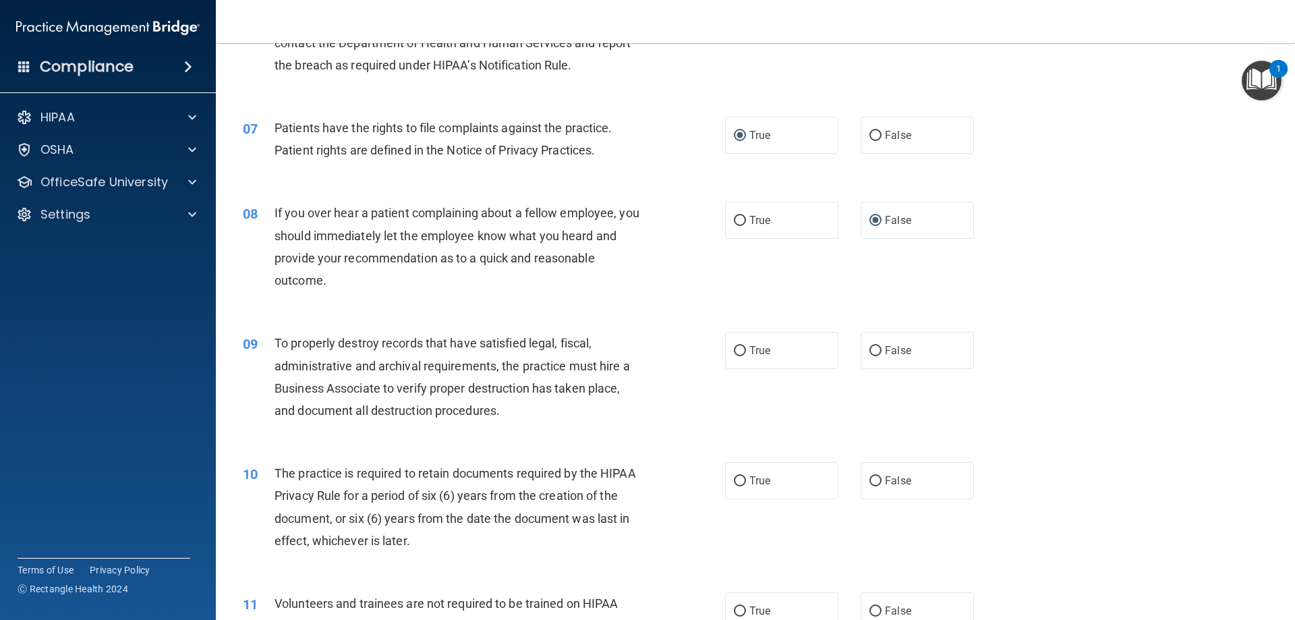
scroll to position [742, 0]
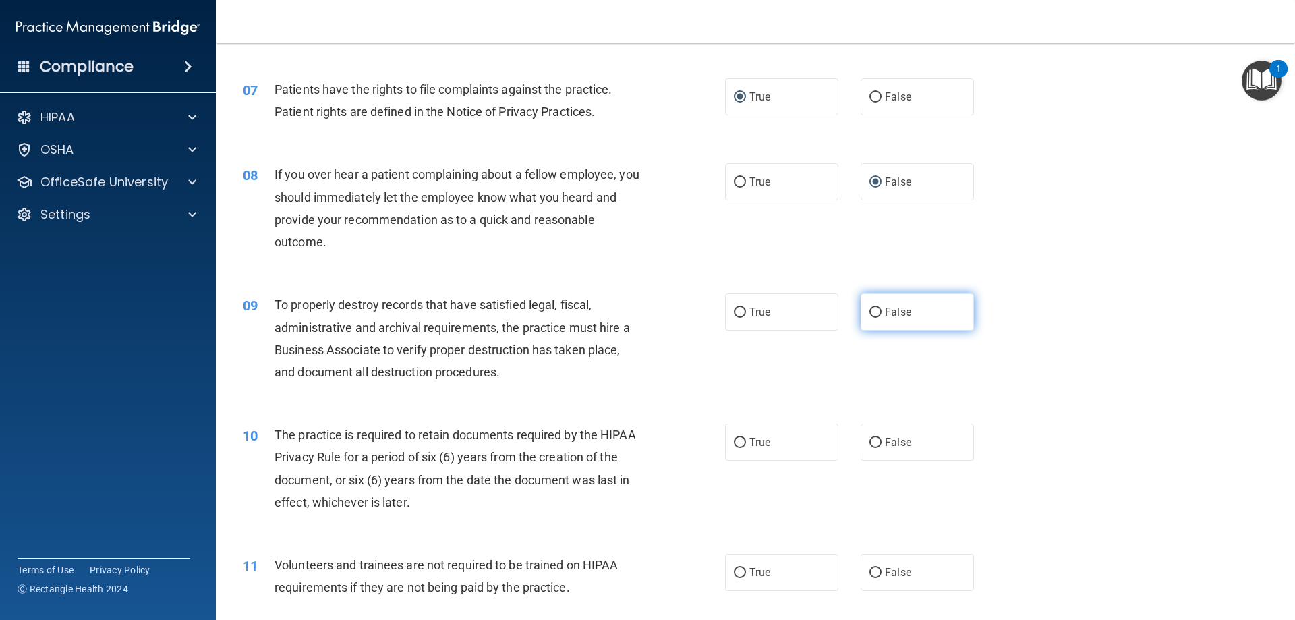
click at [869, 308] on input "False" at bounding box center [875, 313] width 12 height 10
radio input "true"
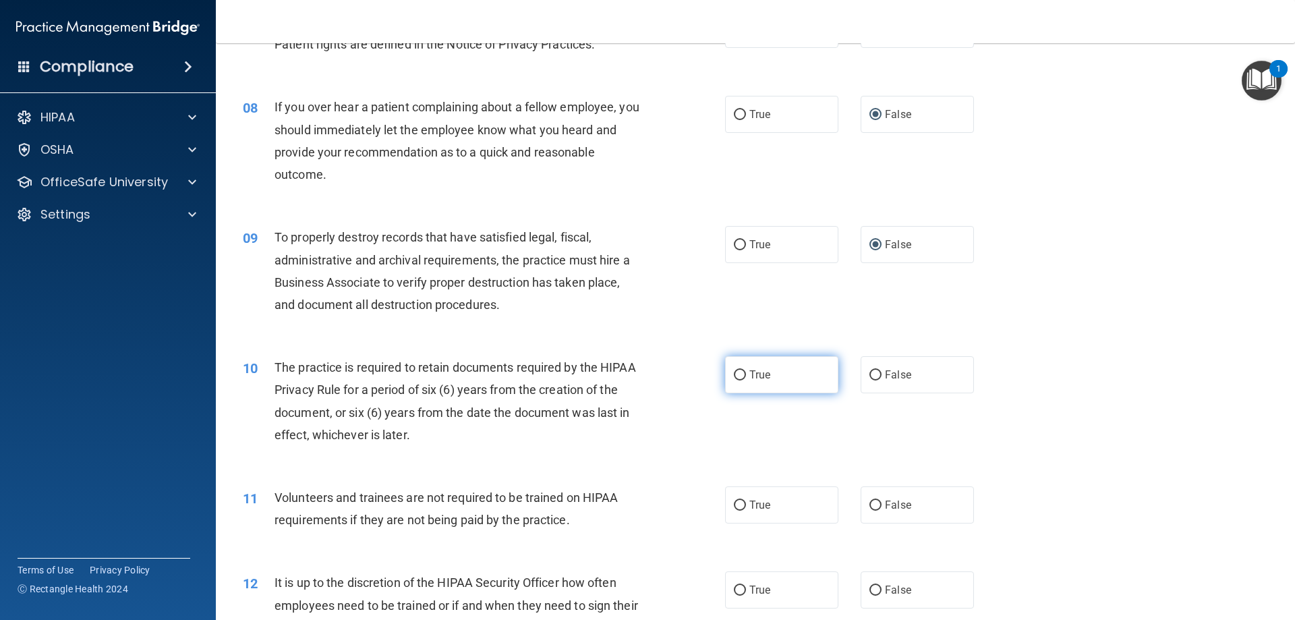
click at [735, 372] on input "True" at bounding box center [740, 375] width 12 height 10
radio input "true"
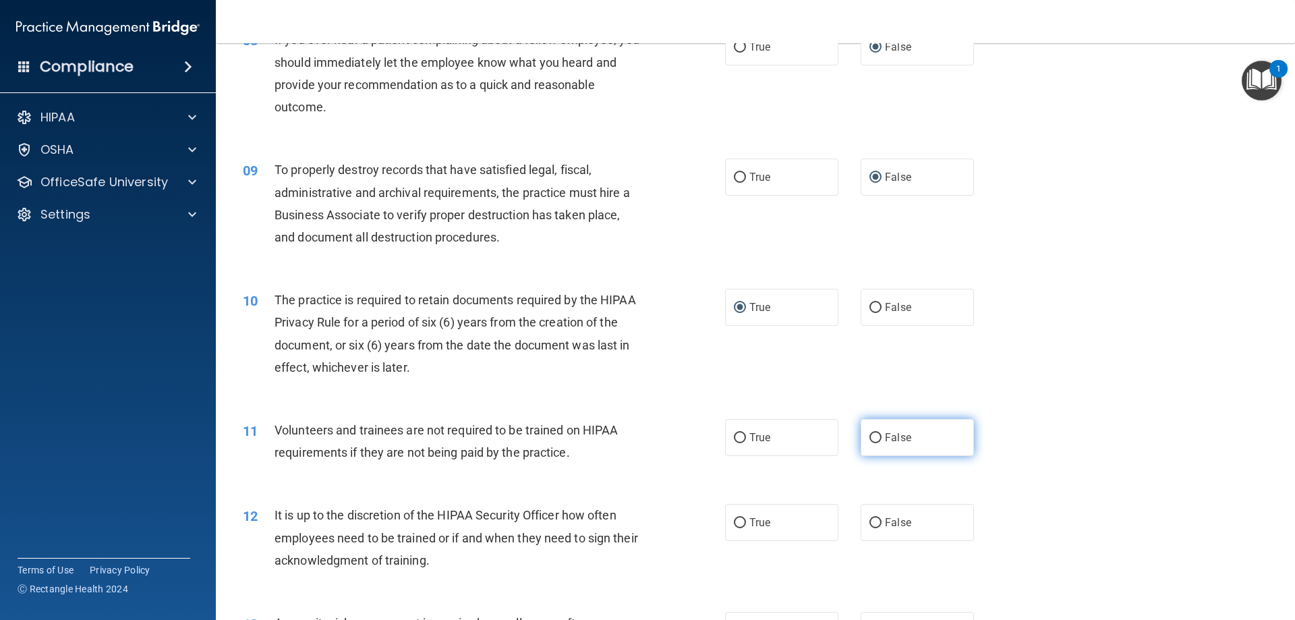
click at [869, 435] on input "False" at bounding box center [875, 438] width 12 height 10
radio input "true"
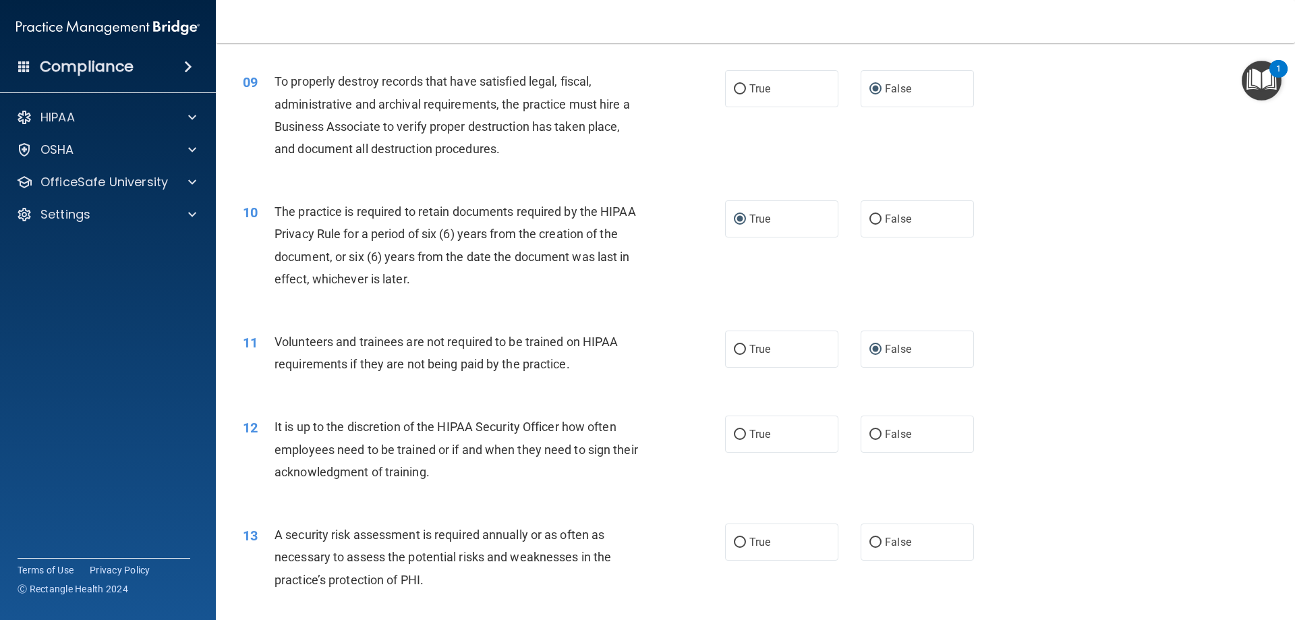
scroll to position [1012, 0]
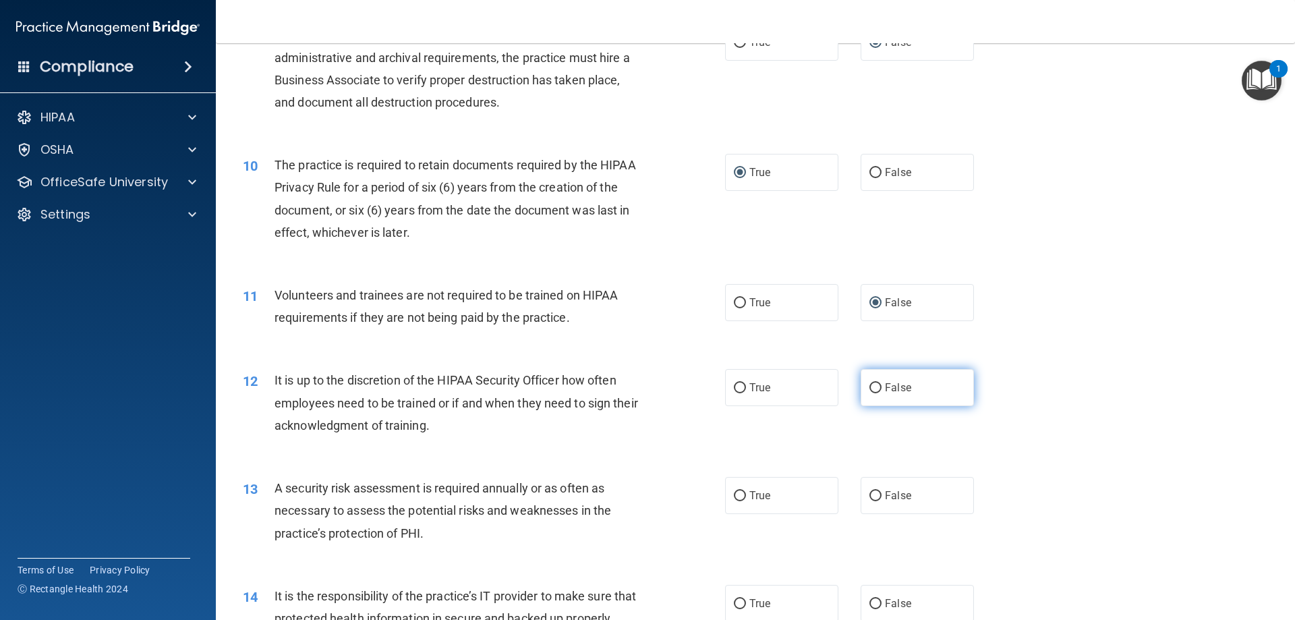
click at [872, 387] on input "False" at bounding box center [875, 388] width 12 height 10
radio input "true"
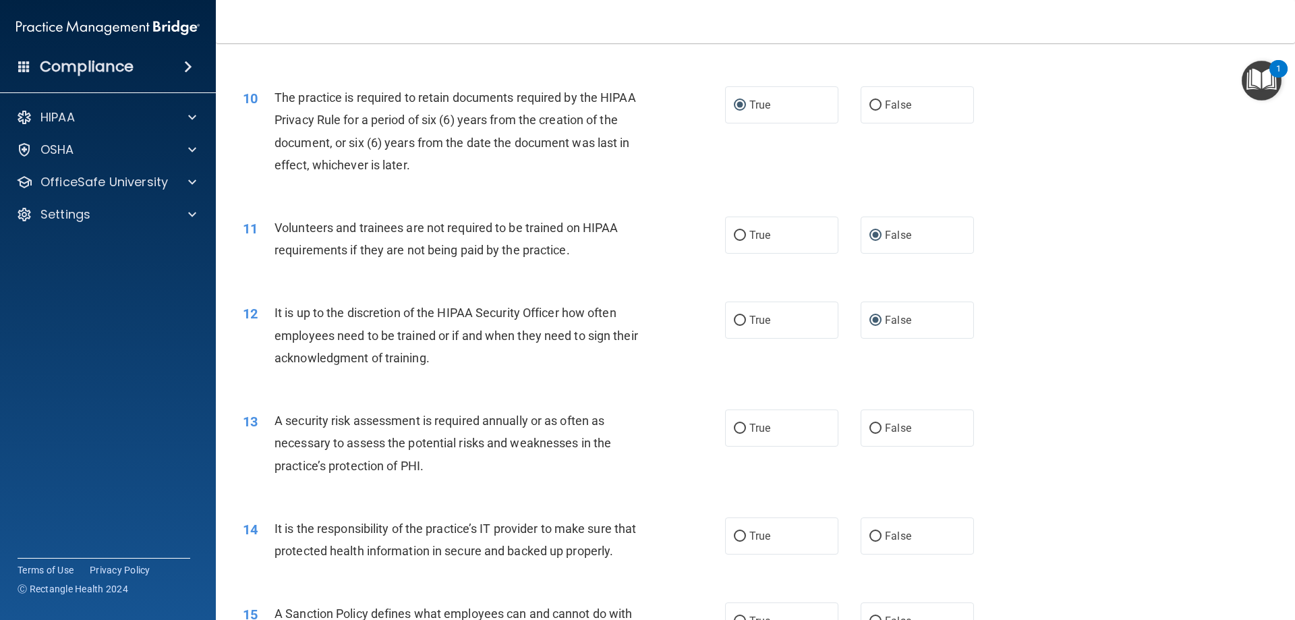
scroll to position [1146, 0]
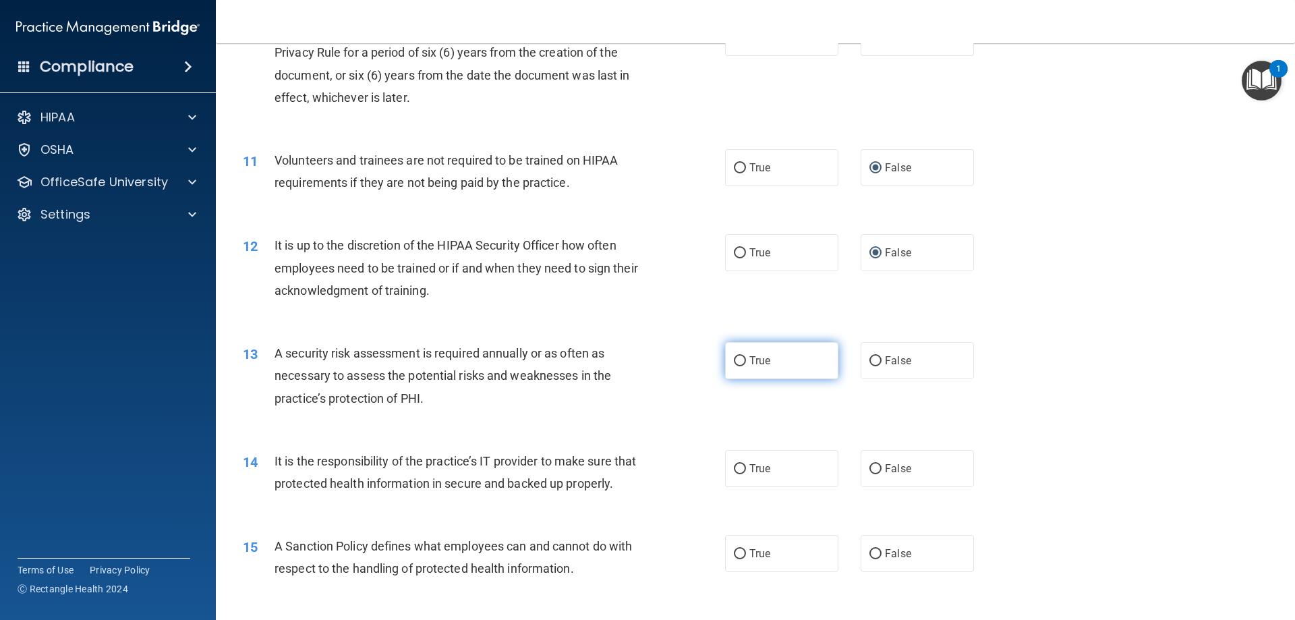
click at [735, 364] on input "True" at bounding box center [740, 361] width 12 height 10
radio input "true"
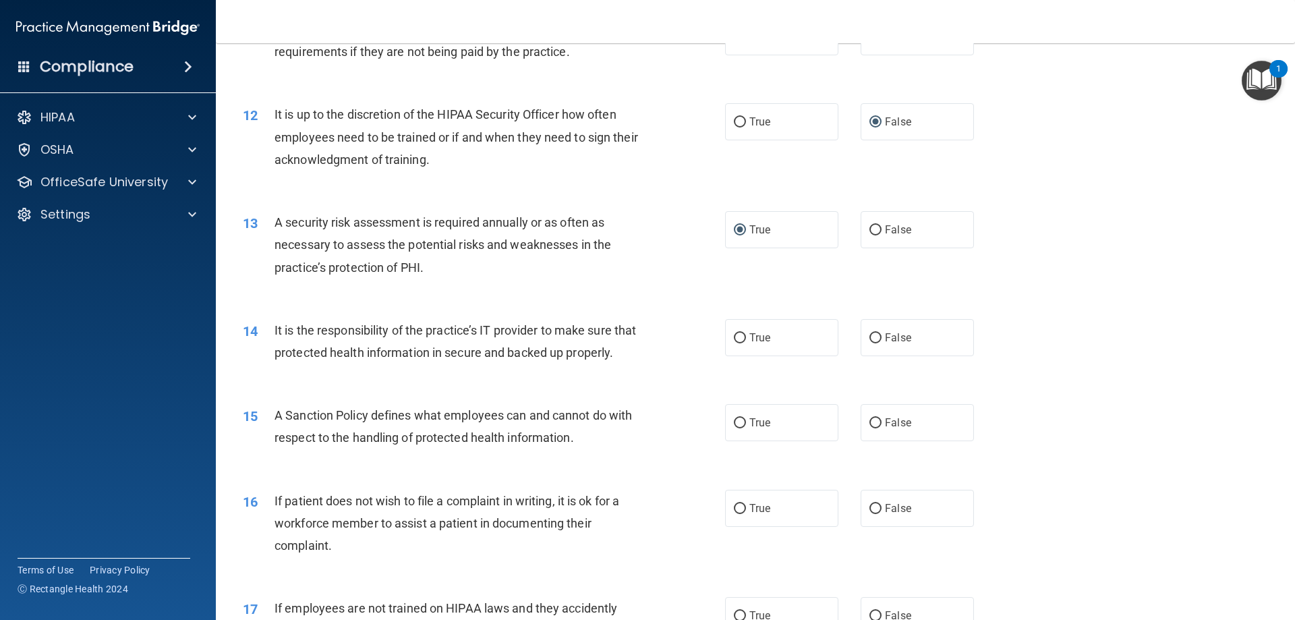
scroll to position [1281, 0]
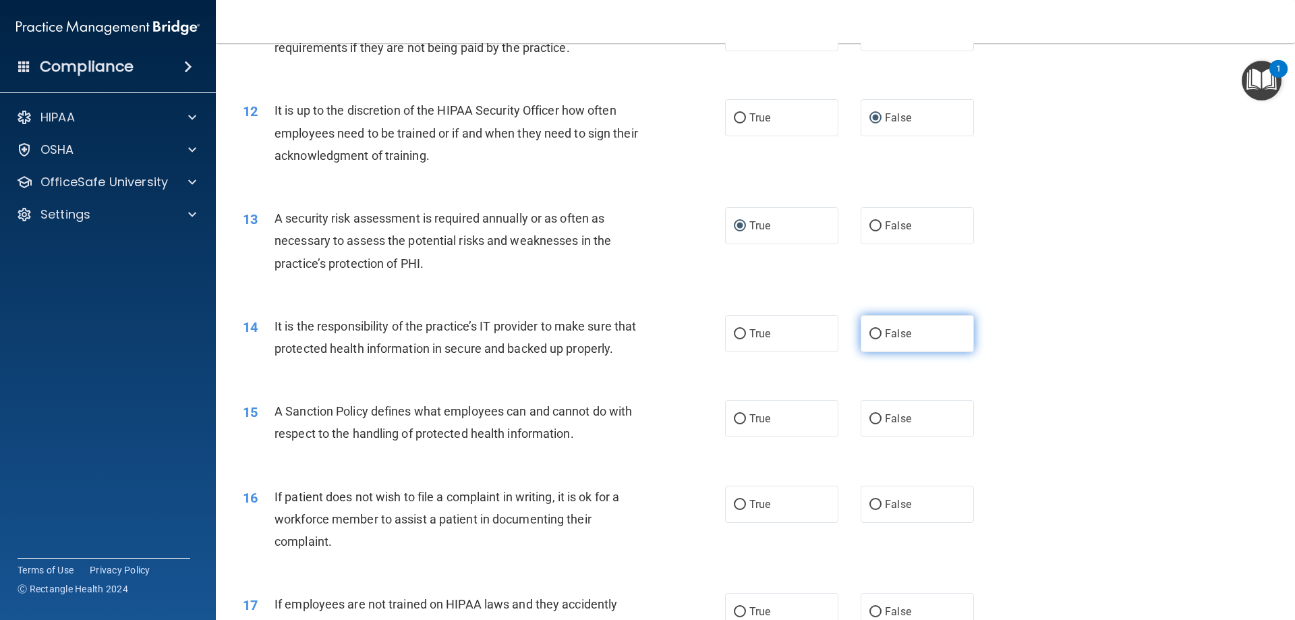
click at [869, 330] on input "False" at bounding box center [875, 334] width 12 height 10
radio input "true"
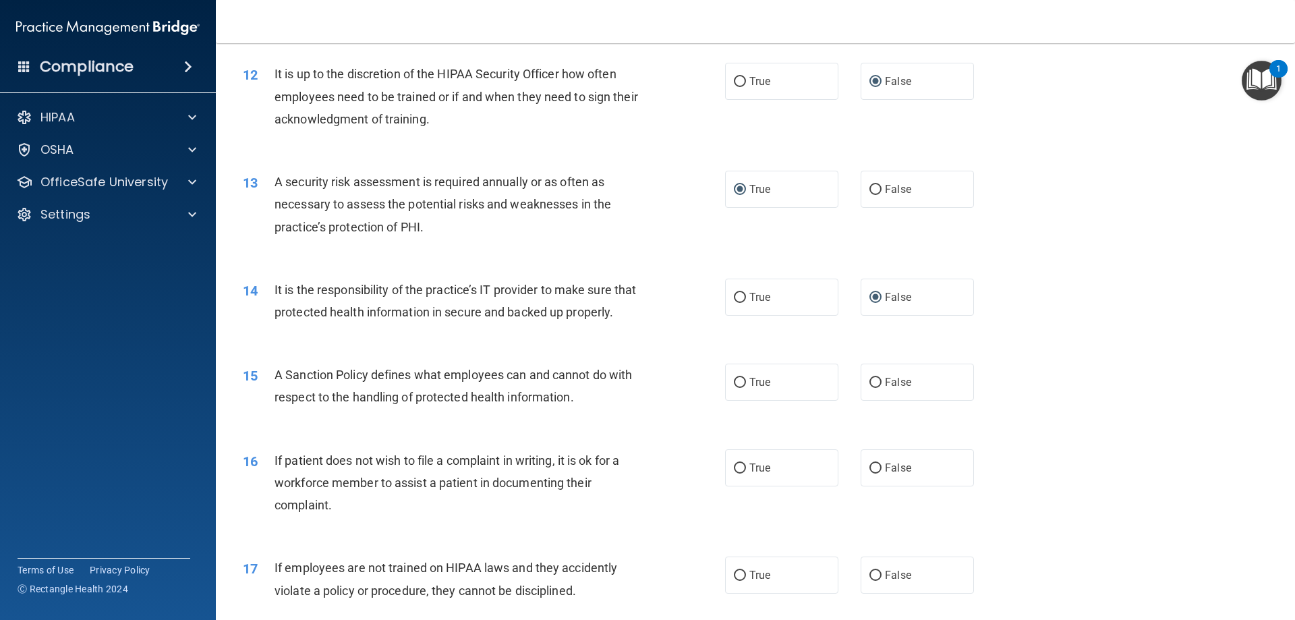
scroll to position [1349, 0]
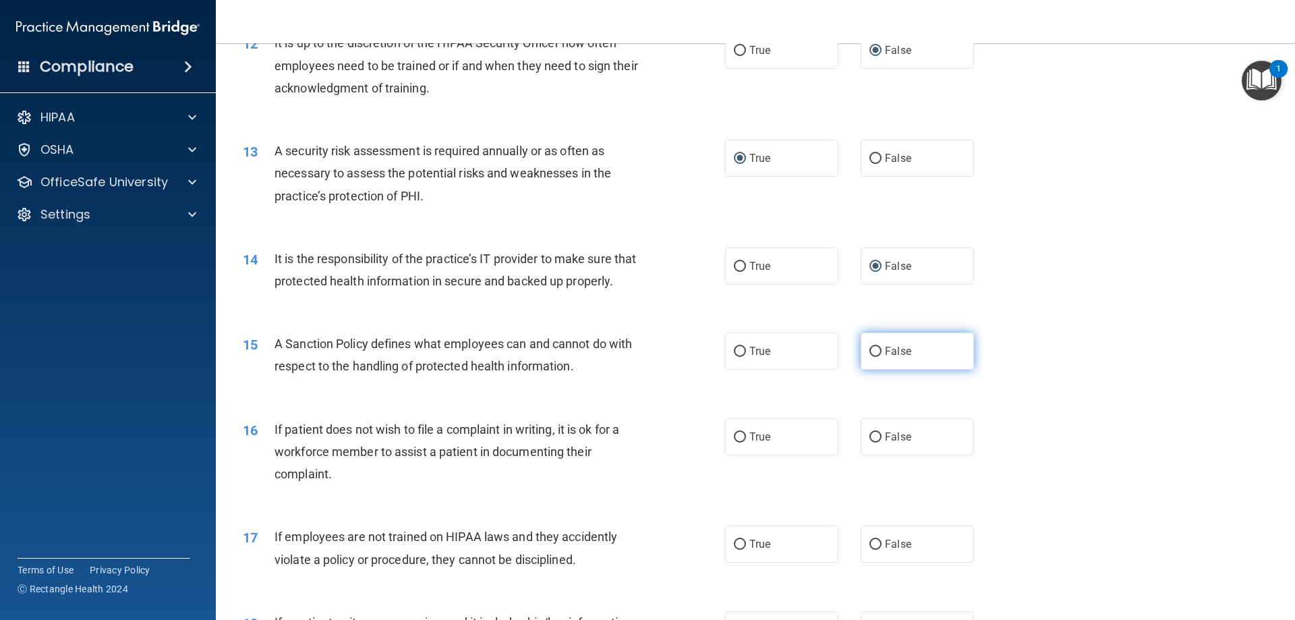
click at [874, 357] on input "False" at bounding box center [875, 352] width 12 height 10
radio input "true"
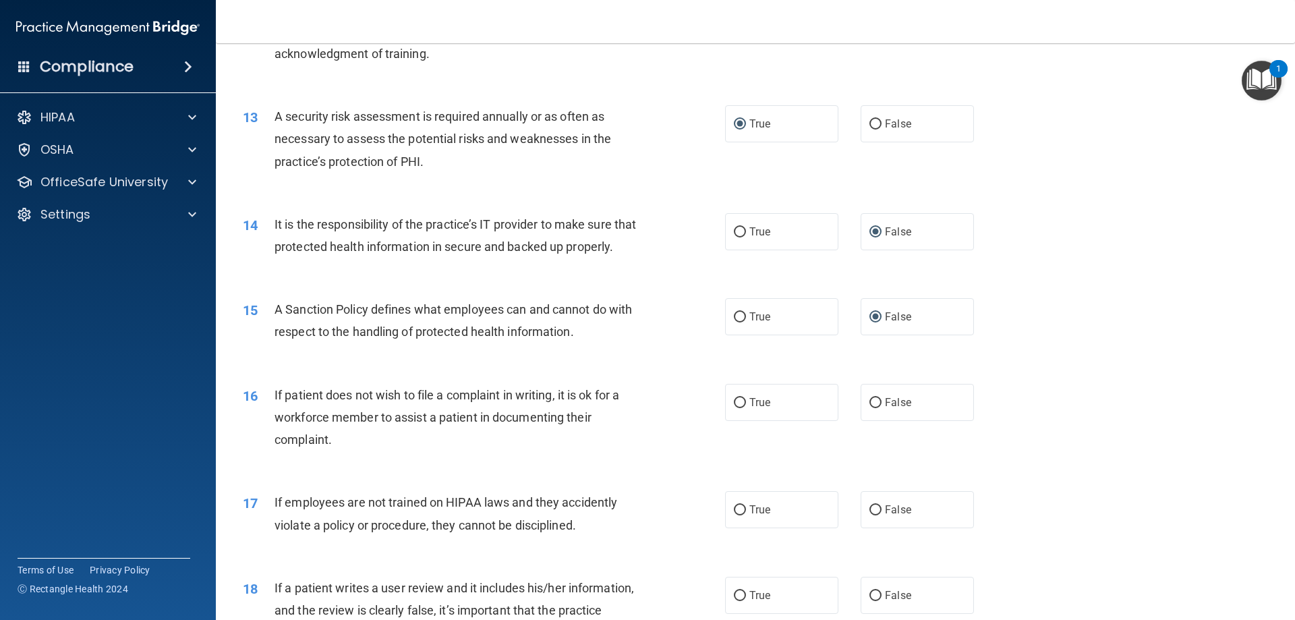
scroll to position [1416, 0]
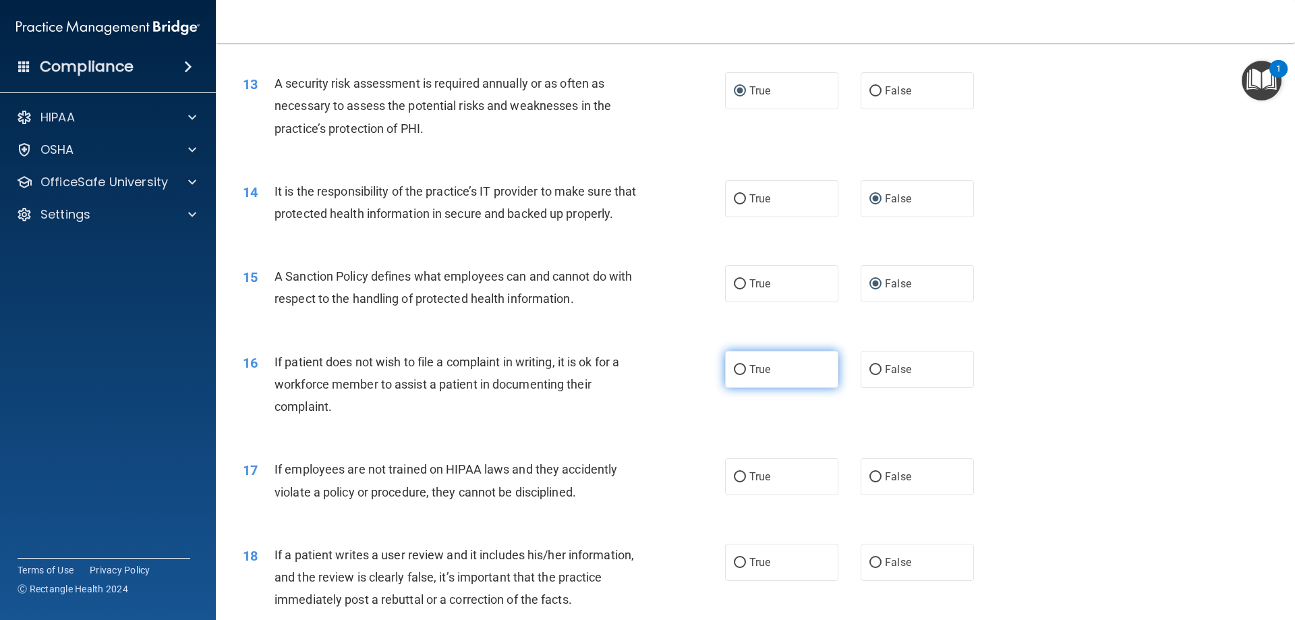
click at [734, 375] on input "True" at bounding box center [740, 370] width 12 height 10
radio input "true"
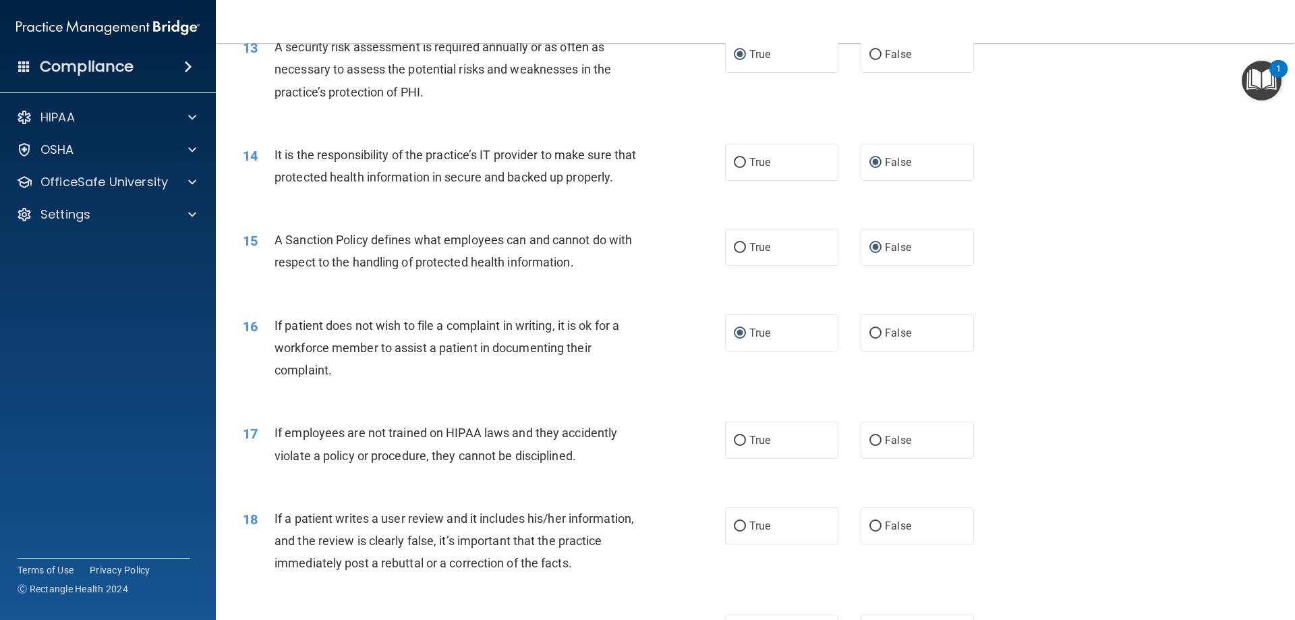
scroll to position [1484, 0]
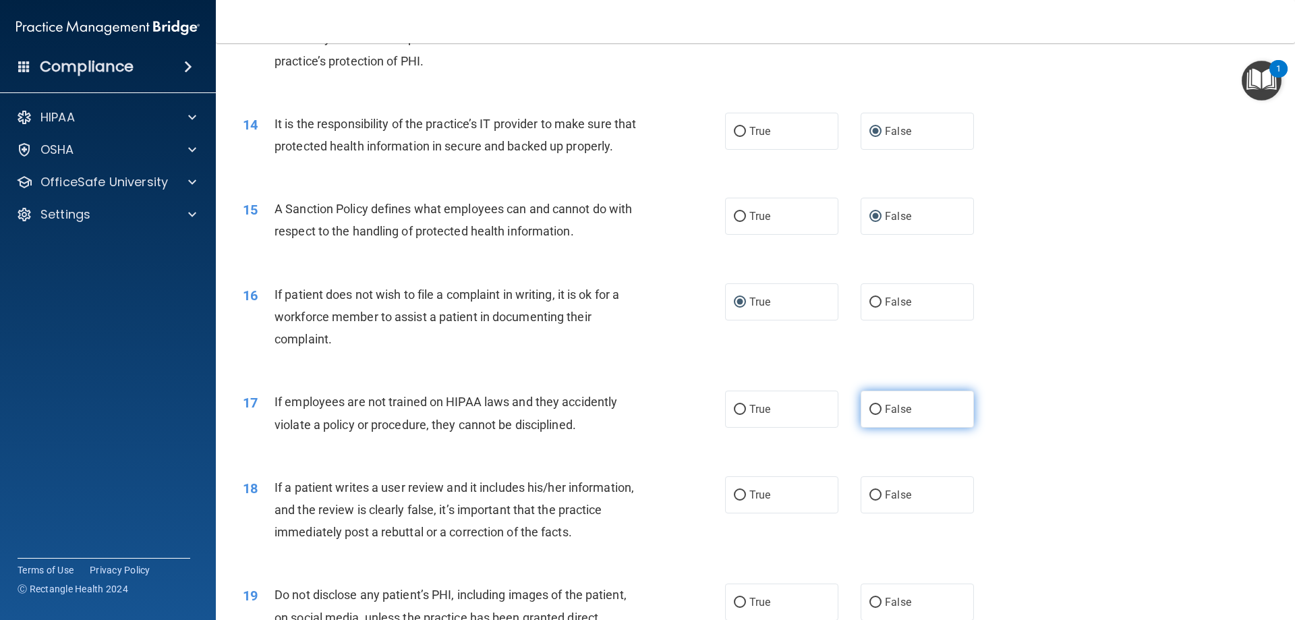
click at [870, 415] on input "False" at bounding box center [875, 410] width 12 height 10
radio input "true"
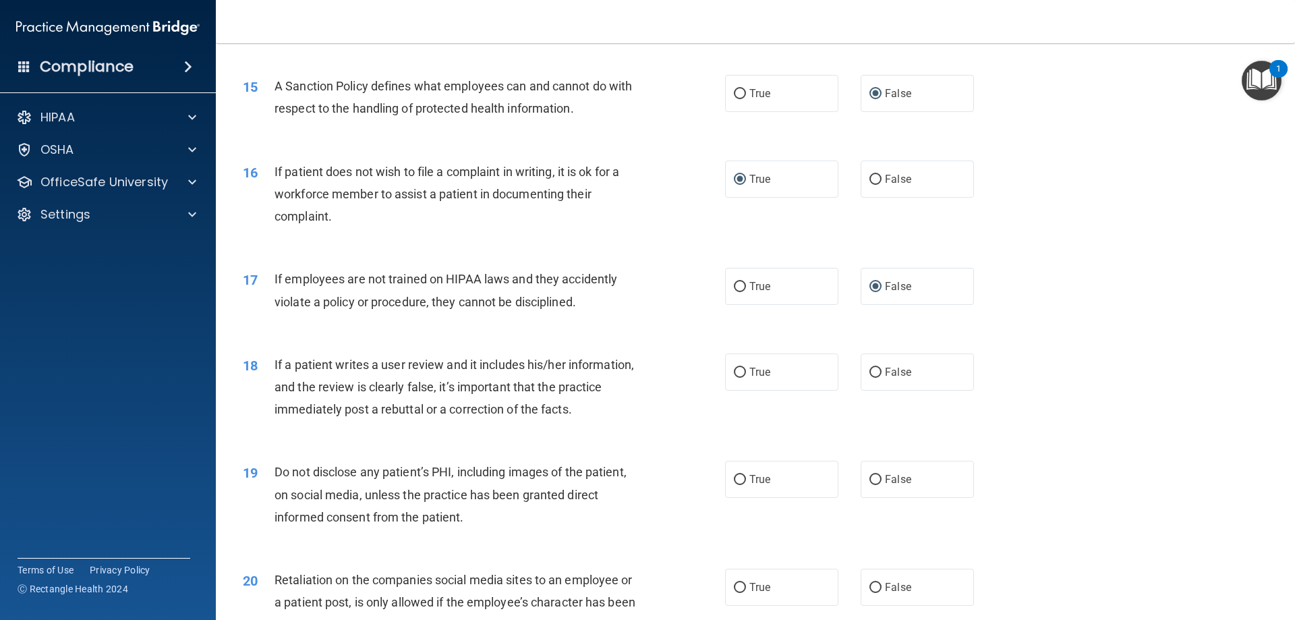
scroll to position [1619, 0]
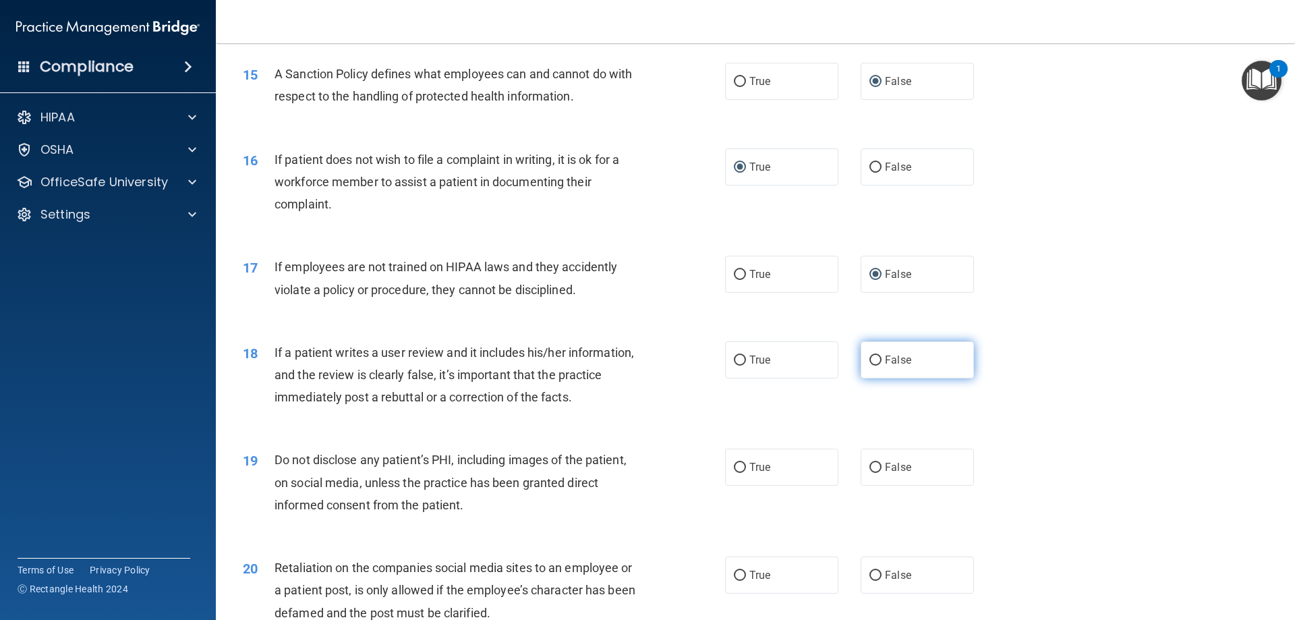
click at [873, 366] on input "False" at bounding box center [875, 360] width 12 height 10
radio input "true"
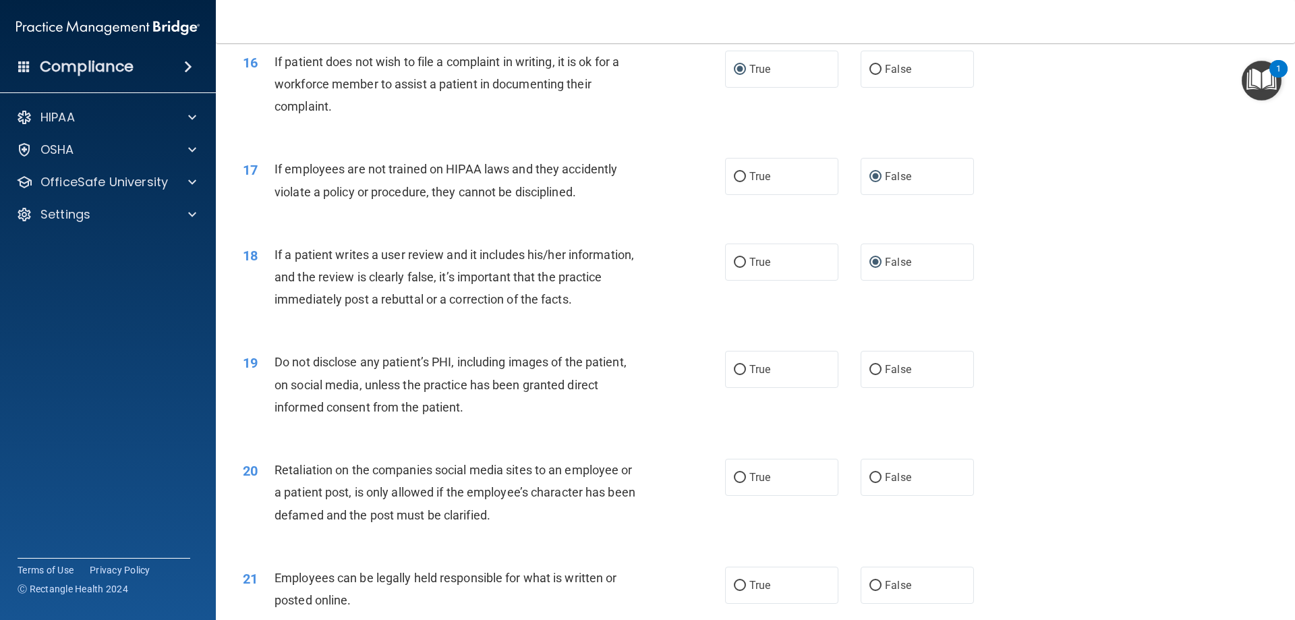
scroll to position [1753, 0]
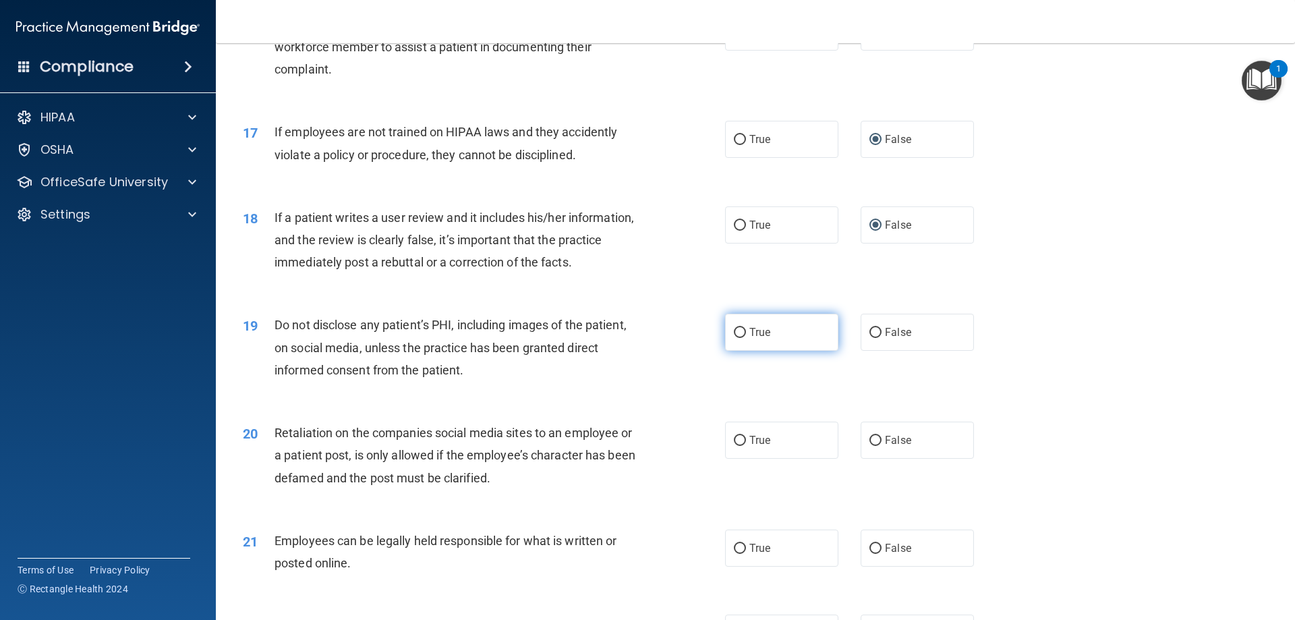
click at [738, 338] on input "True" at bounding box center [740, 333] width 12 height 10
radio input "true"
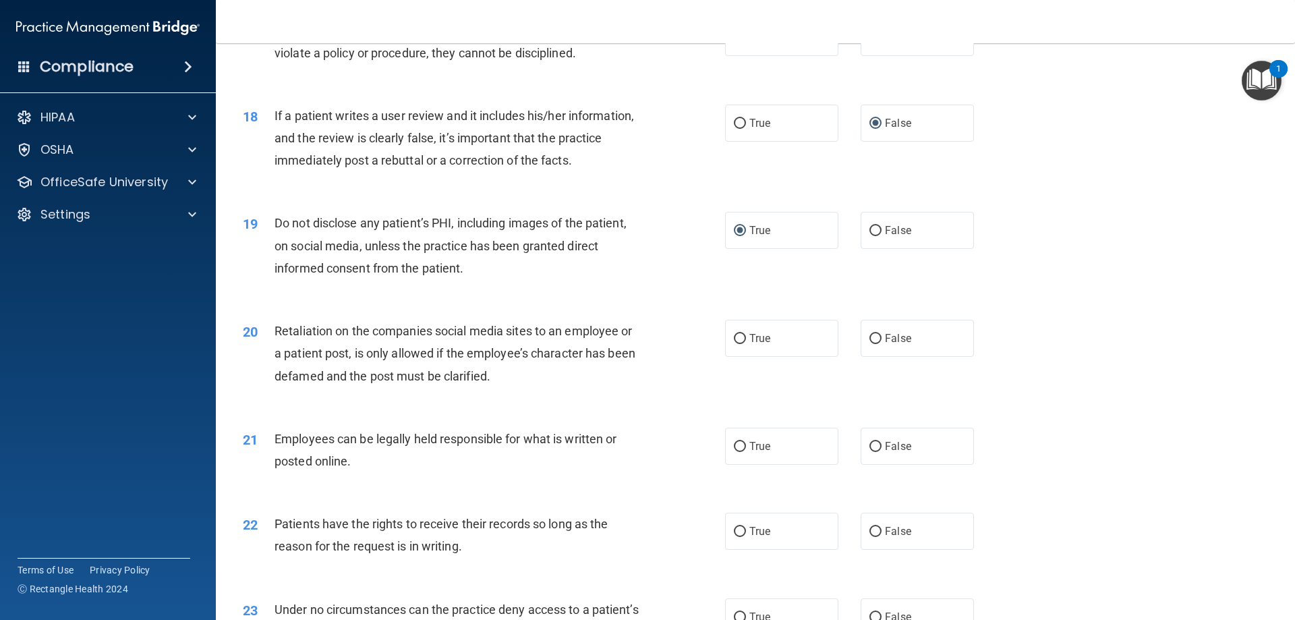
scroll to position [1888, 0]
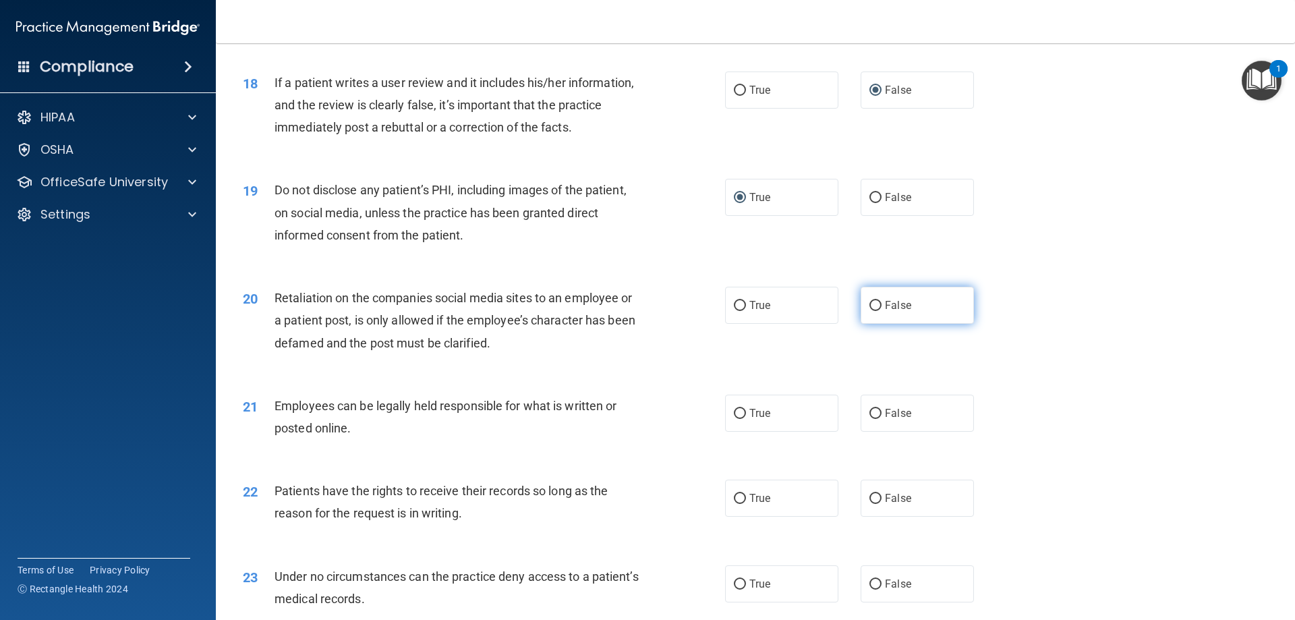
click at [869, 311] on input "False" at bounding box center [875, 306] width 12 height 10
radio input "true"
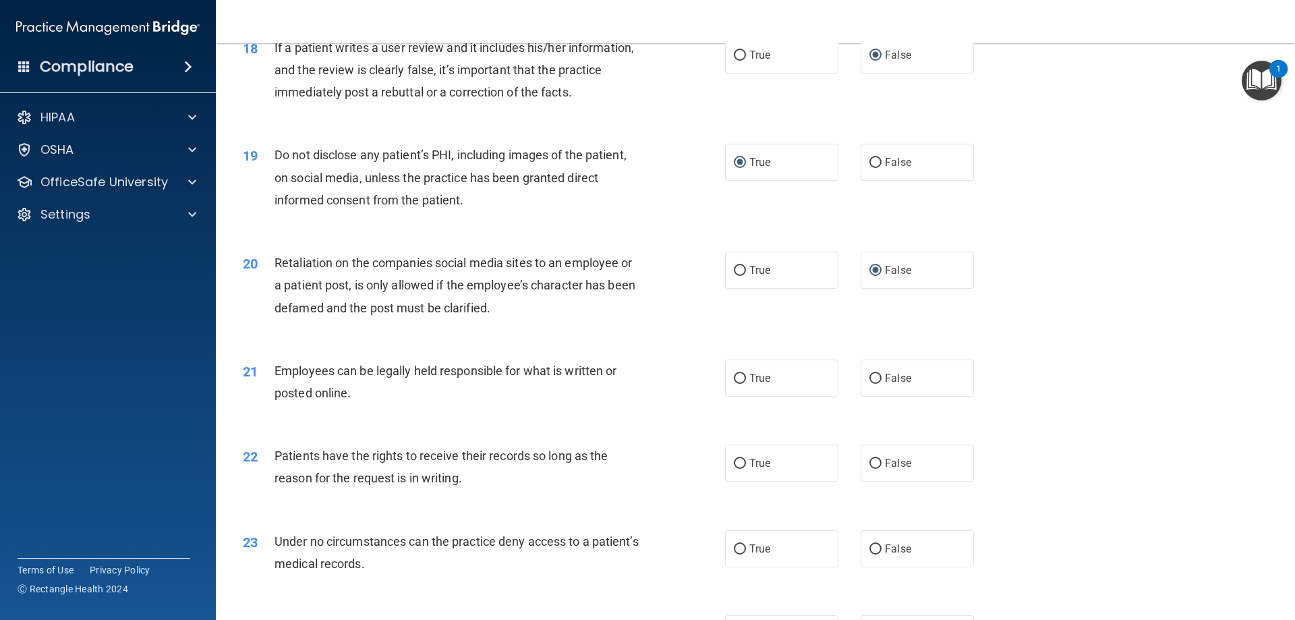
scroll to position [1956, 0]
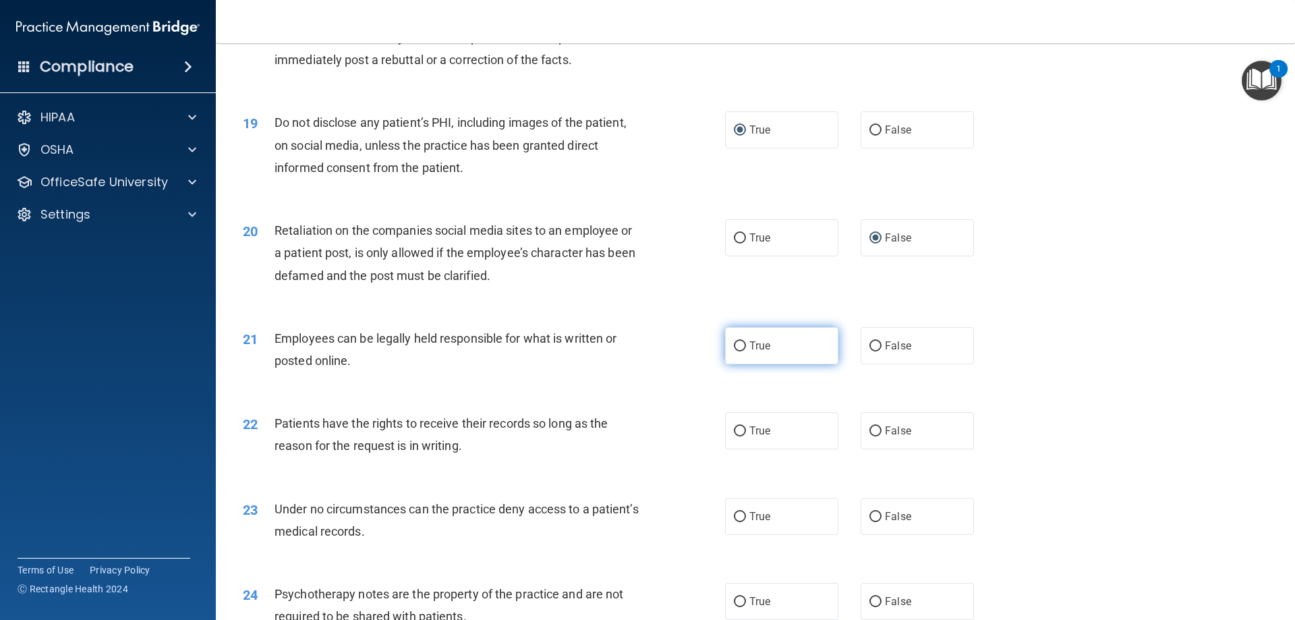
click at [734, 351] on input "True" at bounding box center [740, 346] width 12 height 10
radio input "true"
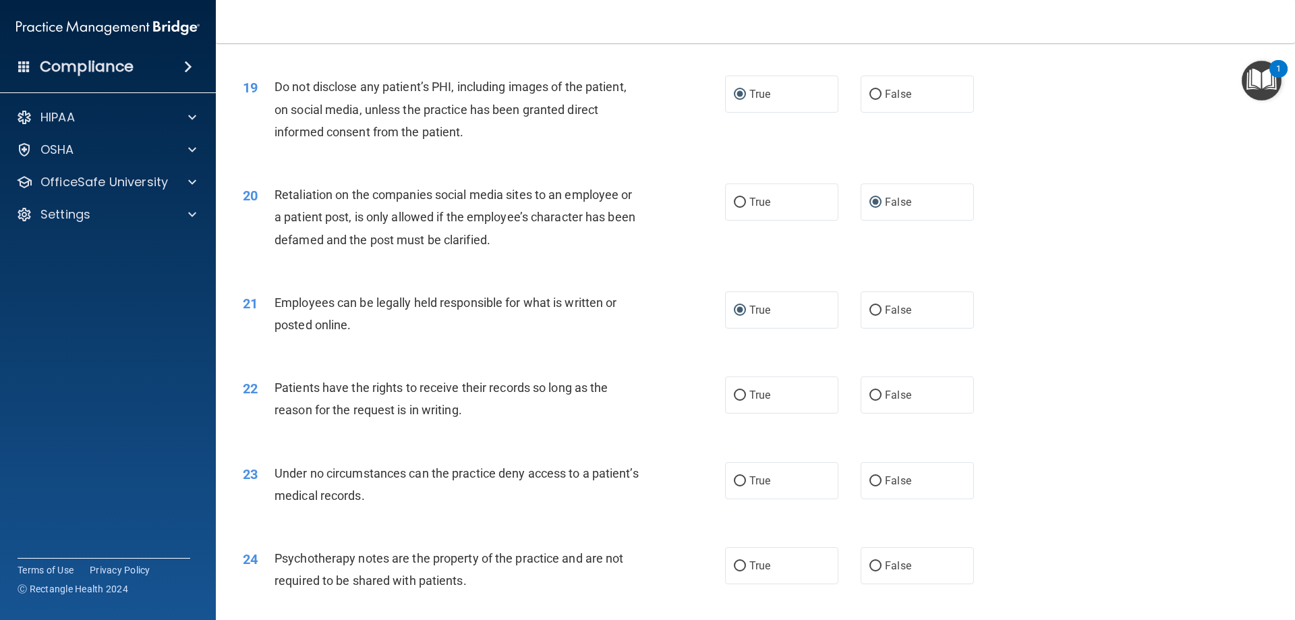
scroll to position [2023, 0]
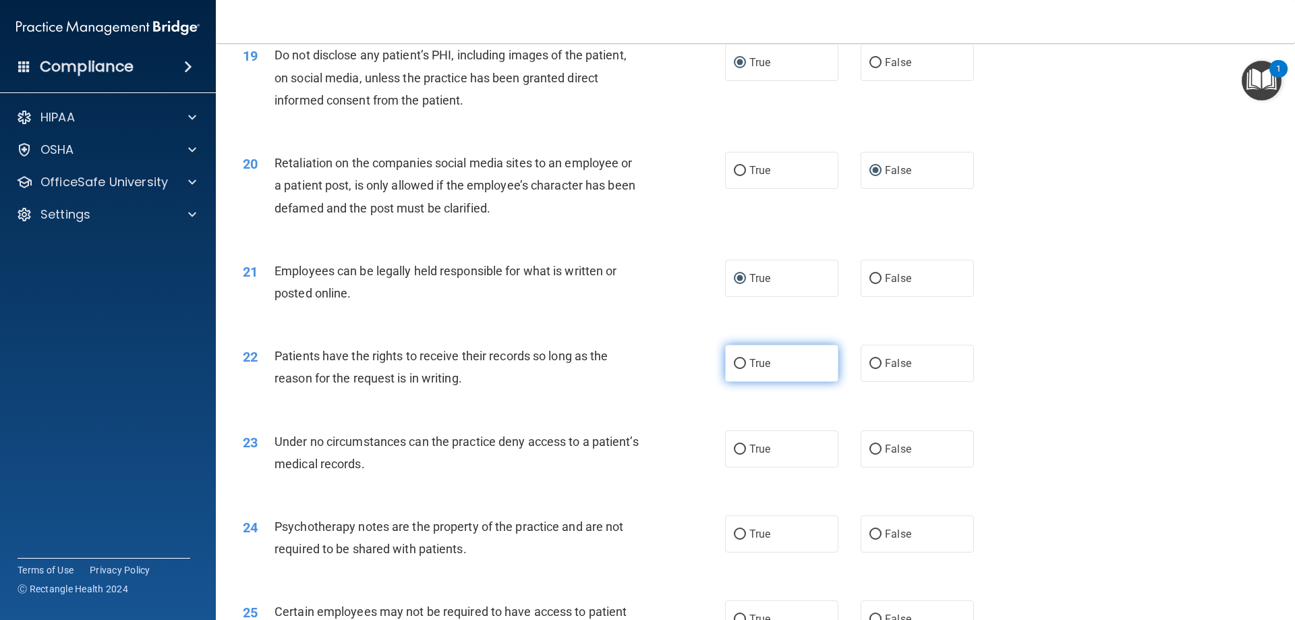
drag, startPoint x: 868, startPoint y: 383, endPoint x: 813, endPoint y: 391, distance: 55.2
click at [869, 369] on input "False" at bounding box center [875, 364] width 12 height 10
radio input "true"
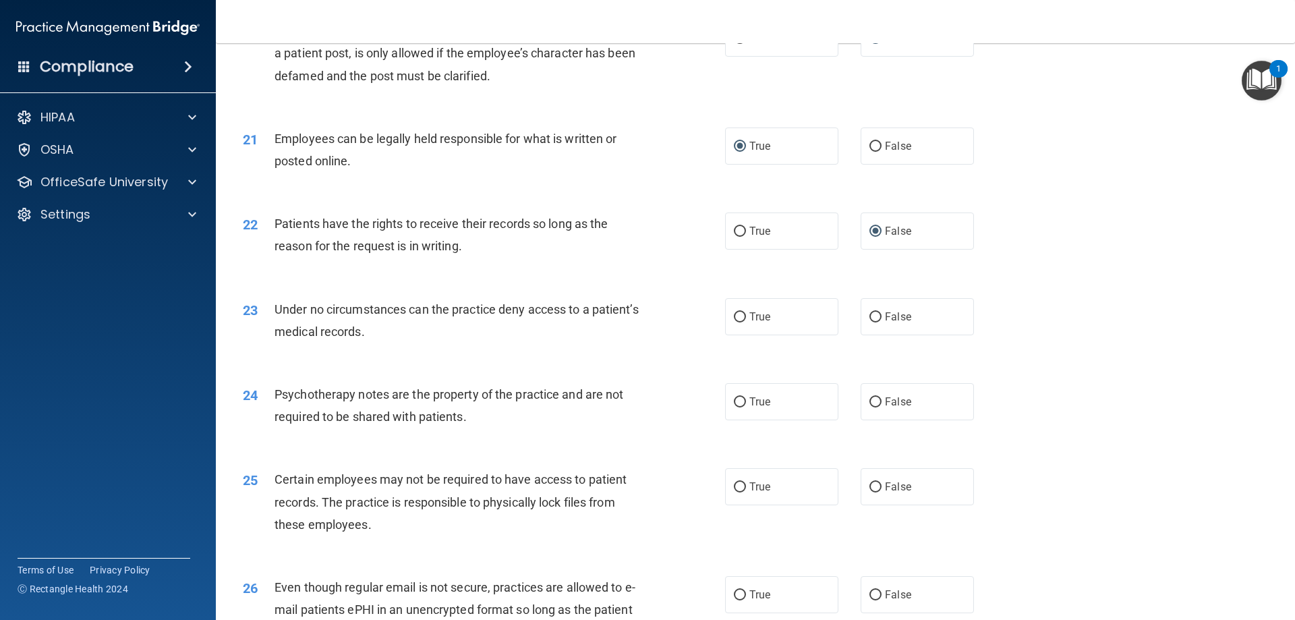
scroll to position [2158, 0]
click at [871, 320] on input "False" at bounding box center [875, 315] width 12 height 10
radio input "true"
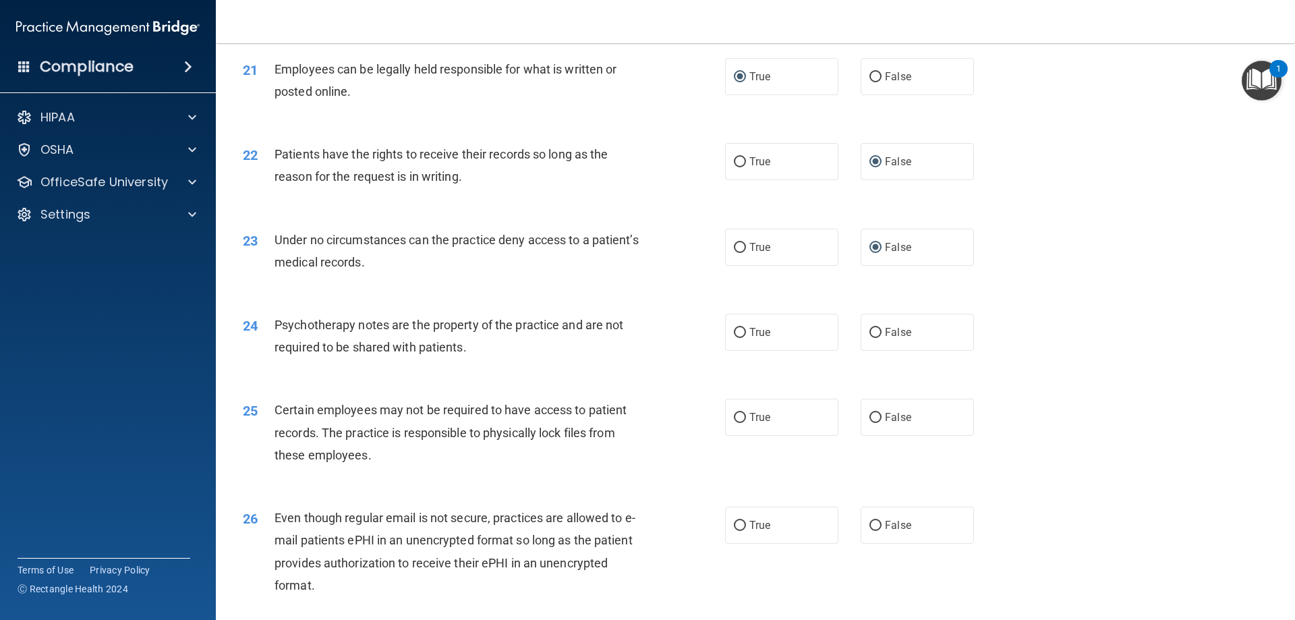
scroll to position [2226, 0]
click at [737, 337] on input "True" at bounding box center [740, 332] width 12 height 10
radio input "true"
click at [738, 422] on input "True" at bounding box center [740, 417] width 12 height 10
radio input "true"
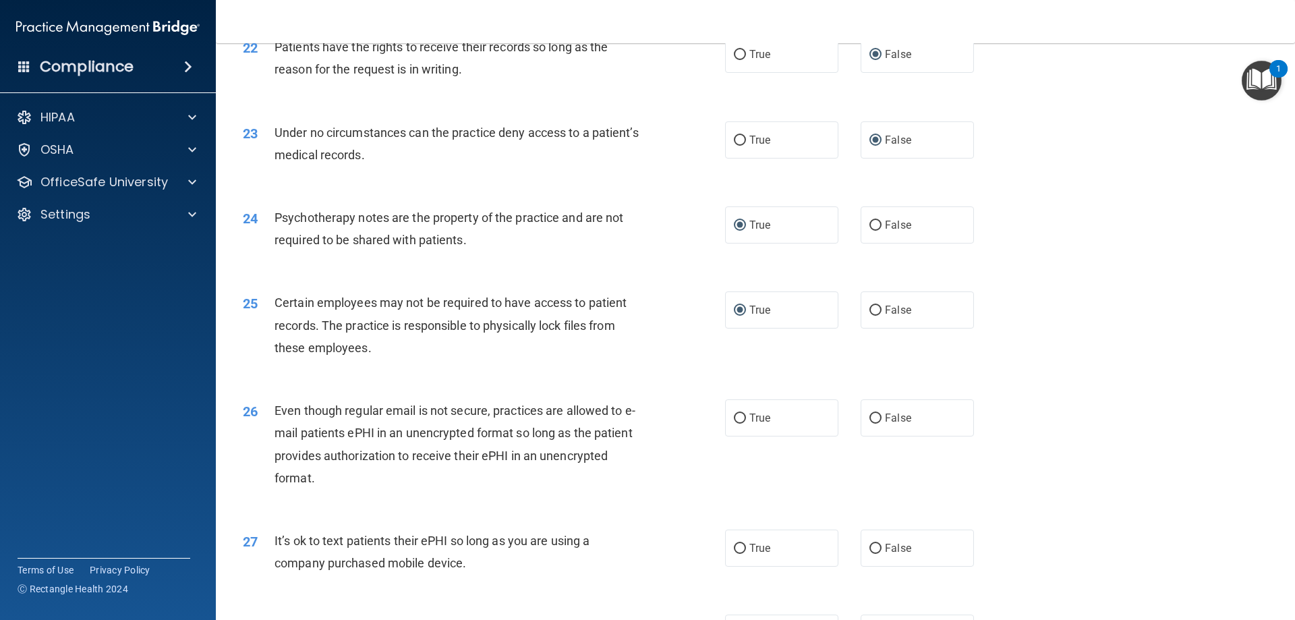
scroll to position [2360, 0]
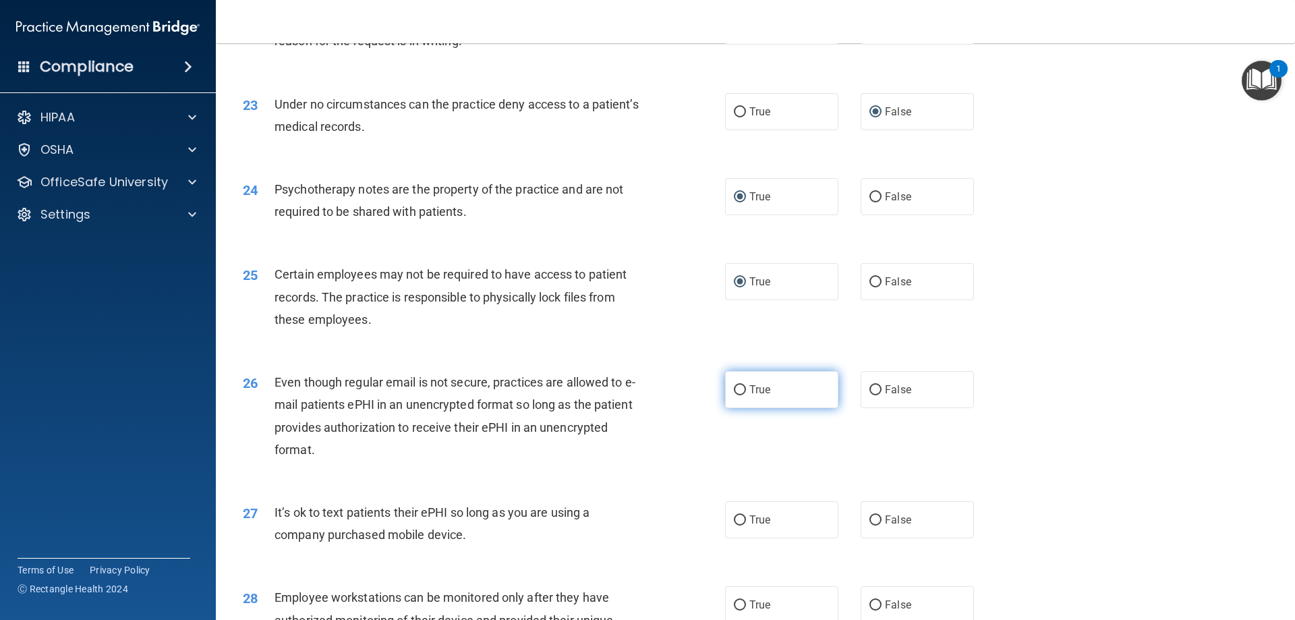
click at [740, 395] on input "True" at bounding box center [740, 390] width 12 height 10
radio input "true"
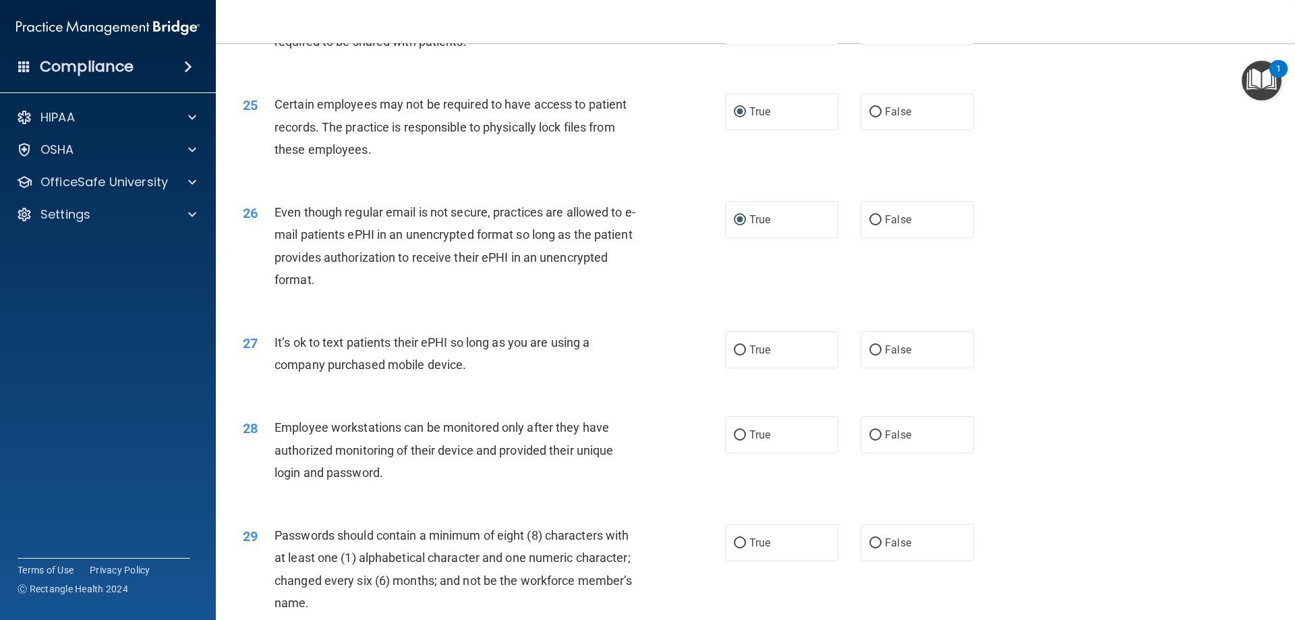
scroll to position [2563, 0]
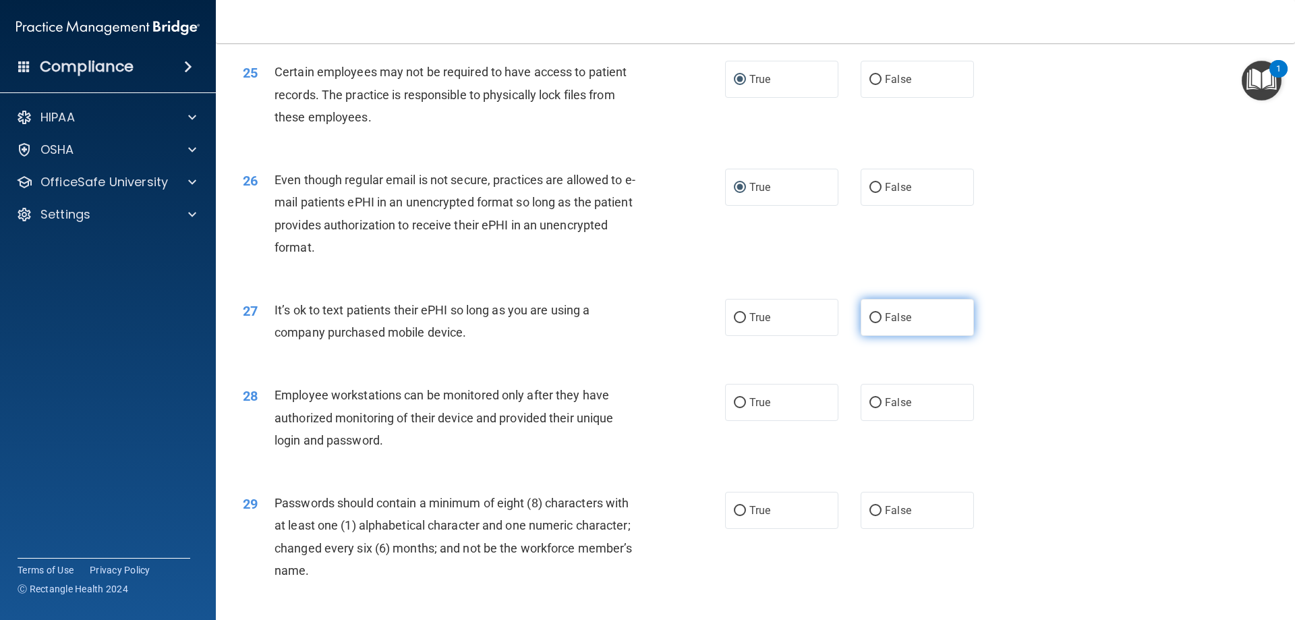
click at [873, 323] on input "False" at bounding box center [875, 318] width 12 height 10
radio input "true"
click at [875, 408] on input "False" at bounding box center [875, 403] width 12 height 10
radio input "true"
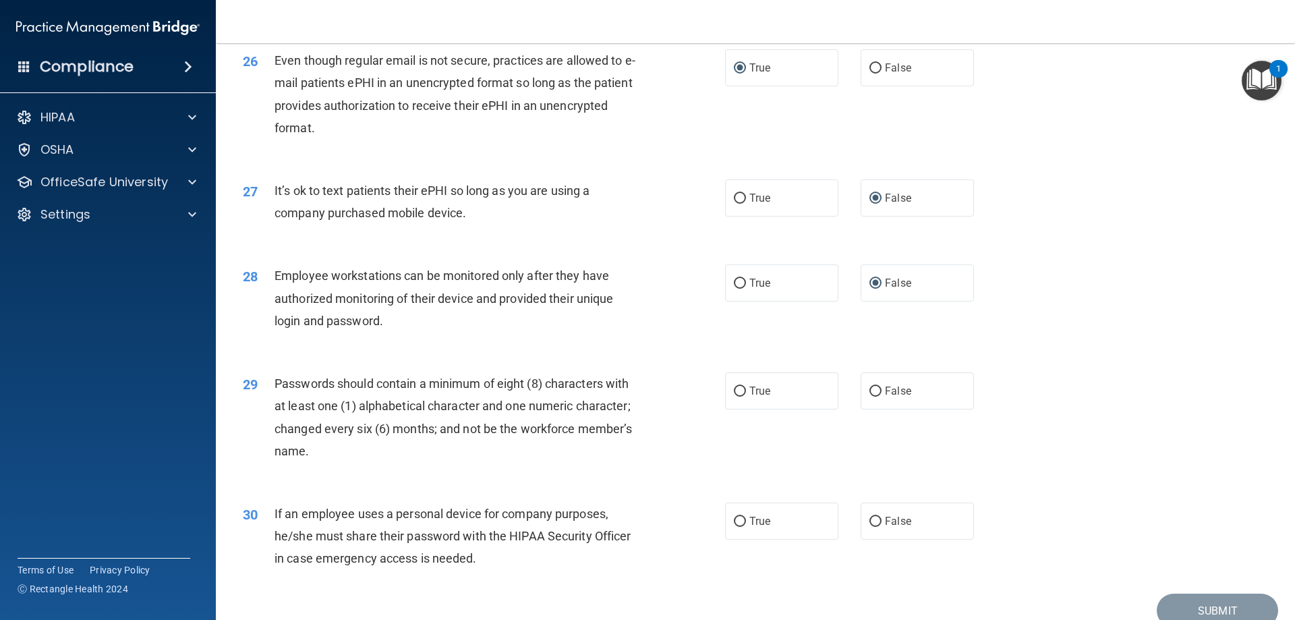
scroll to position [2698, 0]
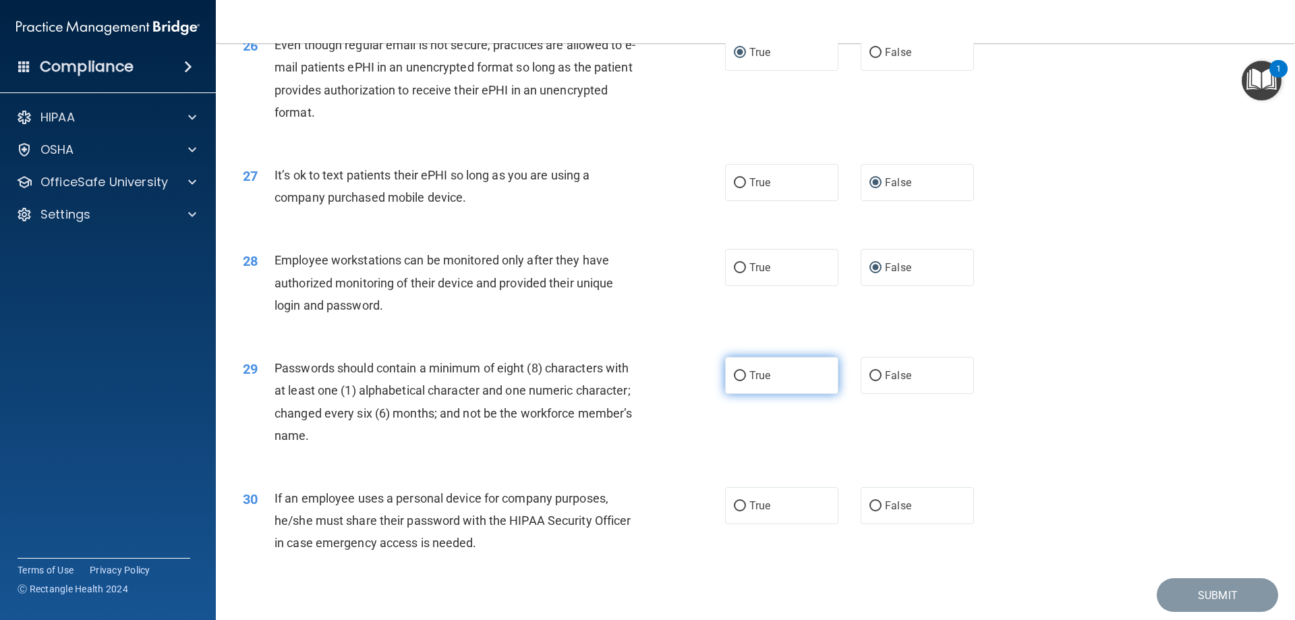
click at [738, 381] on input "True" at bounding box center [740, 376] width 12 height 10
radio input "true"
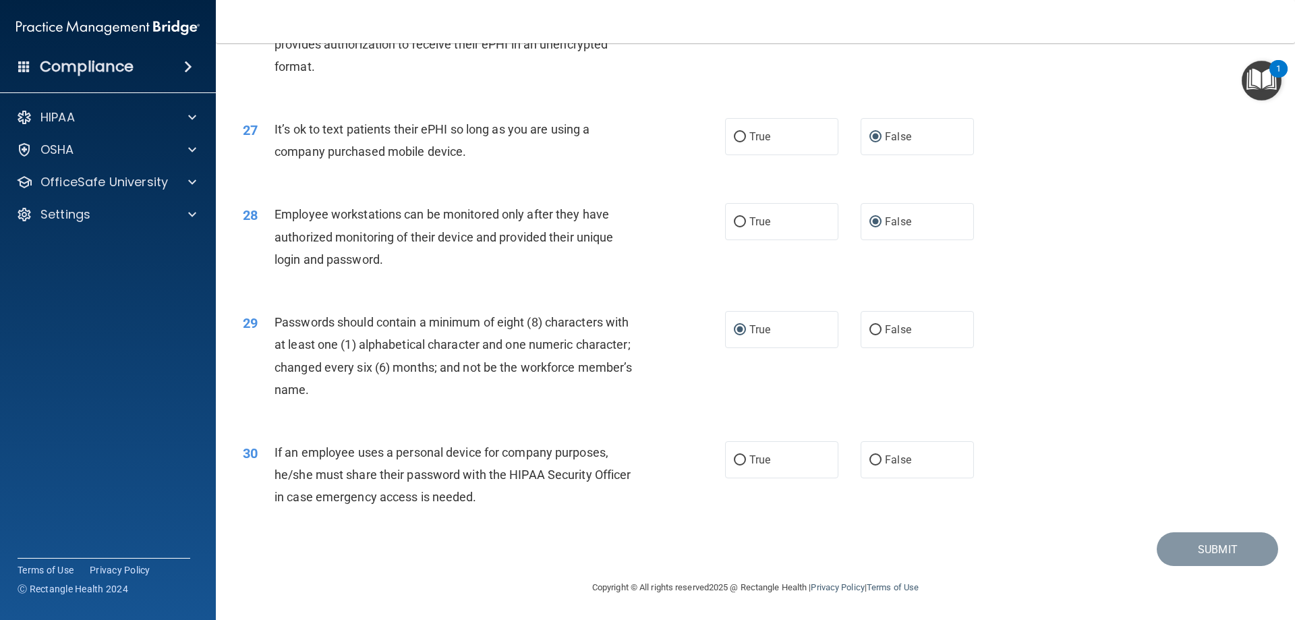
scroll to position [2766, 0]
click at [869, 455] on input "False" at bounding box center [875, 460] width 12 height 10
radio input "true"
click at [1211, 546] on button "Submit" at bounding box center [1217, 549] width 121 height 34
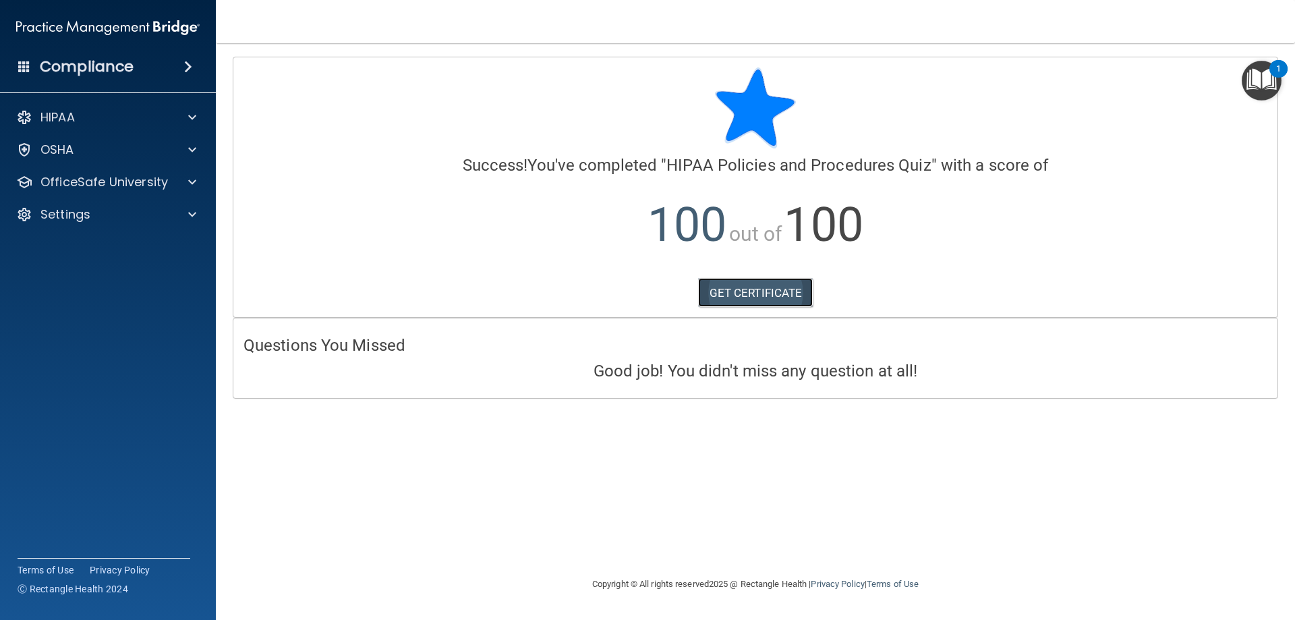
click at [771, 288] on link "GET CERTIFICATE" at bounding box center [755, 293] width 115 height 30
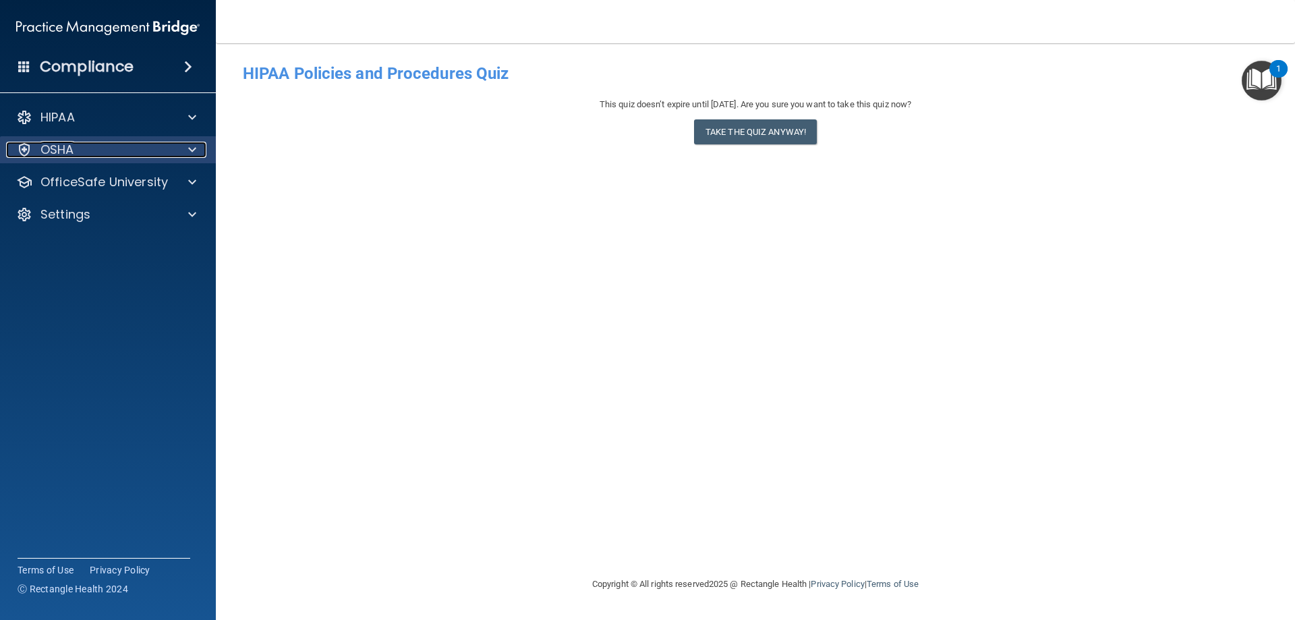
click at [125, 146] on div "OSHA" at bounding box center [89, 150] width 167 height 16
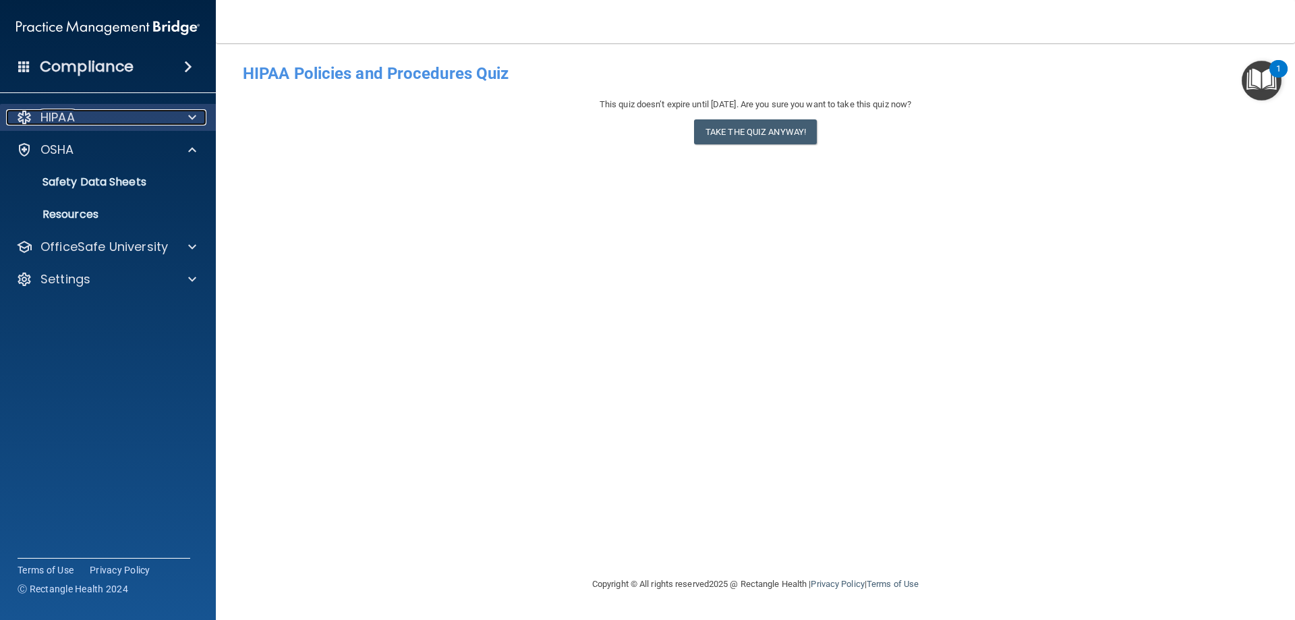
click at [158, 114] on div "HIPAA" at bounding box center [89, 117] width 167 height 16
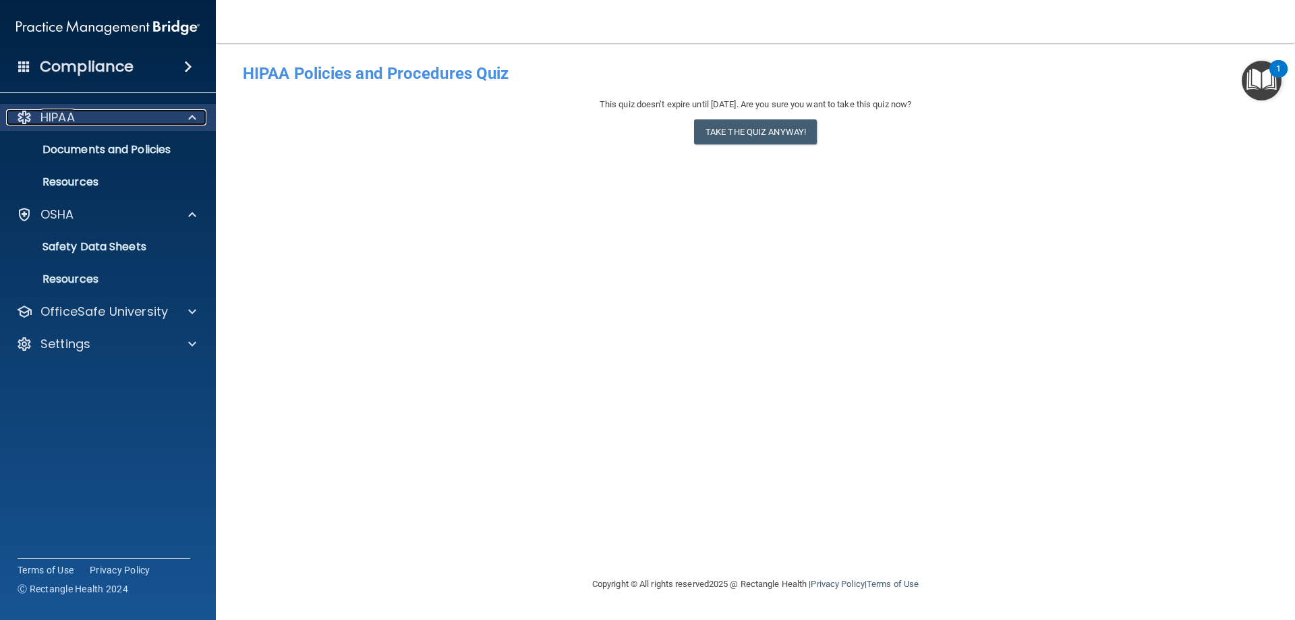
click at [48, 114] on p "HIPAA" at bounding box center [57, 117] width 34 height 16
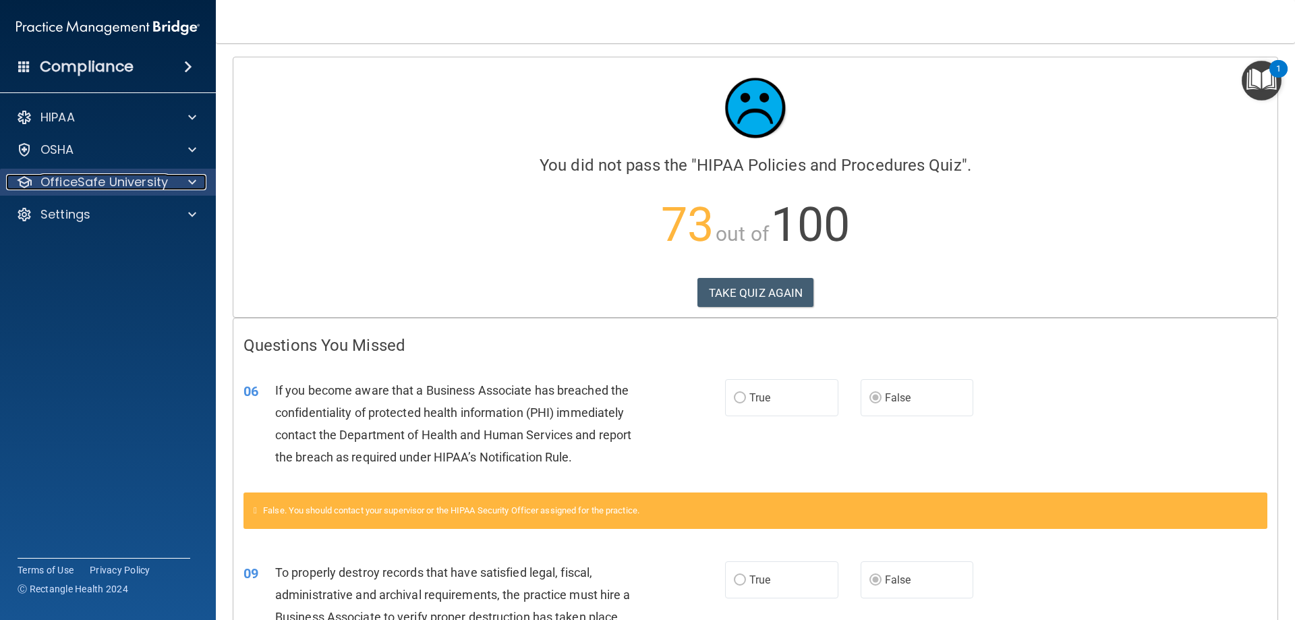
click at [86, 179] on p "OfficeSafe University" at bounding box center [103, 182] width 127 height 16
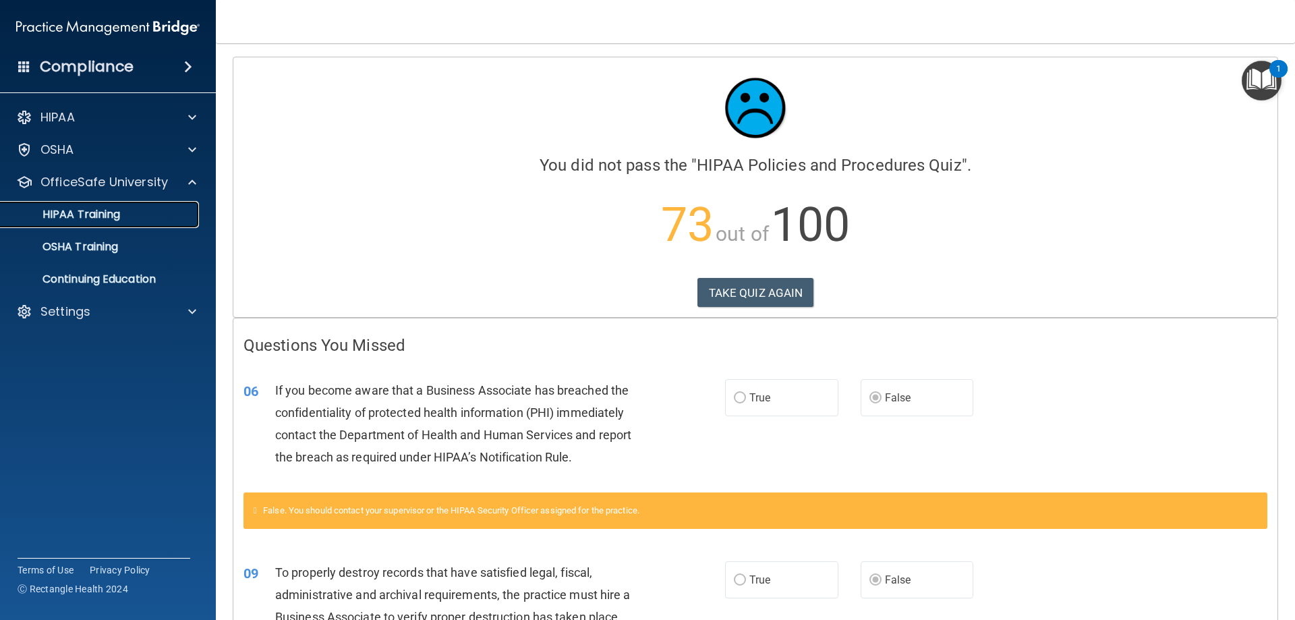
click at [92, 215] on p "HIPAA Training" at bounding box center [64, 214] width 111 height 13
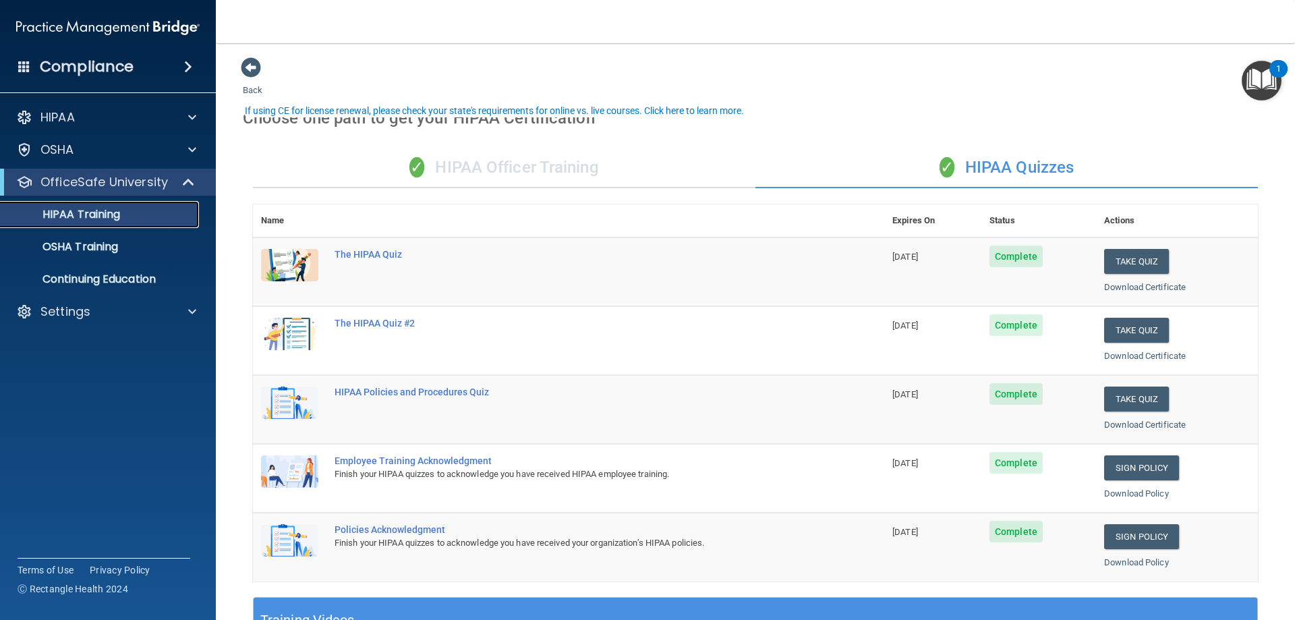
scroll to position [67, 0]
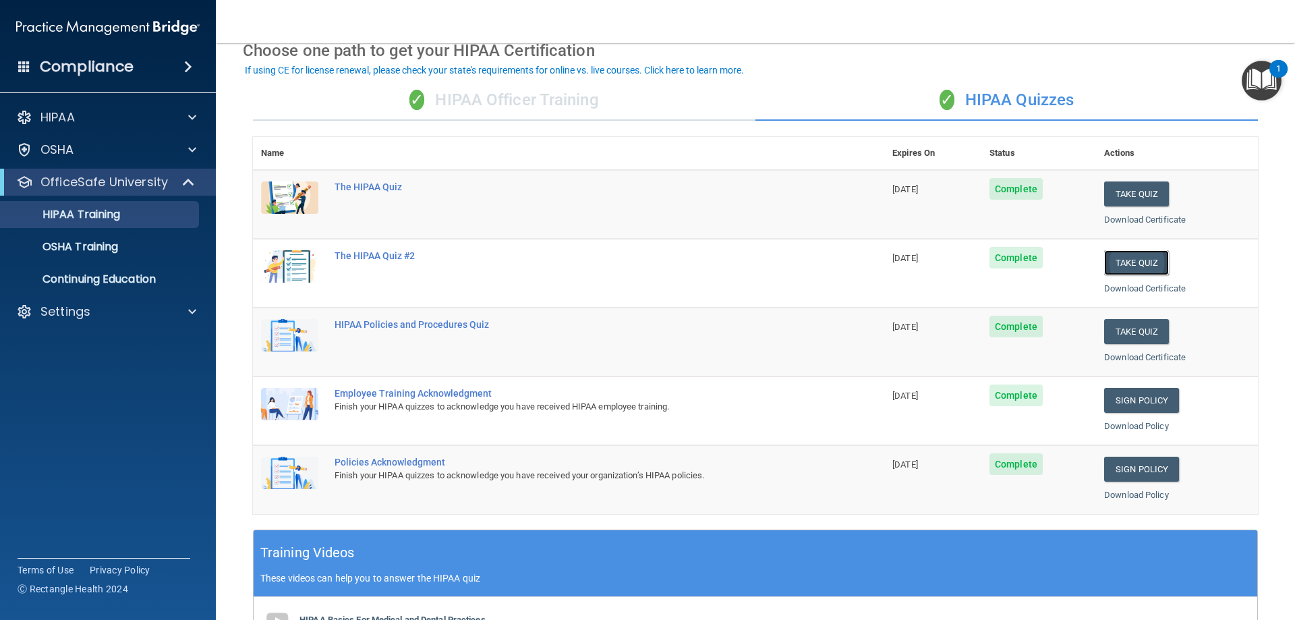
click at [1122, 257] on button "Take Quiz" at bounding box center [1136, 262] width 65 height 25
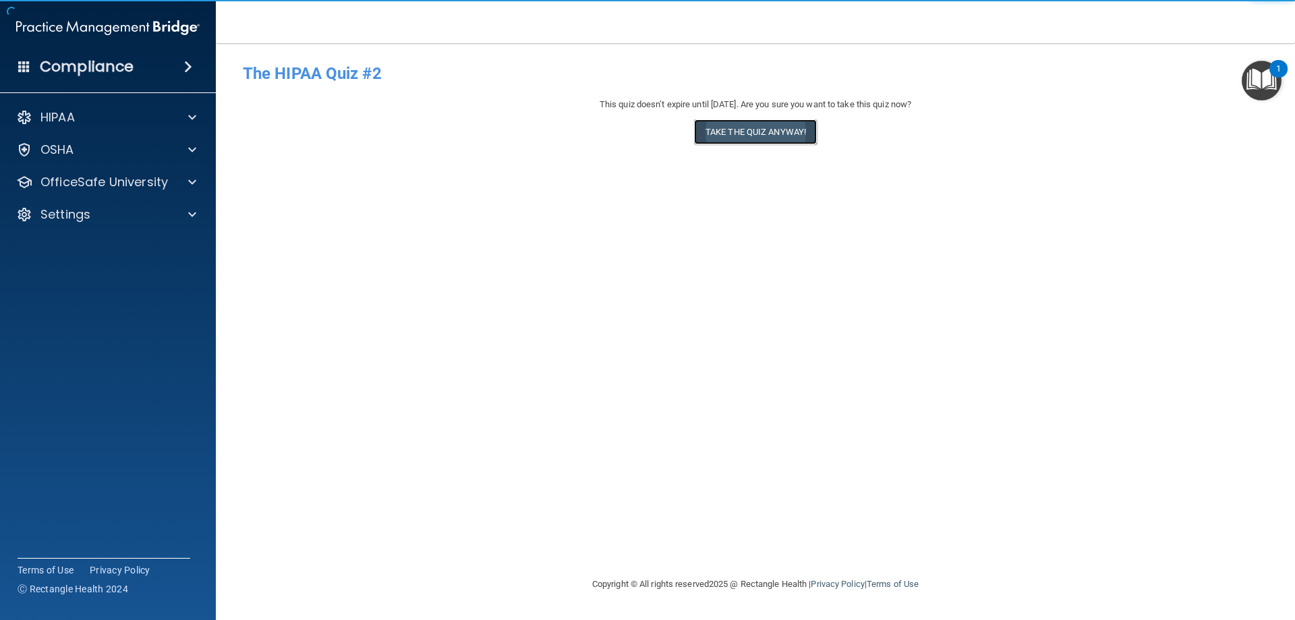
click at [768, 129] on button "Take the quiz anyway!" at bounding box center [755, 131] width 123 height 25
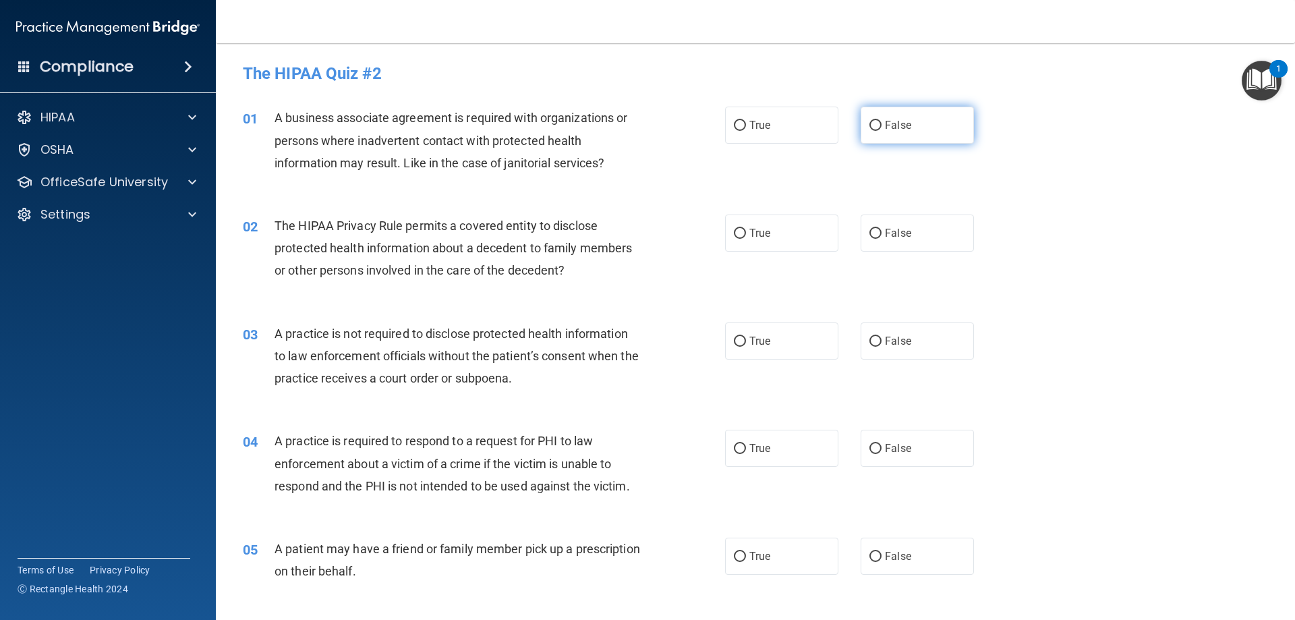
click at [869, 121] on input "False" at bounding box center [875, 126] width 12 height 10
radio input "true"
click at [734, 234] on input "True" at bounding box center [740, 234] width 12 height 10
radio input "true"
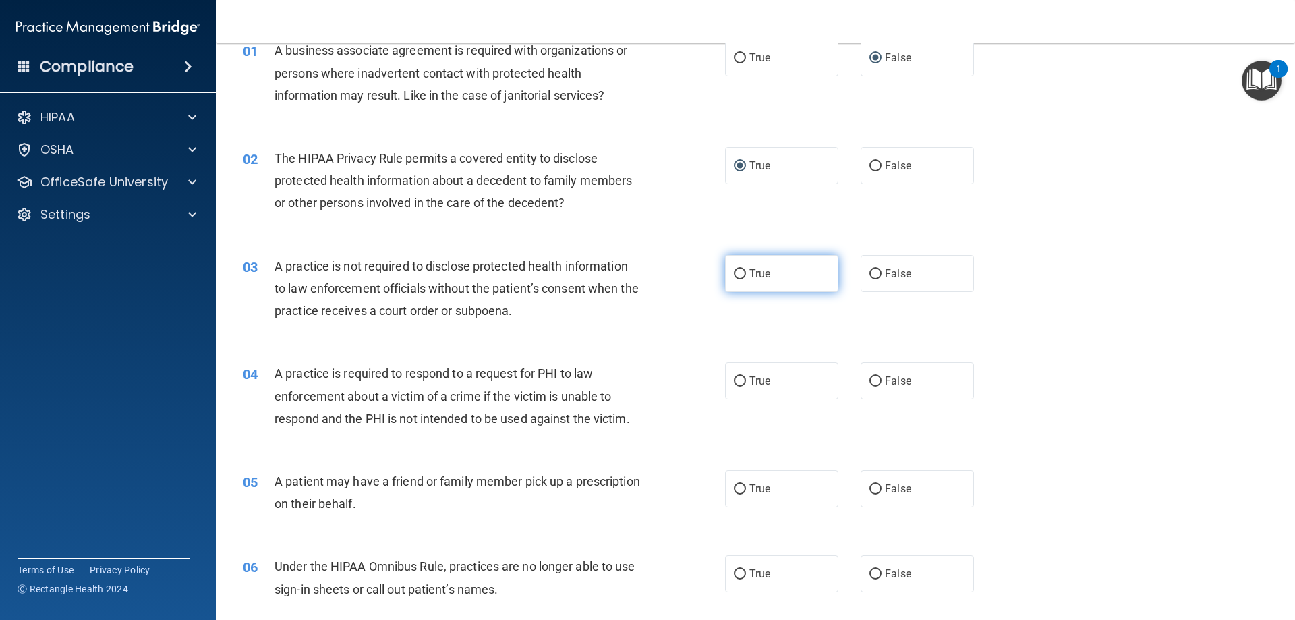
click at [734, 273] on input "True" at bounding box center [740, 274] width 12 height 10
radio input "true"
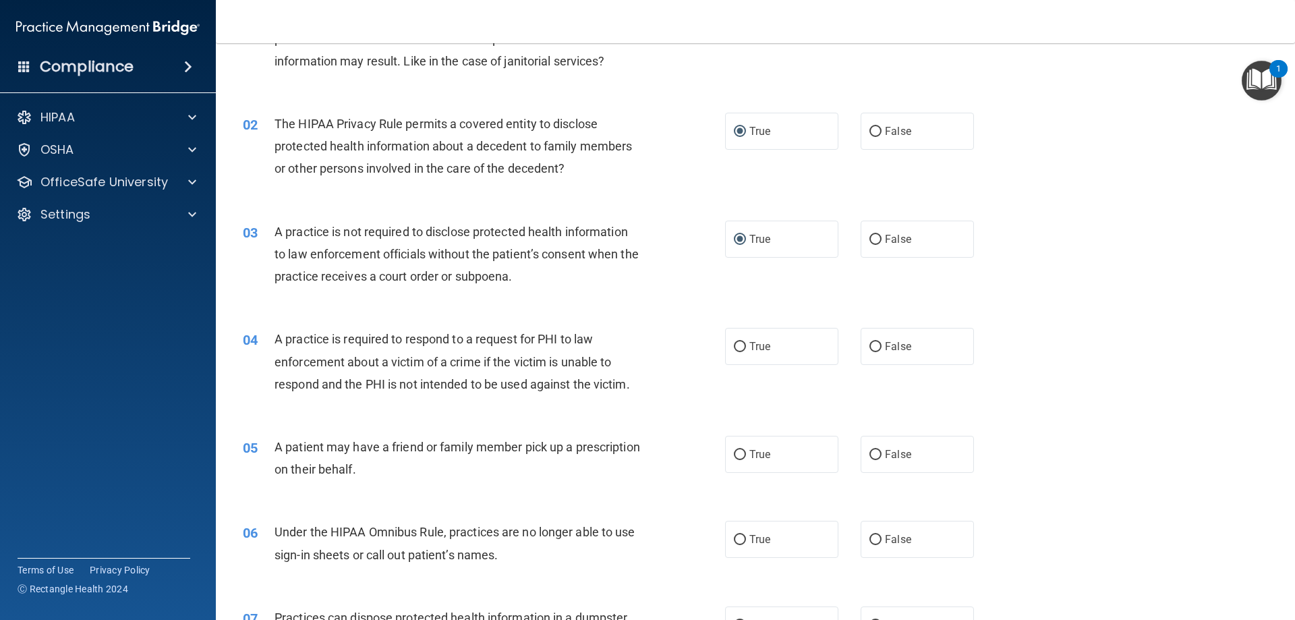
scroll to position [135, 0]
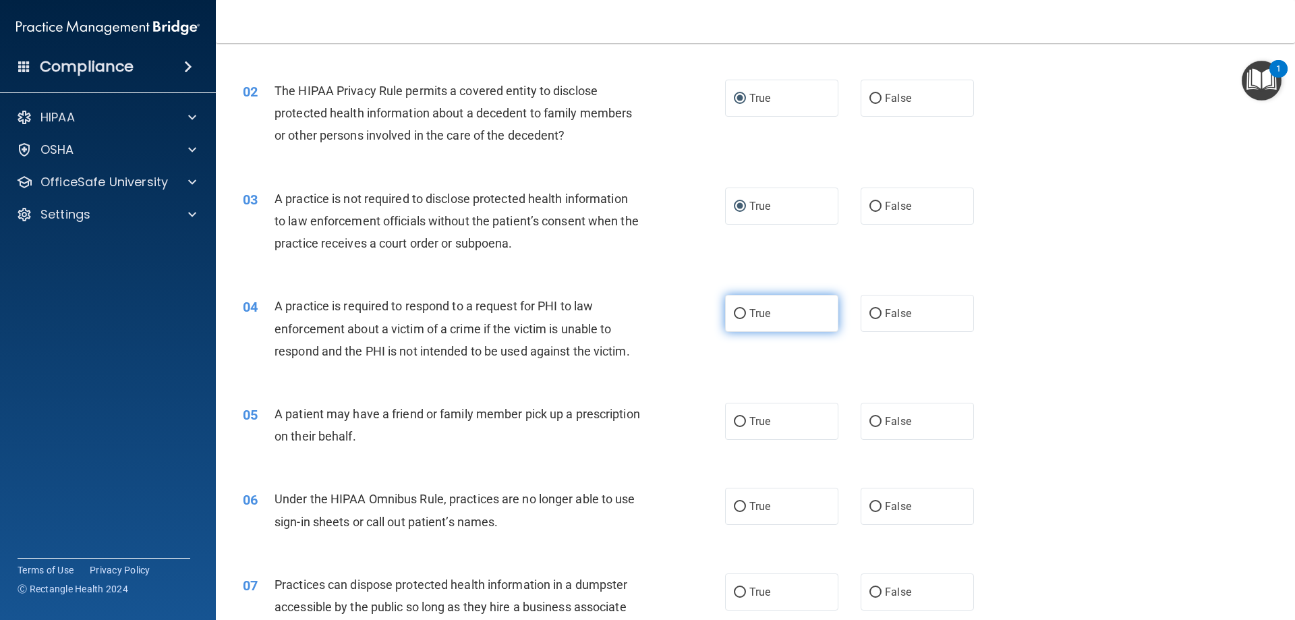
click at [738, 316] on input "True" at bounding box center [740, 314] width 12 height 10
radio input "true"
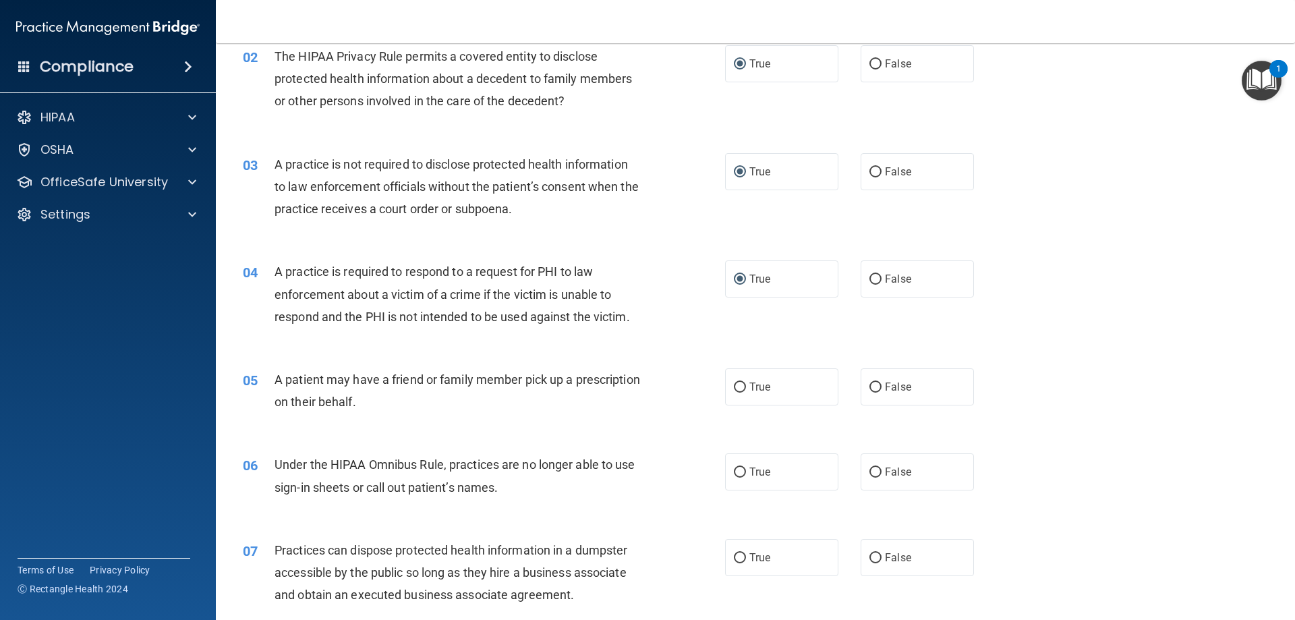
scroll to position [202, 0]
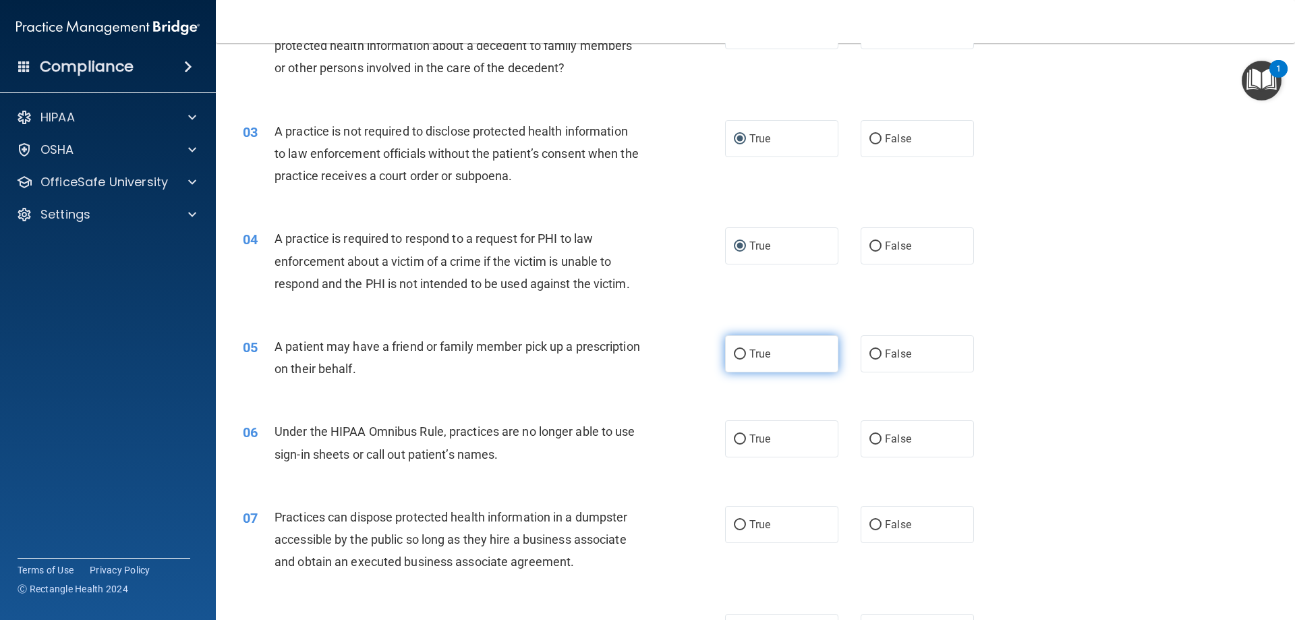
click at [740, 351] on input "True" at bounding box center [740, 354] width 12 height 10
radio input "true"
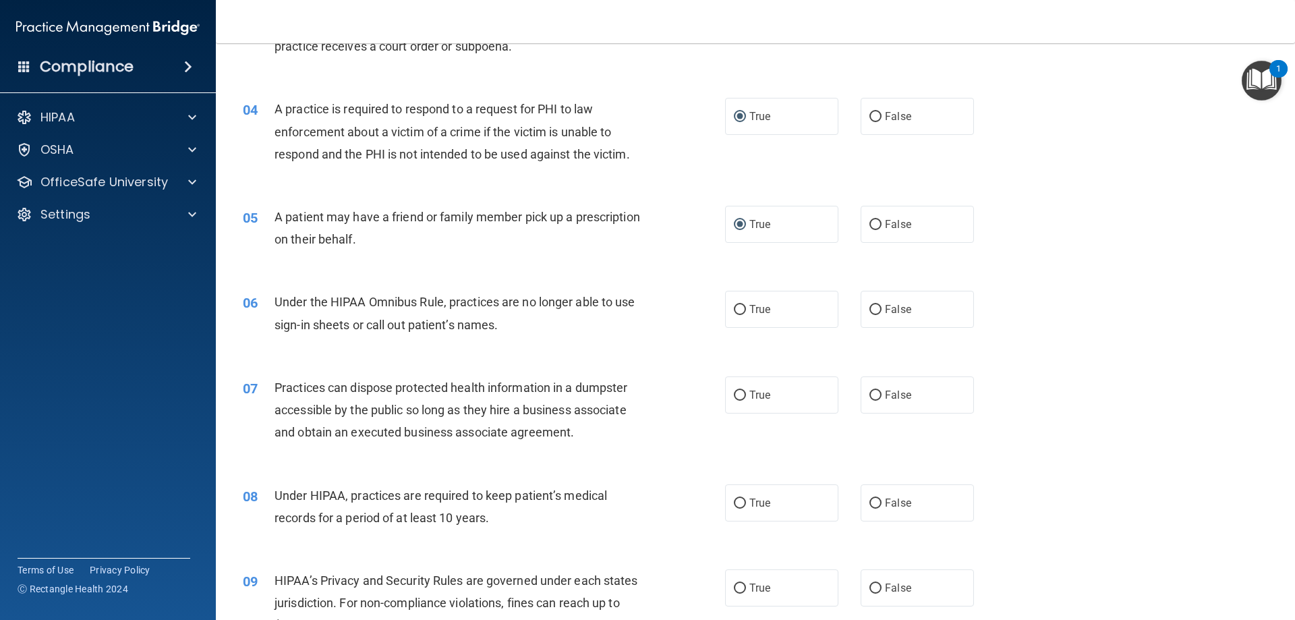
scroll to position [337, 0]
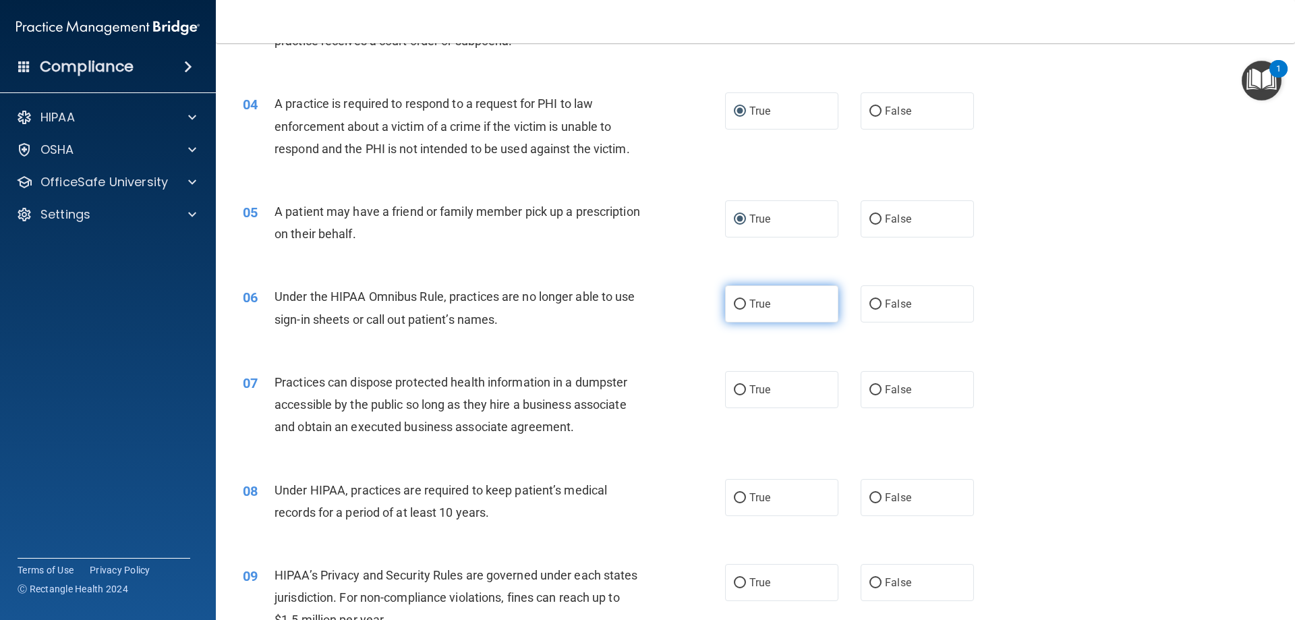
click at [734, 301] on input "True" at bounding box center [740, 304] width 12 height 10
radio input "true"
click at [885, 390] on span "False" at bounding box center [898, 389] width 26 height 13
click at [879, 390] on input "False" at bounding box center [875, 390] width 12 height 10
radio input "true"
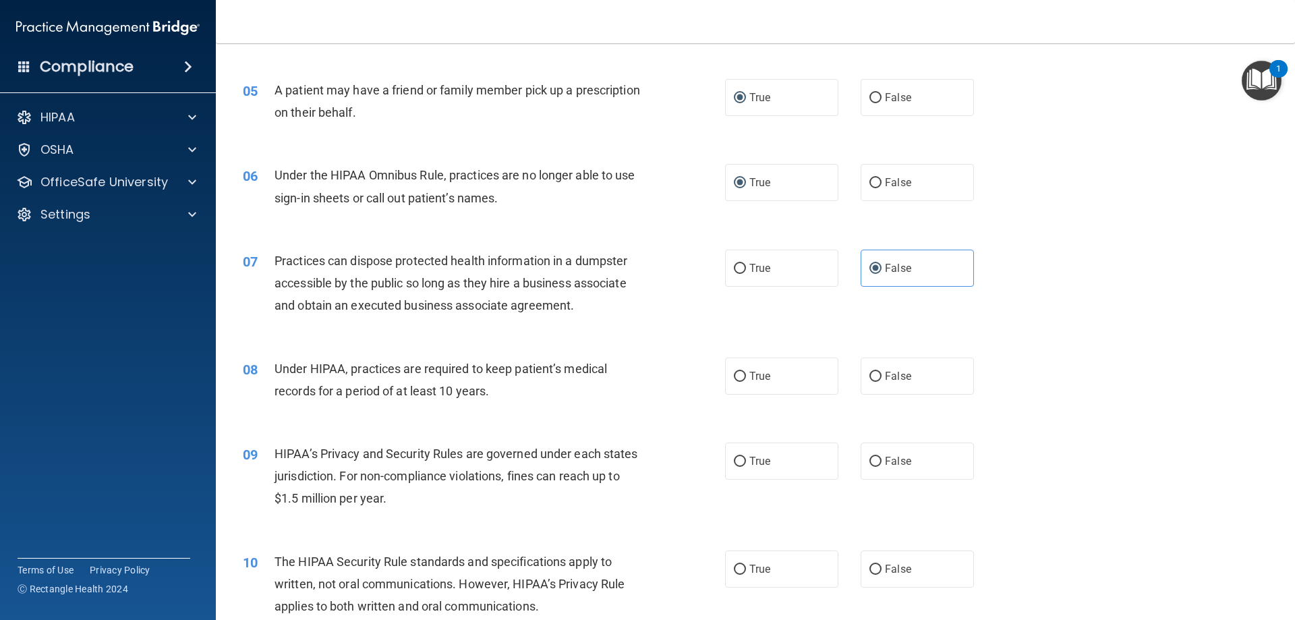
scroll to position [472, 0]
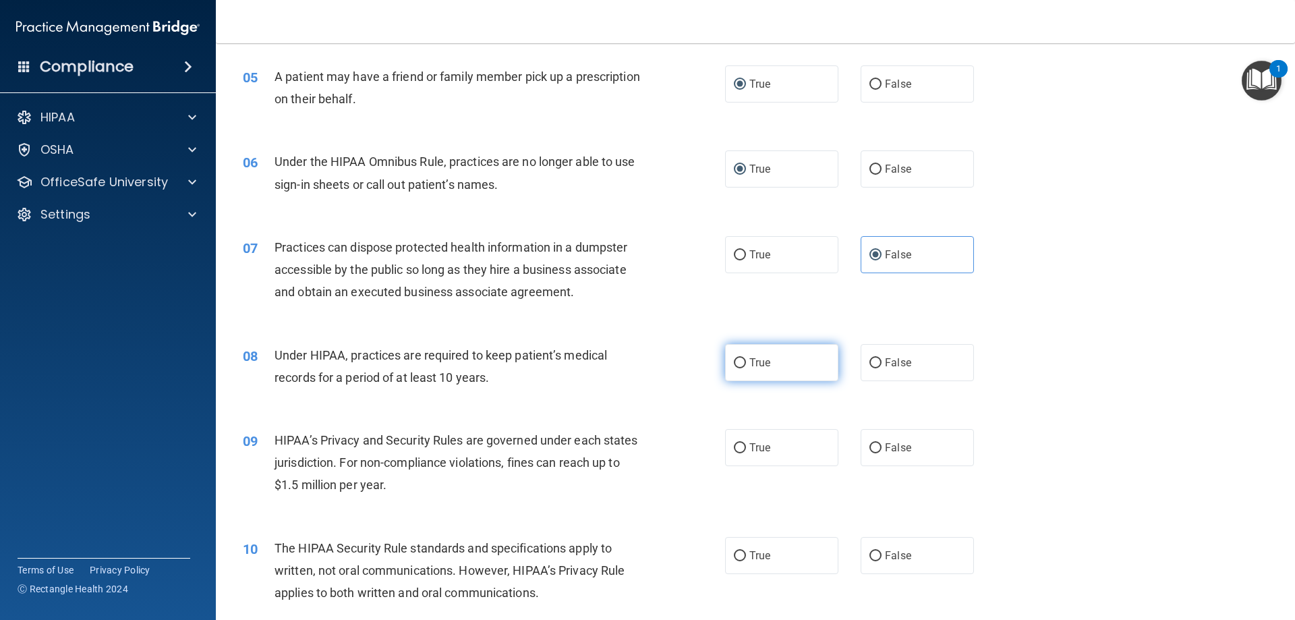
click at [740, 359] on label "True" at bounding box center [781, 362] width 113 height 37
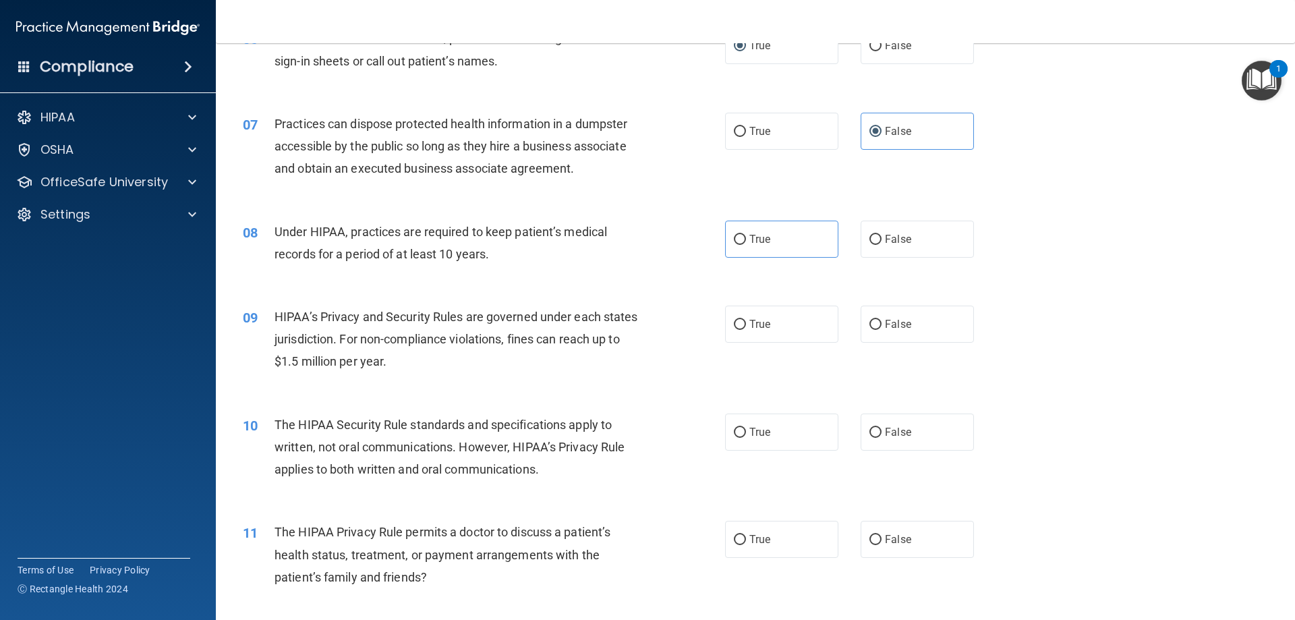
scroll to position [607, 0]
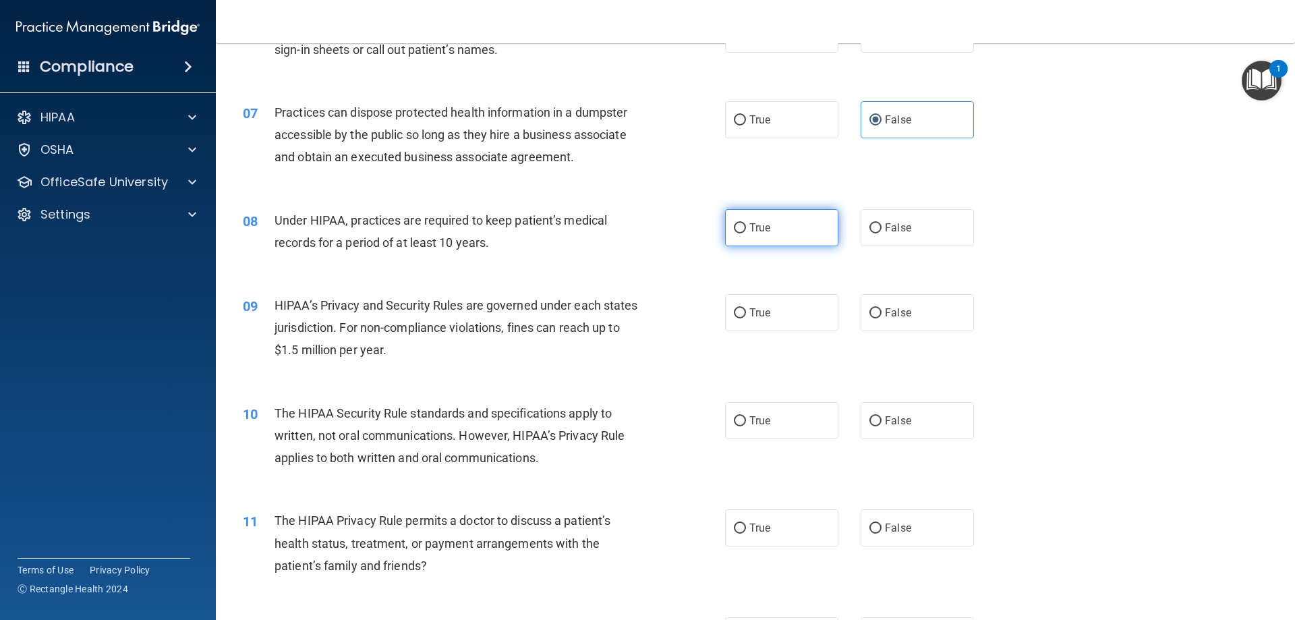
click at [741, 229] on label "True" at bounding box center [781, 227] width 113 height 37
click at [741, 229] on input "True" at bounding box center [740, 228] width 12 height 10
radio input "true"
click at [734, 315] on input "True" at bounding box center [740, 313] width 12 height 10
radio input "true"
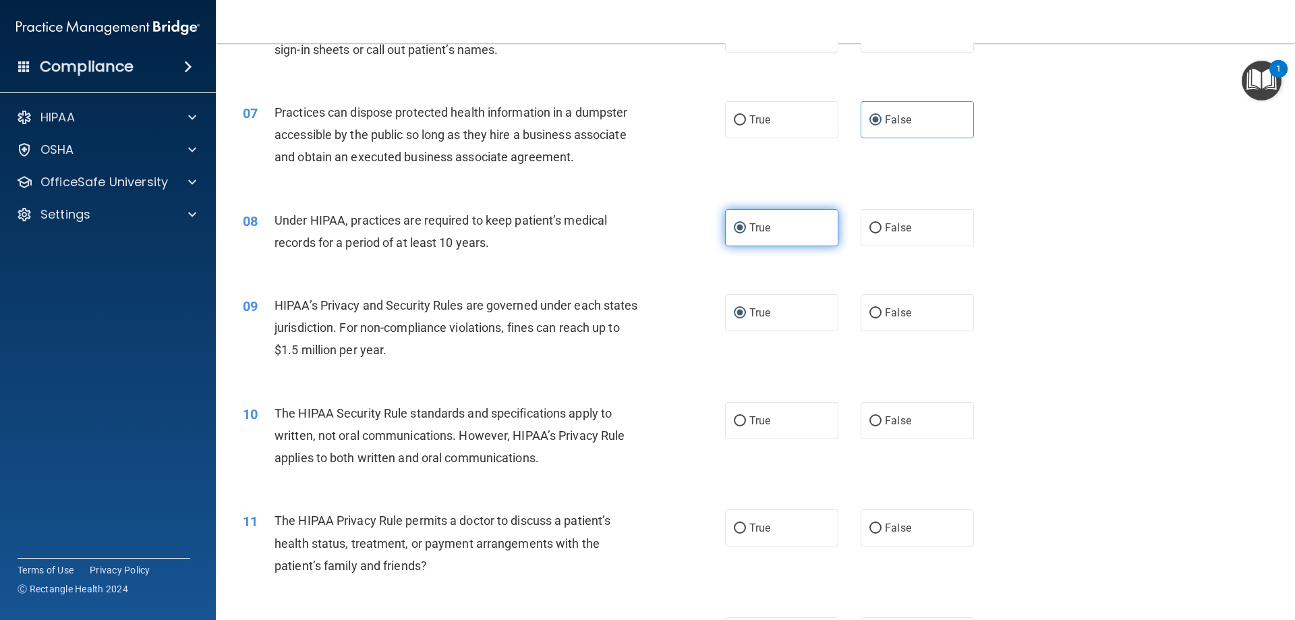
click at [736, 229] on input "True" at bounding box center [740, 228] width 12 height 10
click at [873, 228] on input "False" at bounding box center [875, 228] width 12 height 10
radio input "true"
radio input "false"
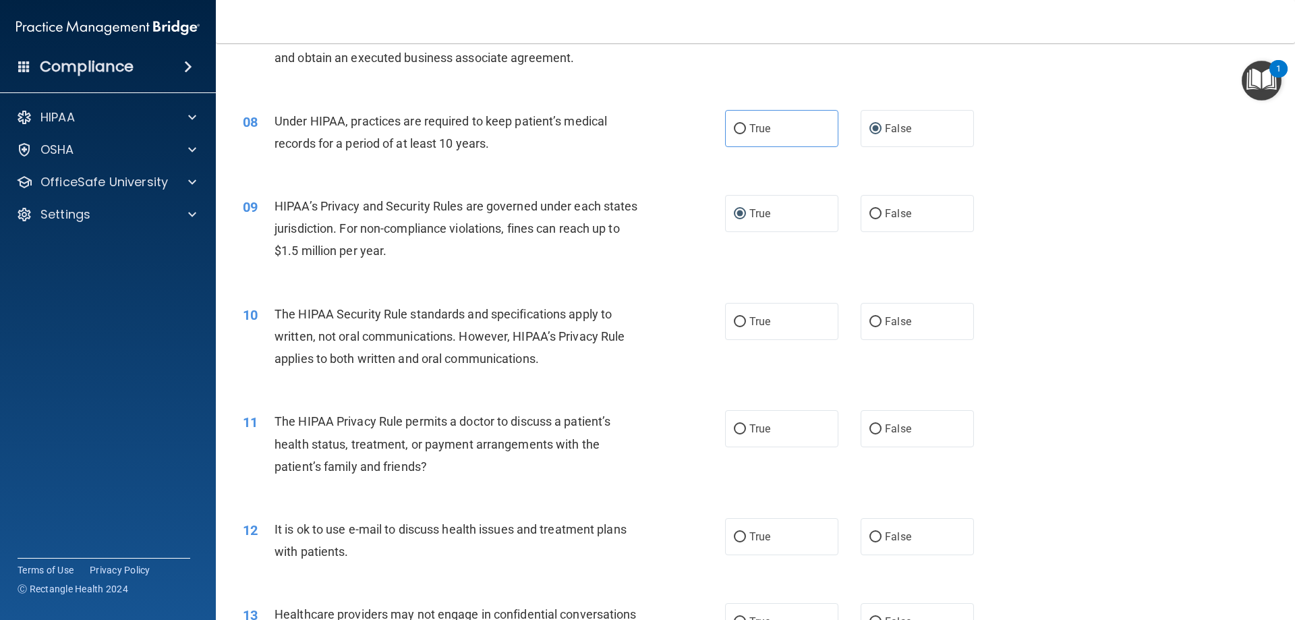
scroll to position [742, 0]
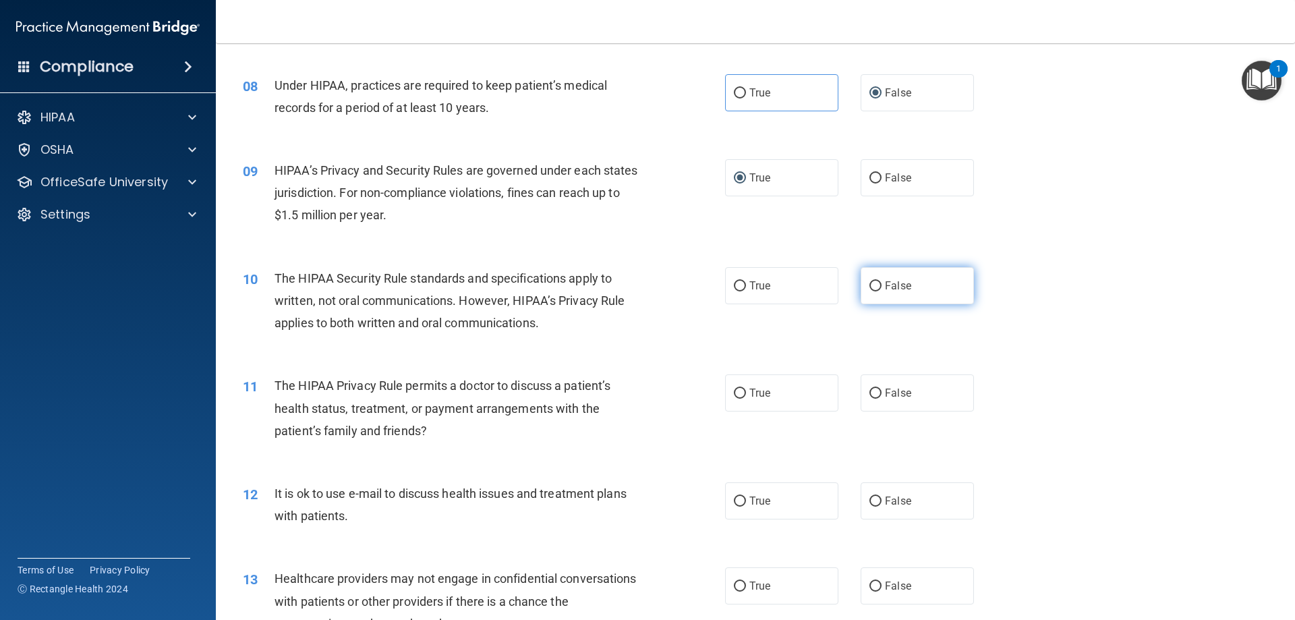
click at [869, 286] on input "False" at bounding box center [875, 286] width 12 height 10
radio input "true"
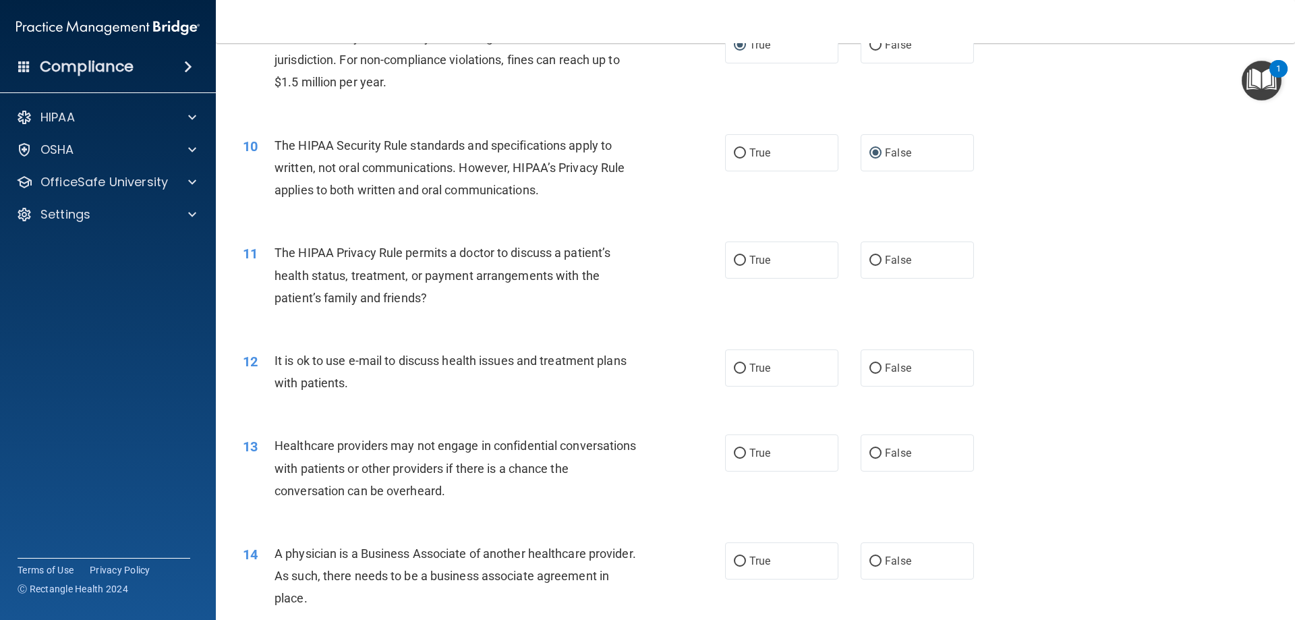
scroll to position [877, 0]
click at [872, 256] on input "False" at bounding box center [875, 259] width 12 height 10
radio input "true"
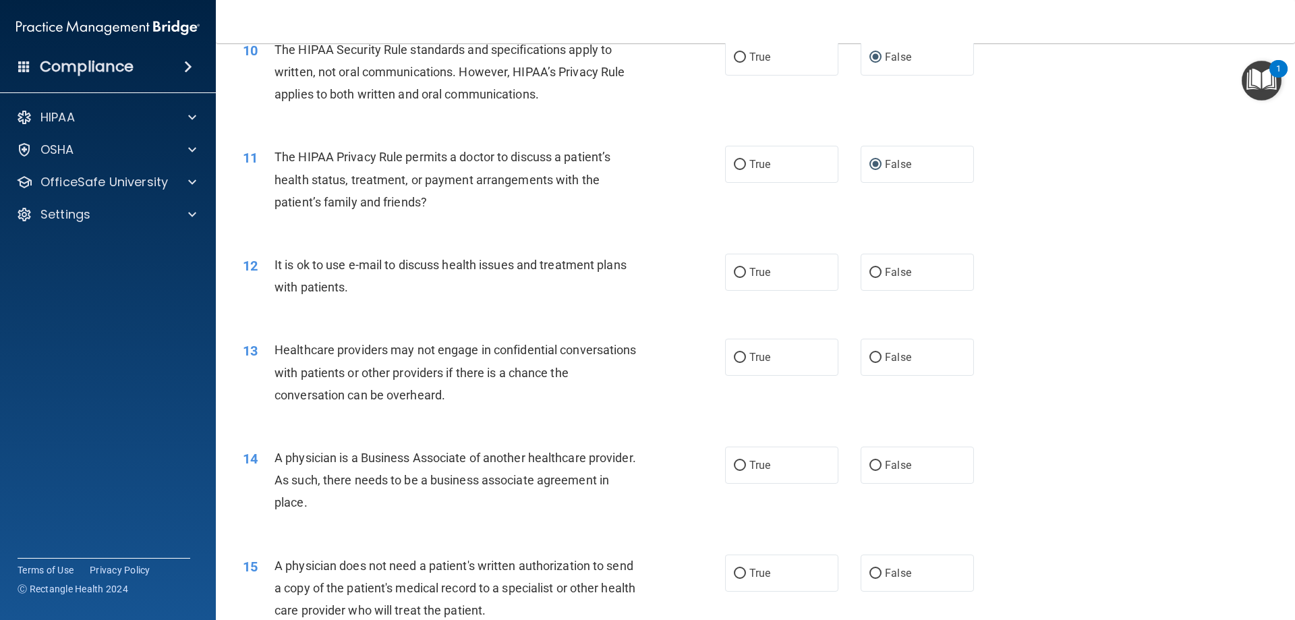
scroll to position [1012, 0]
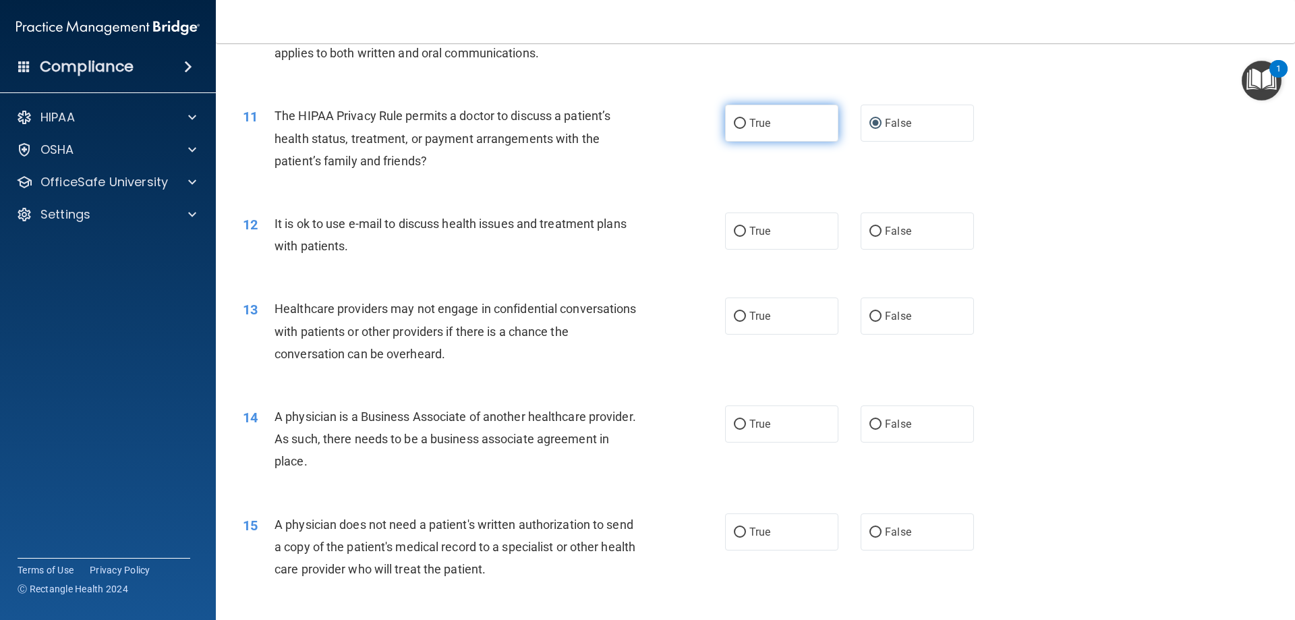
drag, startPoint x: 738, startPoint y: 118, endPoint x: 742, endPoint y: 126, distance: 8.8
click at [738, 121] on input "True" at bounding box center [740, 124] width 12 height 10
radio input "true"
radio input "false"
click at [869, 231] on input "False" at bounding box center [875, 232] width 12 height 10
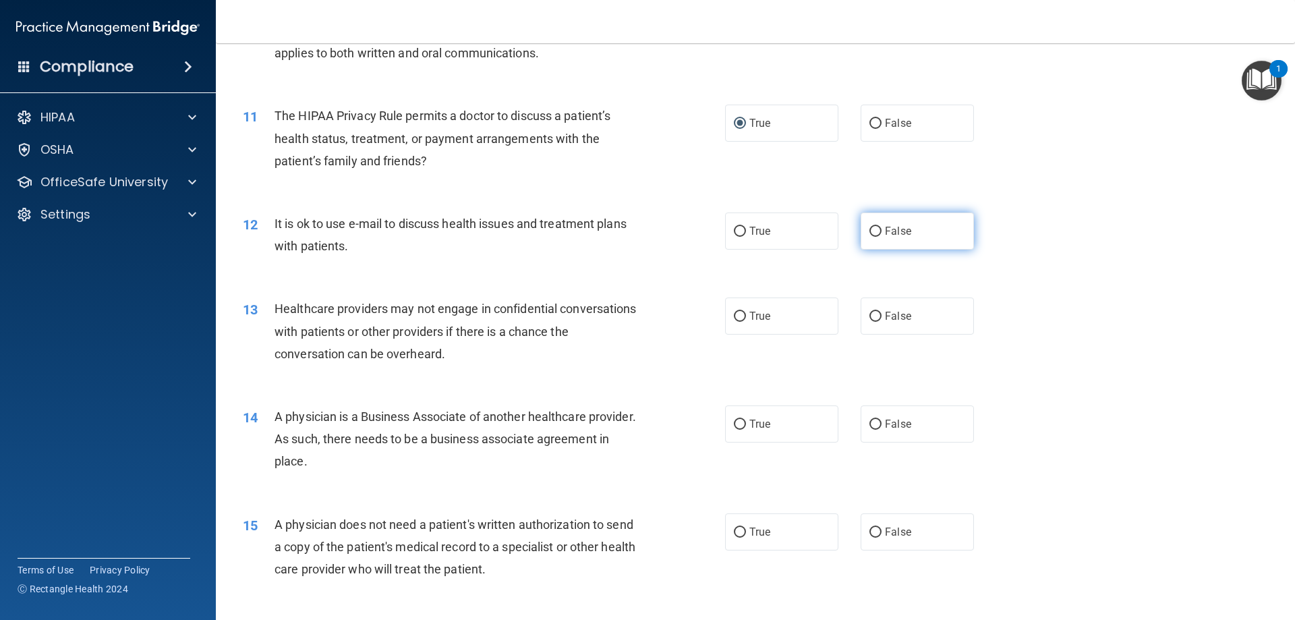
radio input "true"
click at [734, 318] on input "True" at bounding box center [740, 317] width 12 height 10
radio input "true"
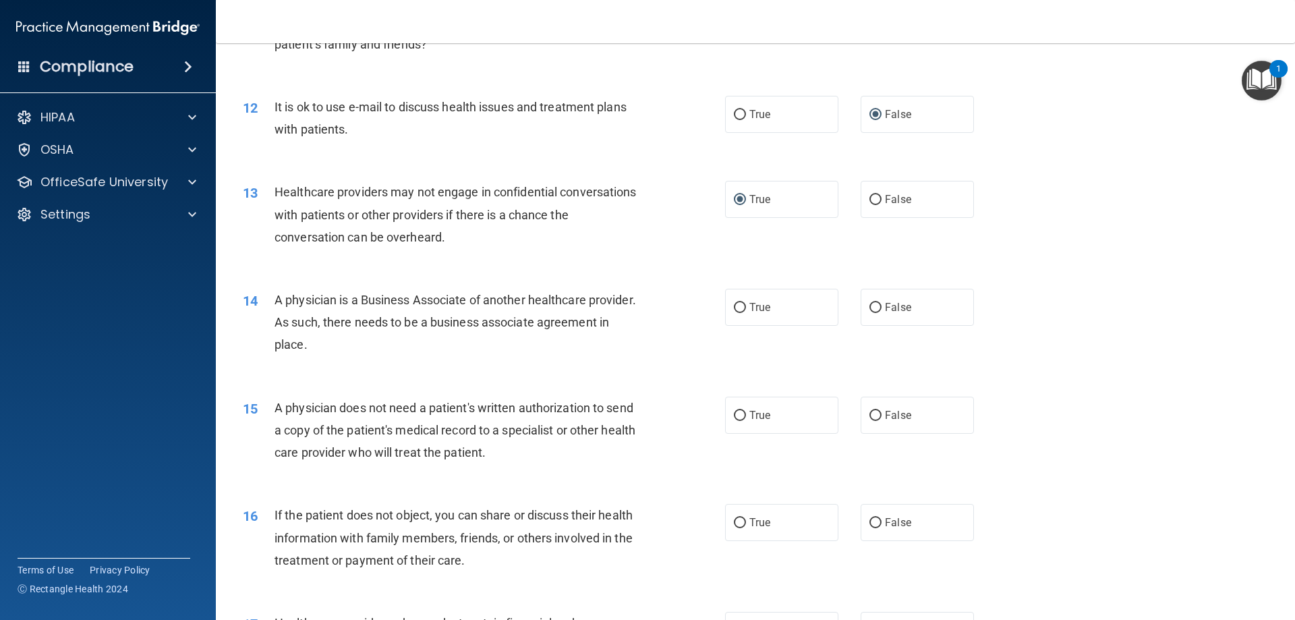
scroll to position [1146, 0]
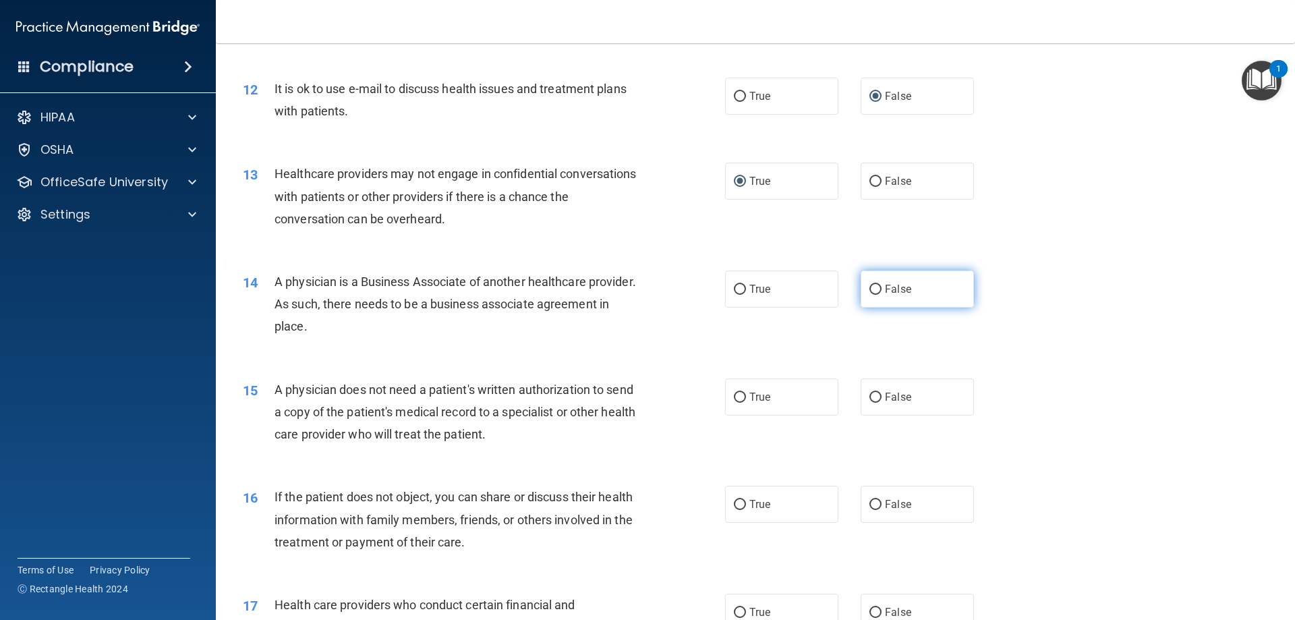
click at [885, 288] on span "False" at bounding box center [898, 289] width 26 height 13
click at [879, 288] on input "False" at bounding box center [875, 290] width 12 height 10
radio input "true"
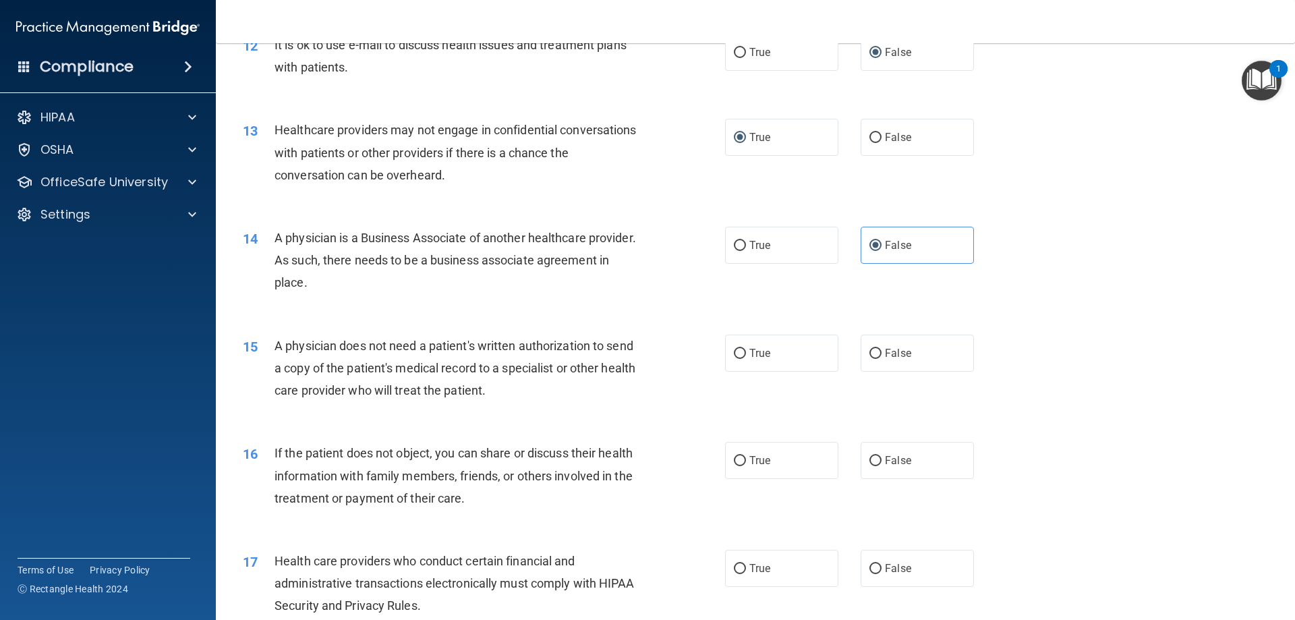
scroll to position [1214, 0]
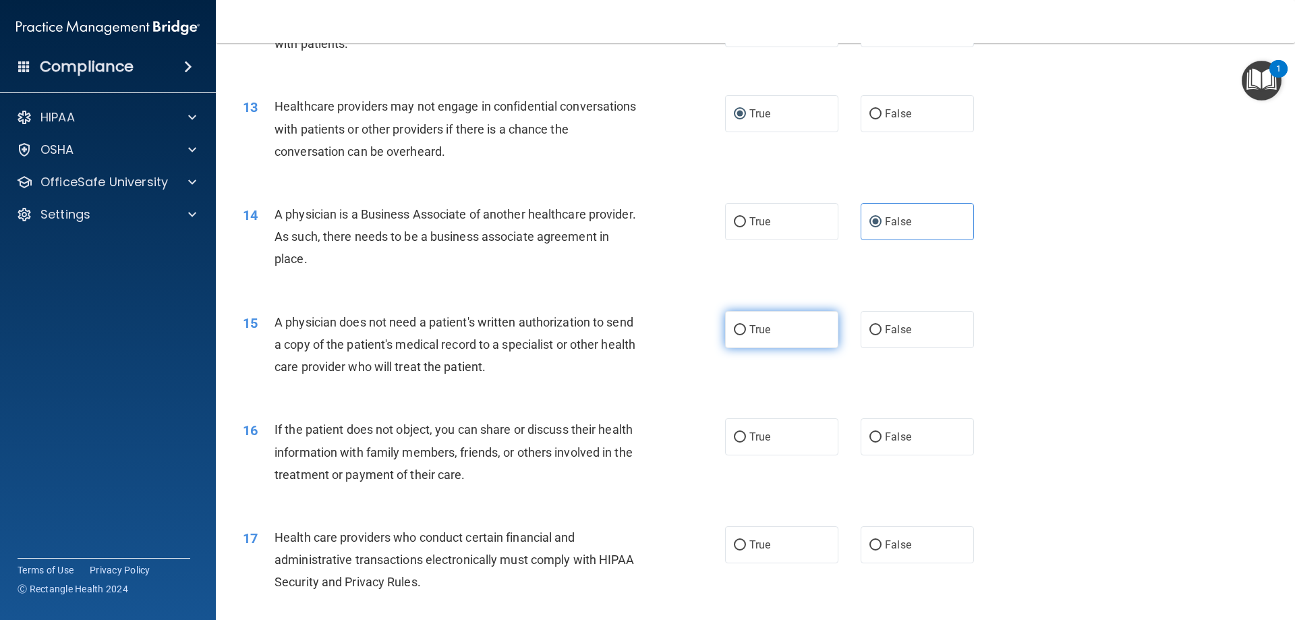
click at [740, 330] on input "True" at bounding box center [740, 330] width 12 height 10
radio input "true"
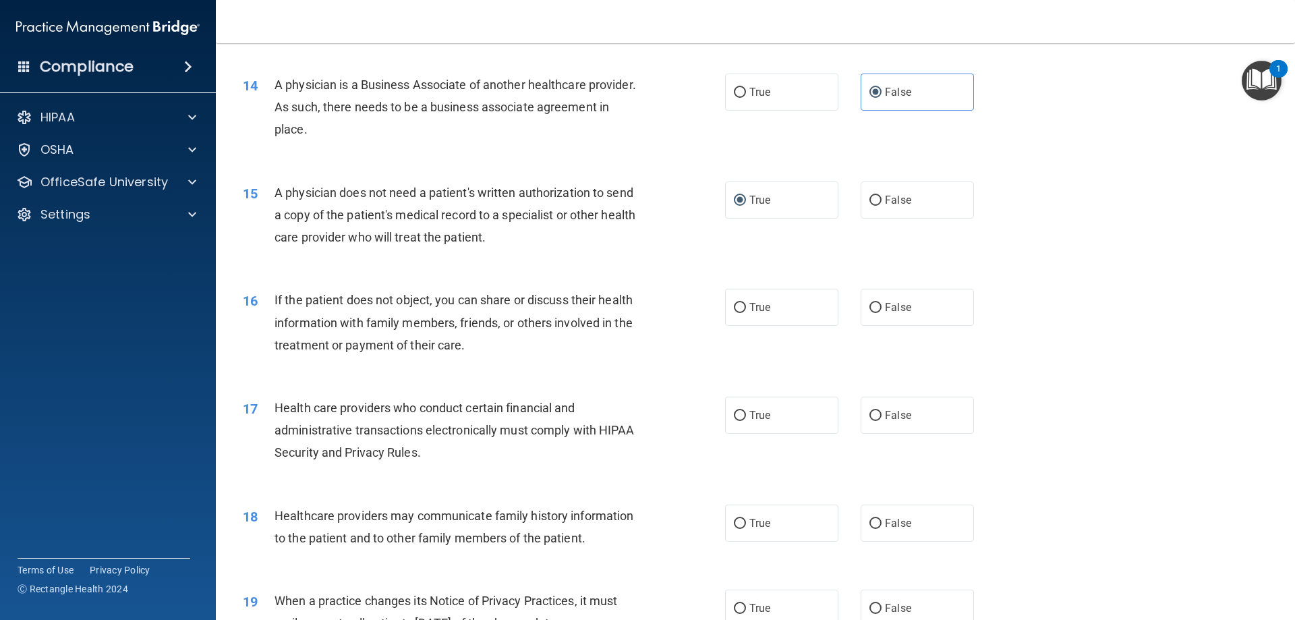
scroll to position [1349, 0]
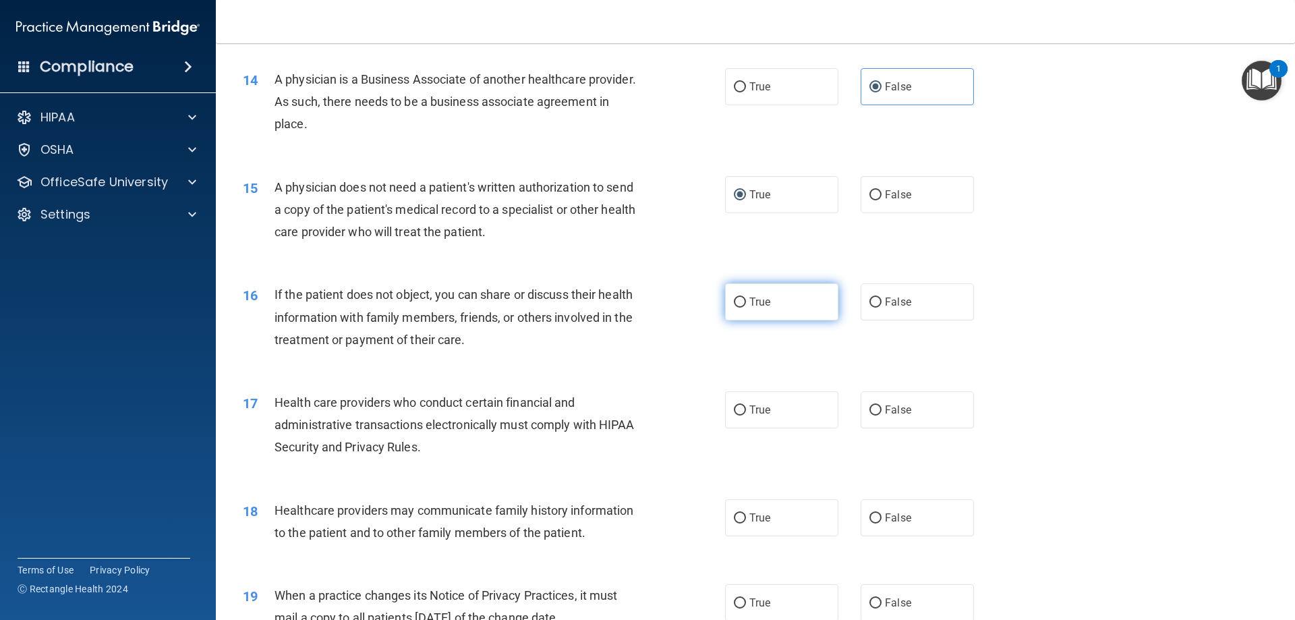
drag, startPoint x: 733, startPoint y: 302, endPoint x: 741, endPoint y: 314, distance: 14.6
click at [734, 302] on input "True" at bounding box center [740, 302] width 12 height 10
radio input "true"
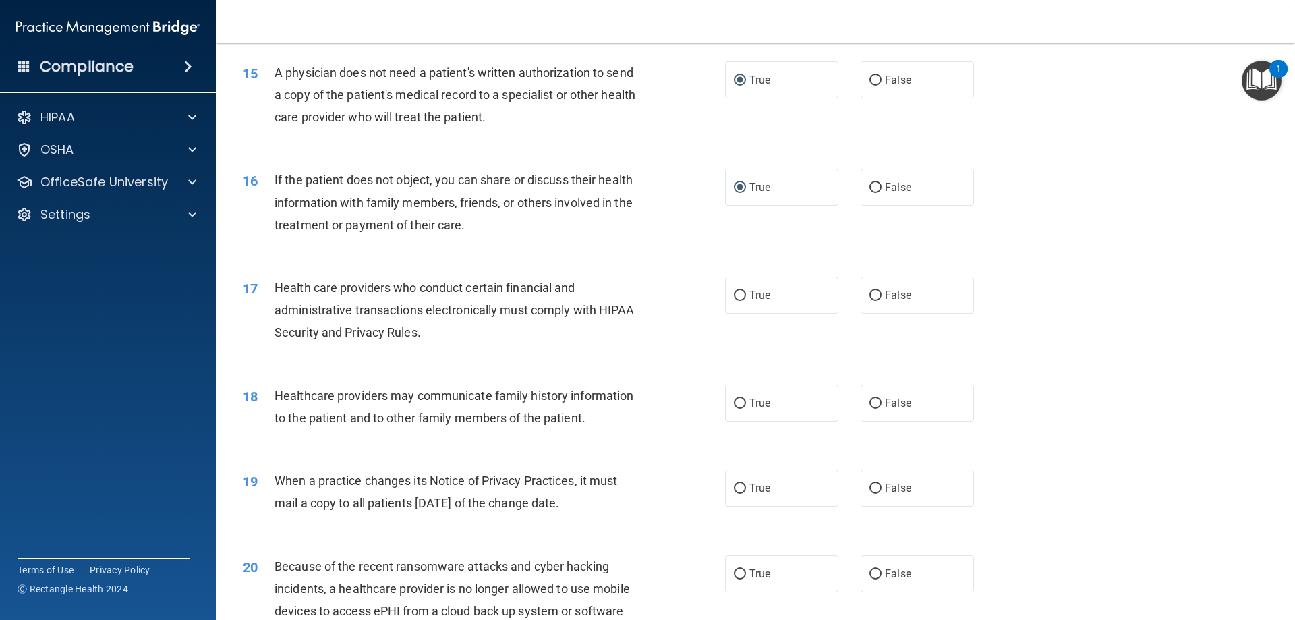
scroll to position [1484, 0]
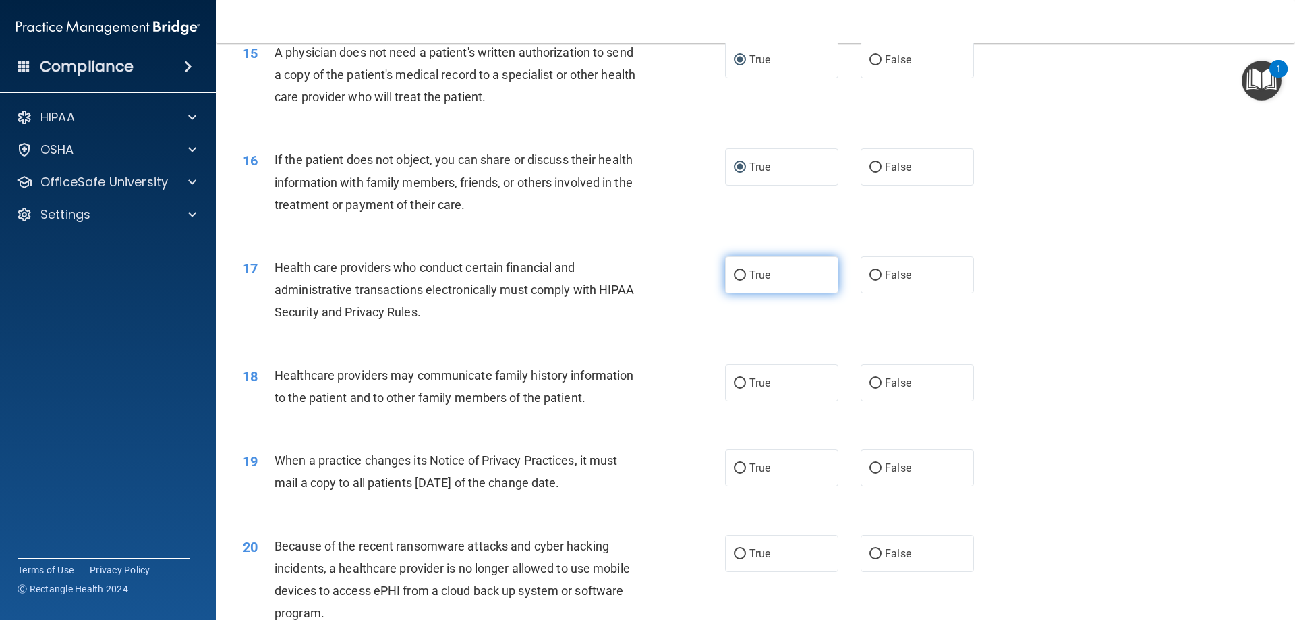
click at [735, 277] on input "True" at bounding box center [740, 275] width 12 height 10
radio input "true"
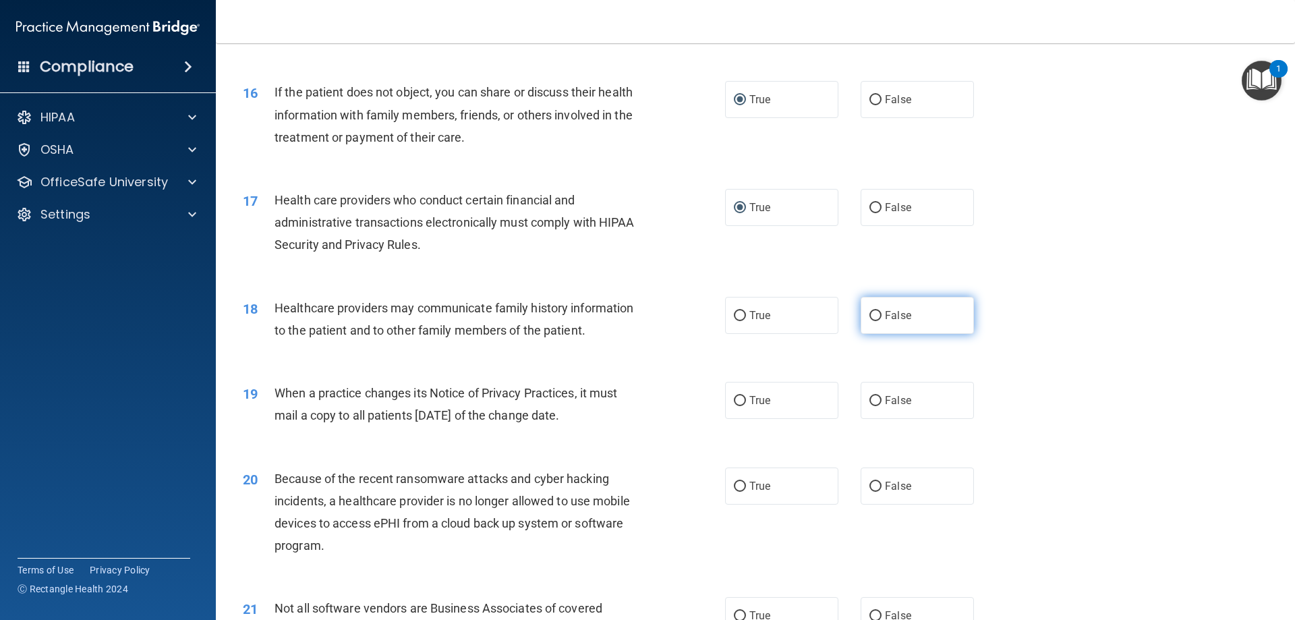
click at [876, 316] on label "False" at bounding box center [917, 315] width 113 height 37
click at [876, 316] on input "False" at bounding box center [875, 316] width 12 height 10
radio input "true"
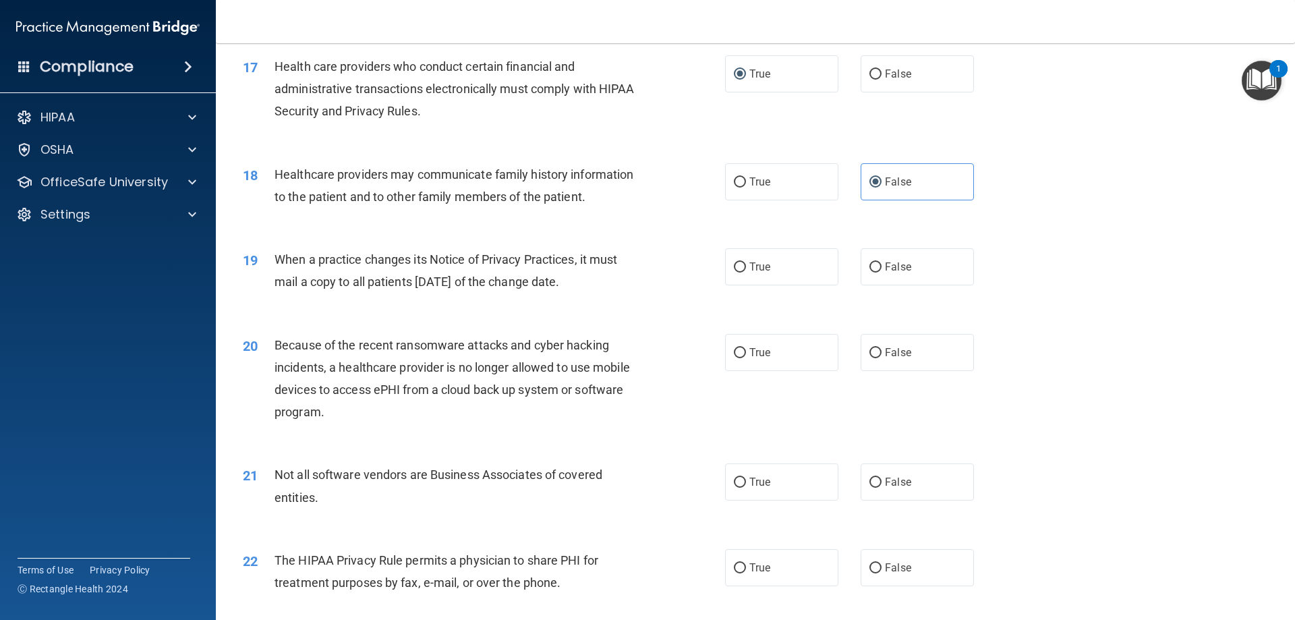
scroll to position [1686, 0]
click at [738, 268] on input "True" at bounding box center [740, 266] width 12 height 10
radio input "true"
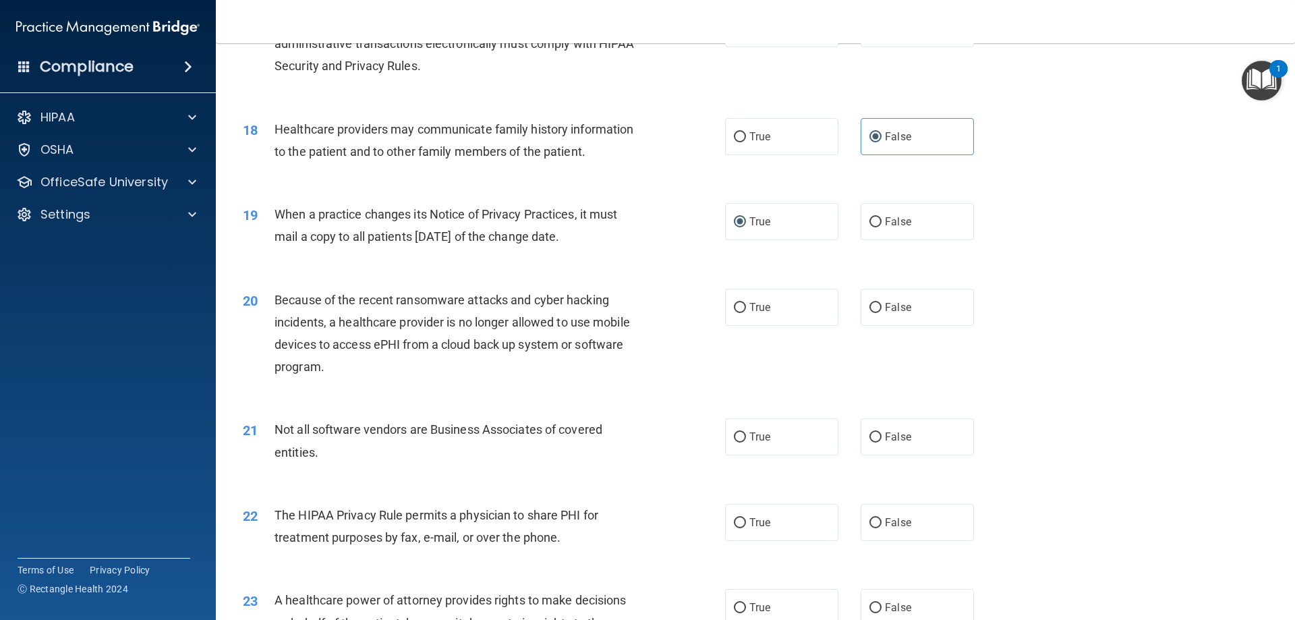
scroll to position [1753, 0]
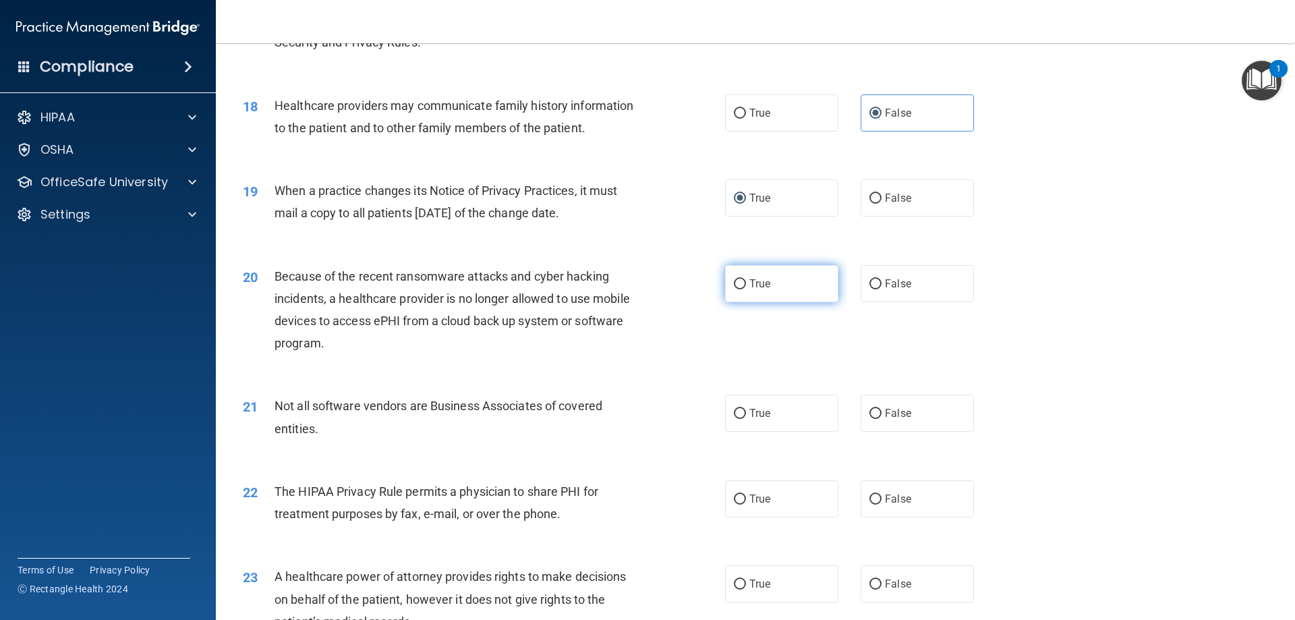
click at [734, 285] on input "True" at bounding box center [740, 284] width 12 height 10
radio input "true"
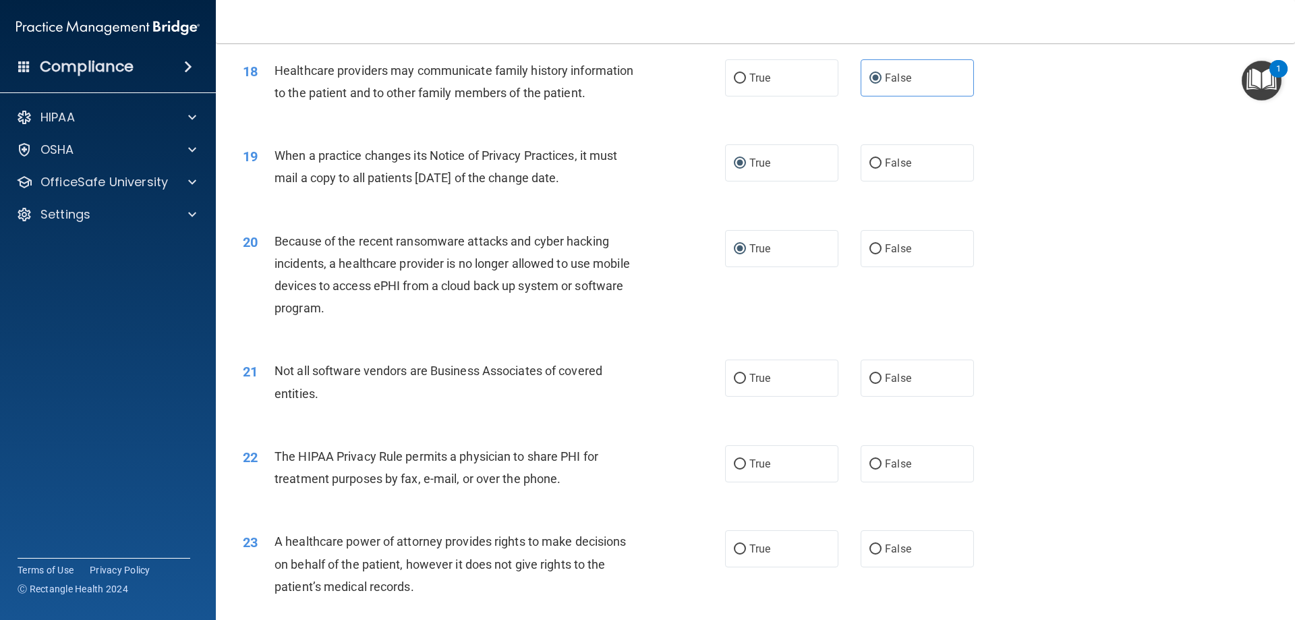
scroll to position [1821, 0]
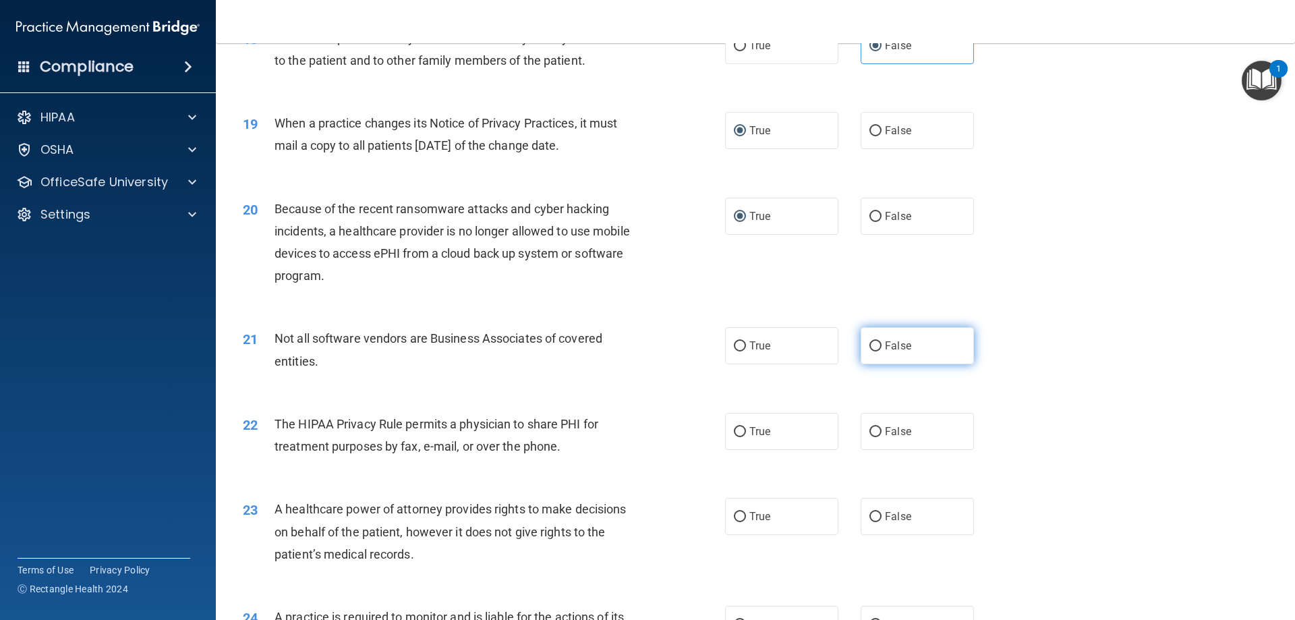
click at [873, 345] on input "False" at bounding box center [875, 346] width 12 height 10
radio input "true"
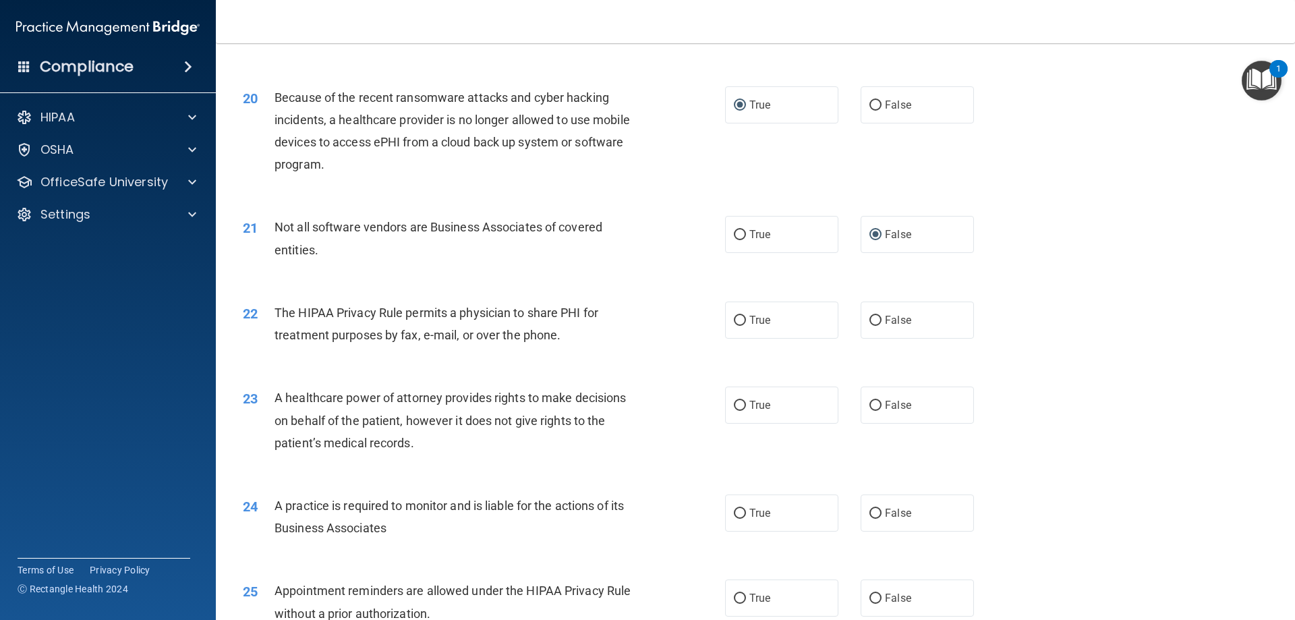
scroll to position [1956, 0]
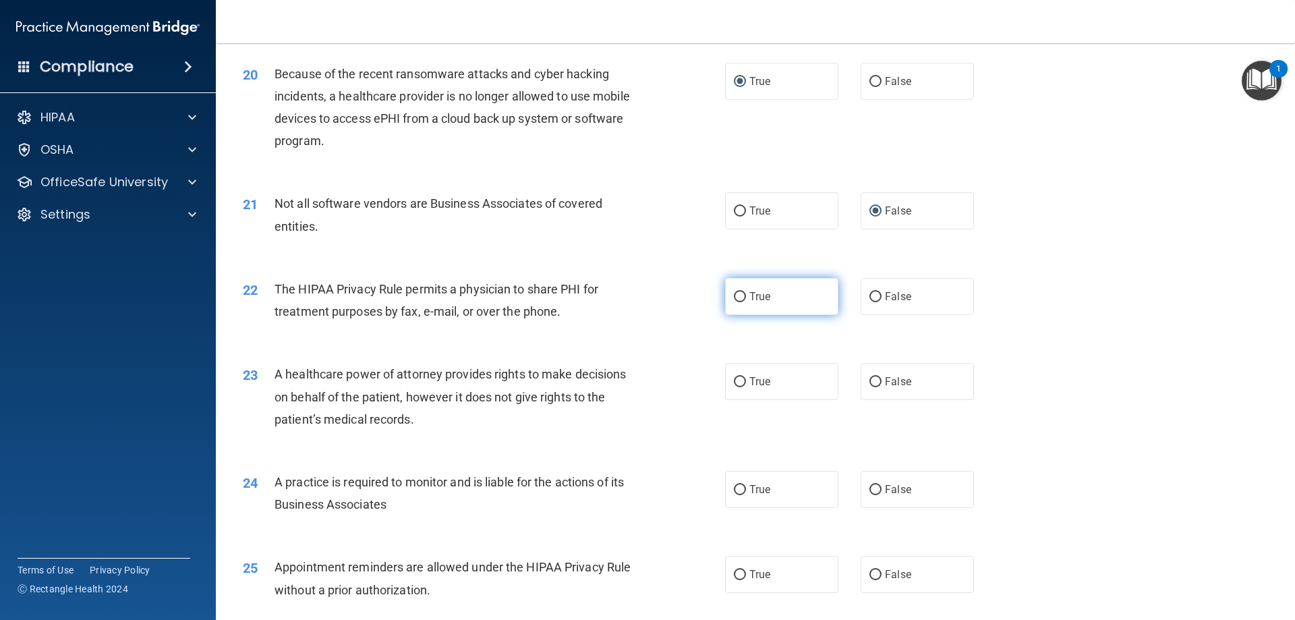
click at [737, 293] on input "True" at bounding box center [740, 297] width 12 height 10
radio input "true"
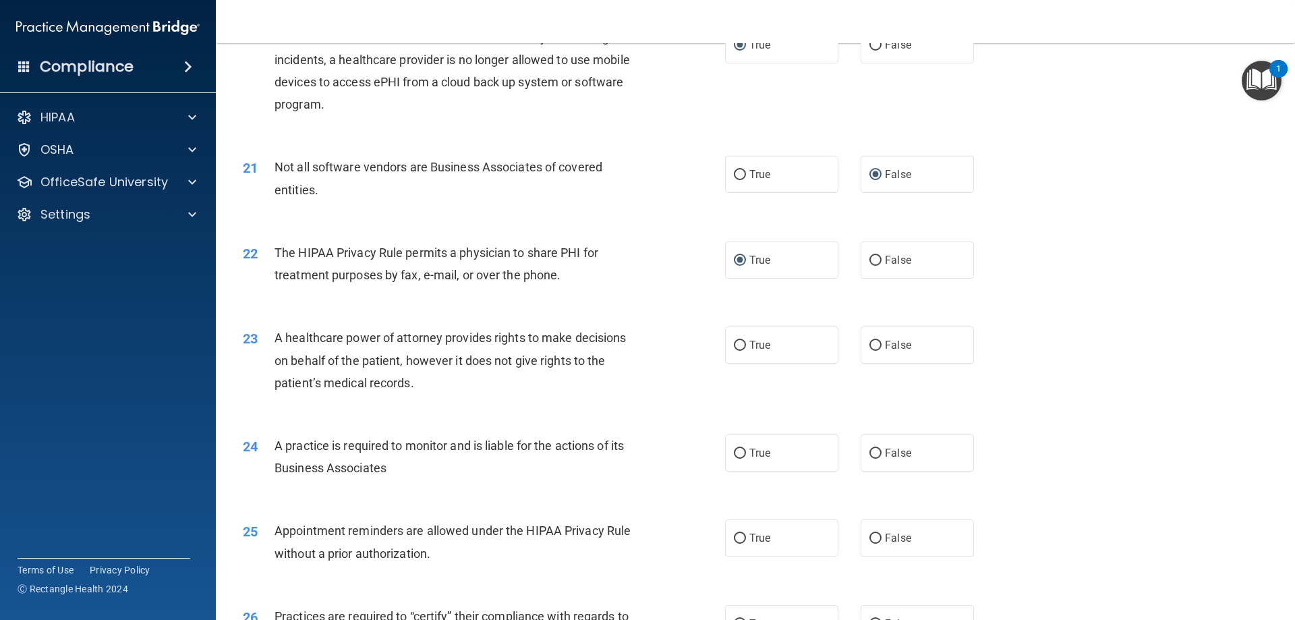
scroll to position [2023, 0]
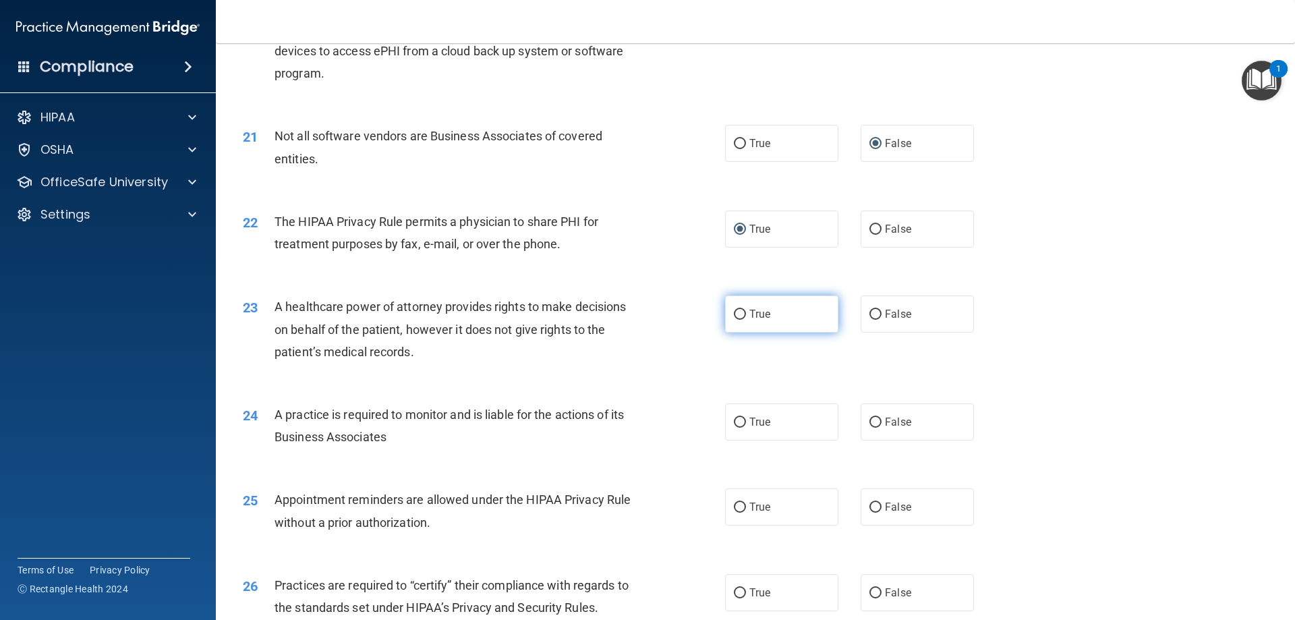
click at [734, 314] on input "True" at bounding box center [740, 315] width 12 height 10
radio input "true"
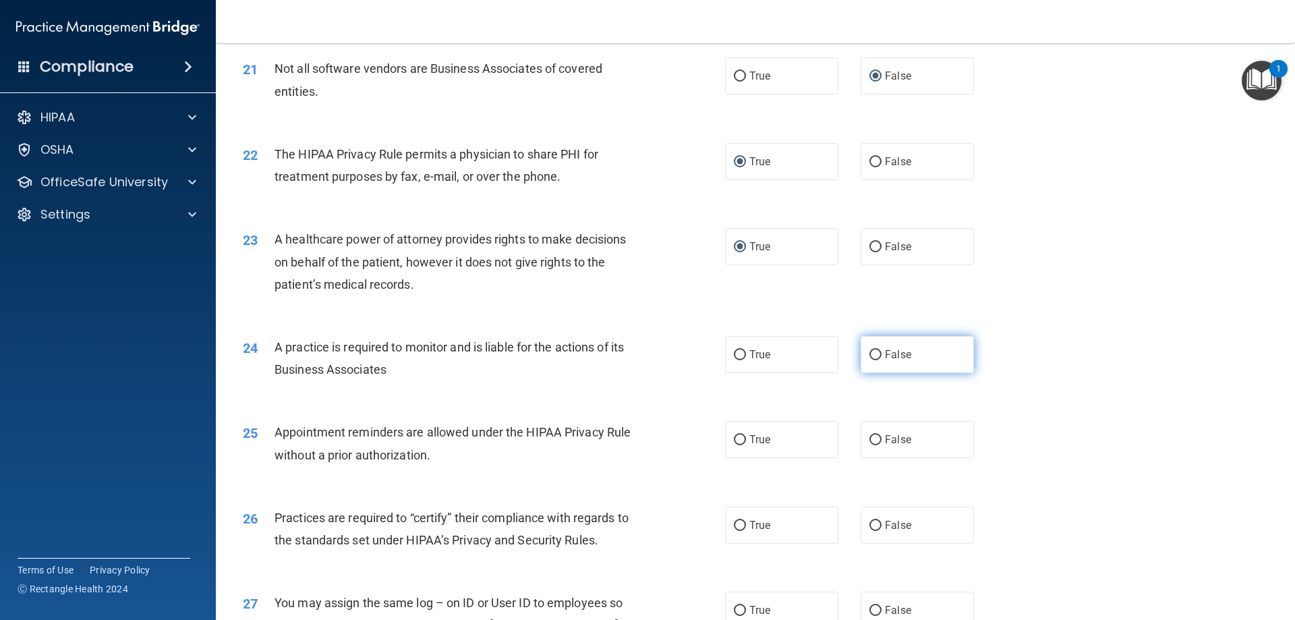
click at [871, 355] on input "False" at bounding box center [875, 355] width 12 height 10
radio input "true"
click at [734, 357] on input "True" at bounding box center [740, 355] width 12 height 10
radio input "true"
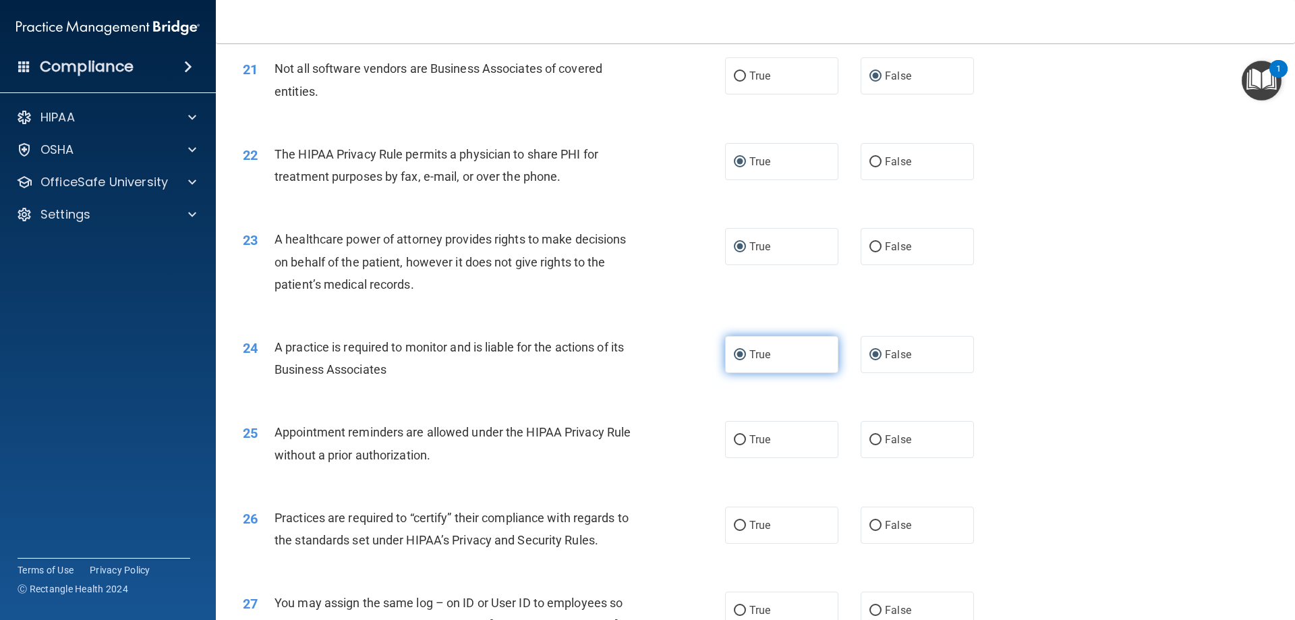
radio input "false"
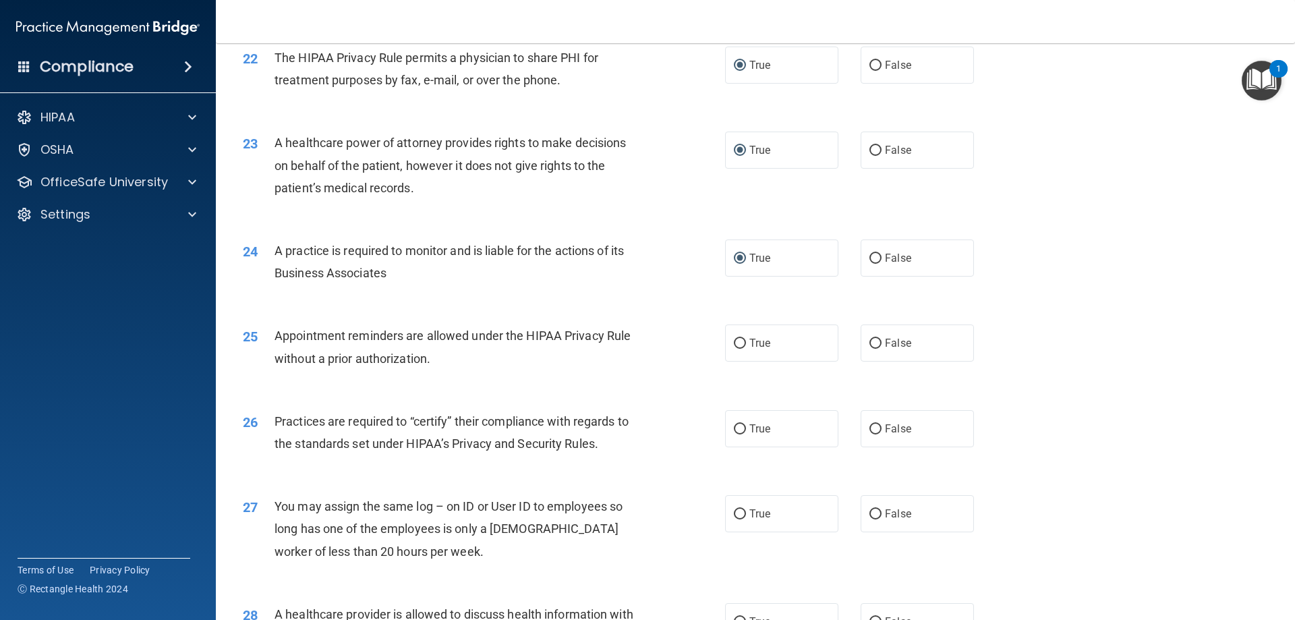
scroll to position [2226, 0]
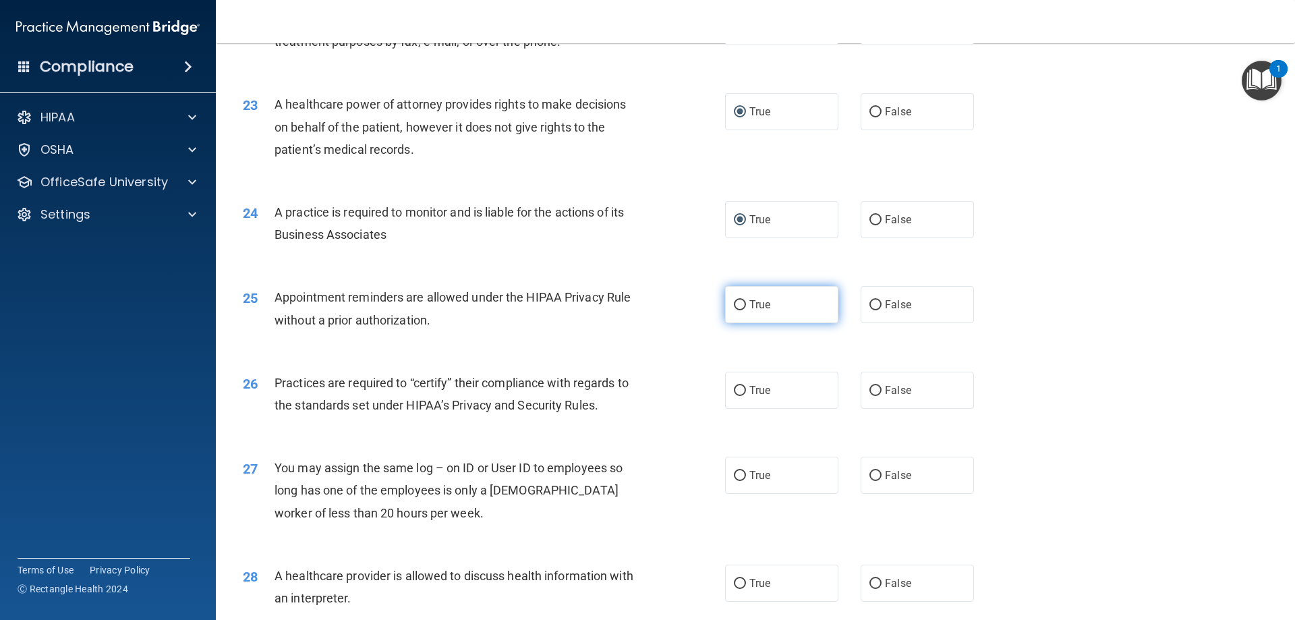
click at [738, 308] on input "True" at bounding box center [740, 305] width 12 height 10
radio input "true"
click at [736, 390] on input "True" at bounding box center [740, 391] width 12 height 10
radio input "true"
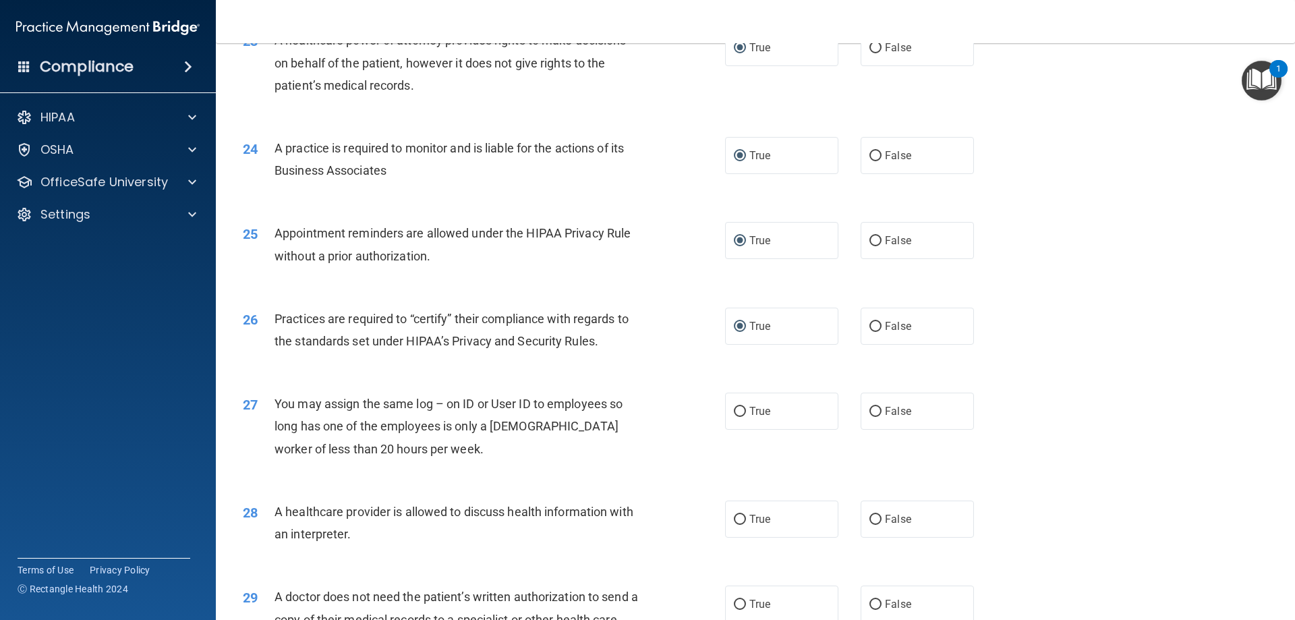
scroll to position [2293, 0]
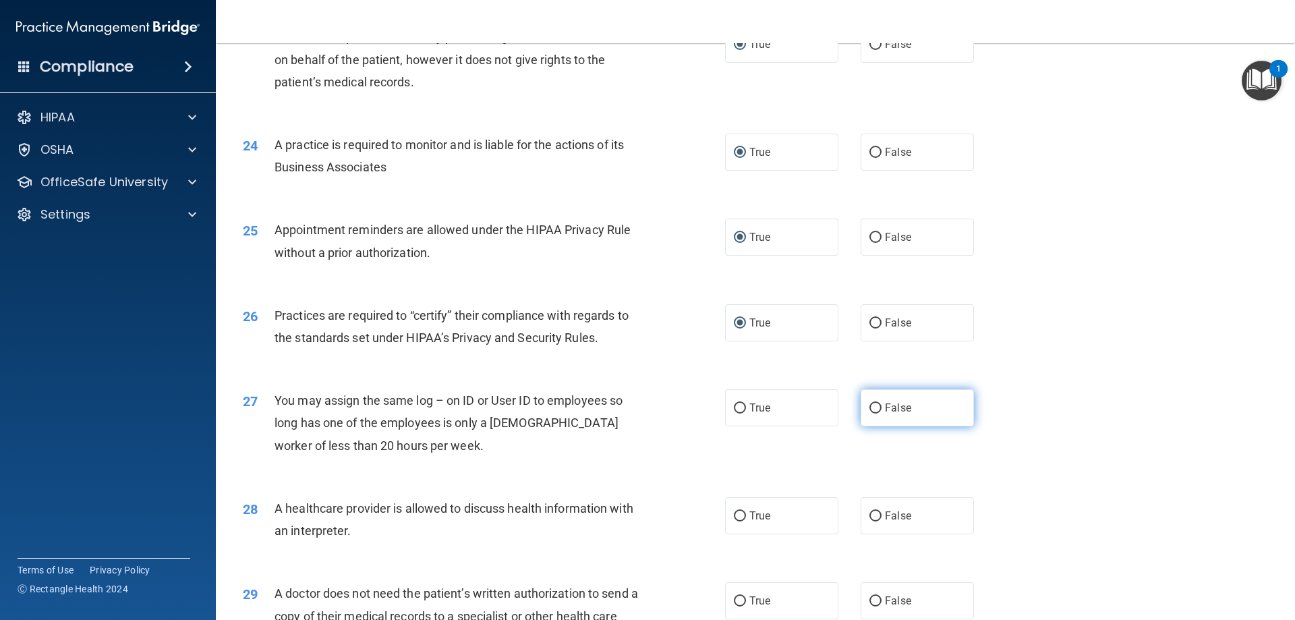
click at [869, 406] on input "False" at bounding box center [875, 408] width 12 height 10
radio input "true"
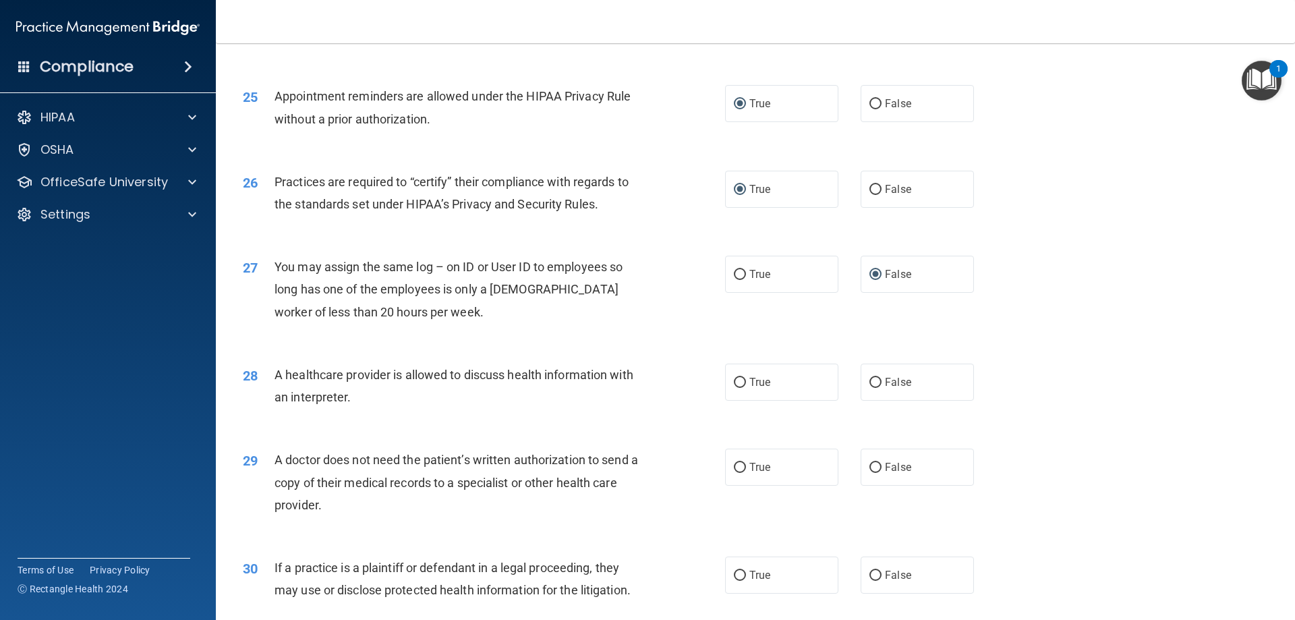
scroll to position [2428, 0]
click at [739, 378] on input "True" at bounding box center [740, 381] width 12 height 10
radio input "true"
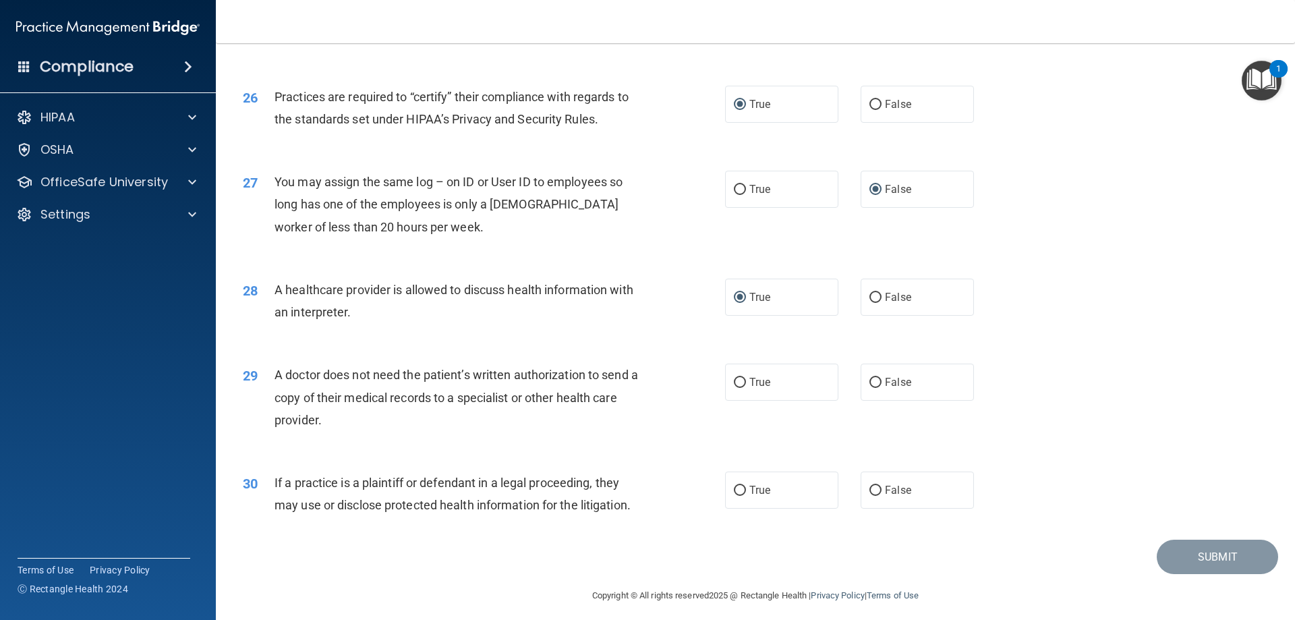
scroll to position [2520, 0]
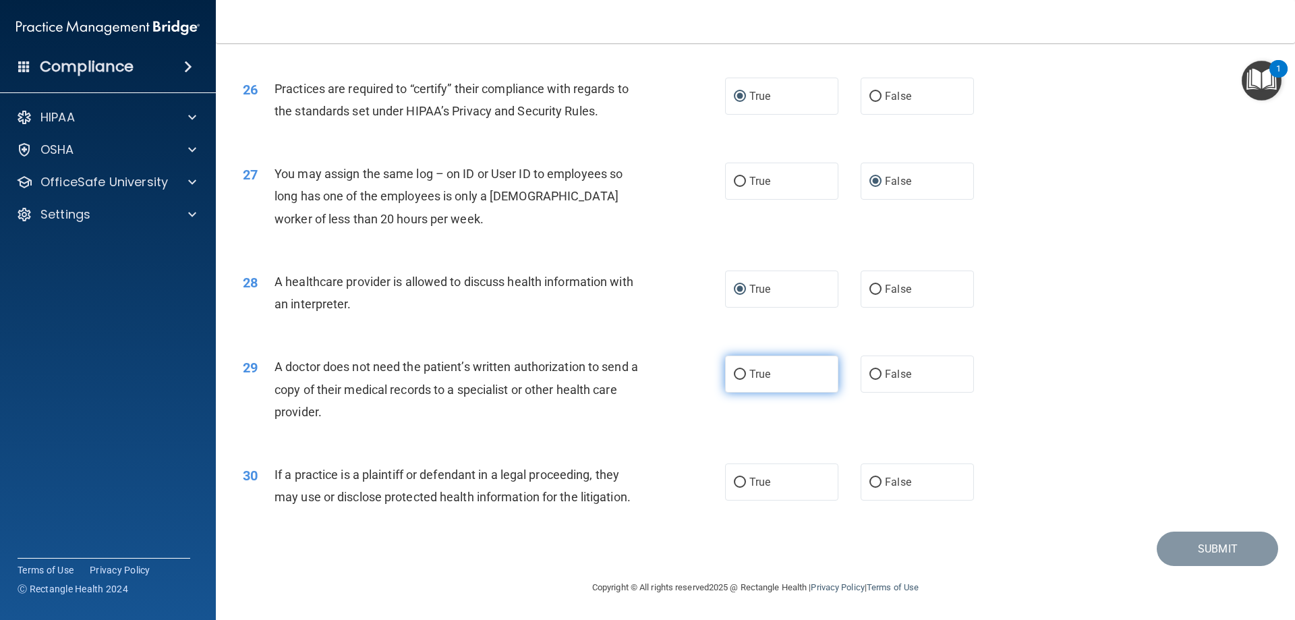
click at [735, 374] on input "True" at bounding box center [740, 375] width 12 height 10
radio input "true"
click at [740, 482] on input "True" at bounding box center [740, 482] width 12 height 10
radio input "true"
click at [1171, 542] on button "Submit" at bounding box center [1217, 548] width 121 height 34
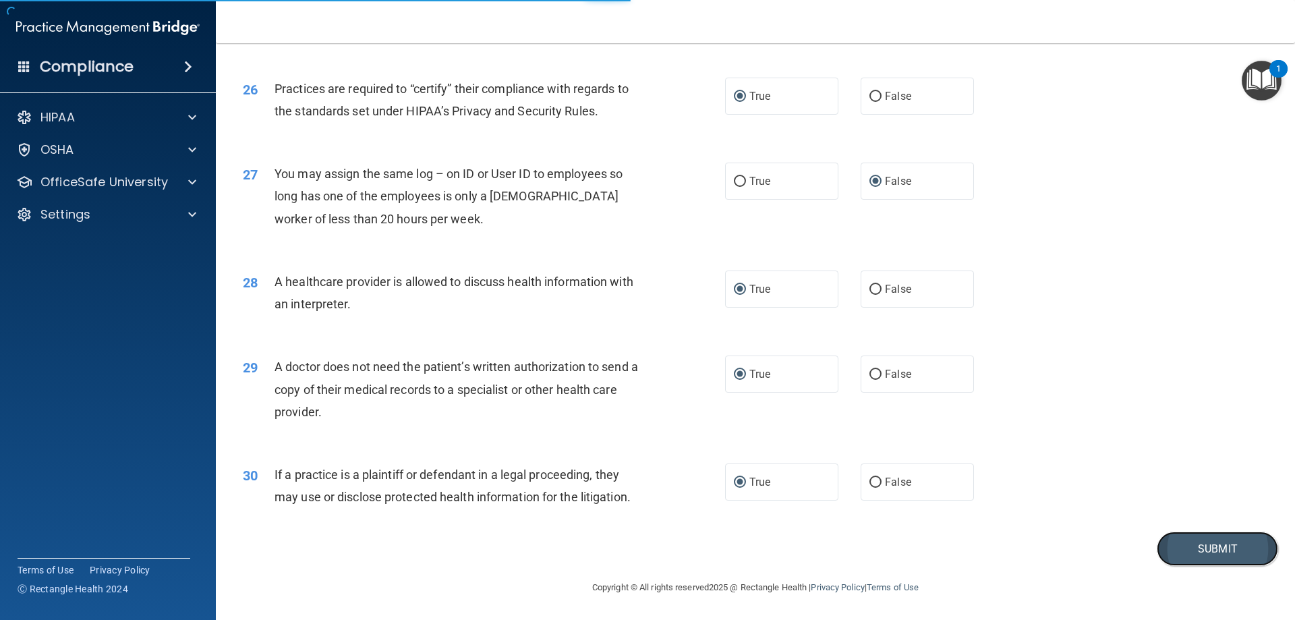
click at [1205, 546] on button "Submit" at bounding box center [1217, 548] width 121 height 34
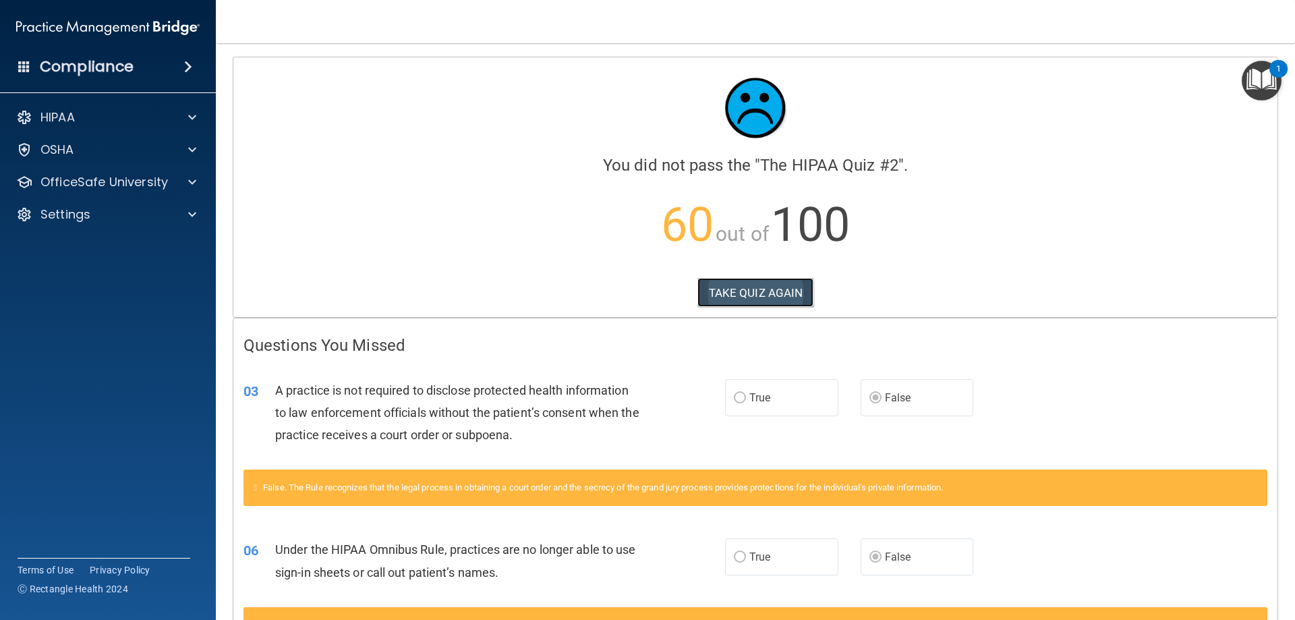
click at [765, 295] on button "TAKE QUIZ AGAIN" at bounding box center [755, 293] width 117 height 30
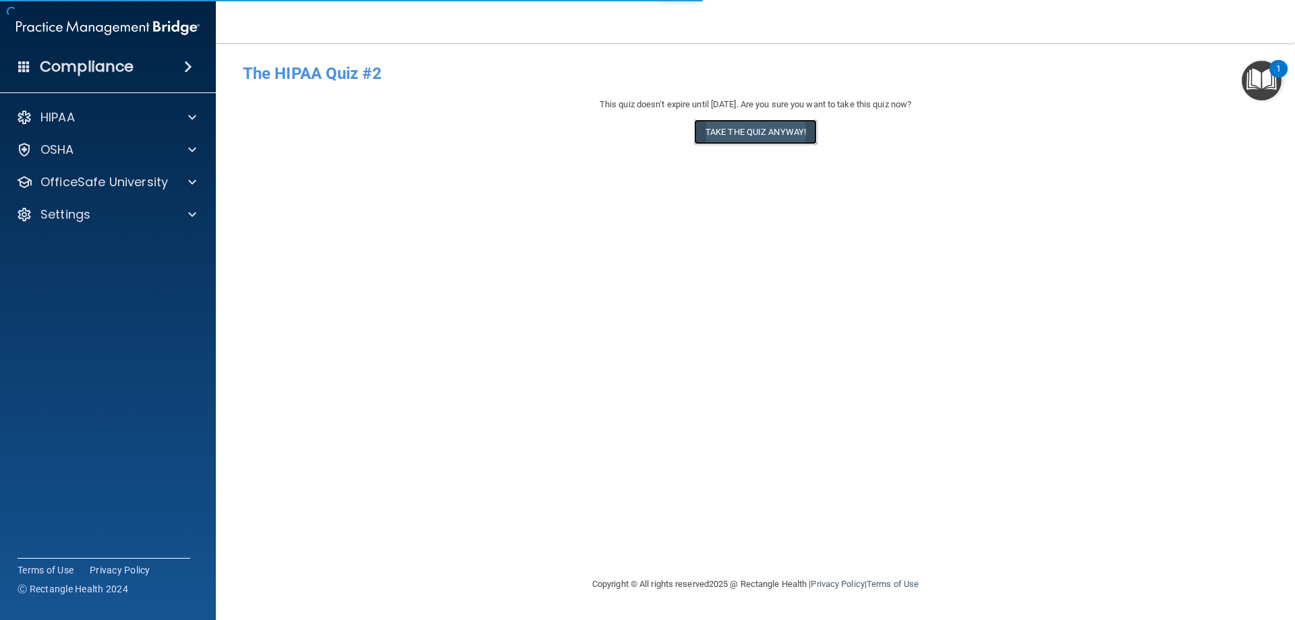
click at [762, 129] on button "Take the quiz anyway!" at bounding box center [755, 131] width 123 height 25
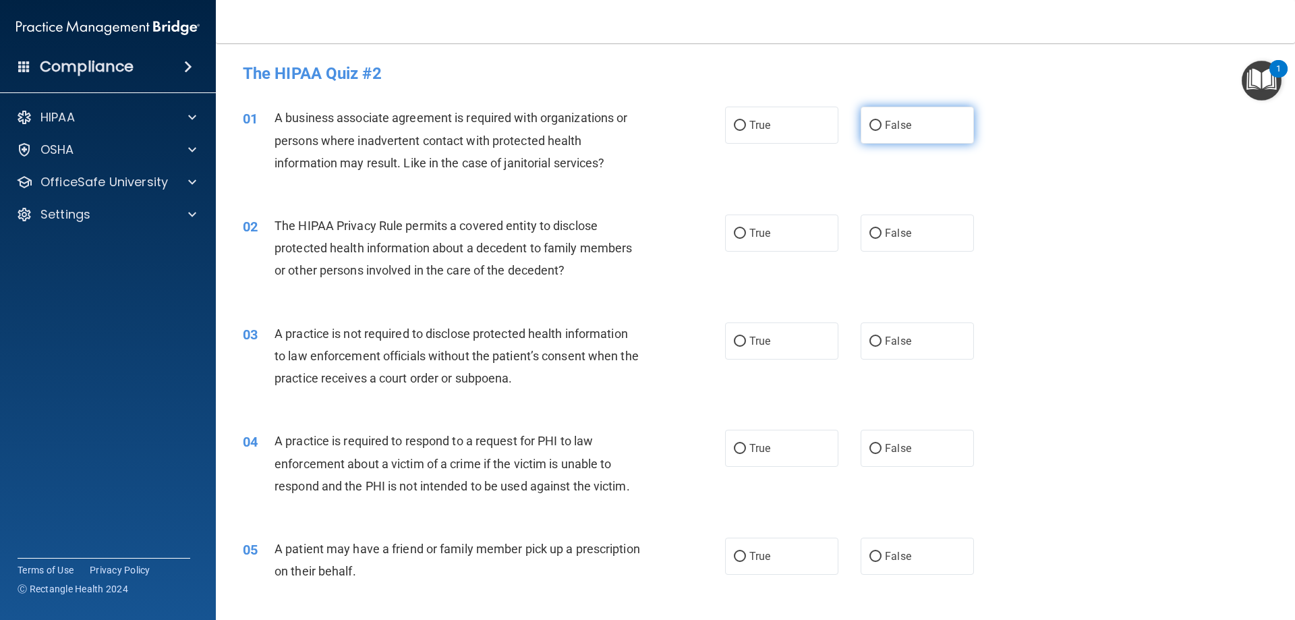
click at [873, 131] on label "False" at bounding box center [917, 125] width 113 height 37
drag, startPoint x: 737, startPoint y: 231, endPoint x: 747, endPoint y: 245, distance: 17.4
click at [737, 231] on input "True" at bounding box center [740, 234] width 12 height 10
radio input "true"
click at [869, 337] on input "False" at bounding box center [875, 342] width 12 height 10
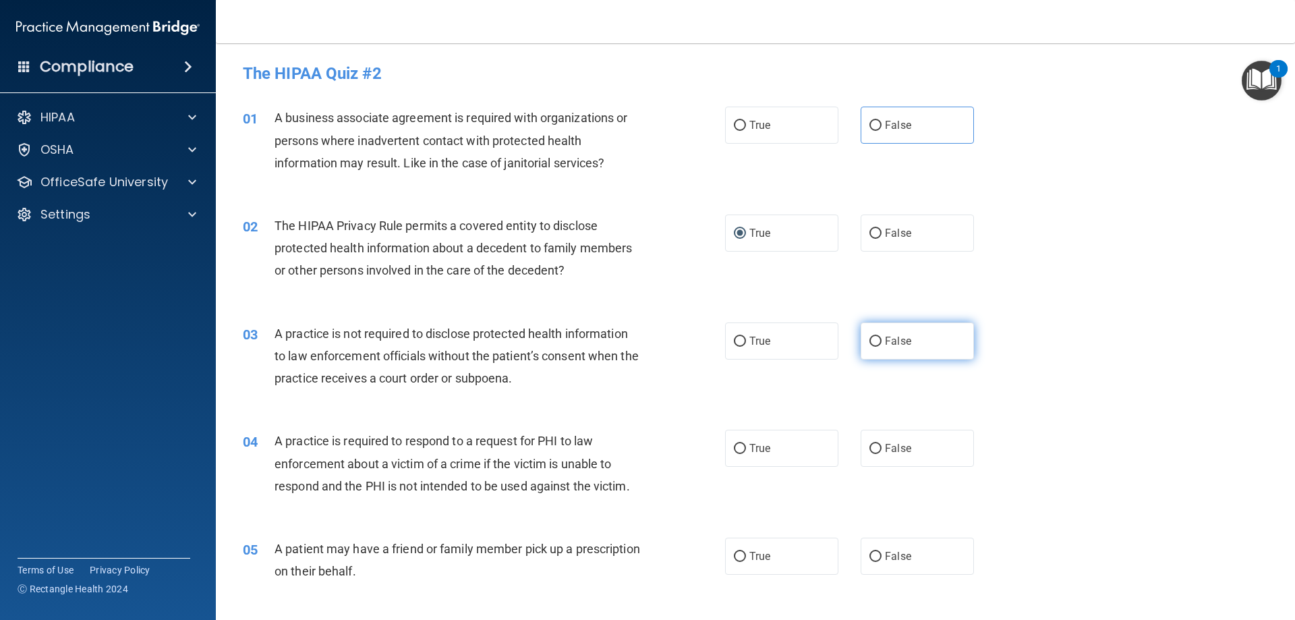
radio input "true"
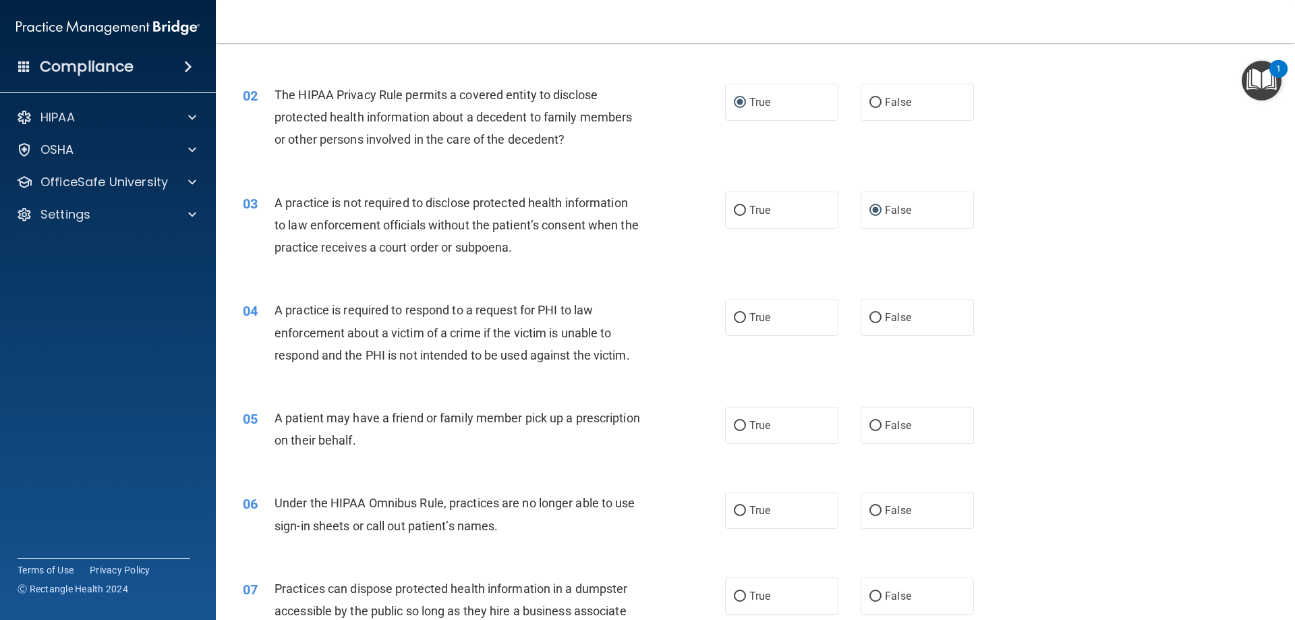
scroll to position [135, 0]
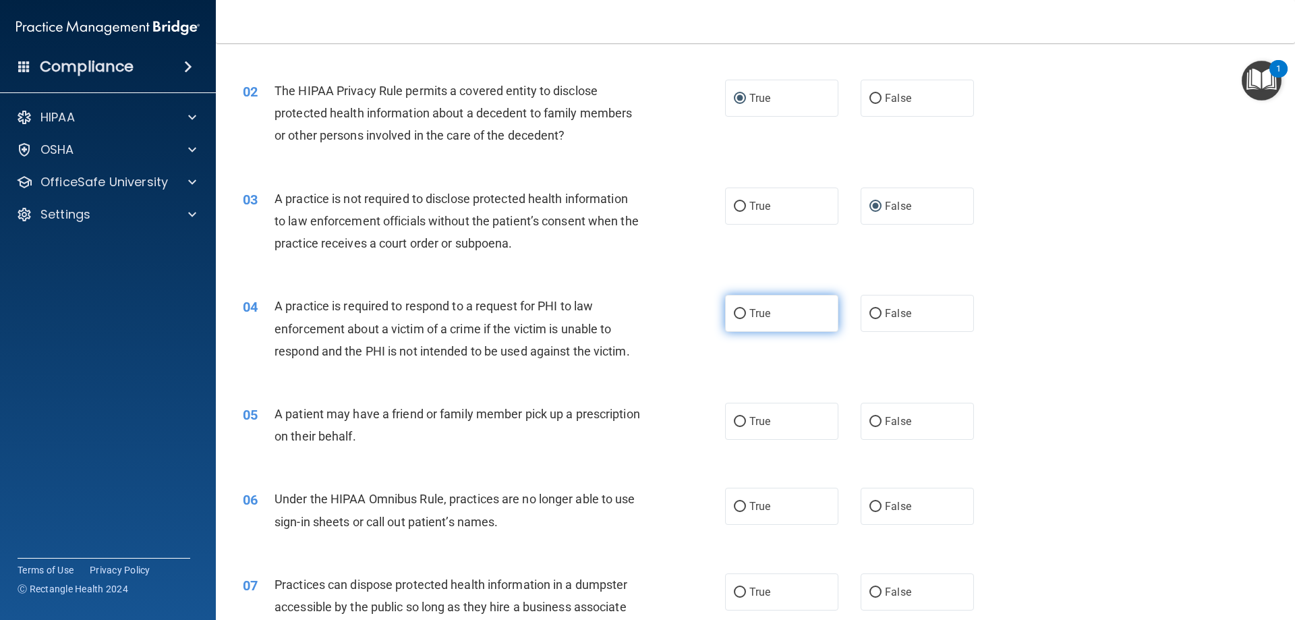
click at [734, 317] on input "True" at bounding box center [740, 314] width 12 height 10
radio input "true"
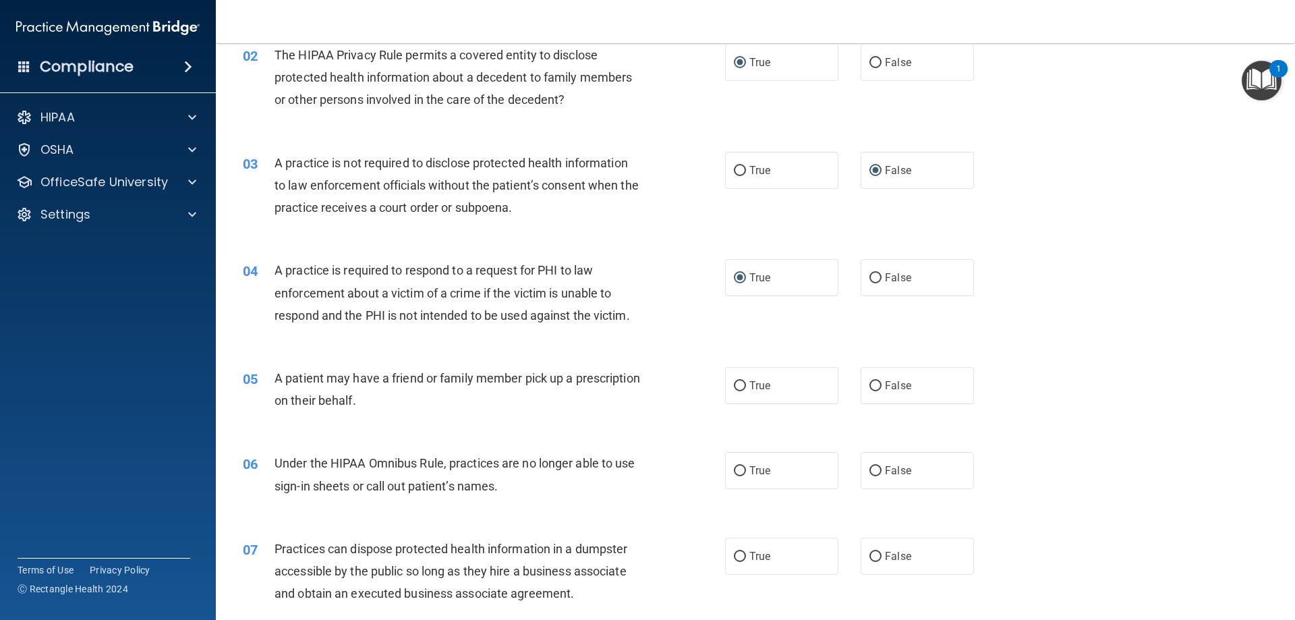
scroll to position [202, 0]
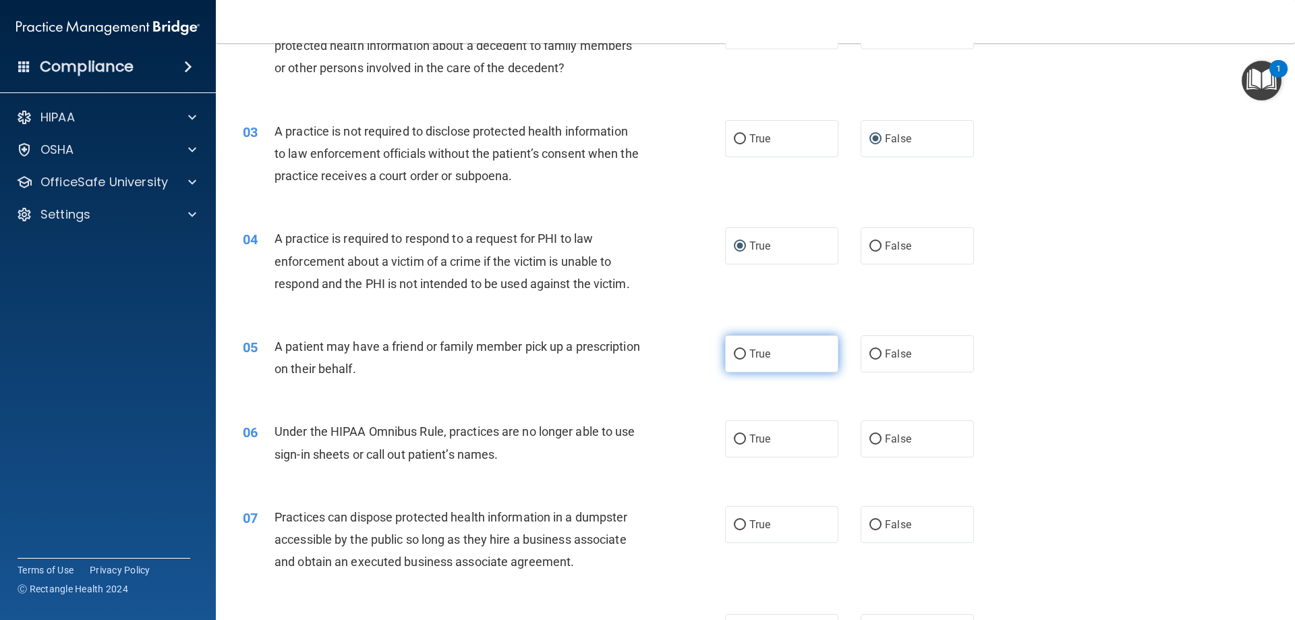
click at [741, 355] on label "True" at bounding box center [781, 353] width 113 height 37
click at [741, 355] on input "True" at bounding box center [740, 354] width 12 height 10
radio input "true"
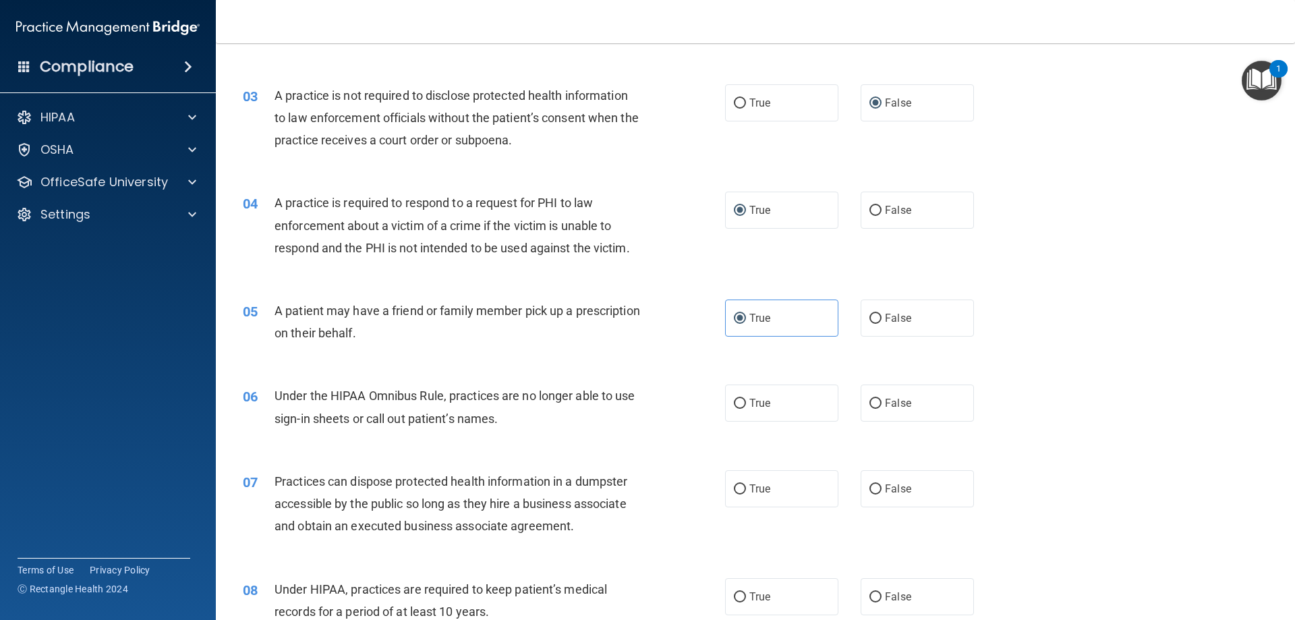
scroll to position [270, 0]
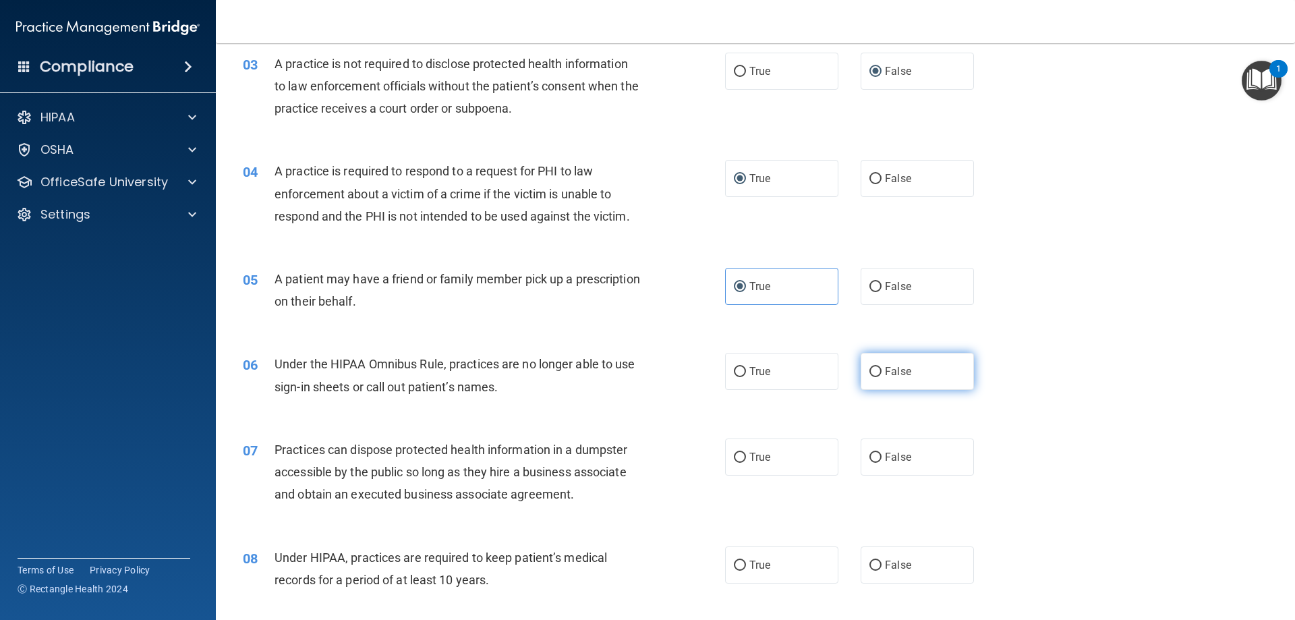
click at [872, 375] on input "False" at bounding box center [875, 372] width 12 height 10
radio input "true"
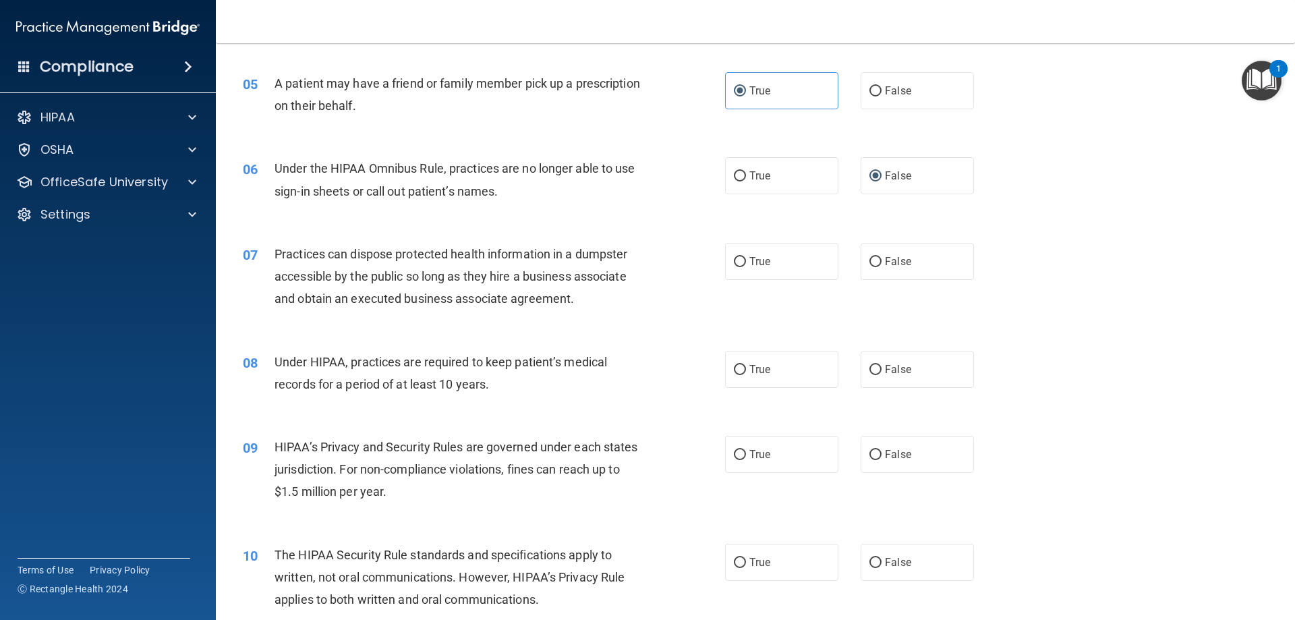
scroll to position [472, 0]
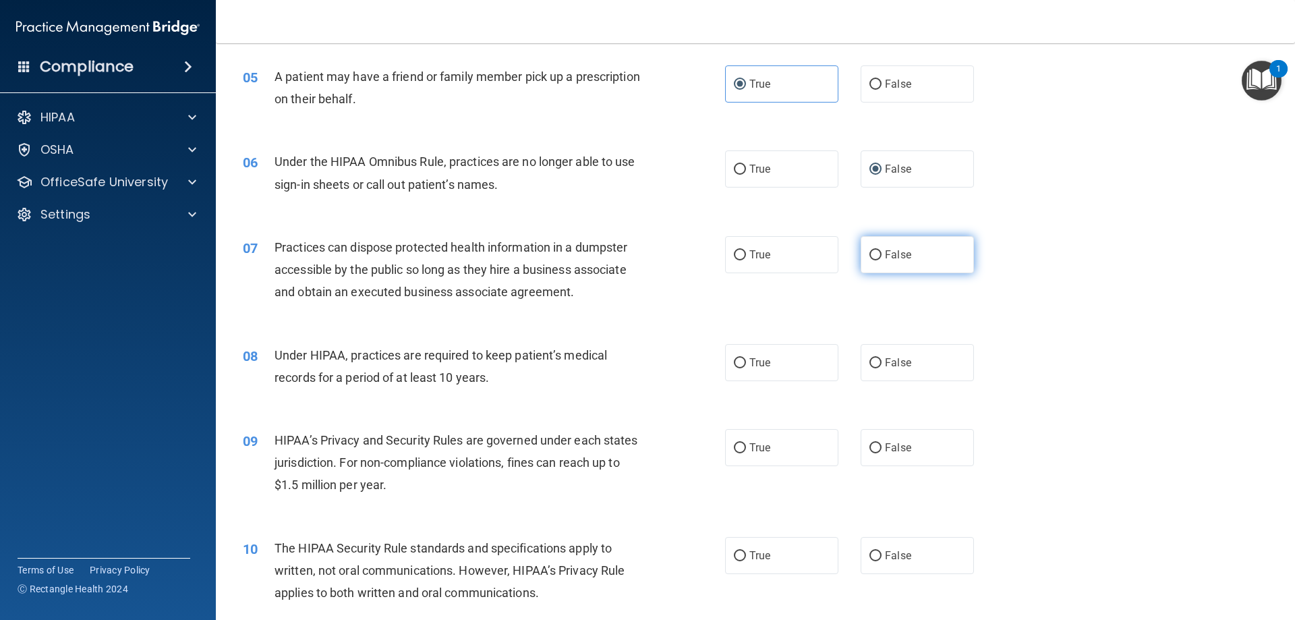
click at [873, 258] on input "False" at bounding box center [875, 255] width 12 height 10
radio input "true"
click at [870, 361] on input "False" at bounding box center [875, 363] width 12 height 10
radio input "true"
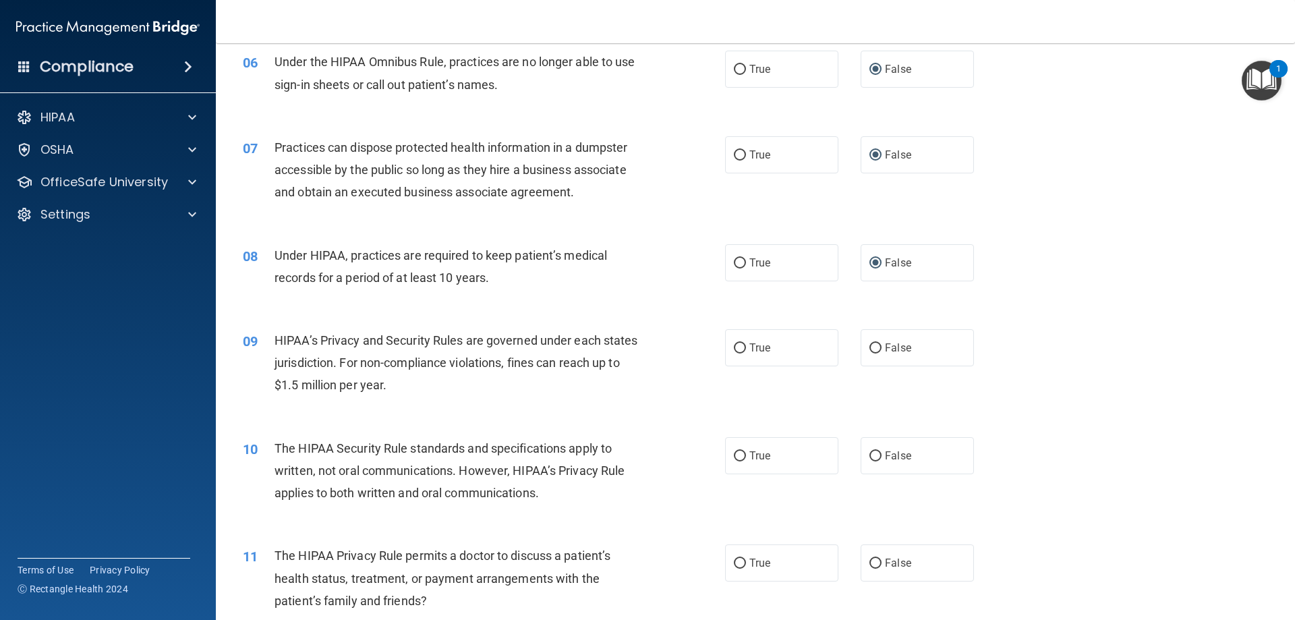
scroll to position [607, 0]
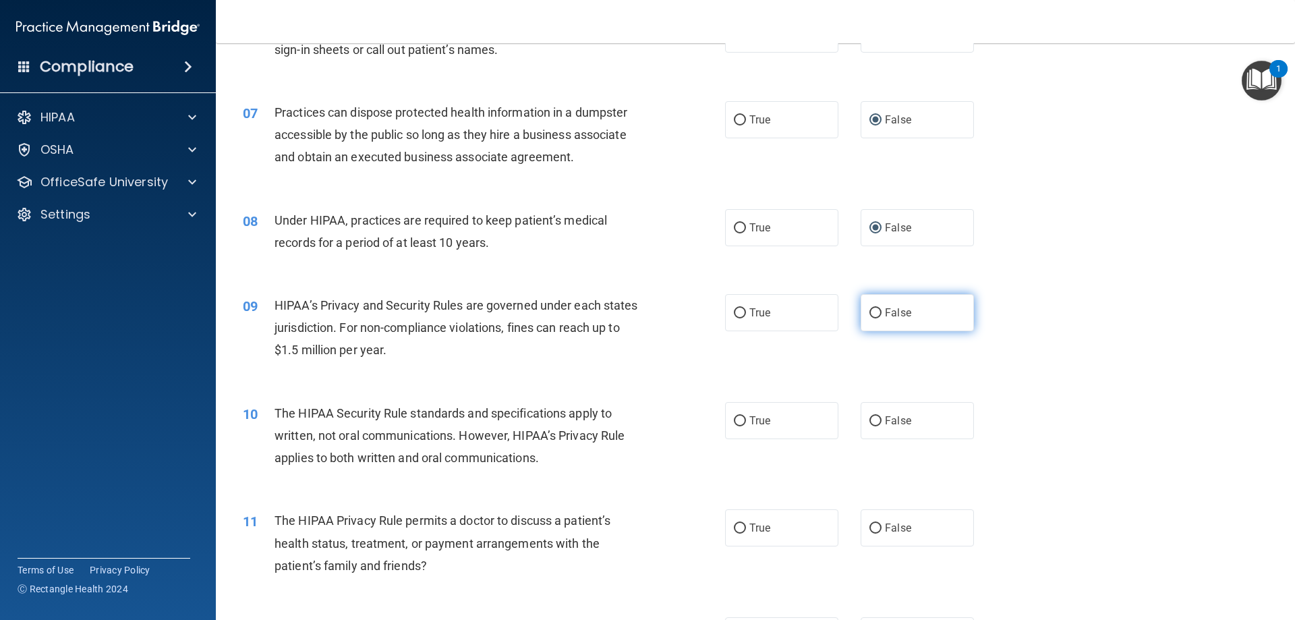
click at [872, 314] on input "False" at bounding box center [875, 313] width 12 height 10
radio input "true"
click at [741, 419] on label "True" at bounding box center [781, 420] width 113 height 37
click at [741, 419] on input "True" at bounding box center [740, 421] width 12 height 10
radio input "true"
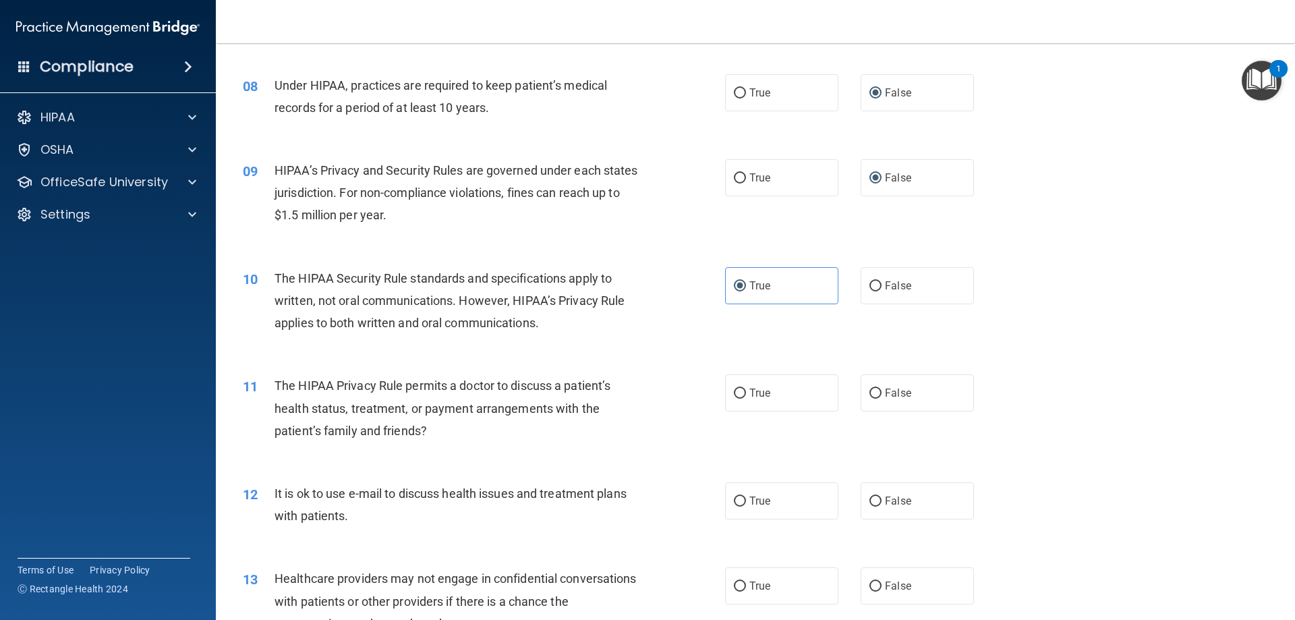
scroll to position [809, 0]
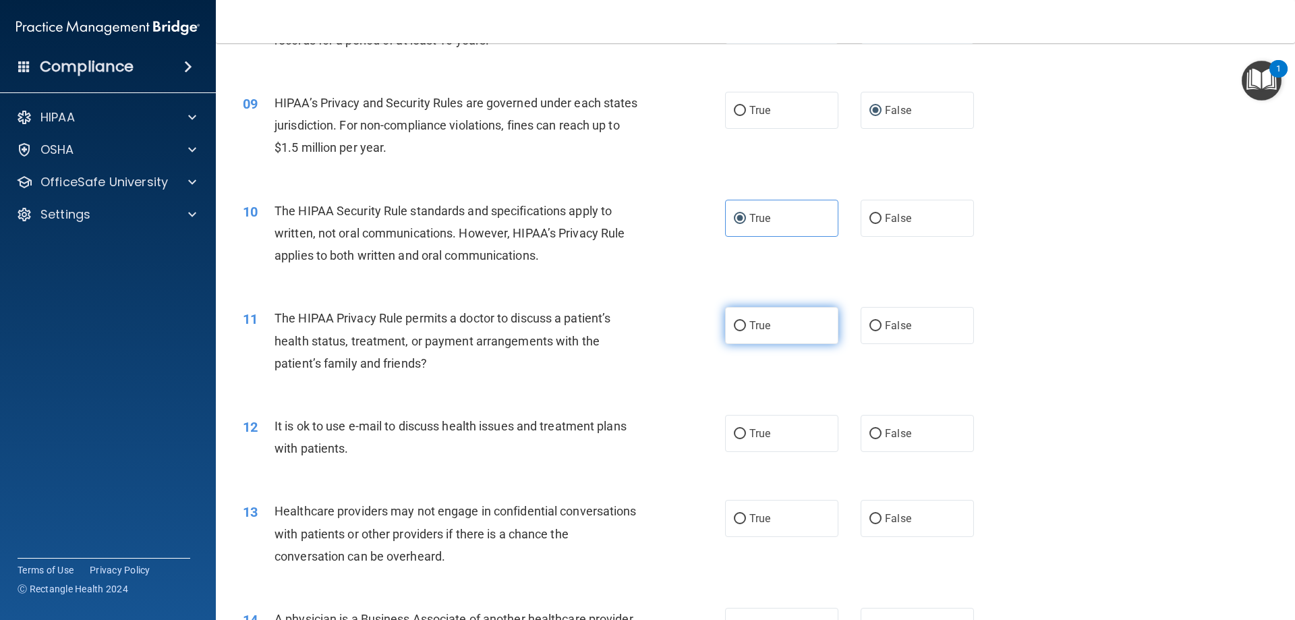
click at [740, 324] on input "True" at bounding box center [740, 326] width 12 height 10
radio input "true"
click at [740, 430] on input "True" at bounding box center [740, 434] width 12 height 10
radio input "true"
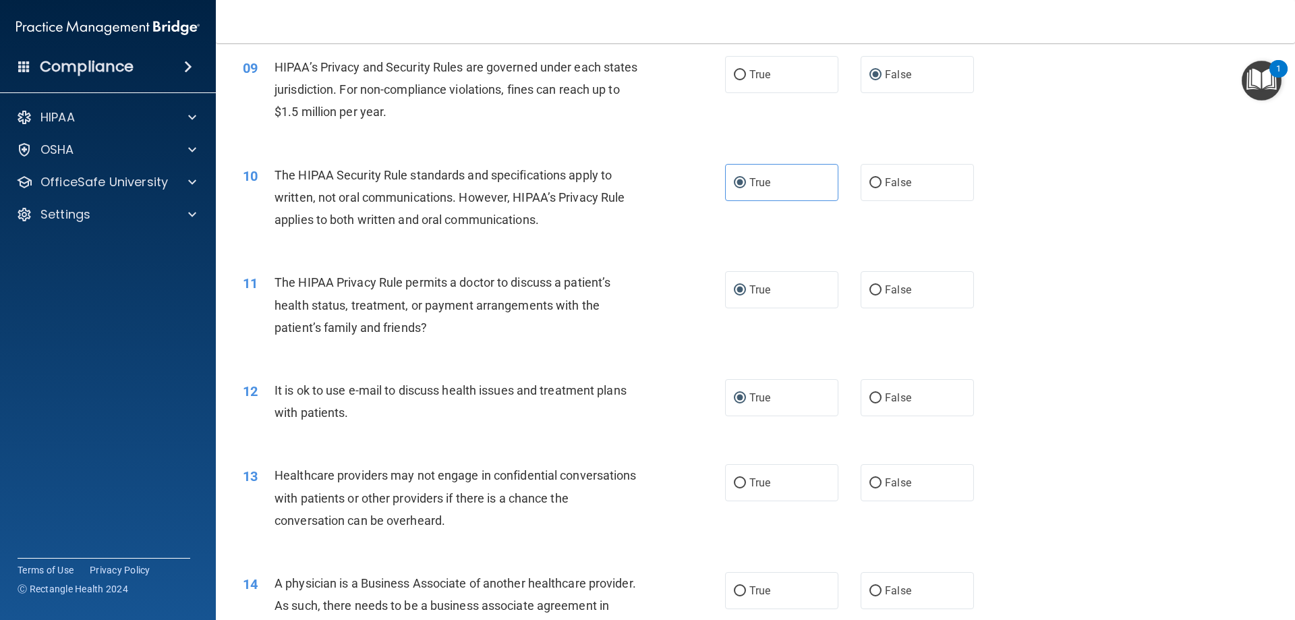
scroll to position [877, 0]
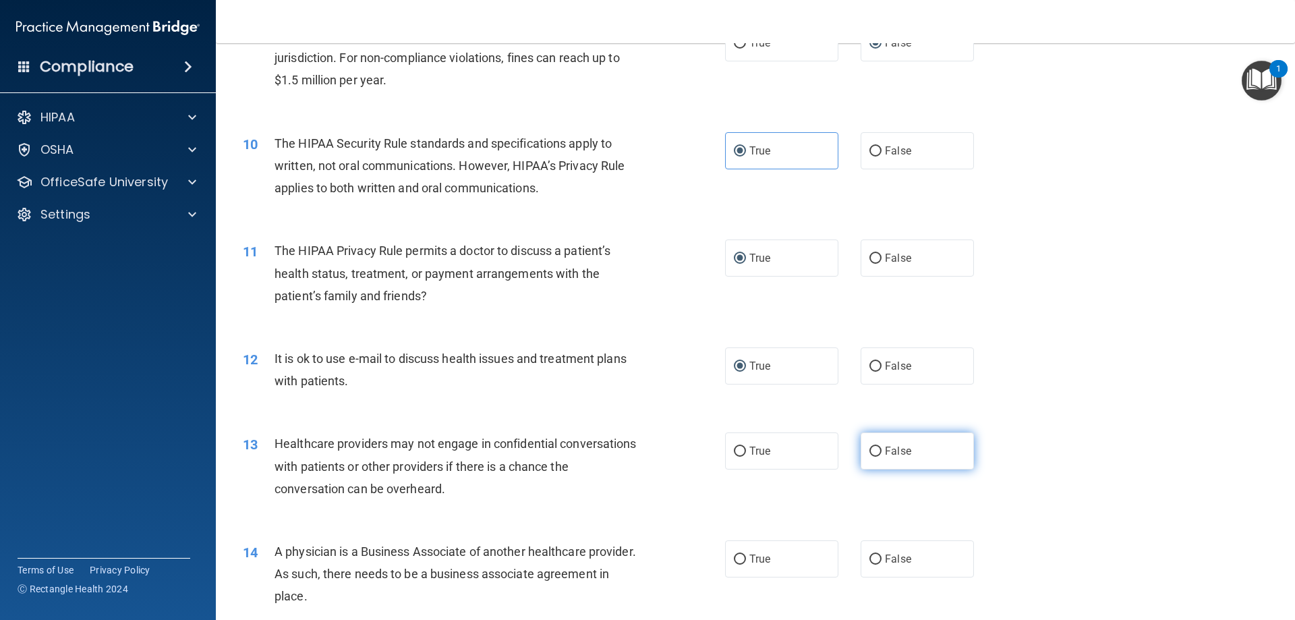
click at [871, 450] on input "False" at bounding box center [875, 451] width 12 height 10
radio input "true"
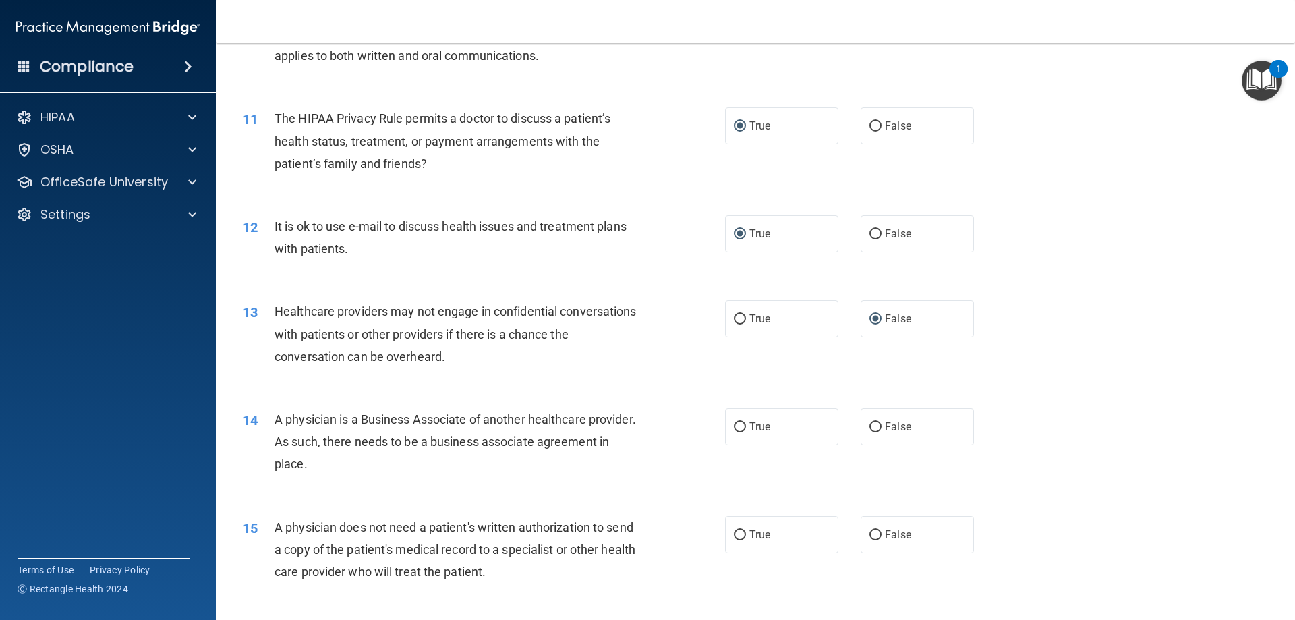
scroll to position [1012, 0]
click at [869, 423] on input "False" at bounding box center [875, 424] width 12 height 10
radio input "true"
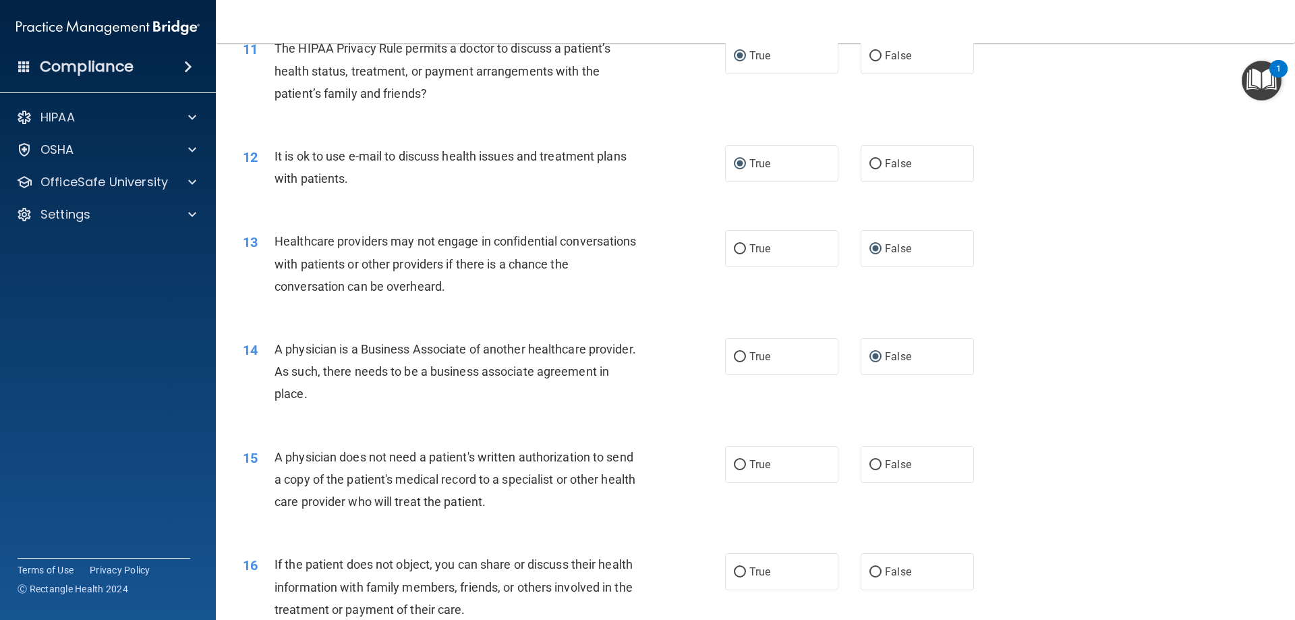
scroll to position [1146, 0]
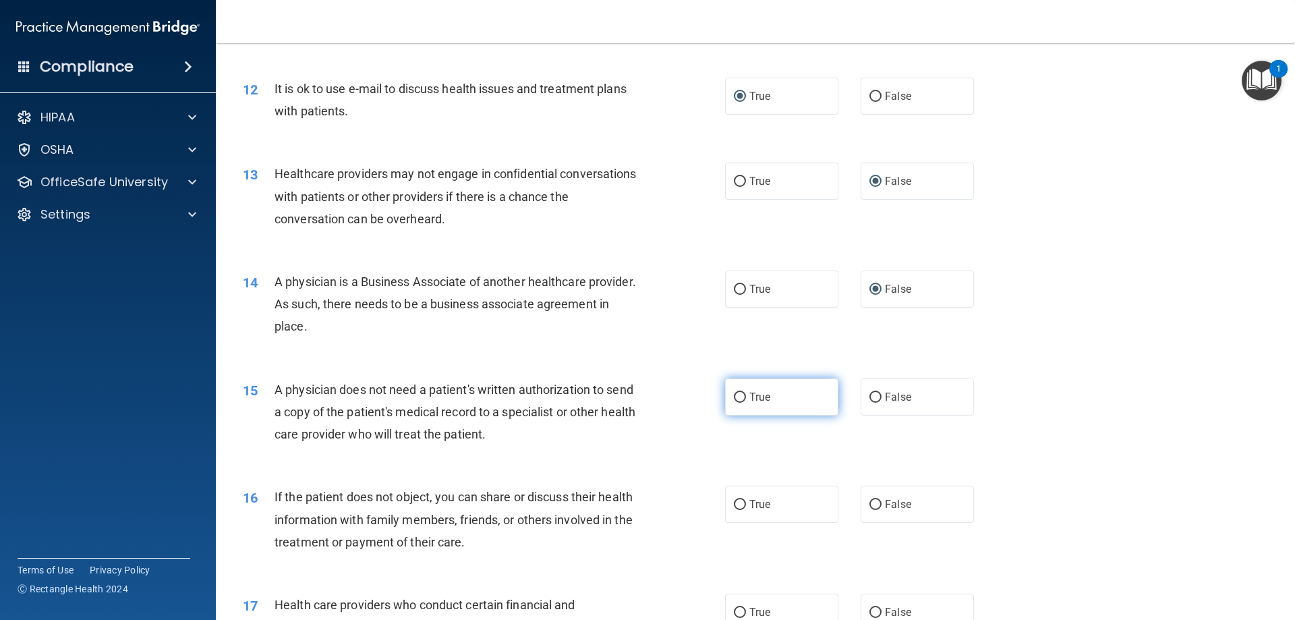
click at [742, 397] on label "True" at bounding box center [781, 396] width 113 height 37
click at [742, 397] on input "True" at bounding box center [740, 398] width 12 height 10
radio input "true"
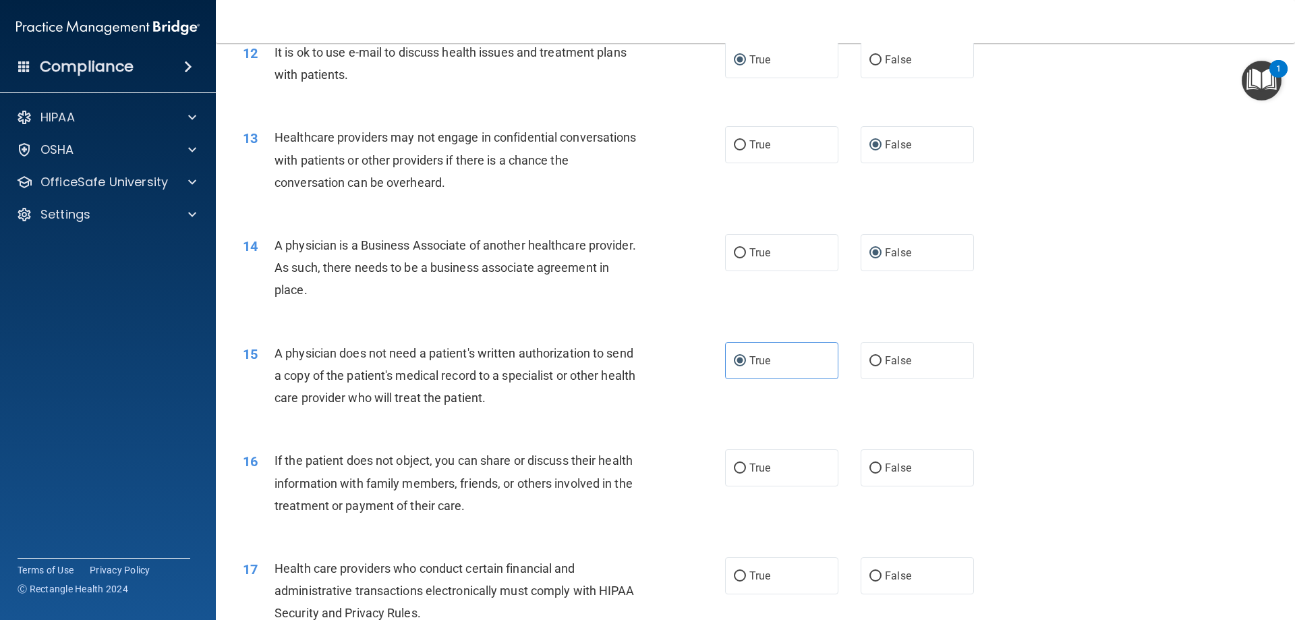
scroll to position [1214, 0]
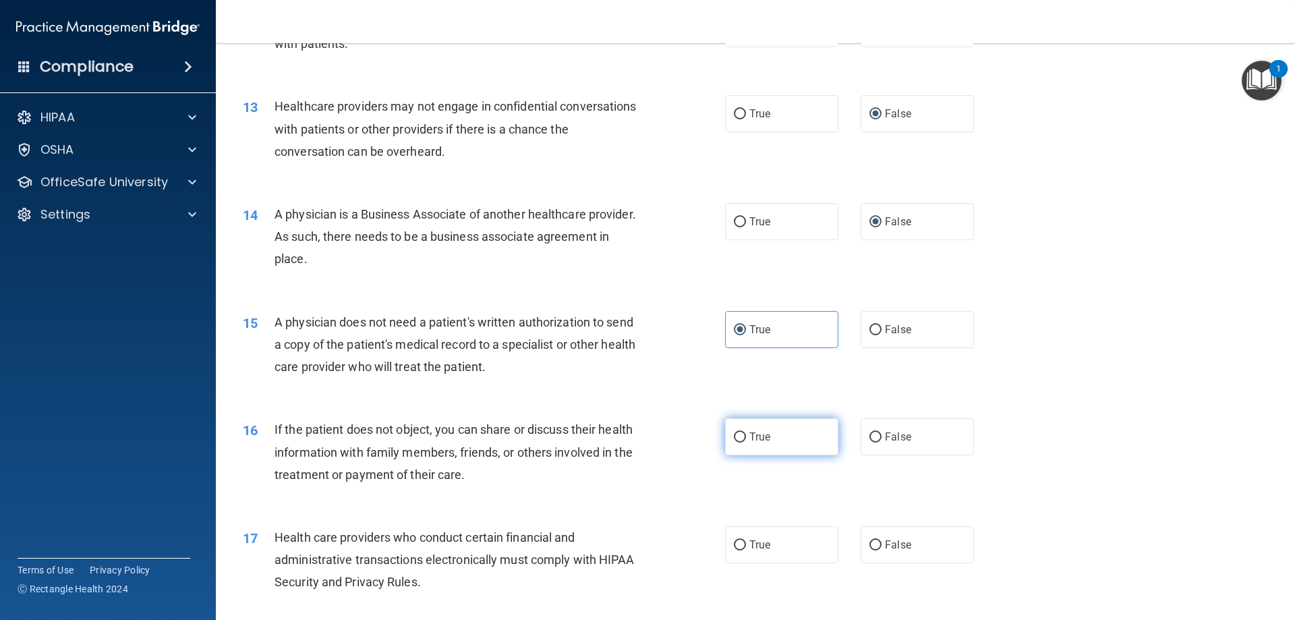
click at [734, 438] on input "True" at bounding box center [740, 437] width 12 height 10
radio input "true"
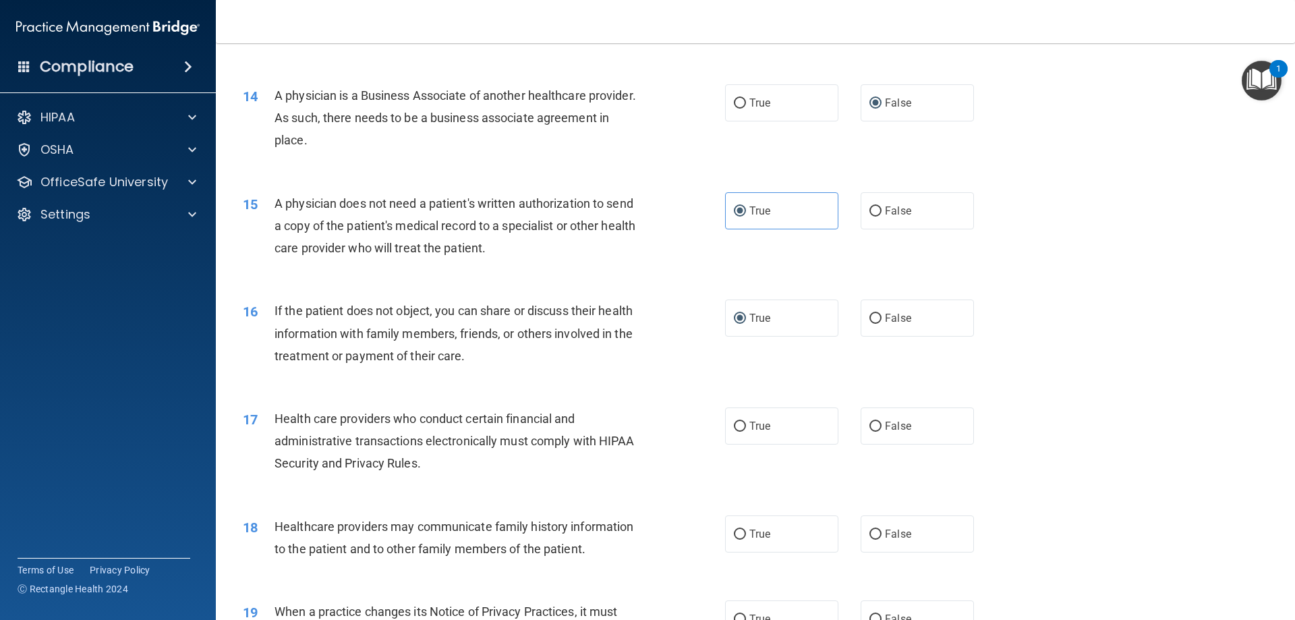
scroll to position [1349, 0]
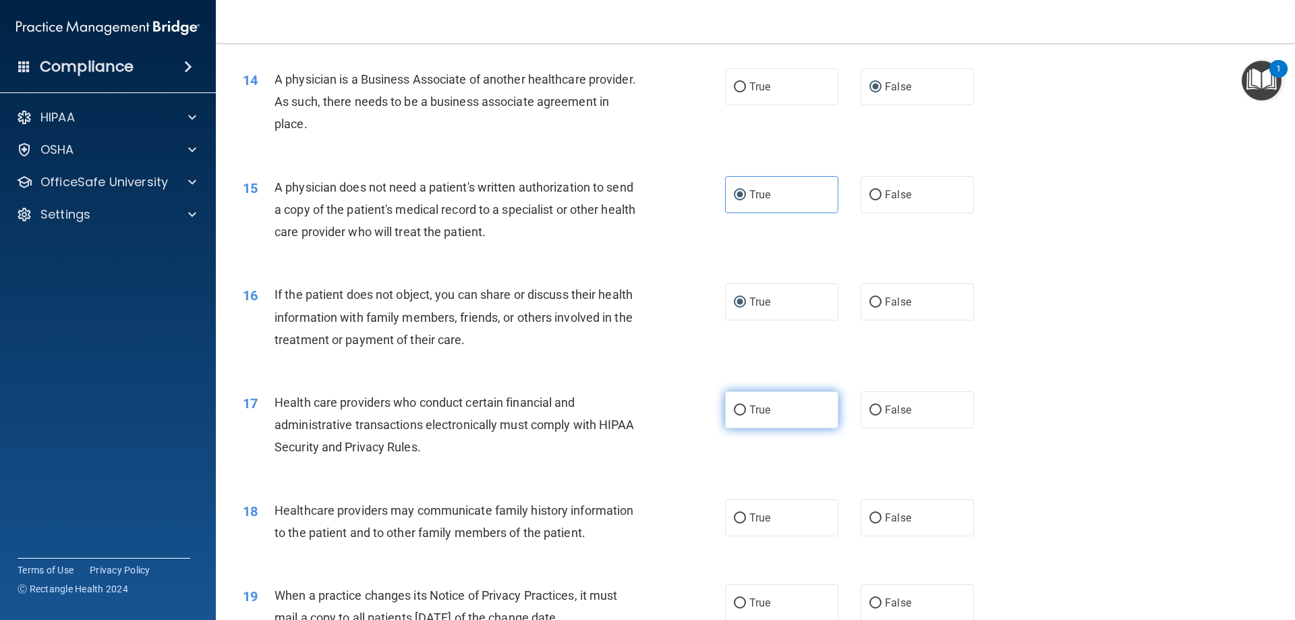
click at [734, 411] on input "True" at bounding box center [740, 410] width 12 height 10
radio input "true"
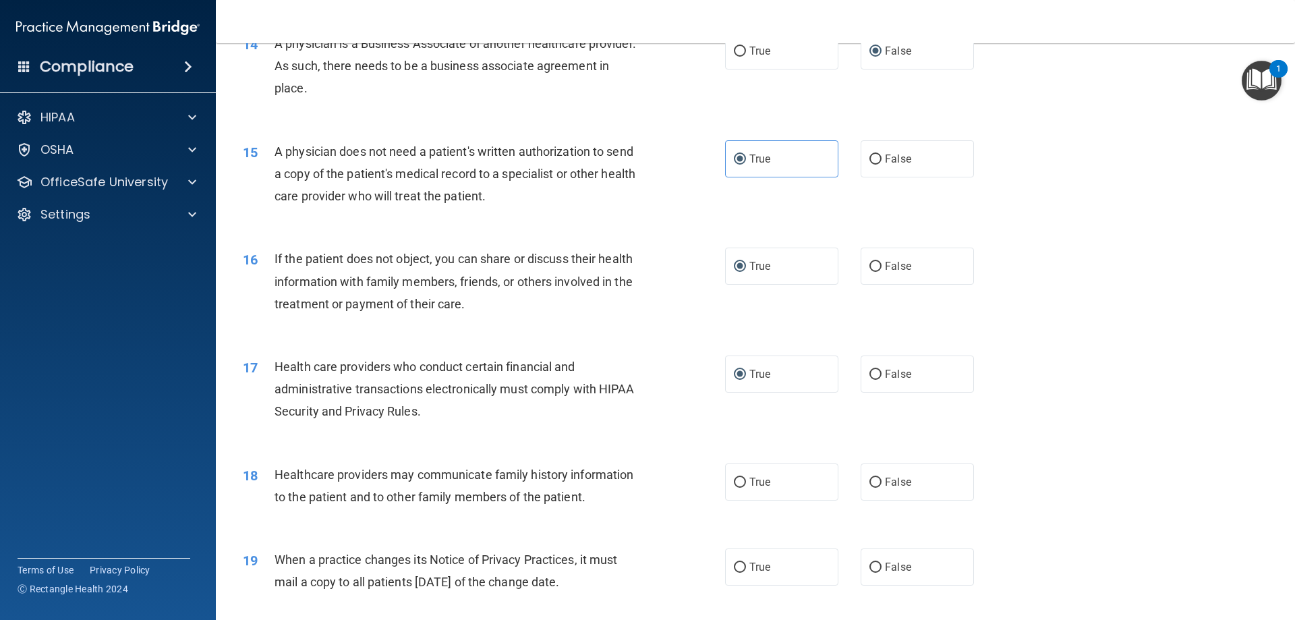
scroll to position [1484, 0]
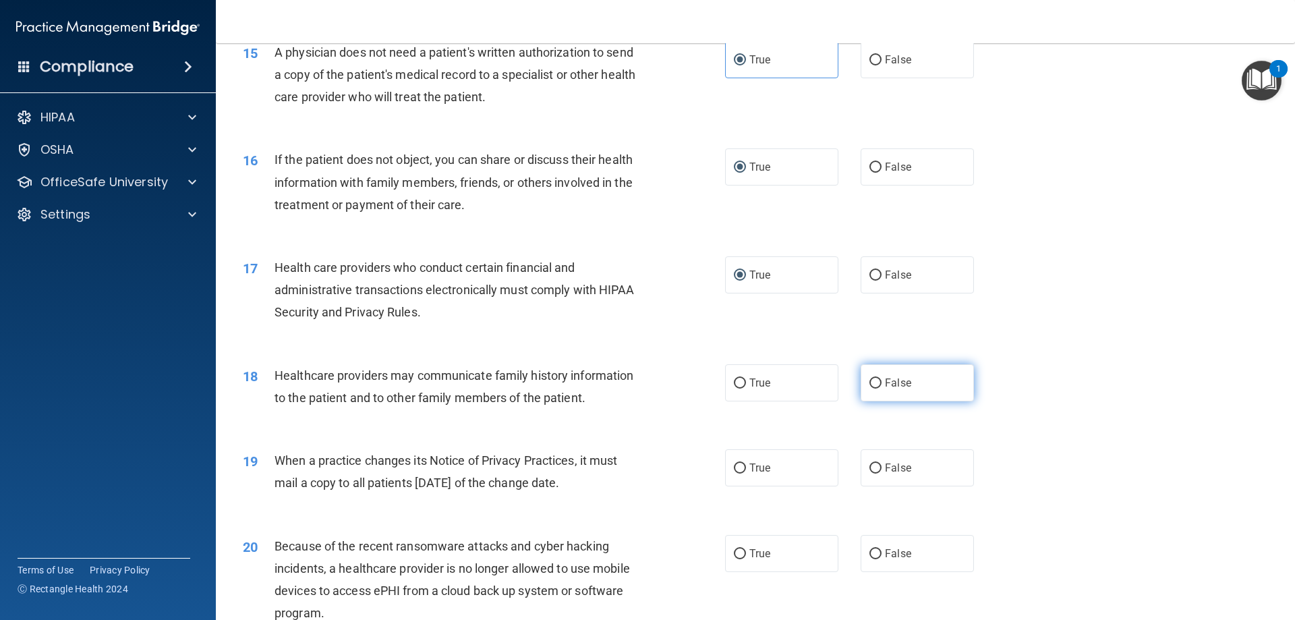
click at [871, 380] on input "False" at bounding box center [875, 383] width 12 height 10
radio input "true"
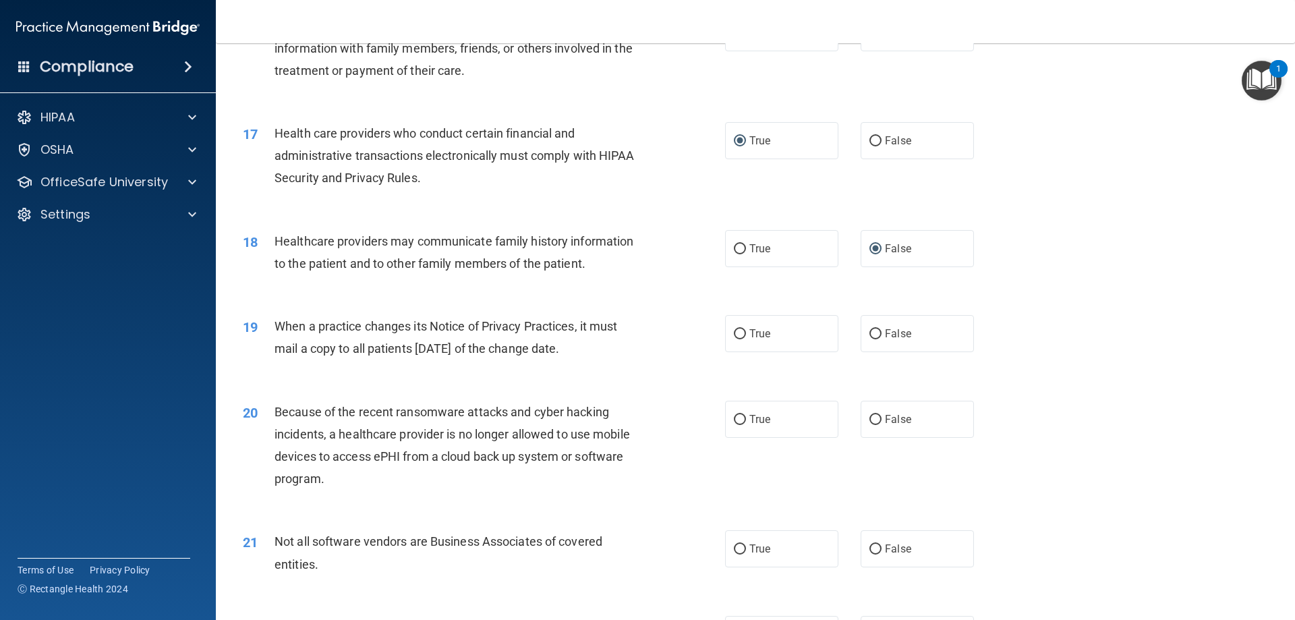
scroll to position [1619, 0]
click at [869, 335] on input "False" at bounding box center [875, 333] width 12 height 10
radio input "true"
click at [877, 414] on label "False" at bounding box center [917, 418] width 113 height 37
click at [877, 414] on input "False" at bounding box center [875, 419] width 12 height 10
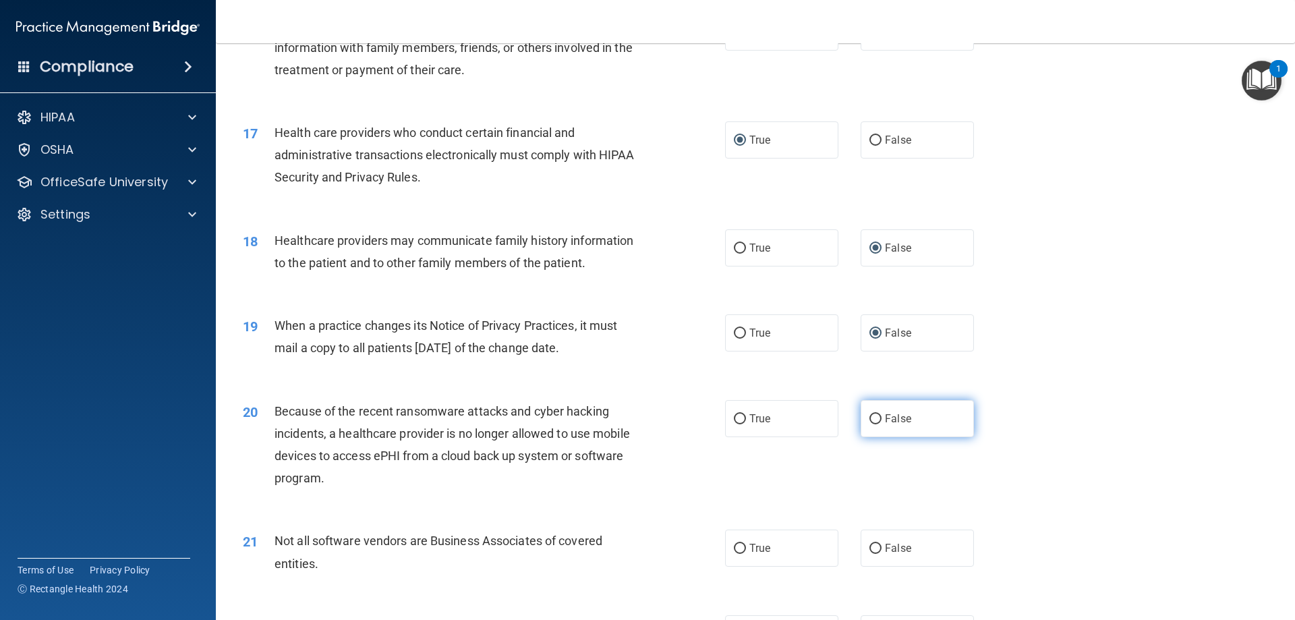
radio input "true"
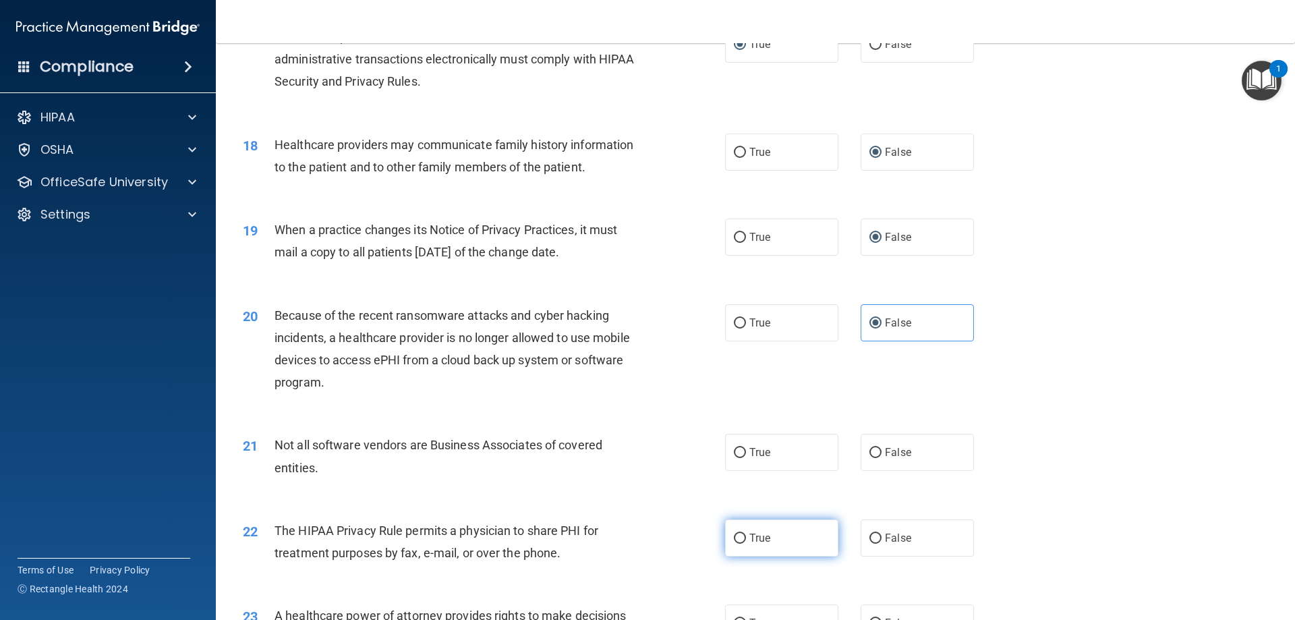
scroll to position [1753, 0]
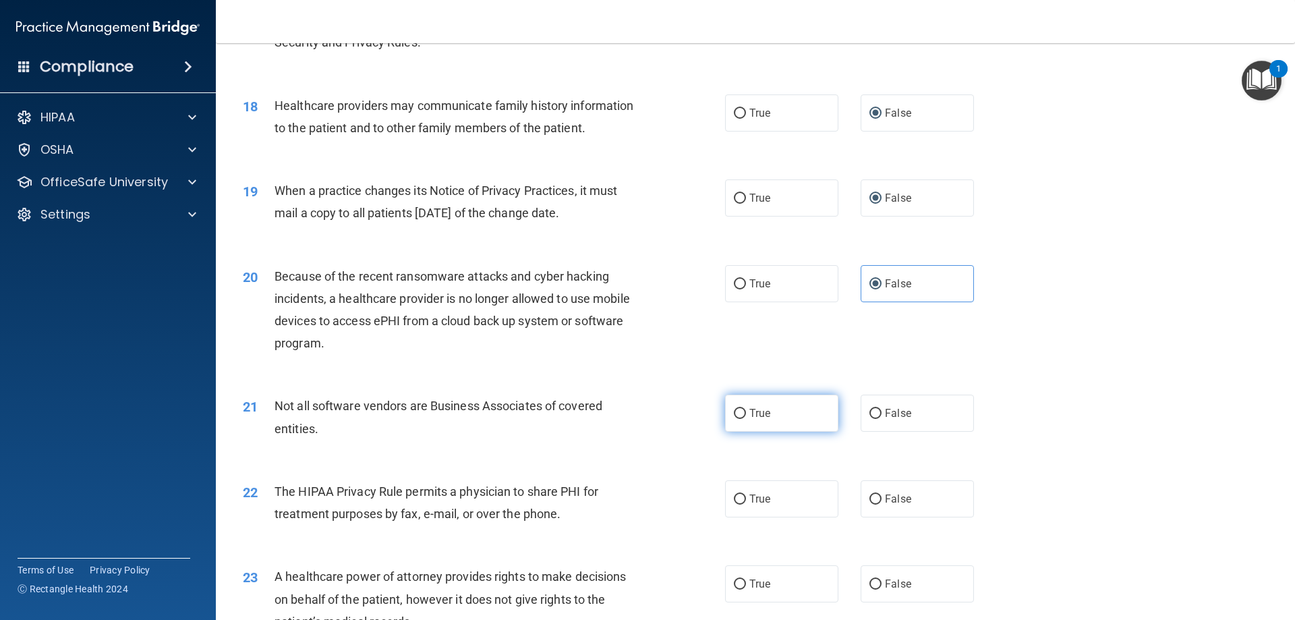
click at [737, 410] on input "True" at bounding box center [740, 414] width 12 height 10
radio input "true"
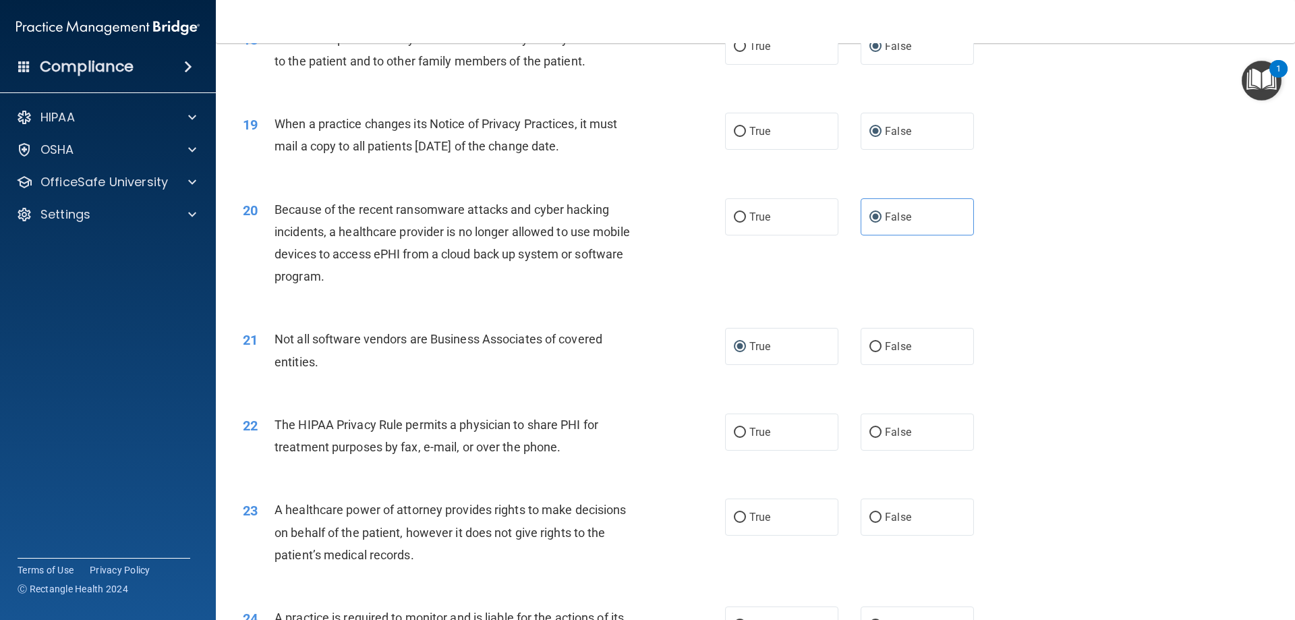
scroll to position [1821, 0]
click at [869, 434] on input "False" at bounding box center [875, 432] width 12 height 10
radio input "true"
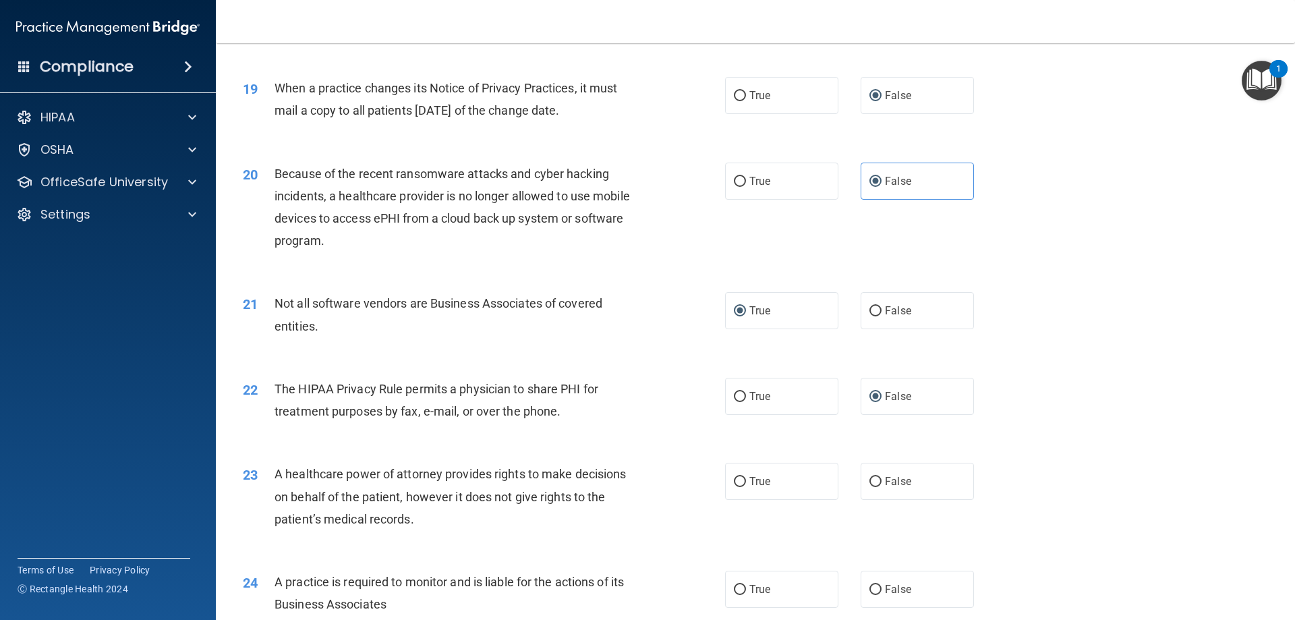
scroll to position [1888, 0]
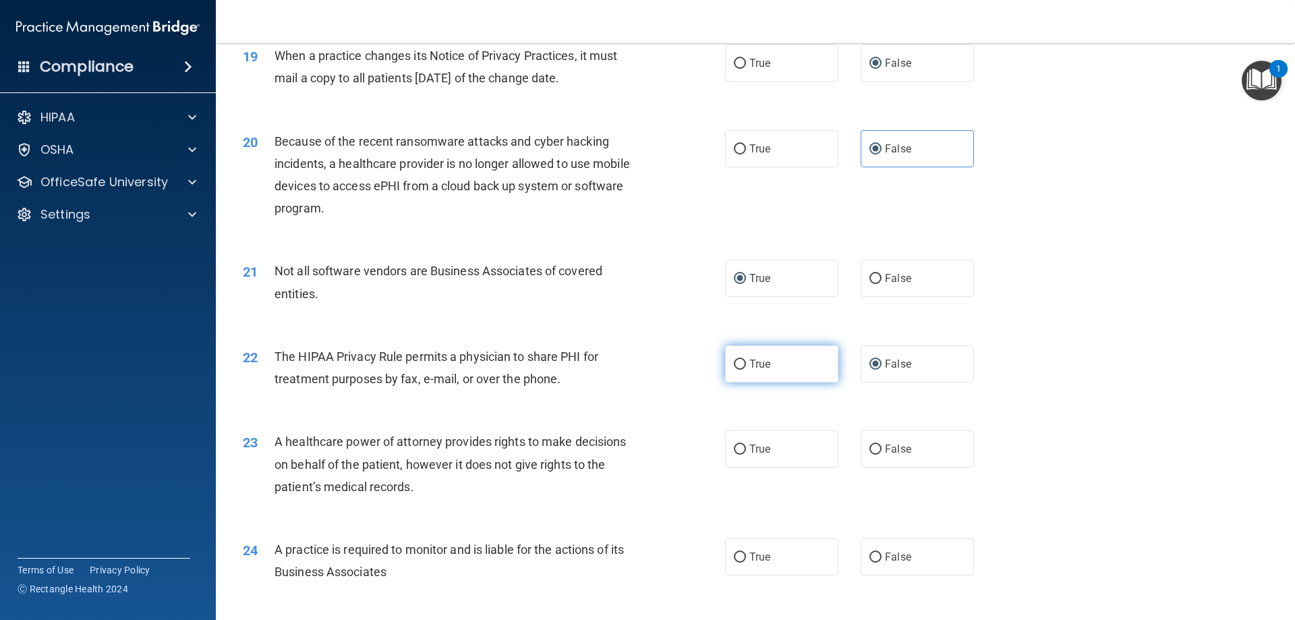
click at [741, 365] on label "True" at bounding box center [781, 363] width 113 height 37
click at [741, 365] on input "True" at bounding box center [740, 364] width 12 height 10
radio input "true"
radio input "false"
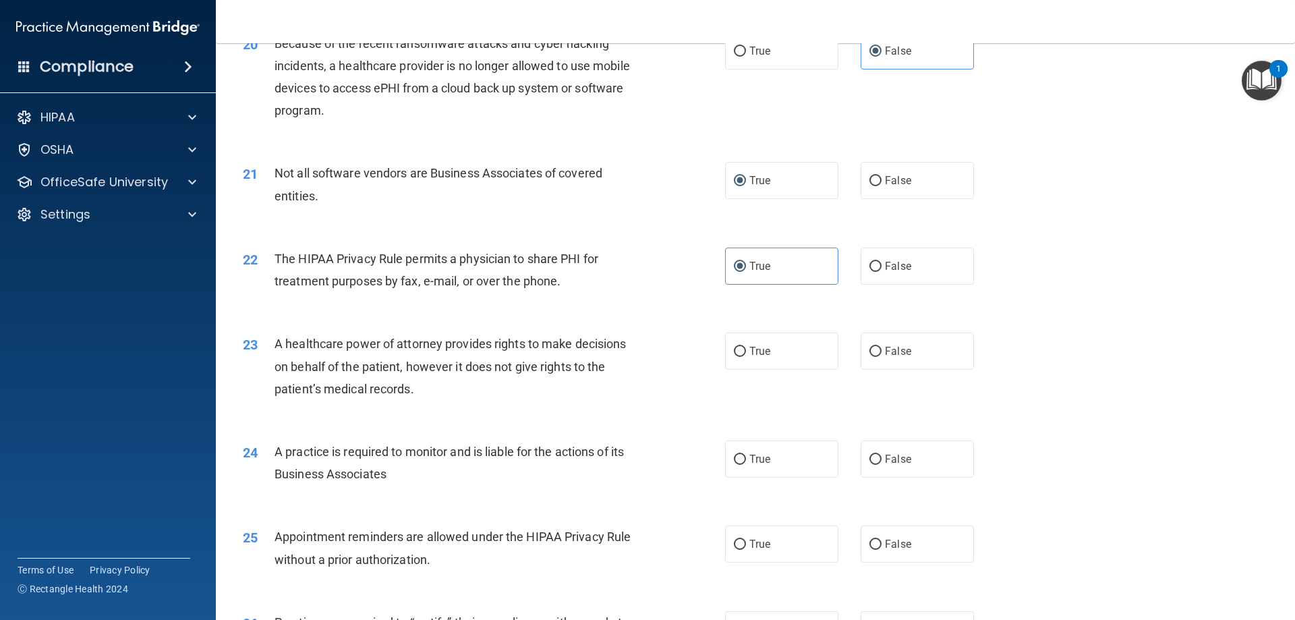
scroll to position [2023, 0]
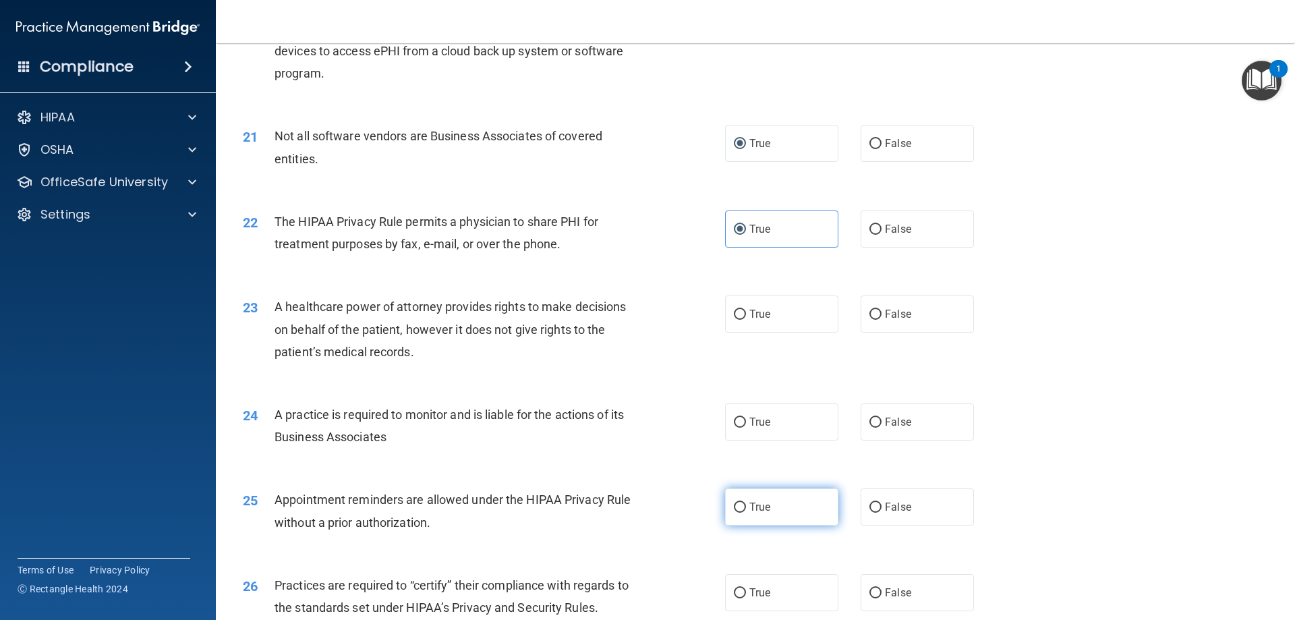
click at [737, 510] on input "True" at bounding box center [740, 507] width 12 height 10
radio input "true"
click at [873, 593] on input "False" at bounding box center [875, 593] width 12 height 10
radio input "true"
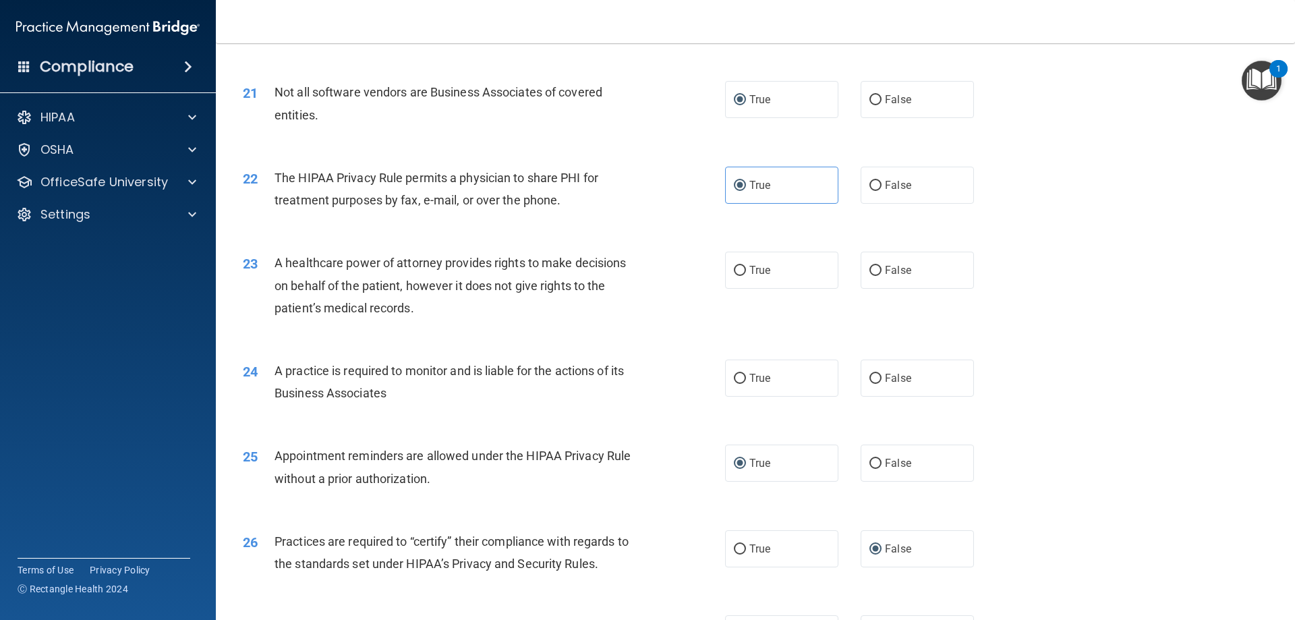
scroll to position [2091, 0]
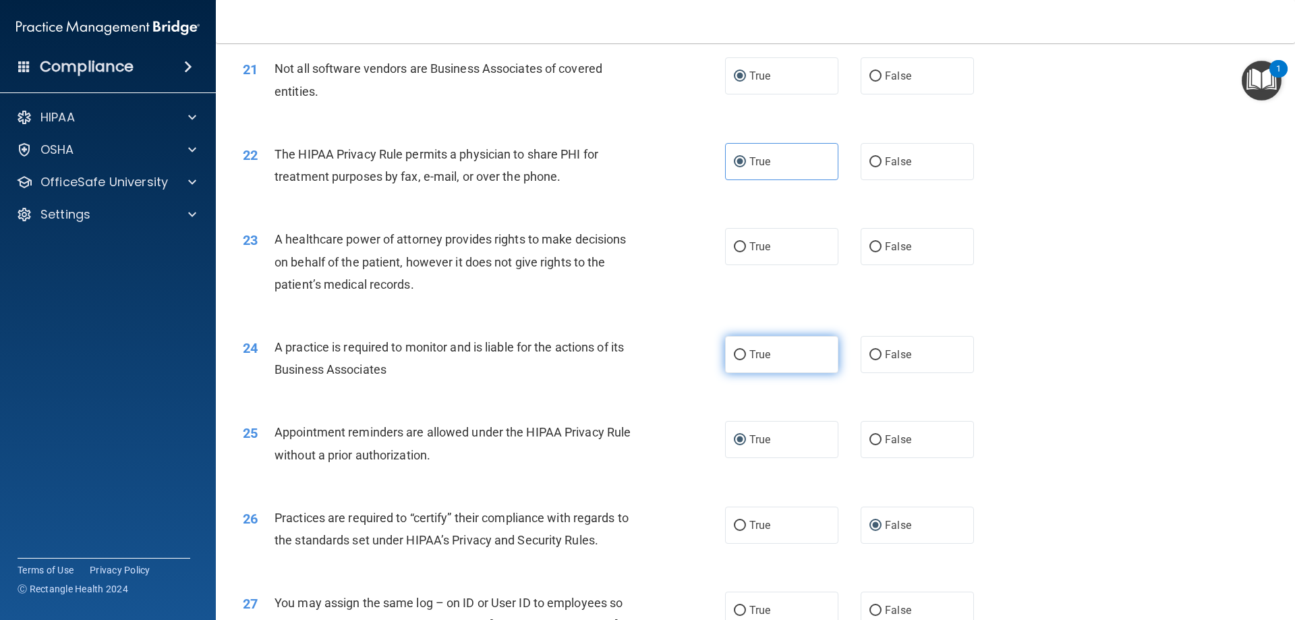
click at [735, 355] on input "True" at bounding box center [740, 355] width 12 height 10
radio input "true"
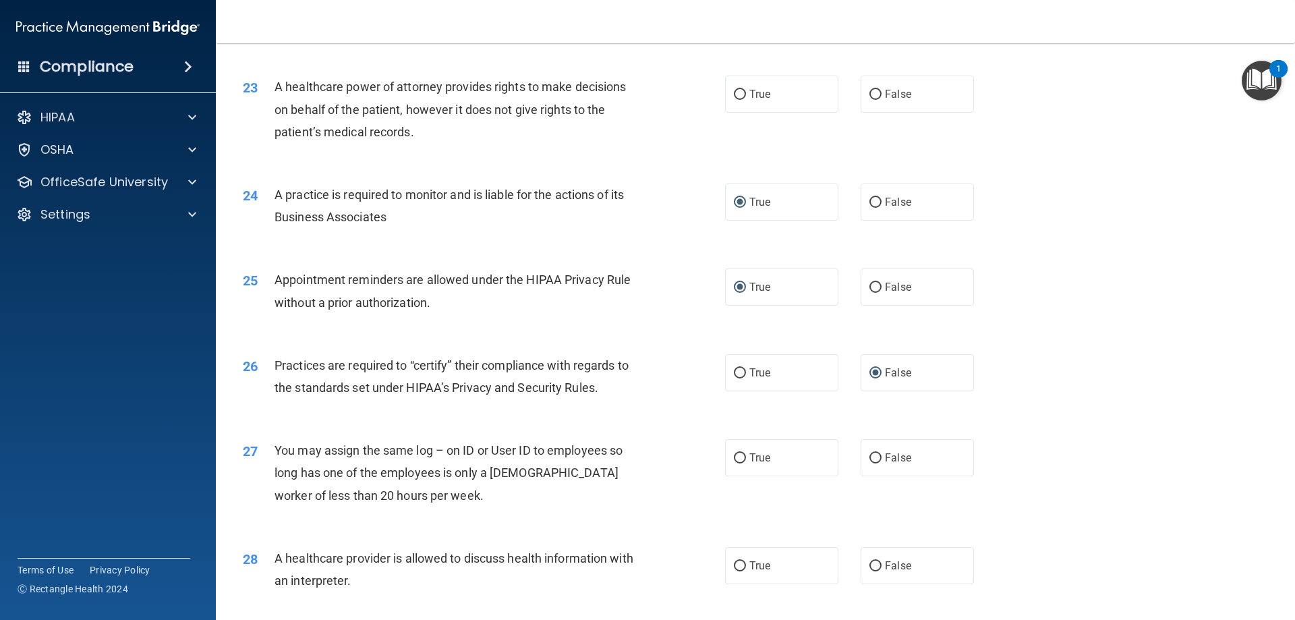
scroll to position [2293, 0]
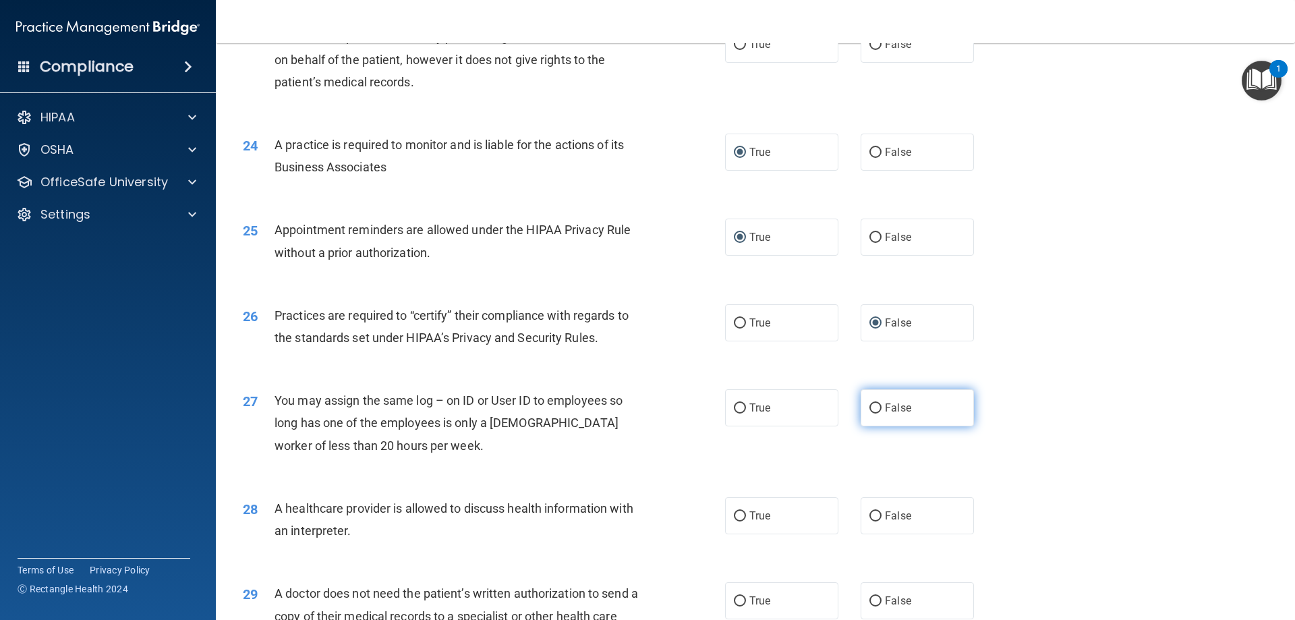
click at [869, 410] on input "False" at bounding box center [875, 408] width 12 height 10
radio input "true"
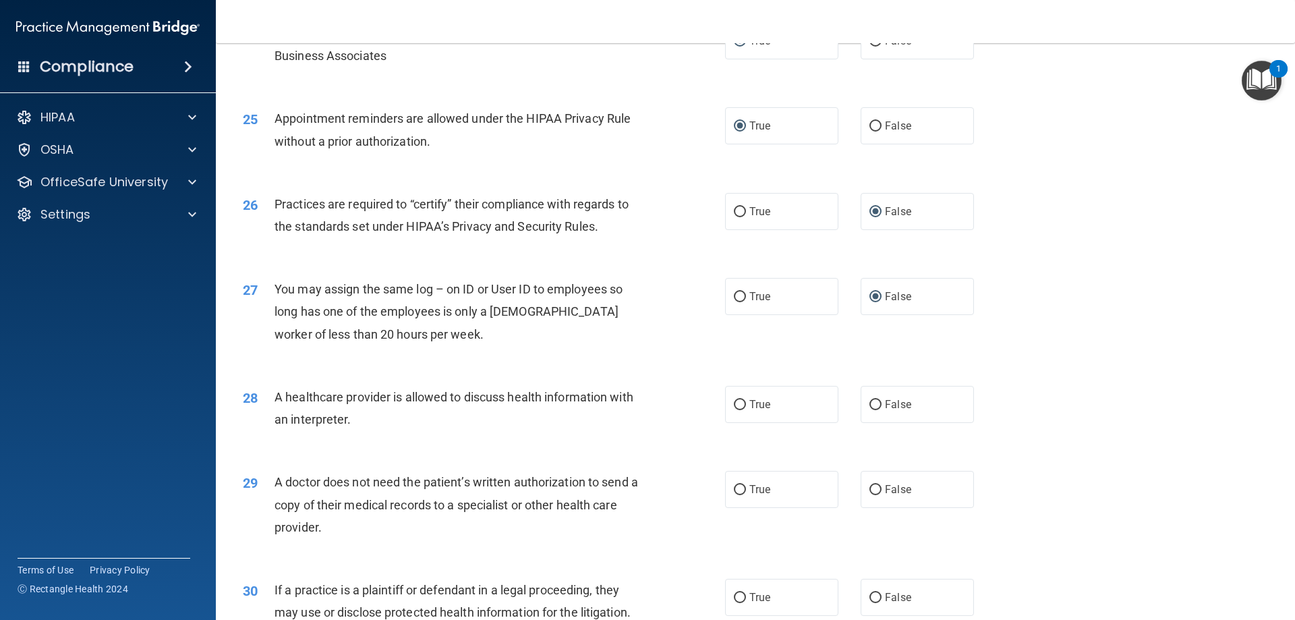
scroll to position [2428, 0]
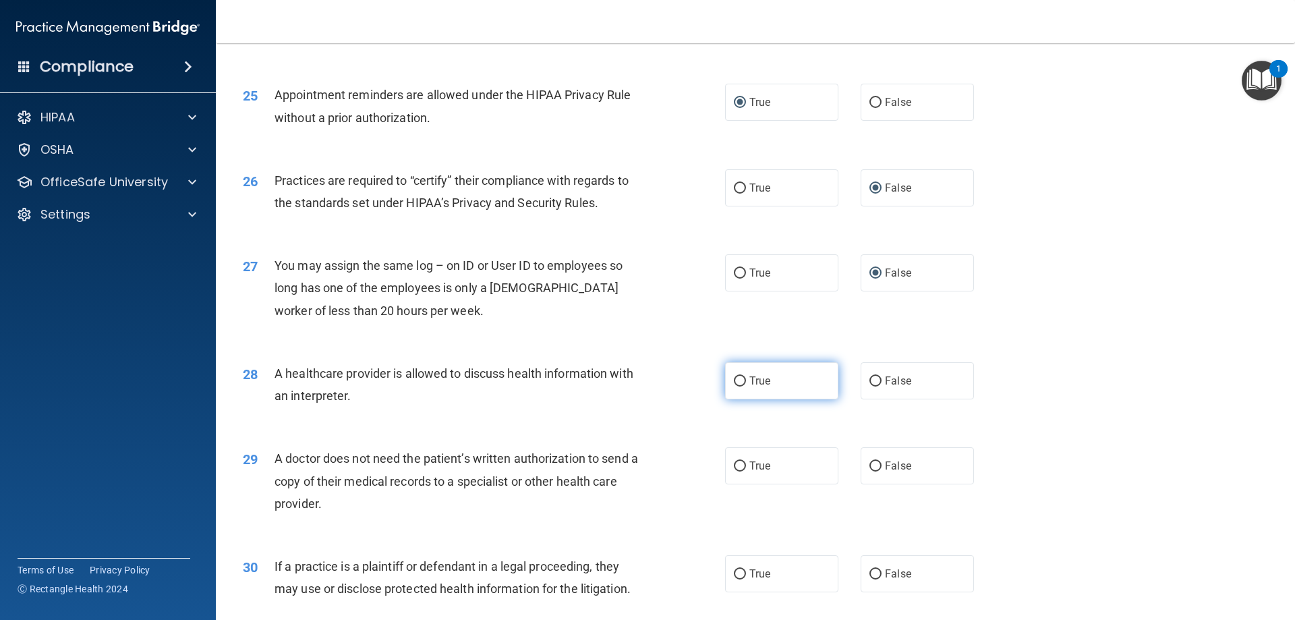
drag, startPoint x: 736, startPoint y: 386, endPoint x: 722, endPoint y: 388, distance: 14.4
click at [736, 386] on input "True" at bounding box center [740, 381] width 12 height 10
radio input "true"
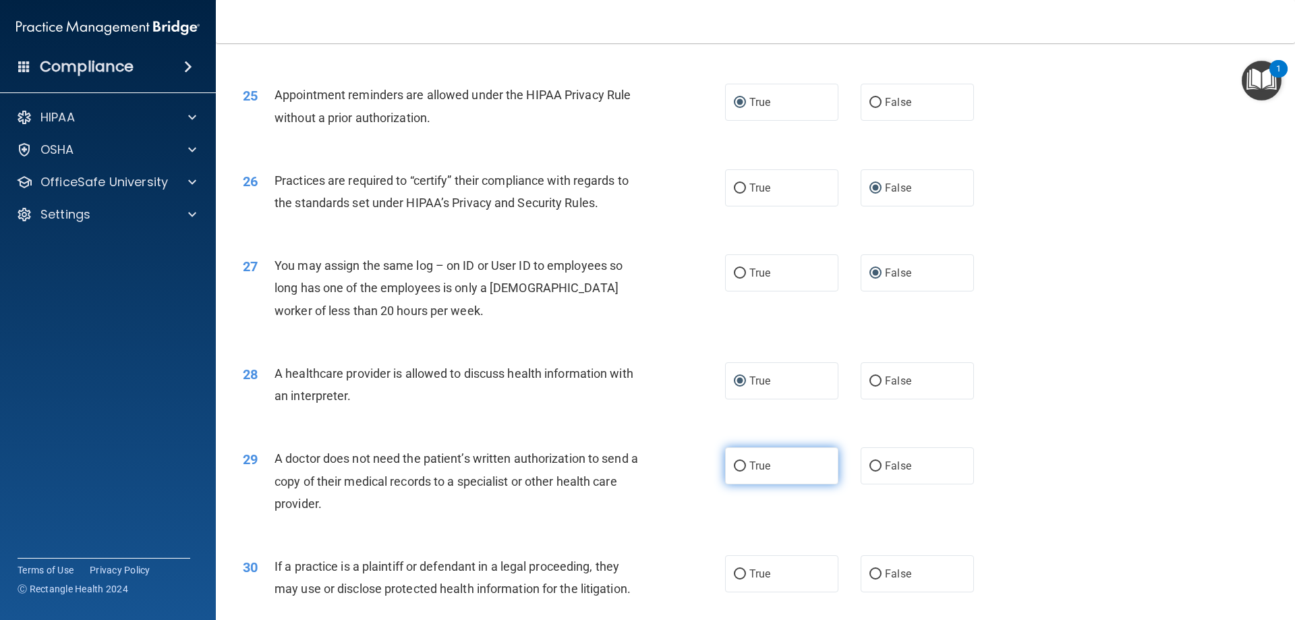
click at [740, 467] on input "True" at bounding box center [740, 466] width 12 height 10
radio input "true"
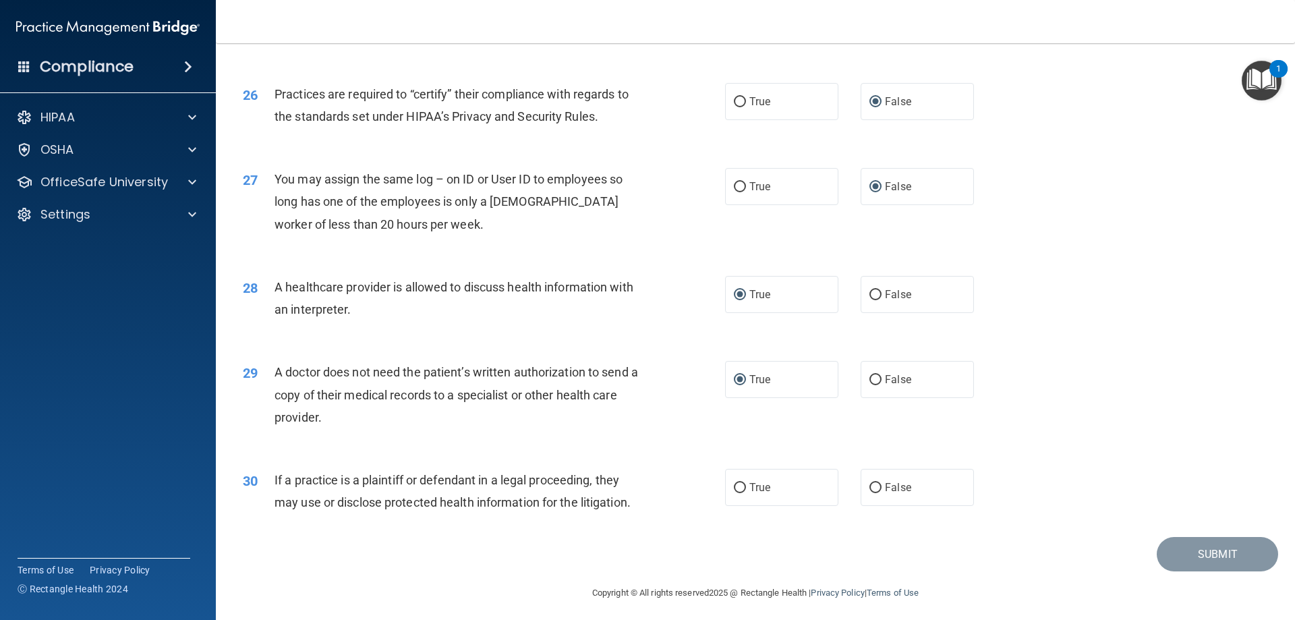
scroll to position [2520, 0]
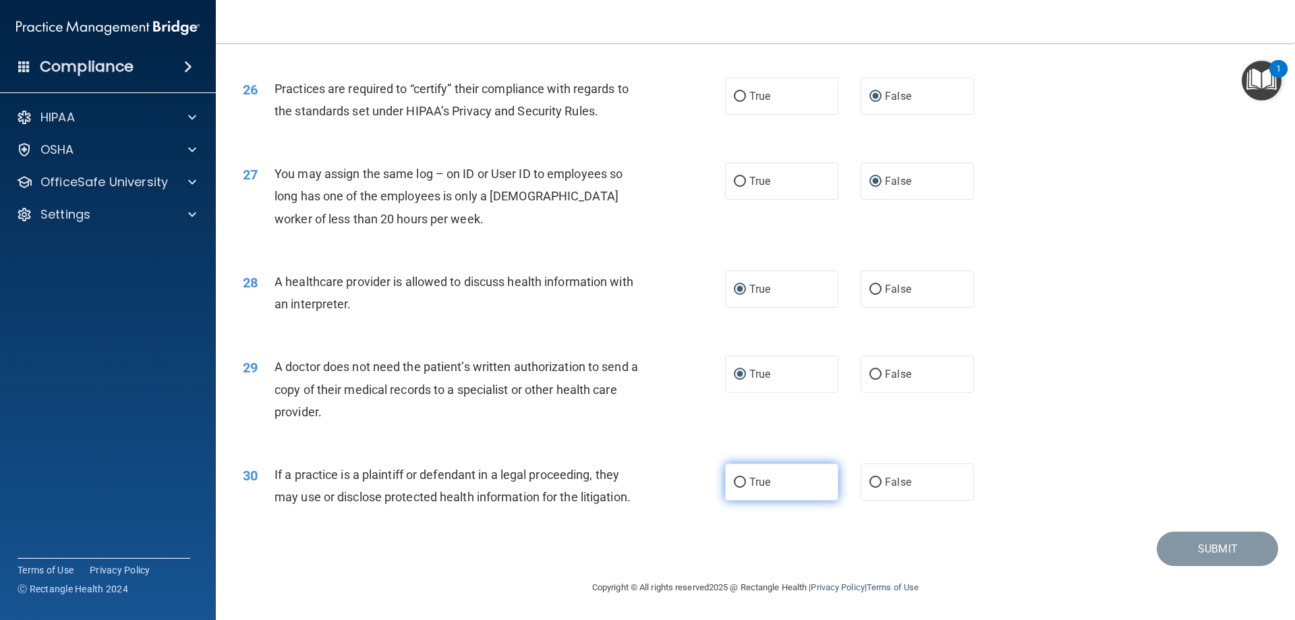
click at [738, 484] on input "True" at bounding box center [740, 482] width 12 height 10
radio input "true"
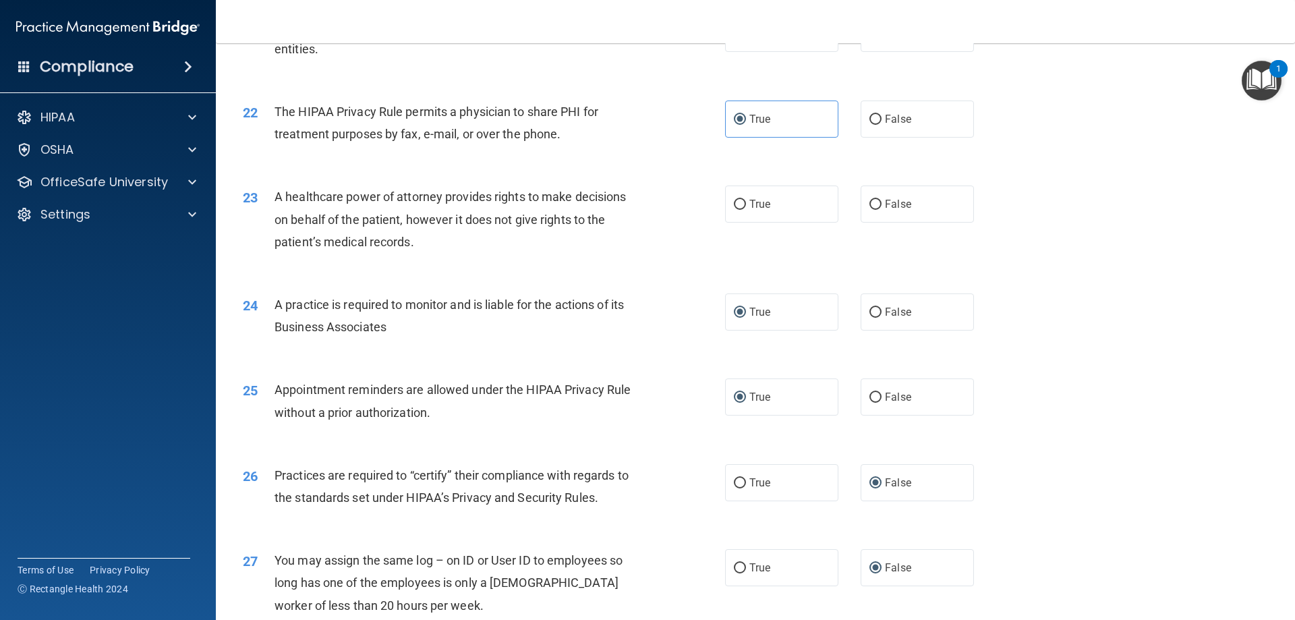
scroll to position [2115, 0]
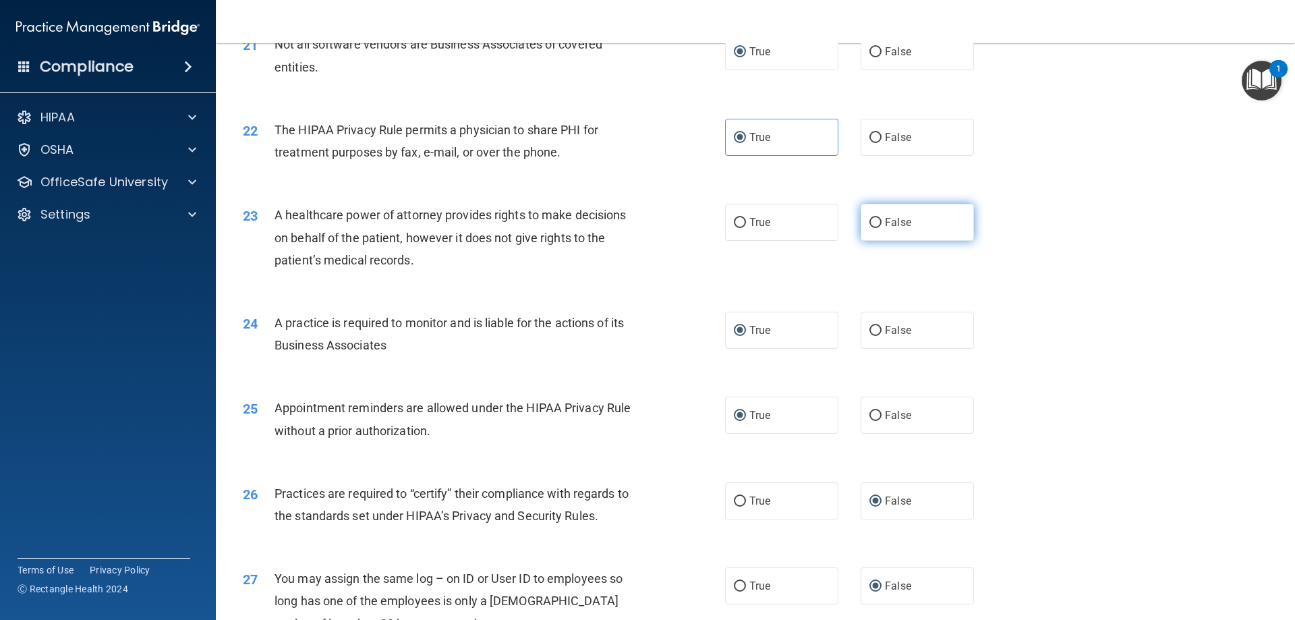
click at [874, 221] on input "False" at bounding box center [875, 223] width 12 height 10
radio input "true"
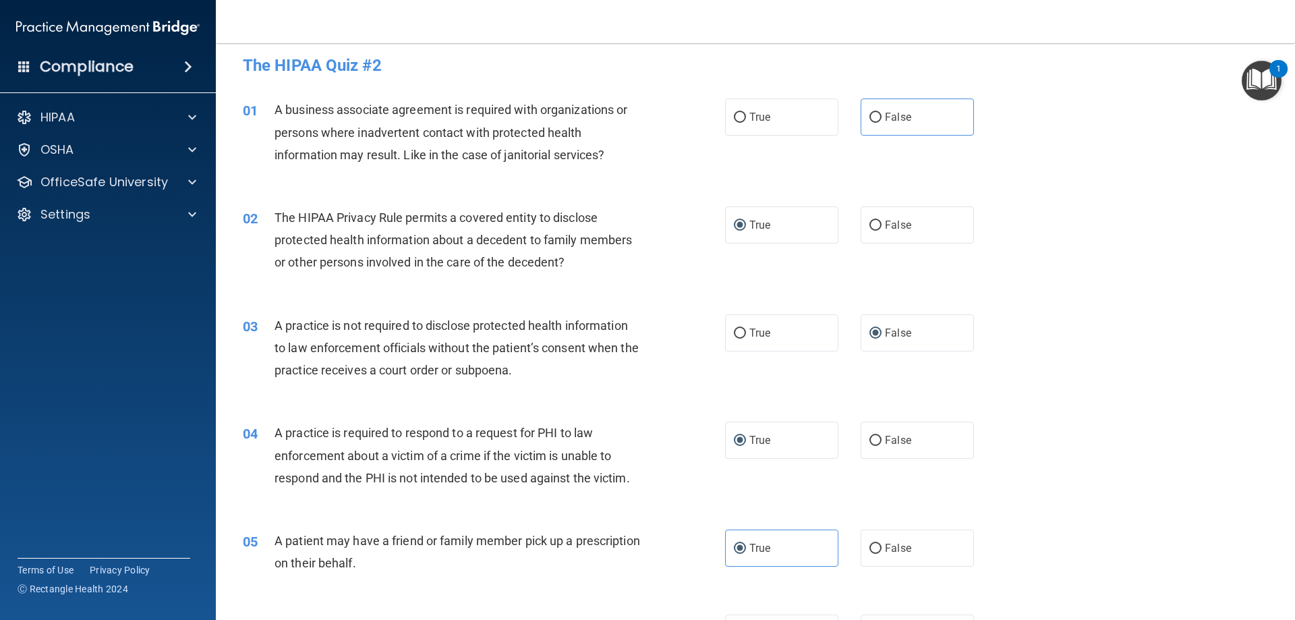
scroll to position [0, 0]
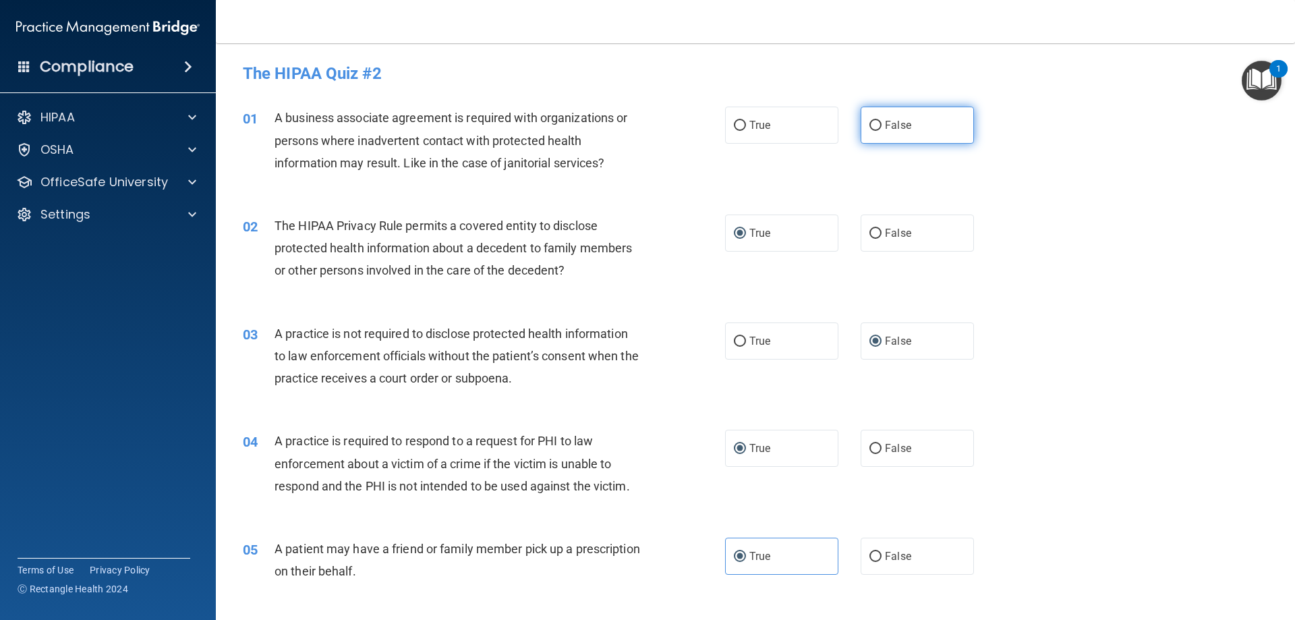
click at [870, 125] on input "False" at bounding box center [875, 126] width 12 height 10
radio input "true"
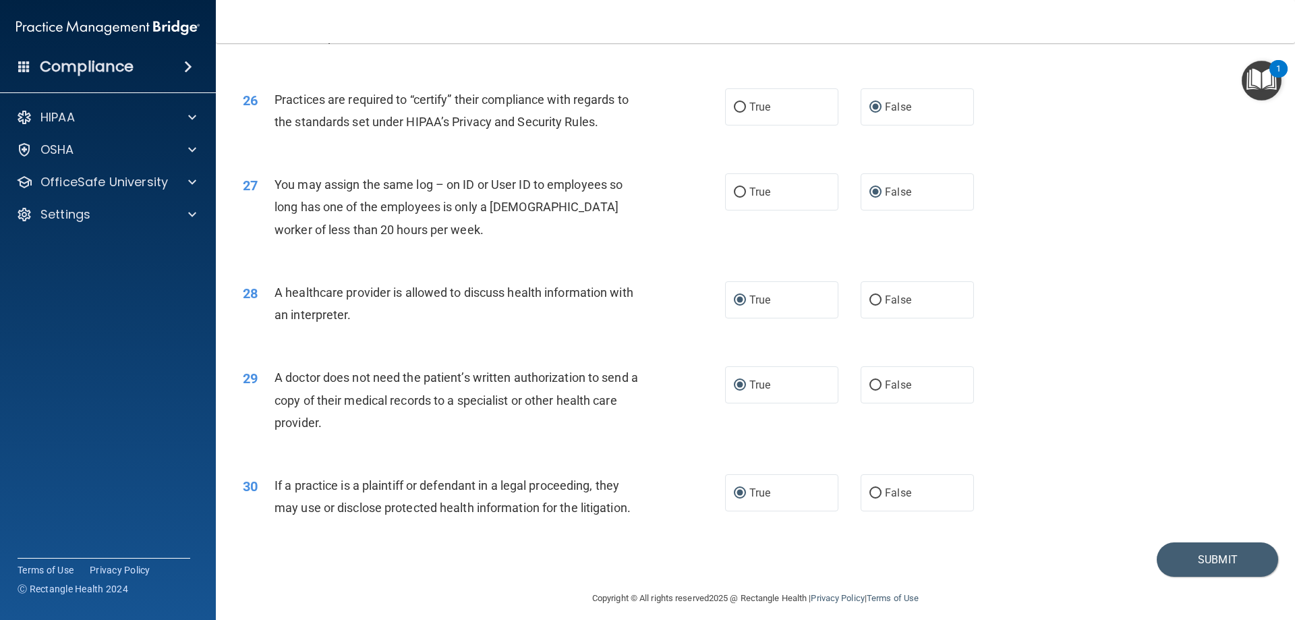
scroll to position [2520, 0]
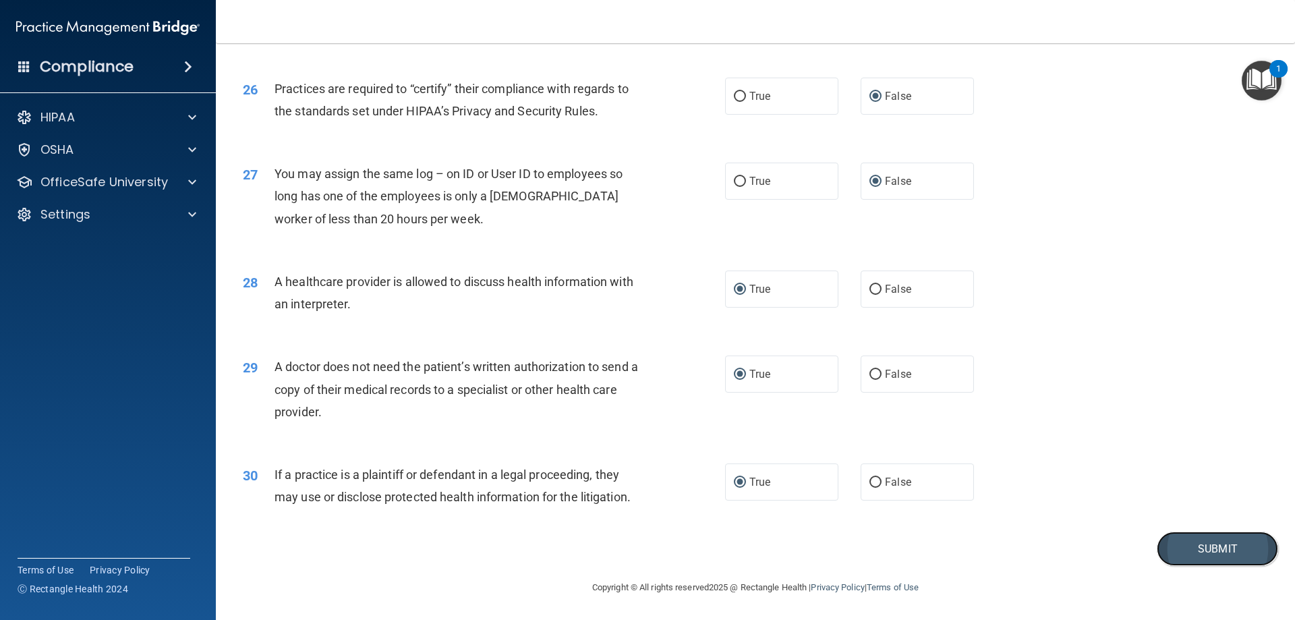
click at [1181, 550] on button "Submit" at bounding box center [1217, 548] width 121 height 34
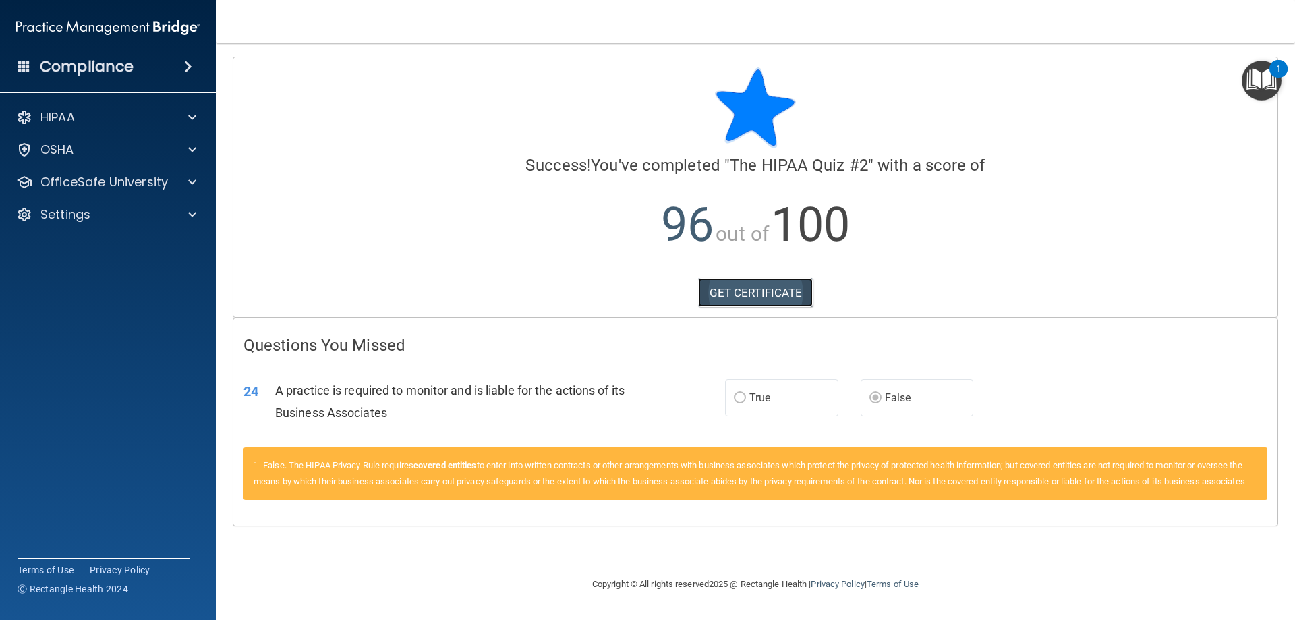
click at [759, 295] on link "GET CERTIFICATE" at bounding box center [755, 293] width 115 height 30
